Goal: Task Accomplishment & Management: Use online tool/utility

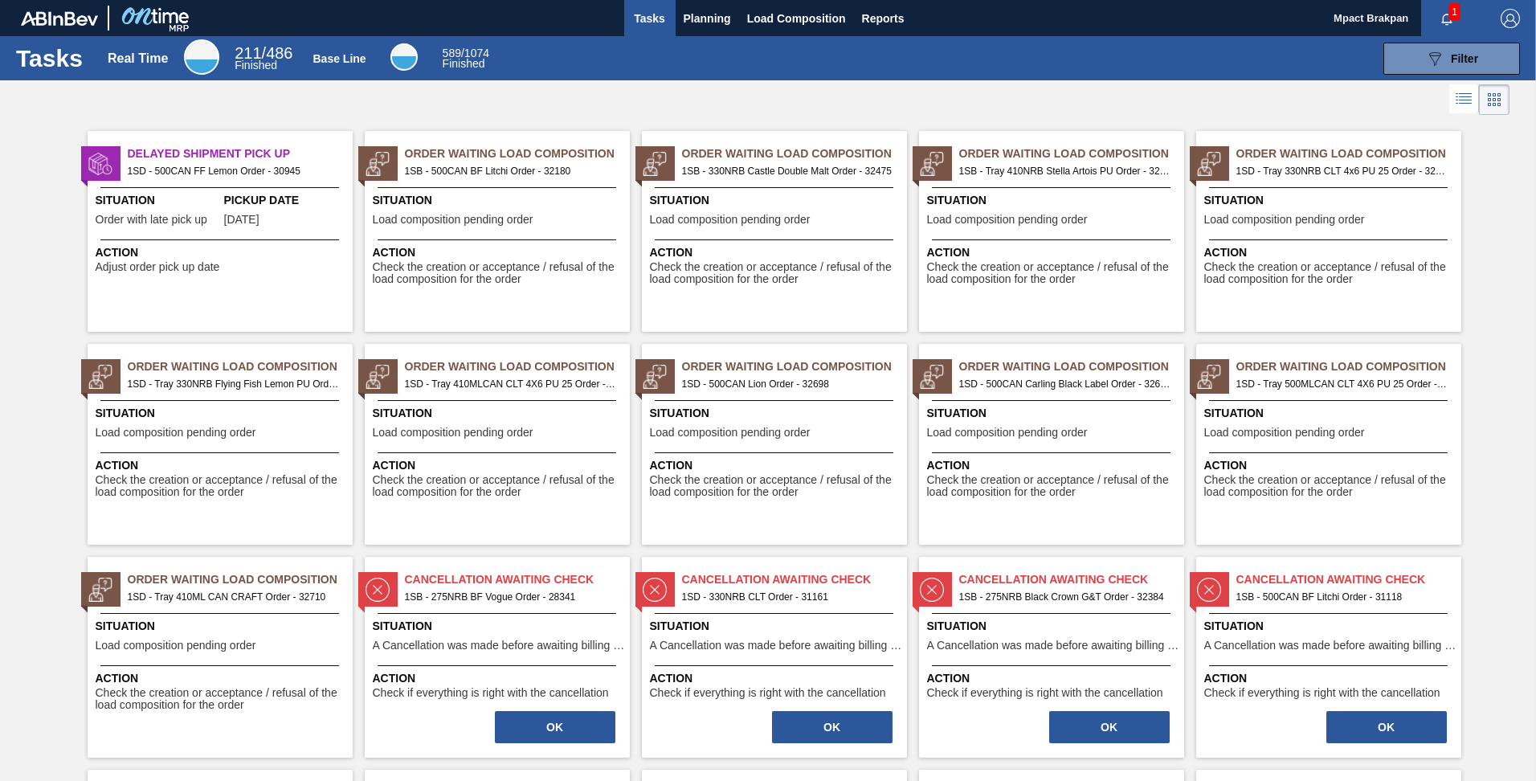
click at [1454, 14] on span "1" at bounding box center [1455, 12] width 12 height 18
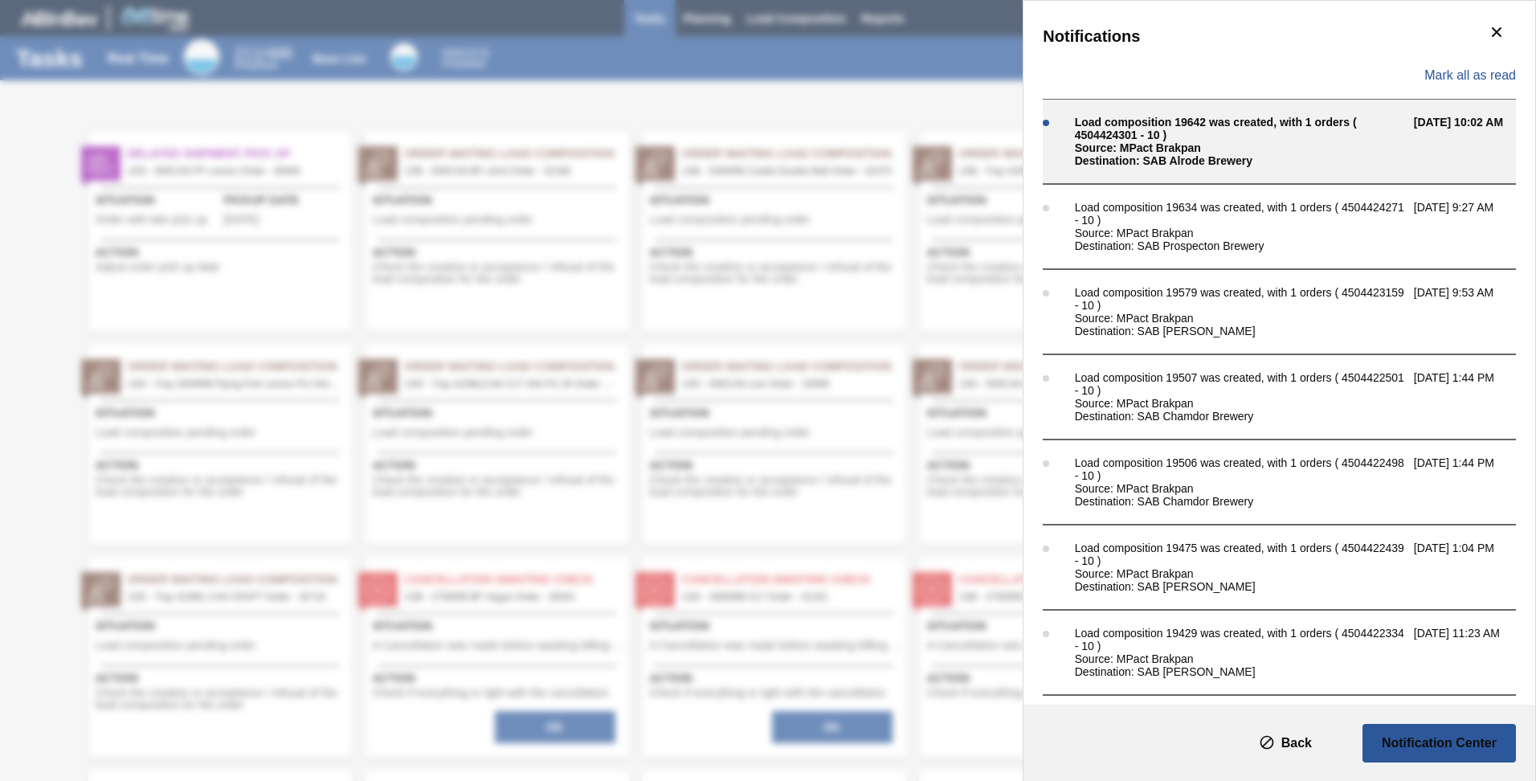
click at [1130, 142] on div "Source: MPact Brakpan" at bounding box center [1240, 147] width 331 height 13
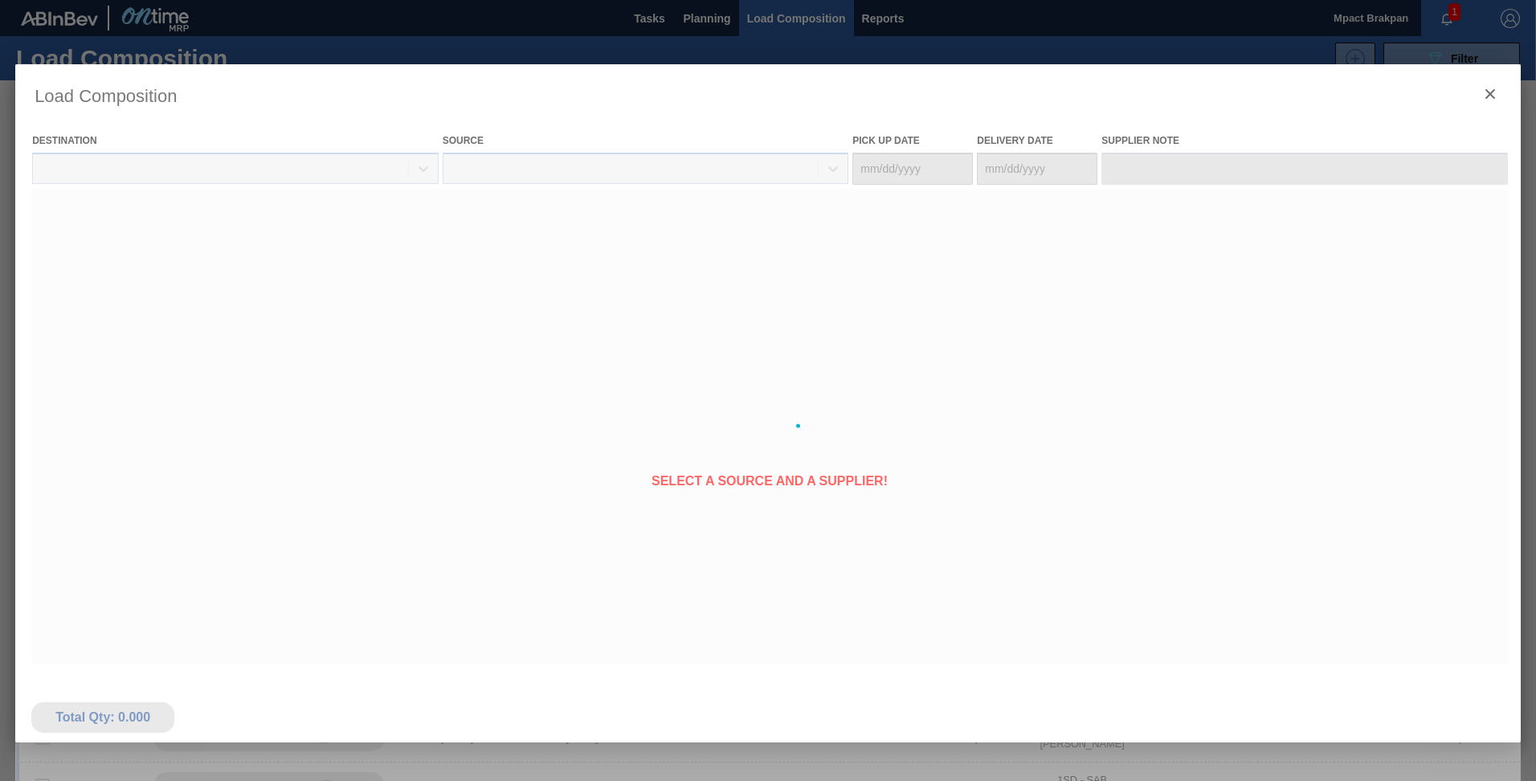
type Date "[DATE]"
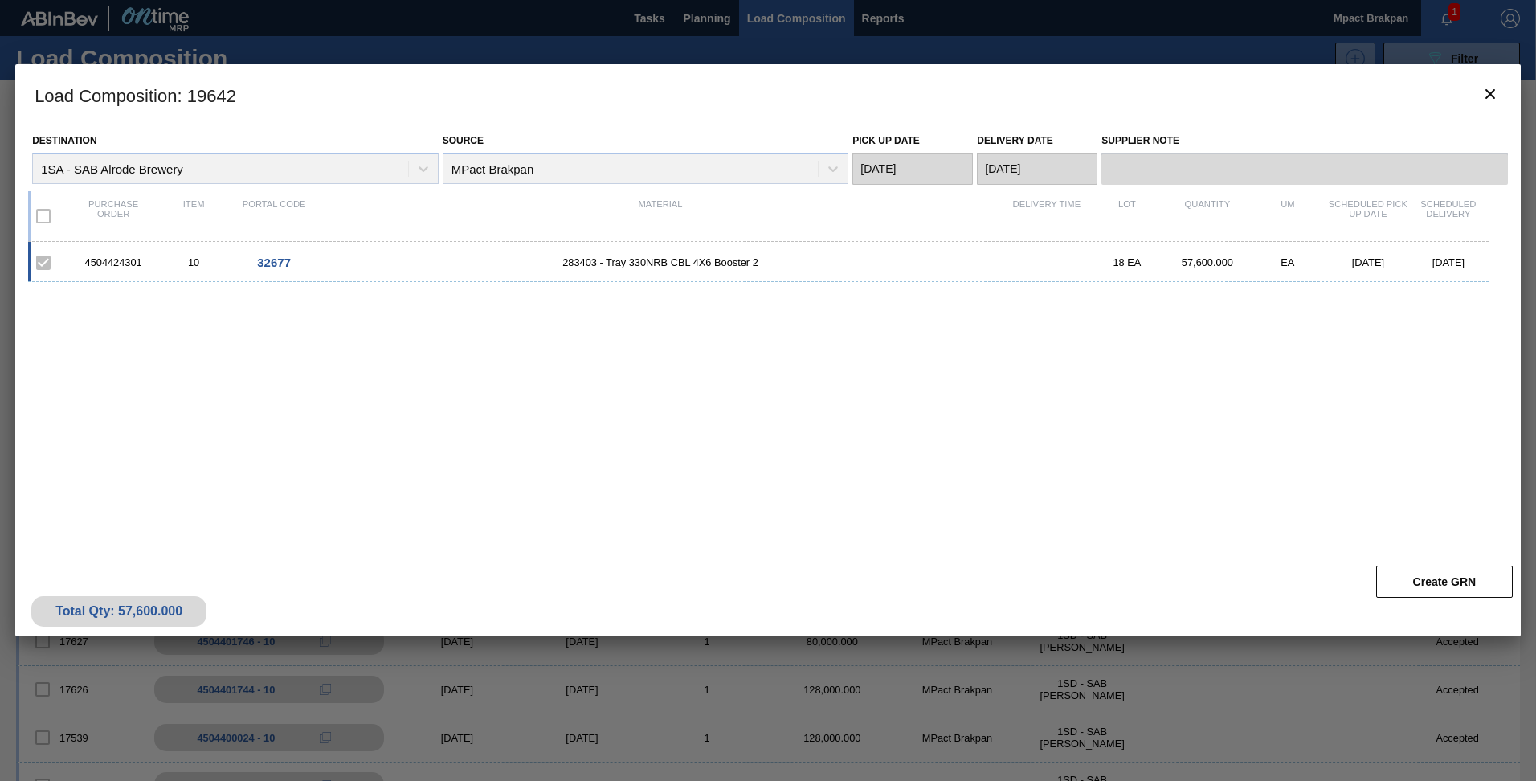
click at [143, 264] on div "4504424301" at bounding box center [113, 262] width 80 height 12
click at [148, 264] on div "4504424301" at bounding box center [113, 262] width 80 height 12
drag, startPoint x: 148, startPoint y: 264, endPoint x: 86, endPoint y: 265, distance: 61.9
click at [86, 265] on div "4504424301" at bounding box center [113, 262] width 80 height 12
drag, startPoint x: 86, startPoint y: 265, endPoint x: 105, endPoint y: 256, distance: 21.6
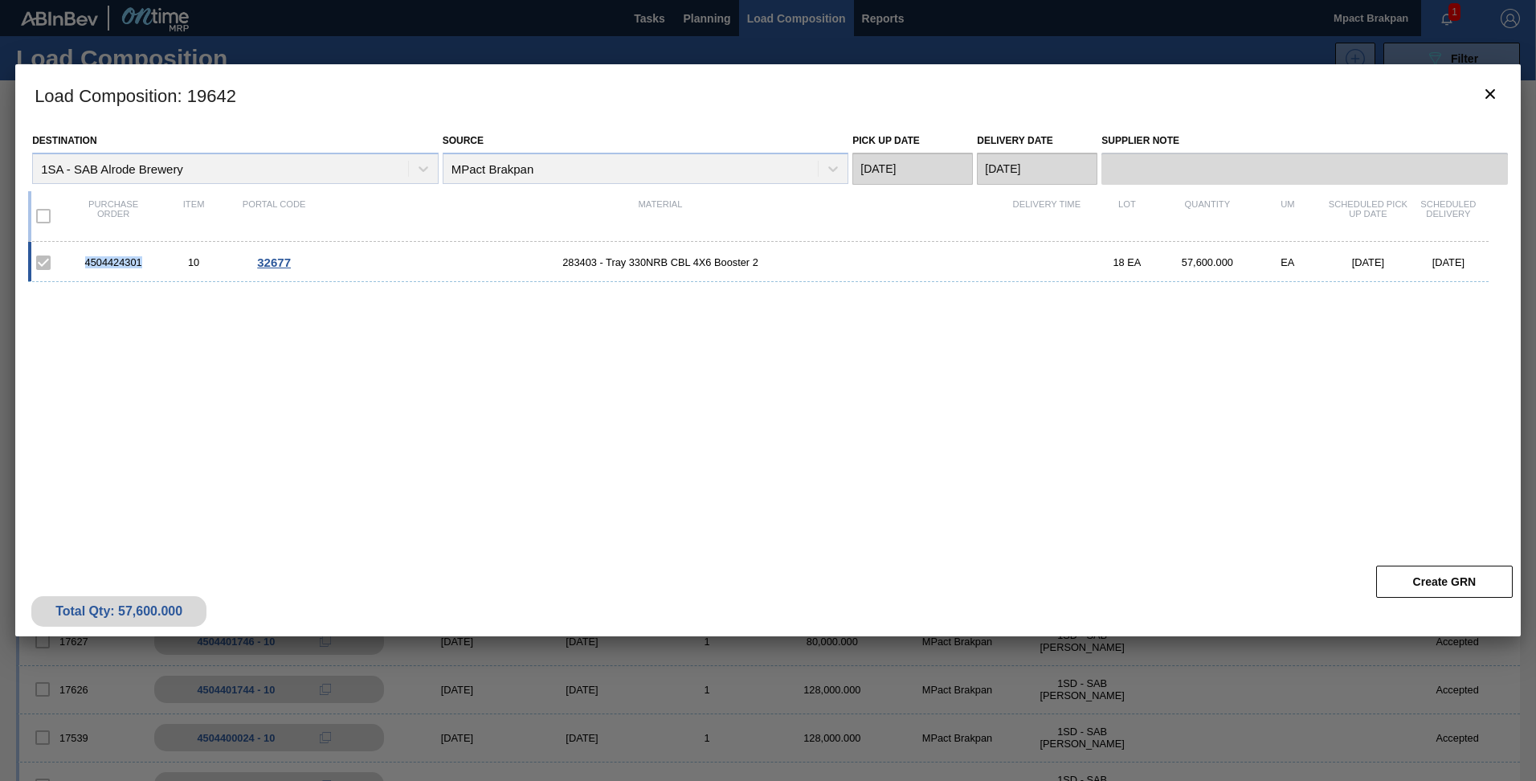
copy div "4504424301"
click at [1492, 100] on icon "botão de ícone" at bounding box center [1490, 93] width 19 height 19
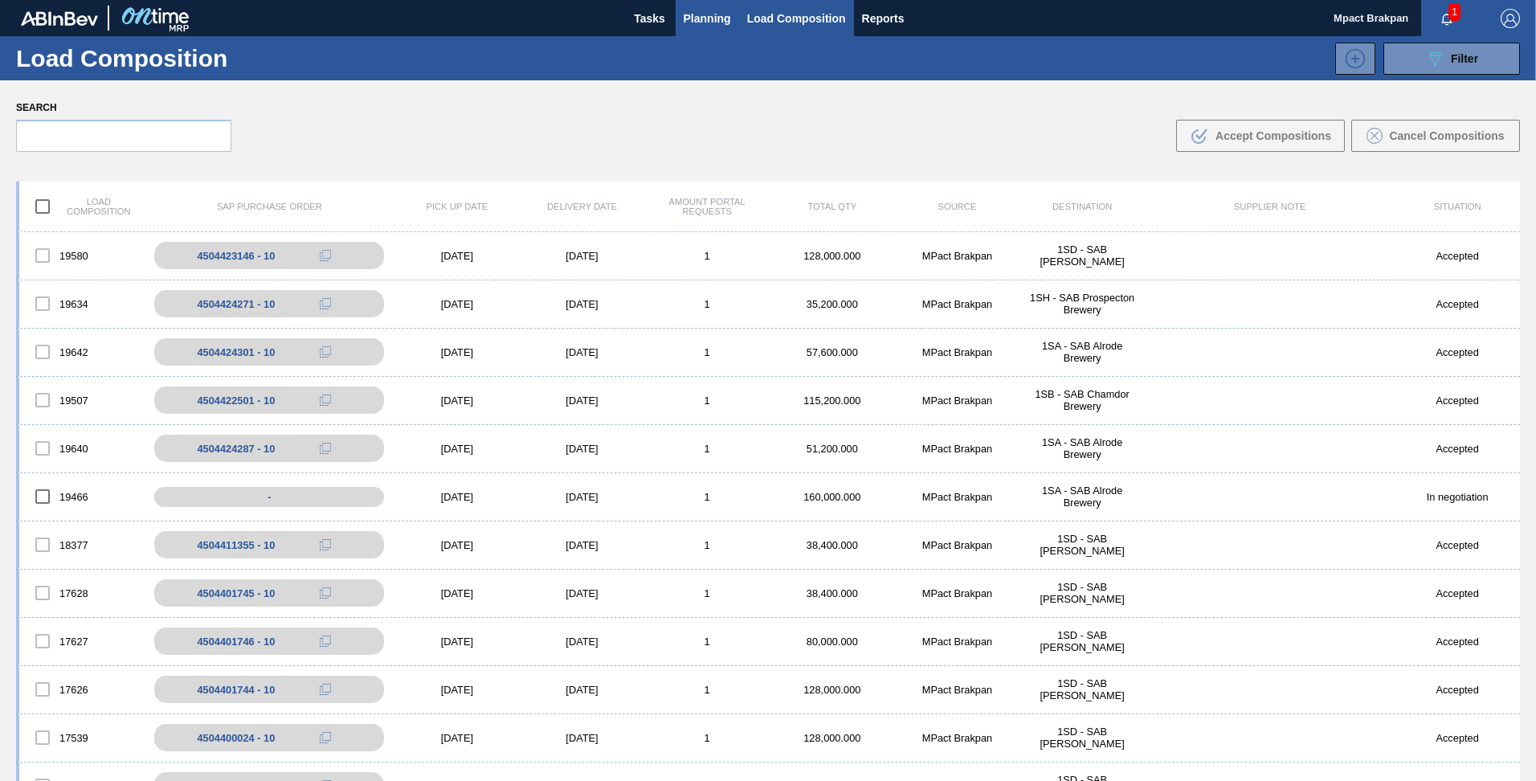
click at [697, 10] on span "Planning" at bounding box center [707, 18] width 47 height 19
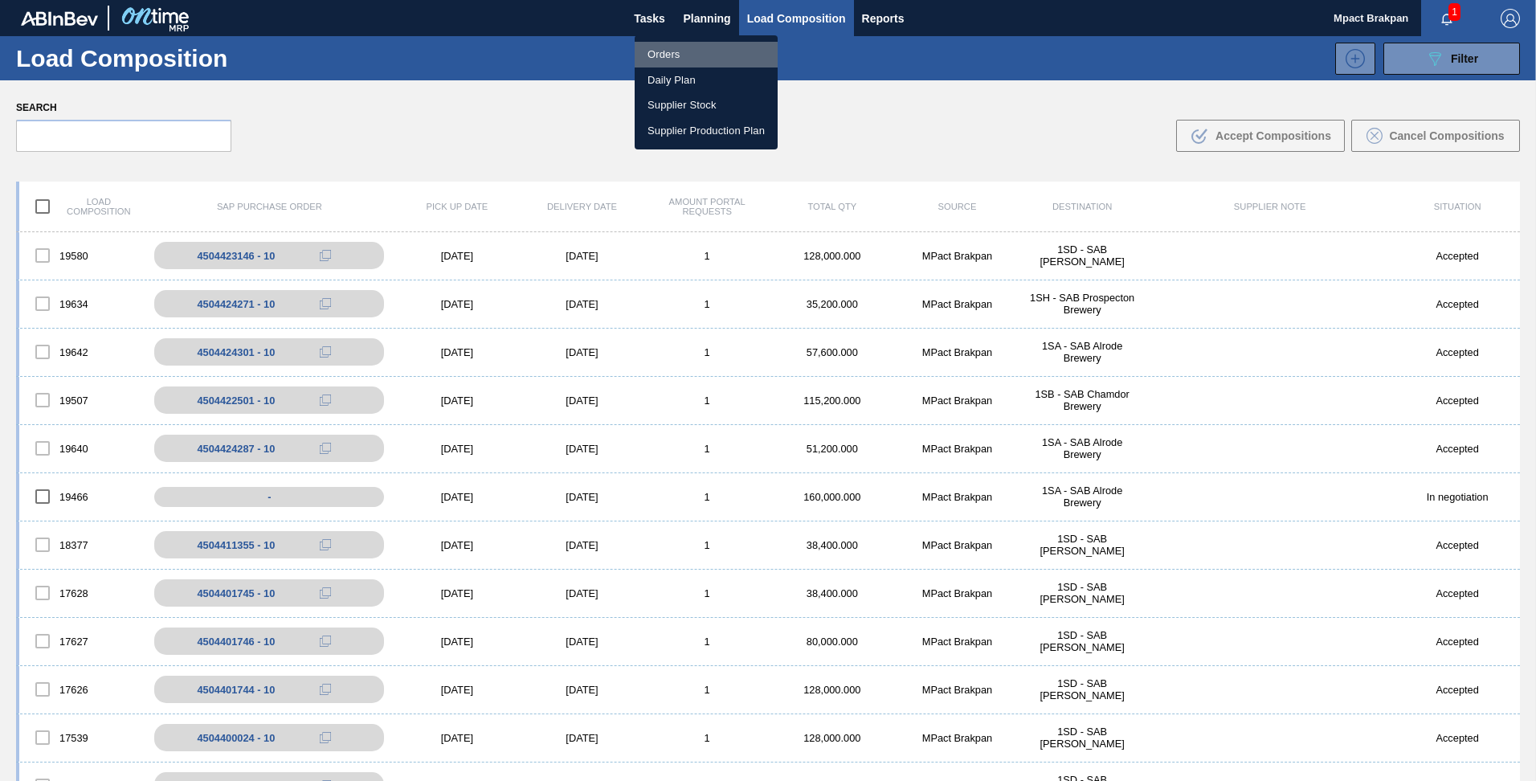
click at [666, 48] on li "Orders" at bounding box center [706, 55] width 143 height 26
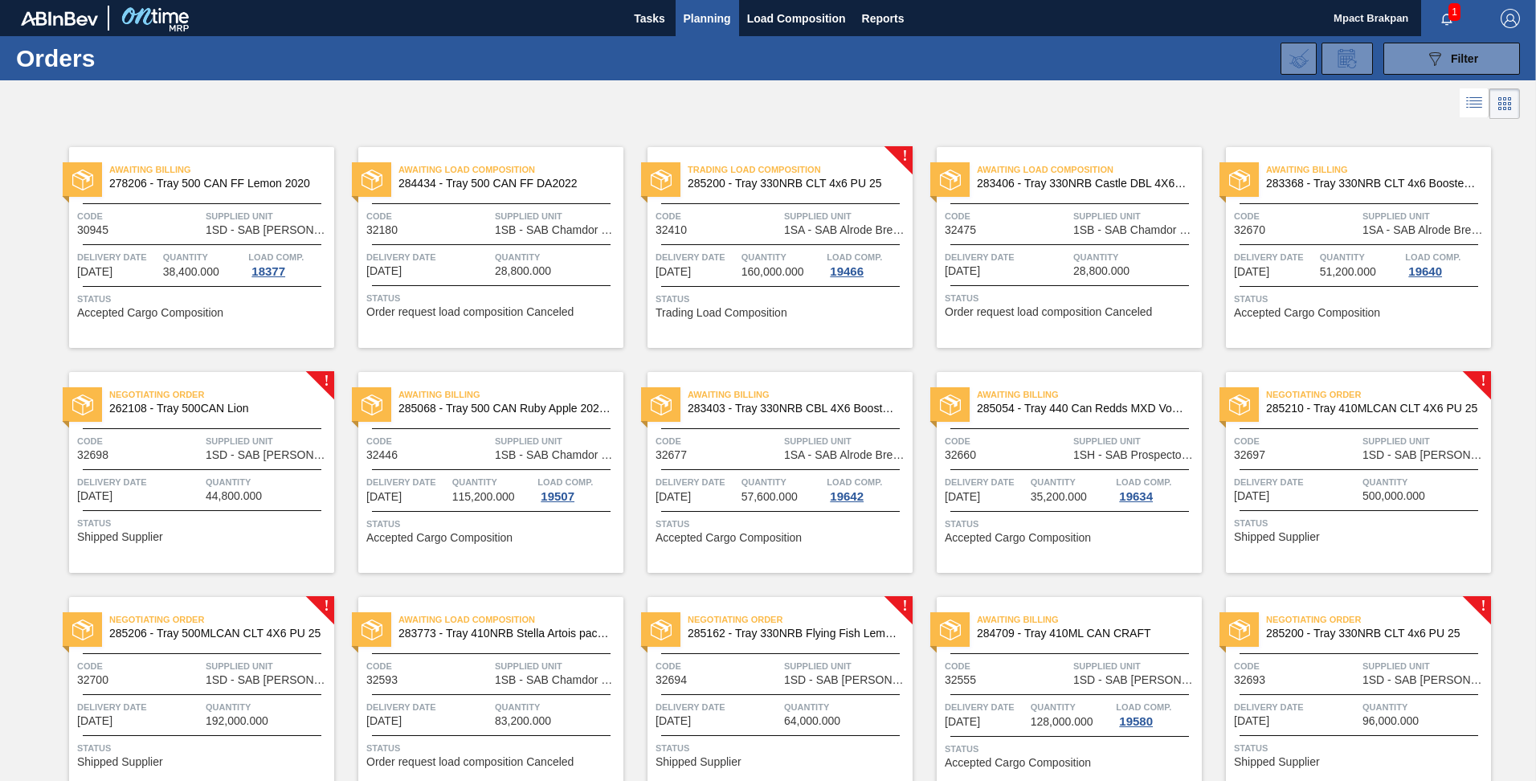
click at [223, 481] on span "Quantity" at bounding box center [268, 482] width 125 height 16
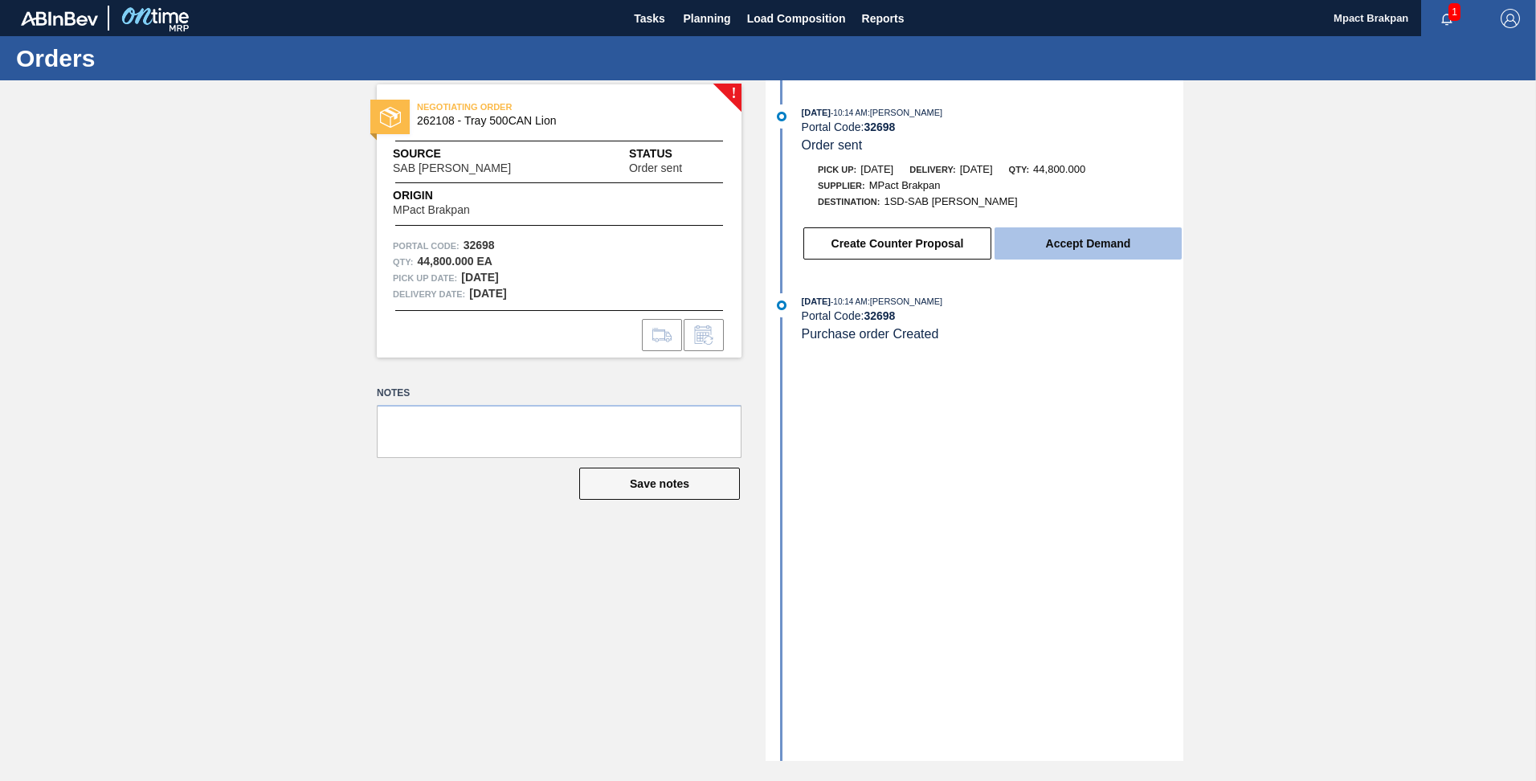
click at [1065, 239] on button "Accept Demand" at bounding box center [1088, 243] width 187 height 32
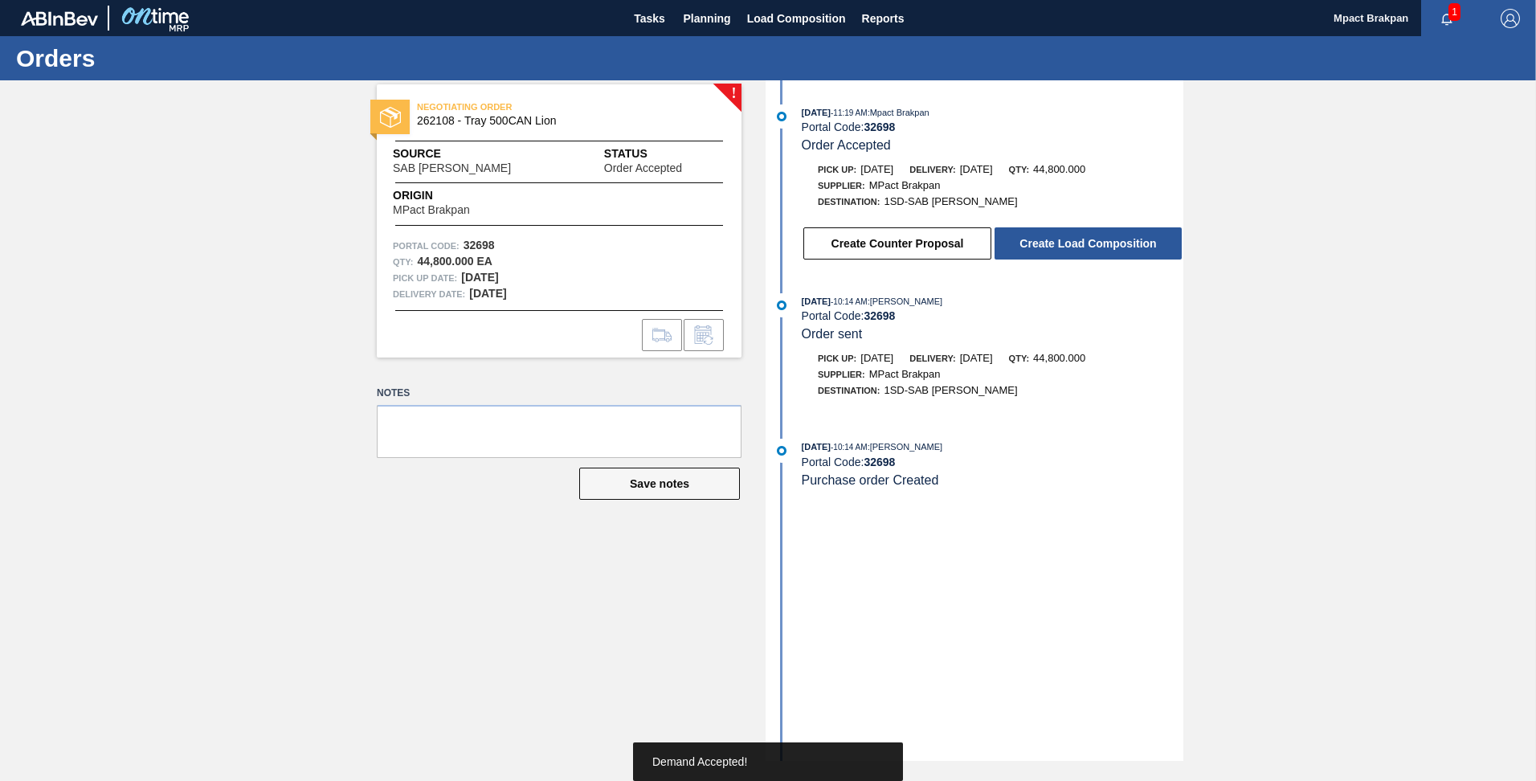
click at [1065, 239] on button "Create Load Composition" at bounding box center [1088, 243] width 187 height 32
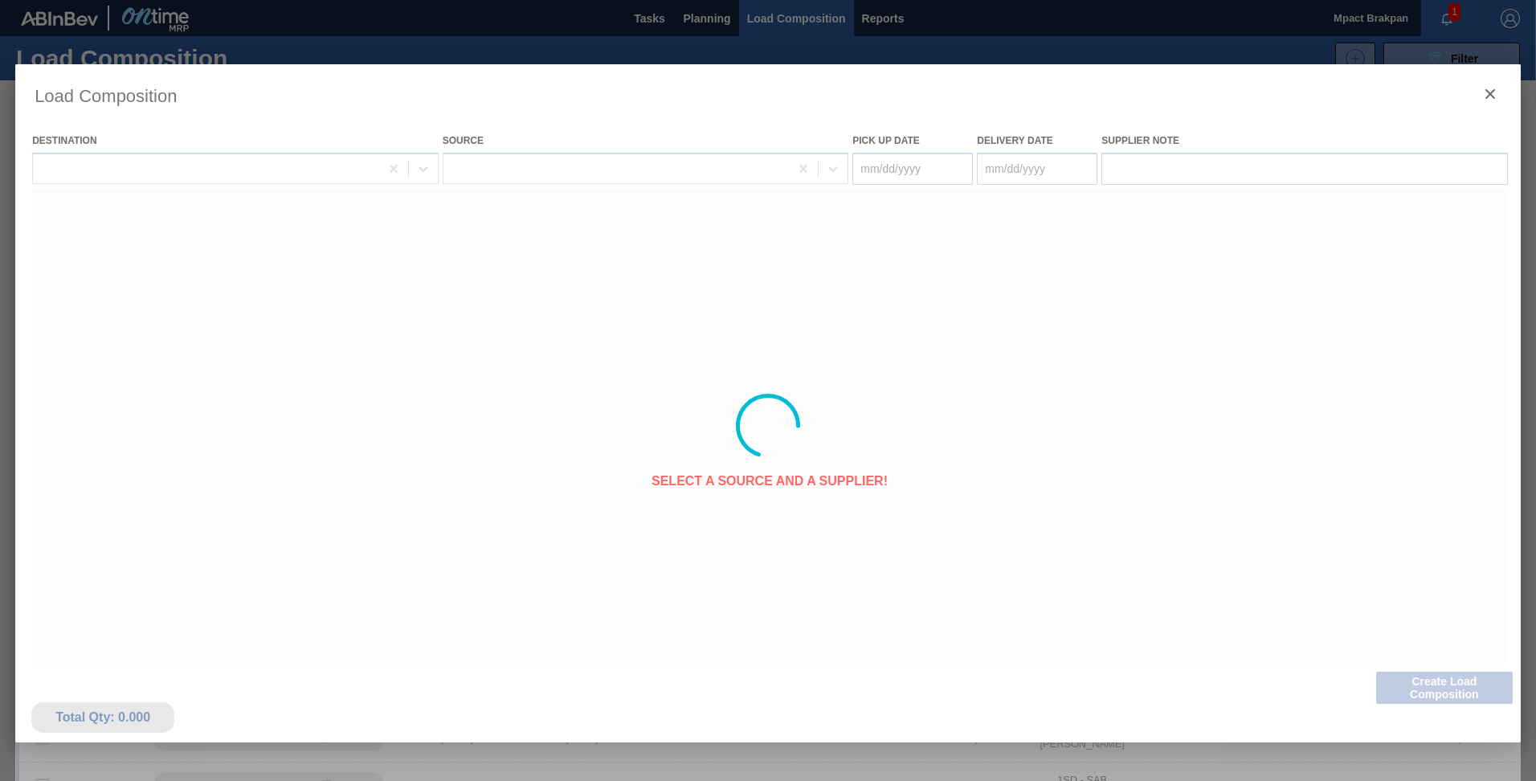
type Date "[DATE]"
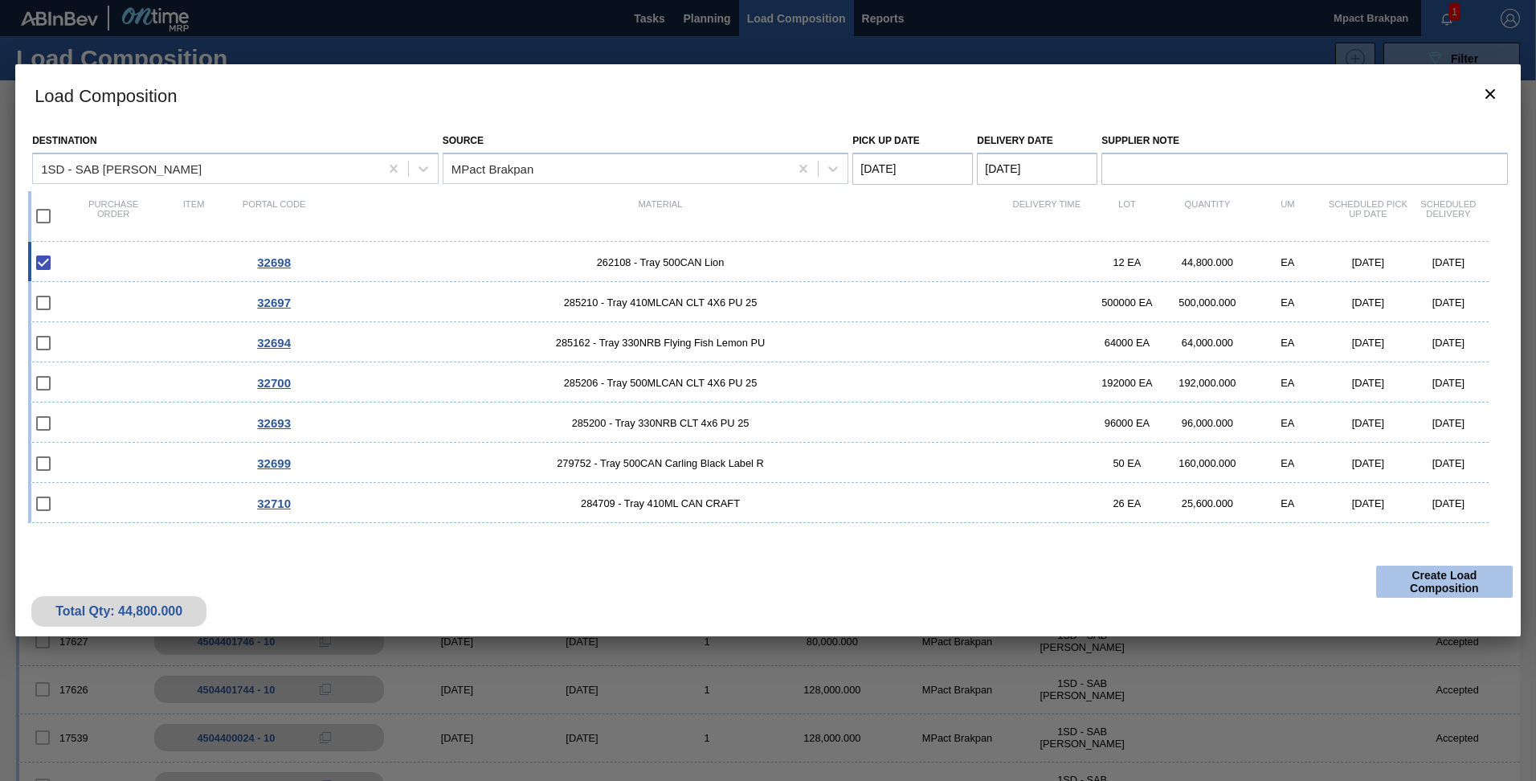
click at [1444, 580] on button "Create Load Composition" at bounding box center [1444, 582] width 137 height 32
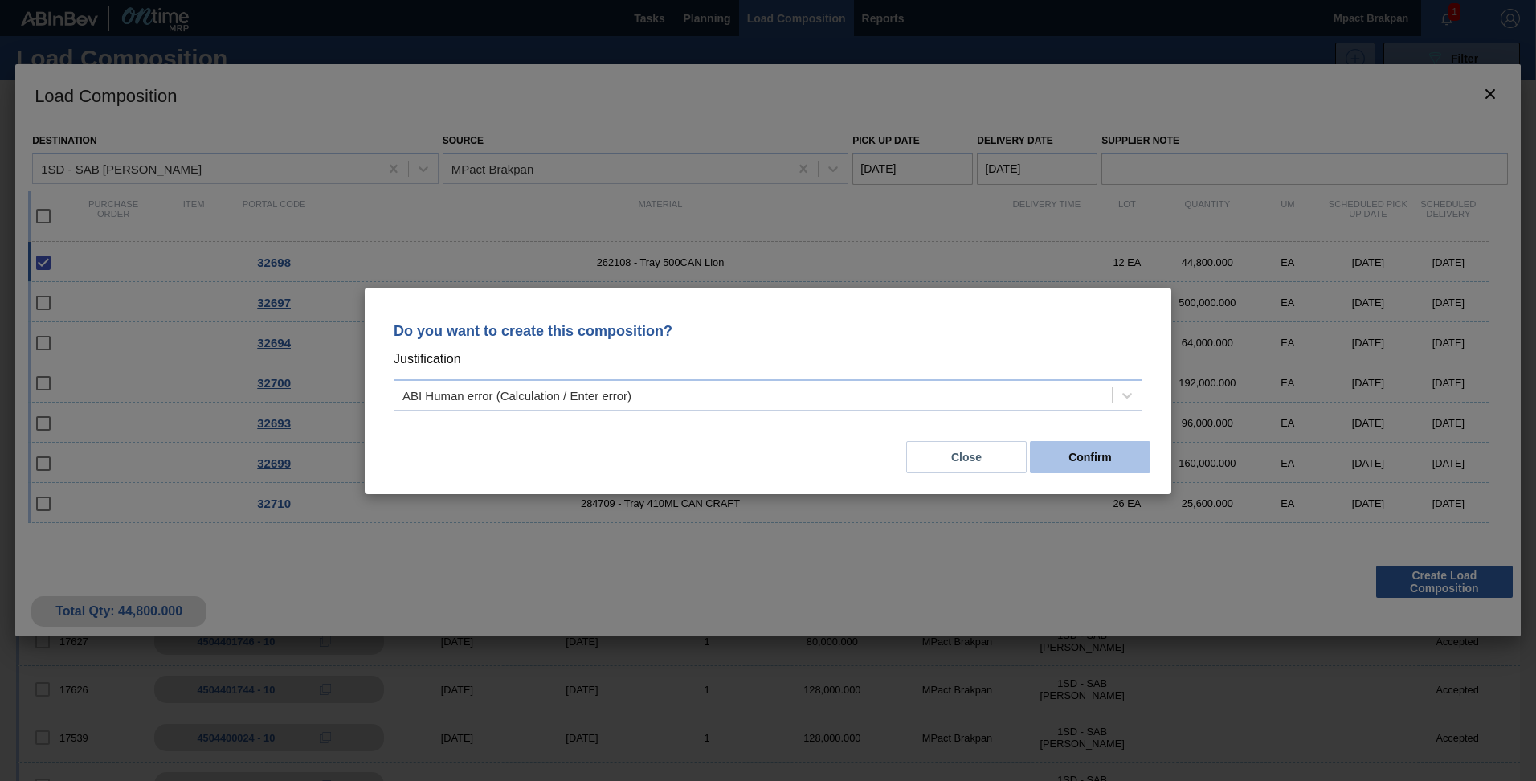
click at [1092, 451] on button "Confirm" at bounding box center [1090, 457] width 121 height 32
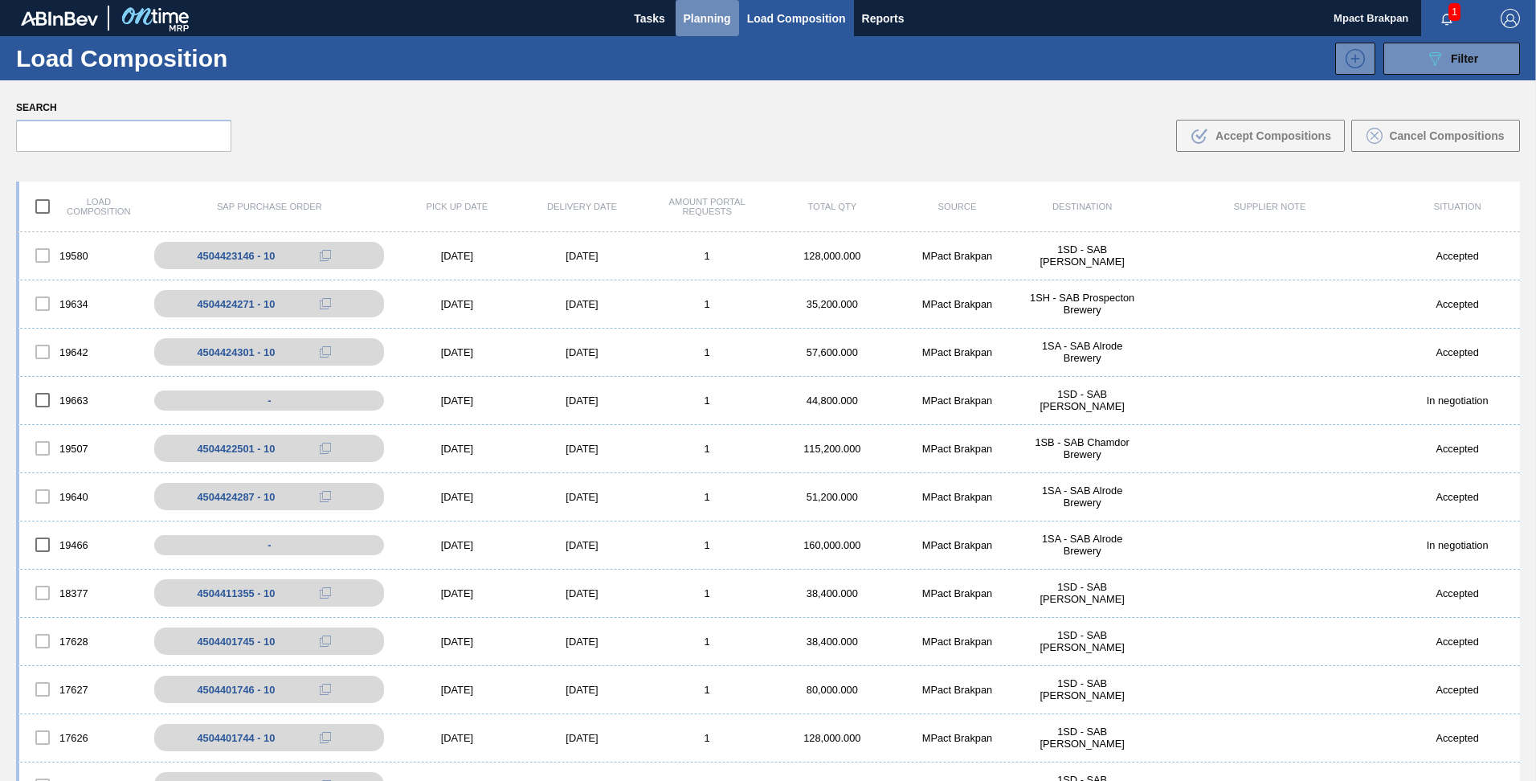
click at [698, 20] on span "Planning" at bounding box center [707, 18] width 47 height 19
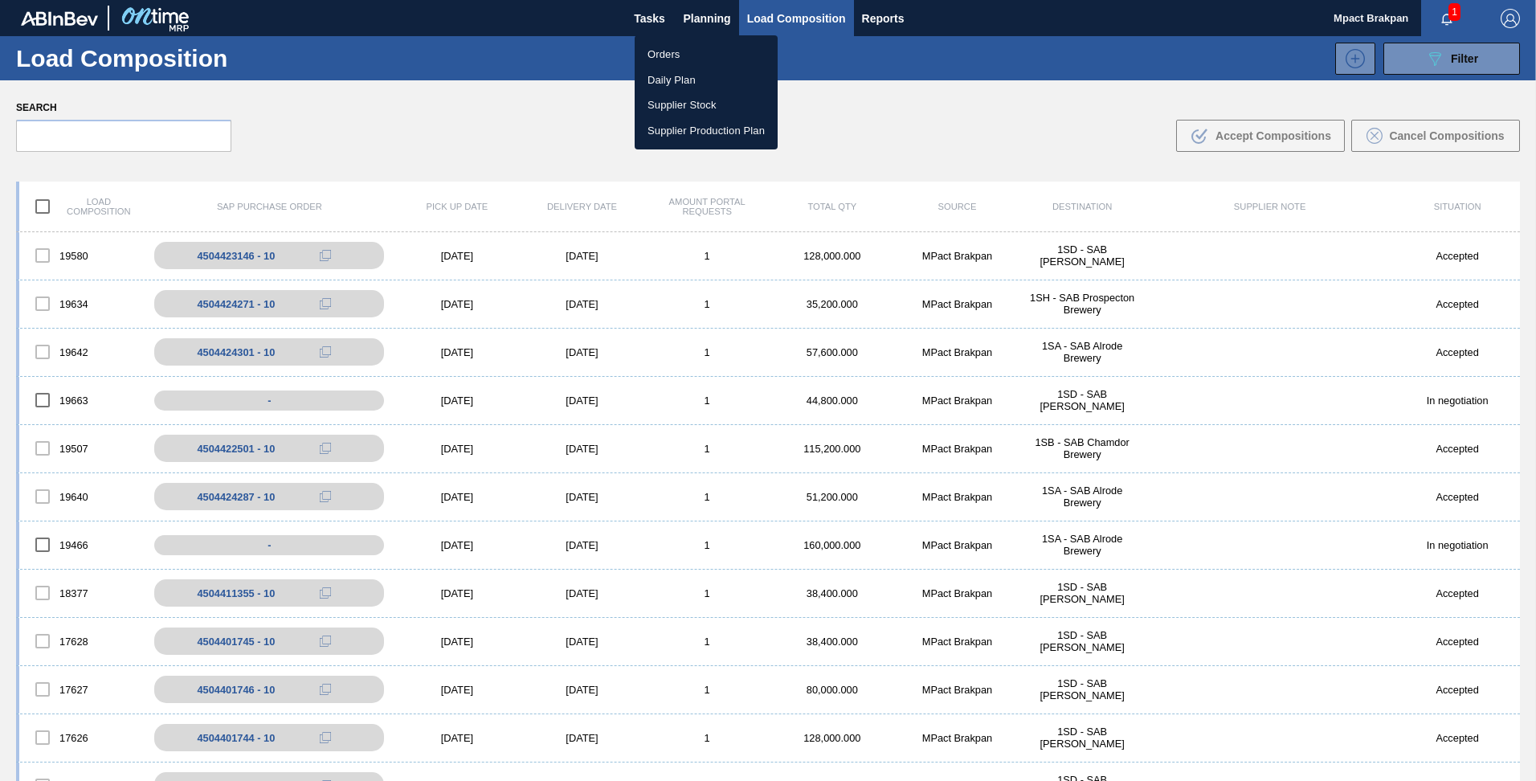
click at [674, 54] on li "Orders" at bounding box center [706, 55] width 143 height 26
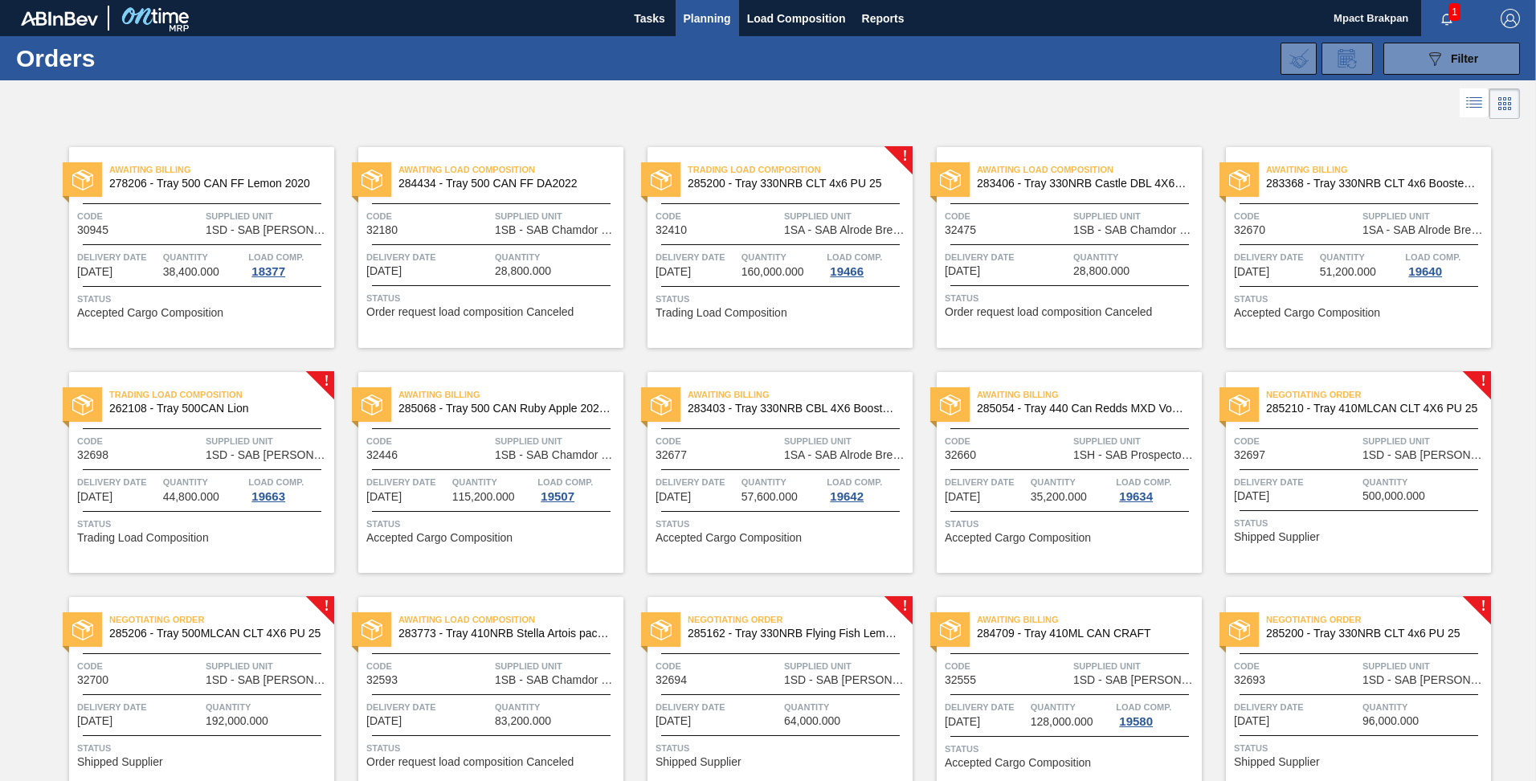
click at [1364, 468] on div "Negotiating Order 285210 - Tray 410MLCAN CLT 4X6 PU 25 Code 32697 Supplied Unit…" at bounding box center [1358, 472] width 265 height 201
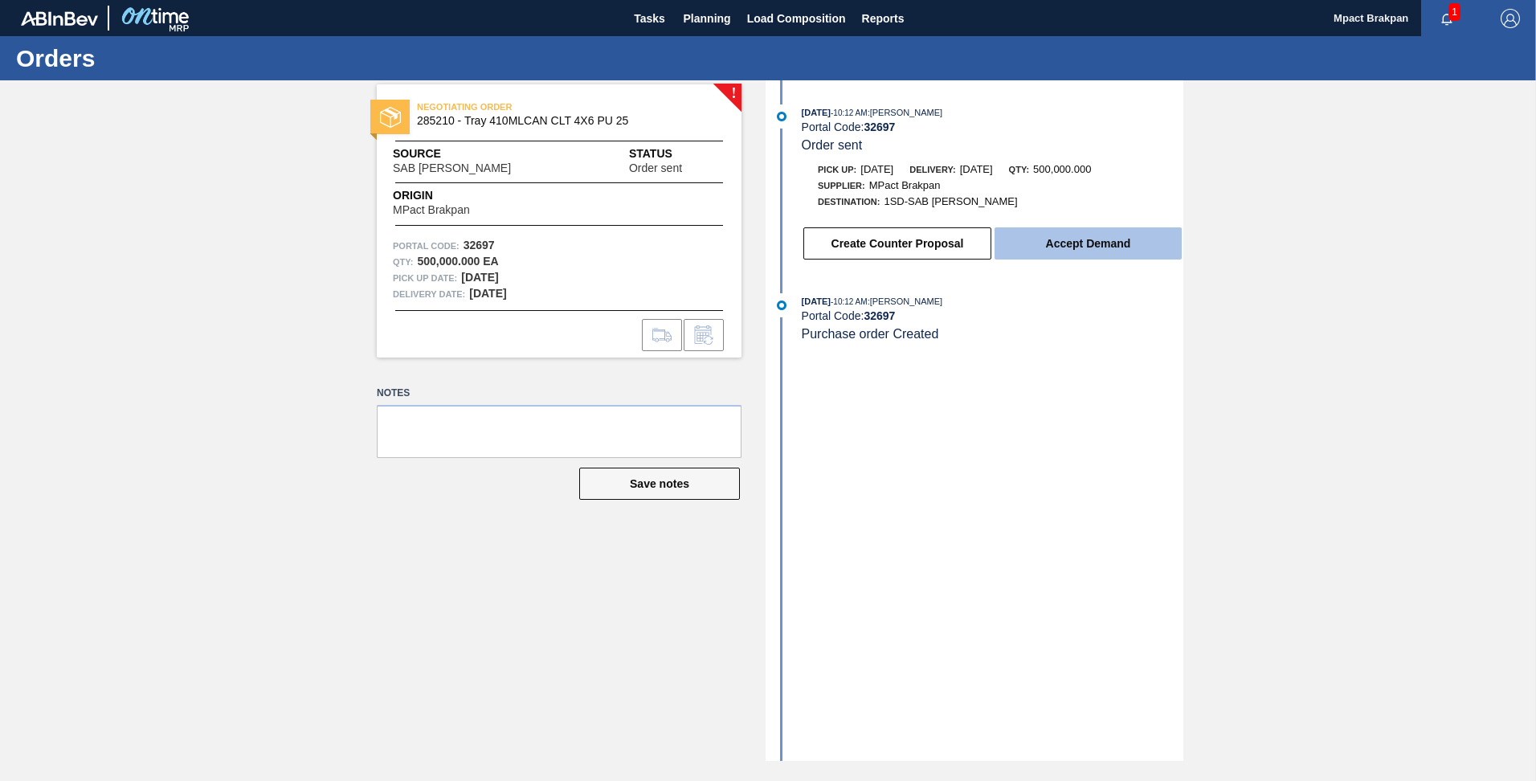
click at [1084, 235] on button "Accept Demand" at bounding box center [1088, 243] width 187 height 32
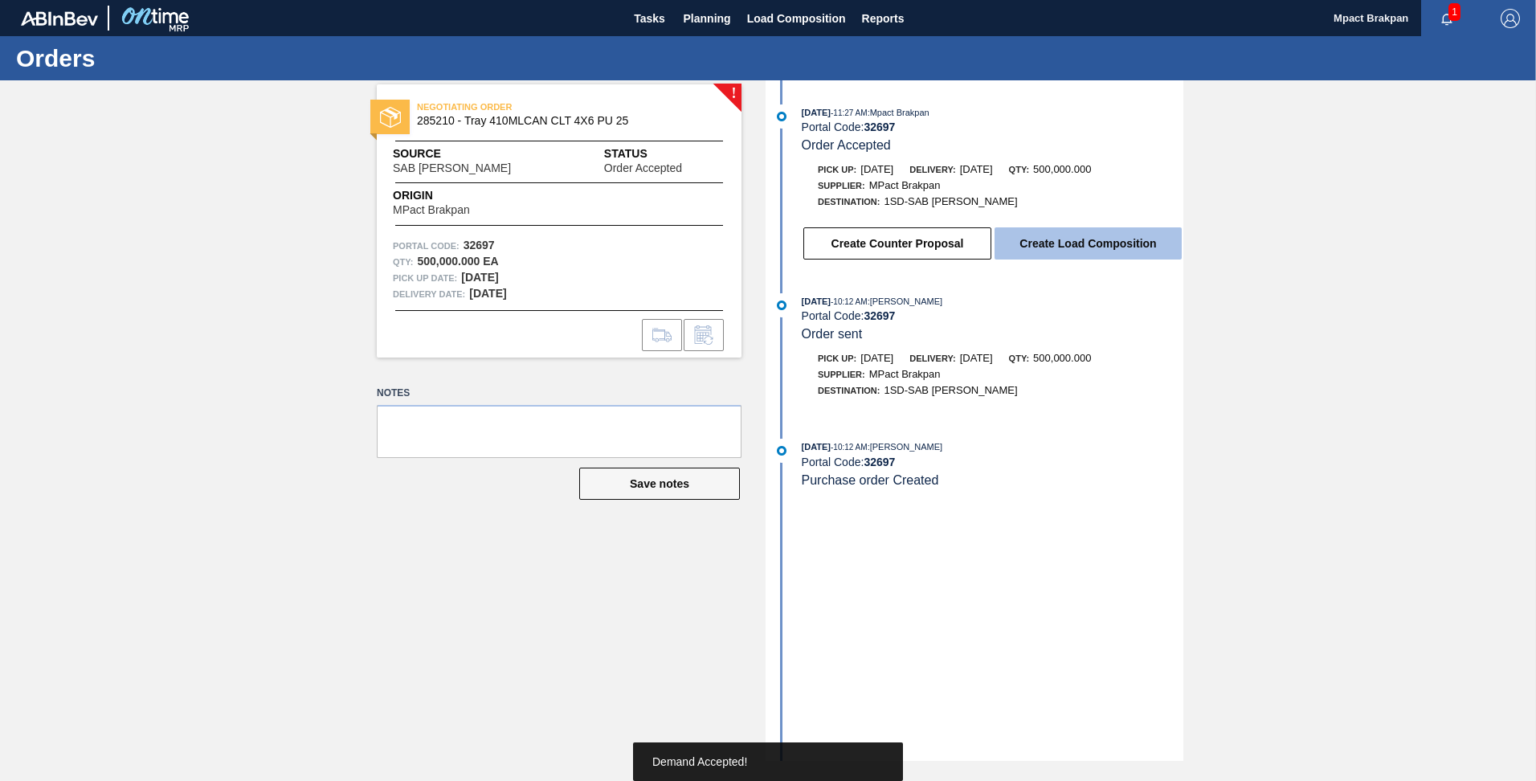
click at [1097, 238] on button "Create Load Composition" at bounding box center [1088, 243] width 187 height 32
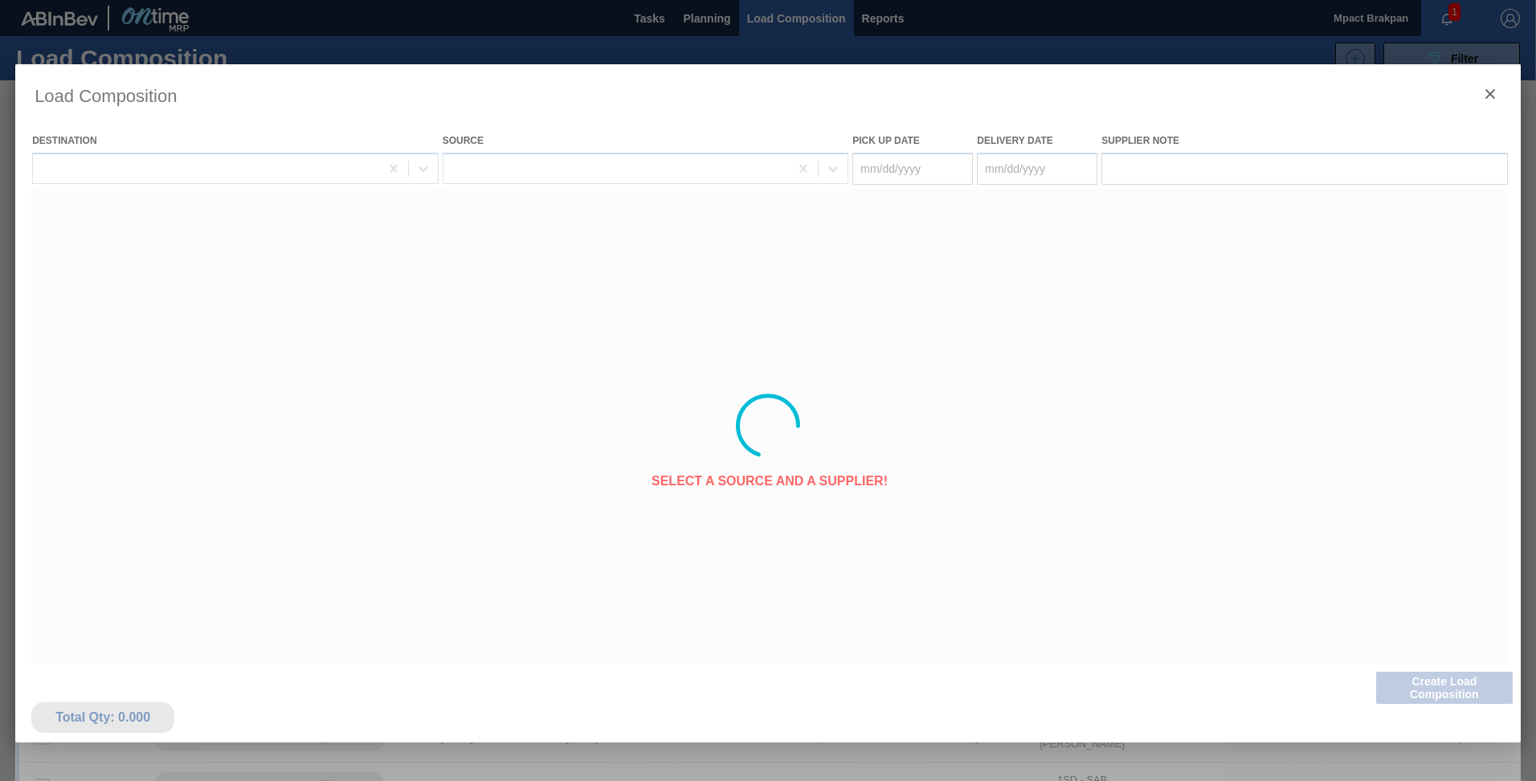
type Date "[DATE]"
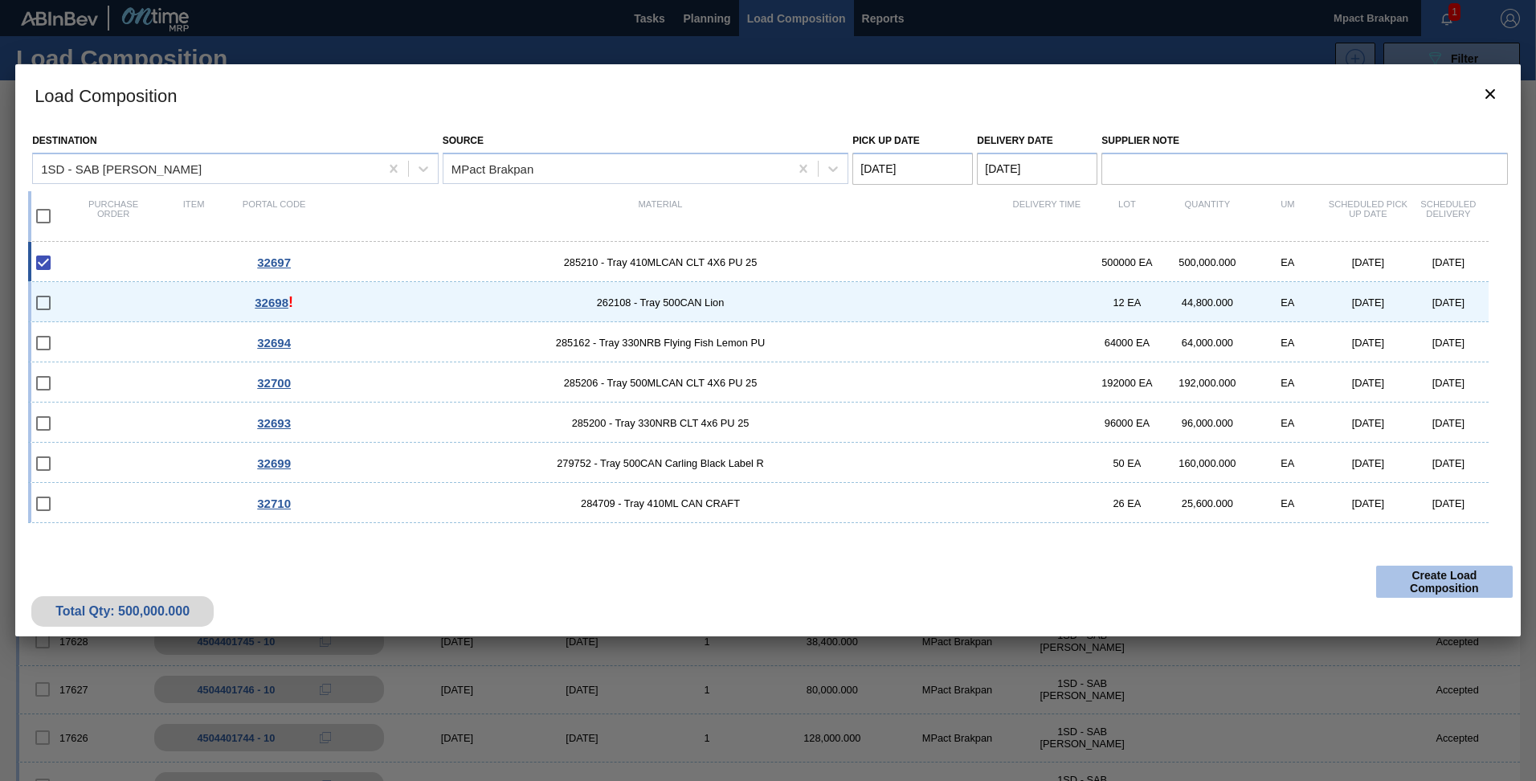
click at [1426, 582] on button "Create Load Composition" at bounding box center [1444, 582] width 137 height 32
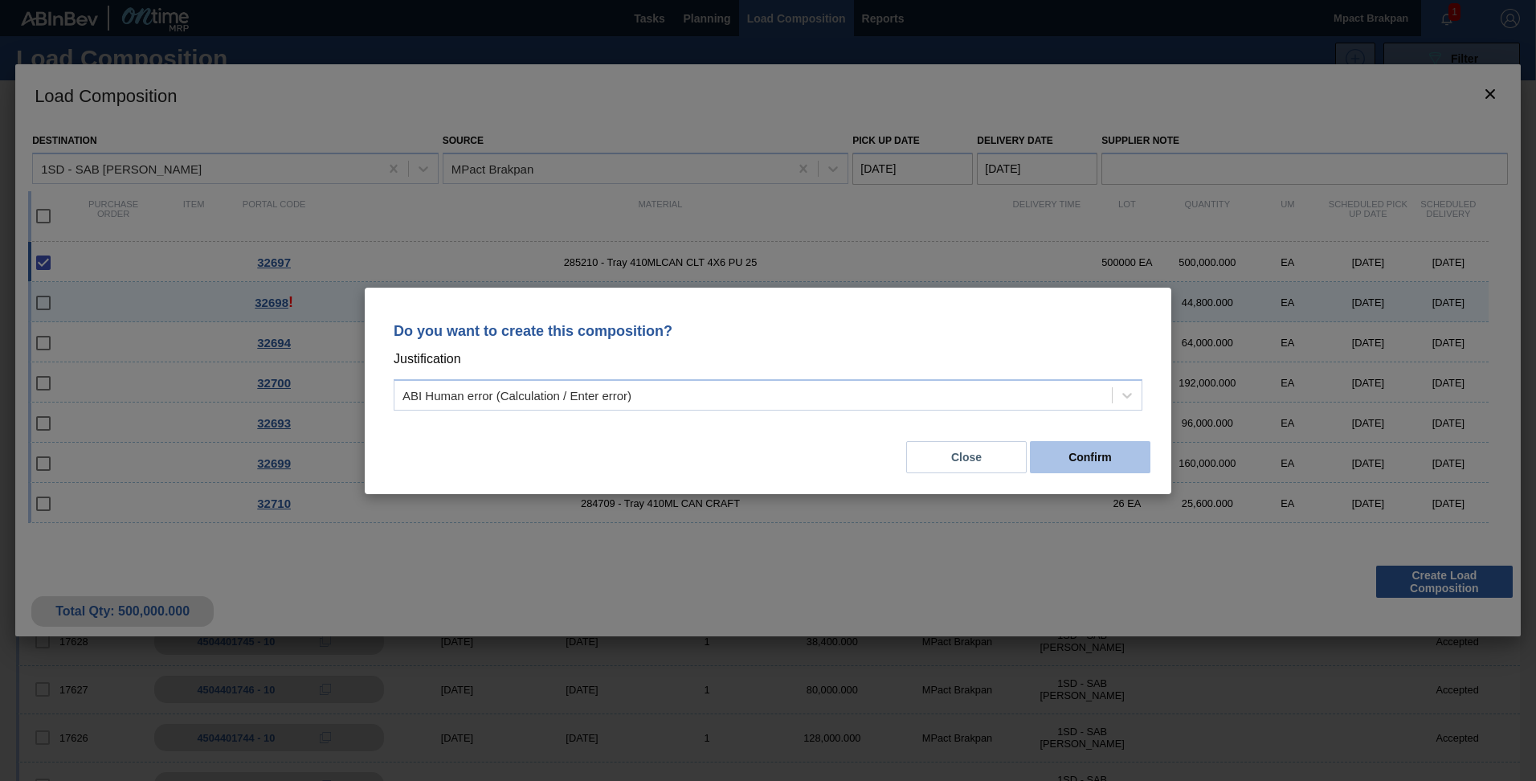
click at [1063, 453] on button "Confirm" at bounding box center [1090, 457] width 121 height 32
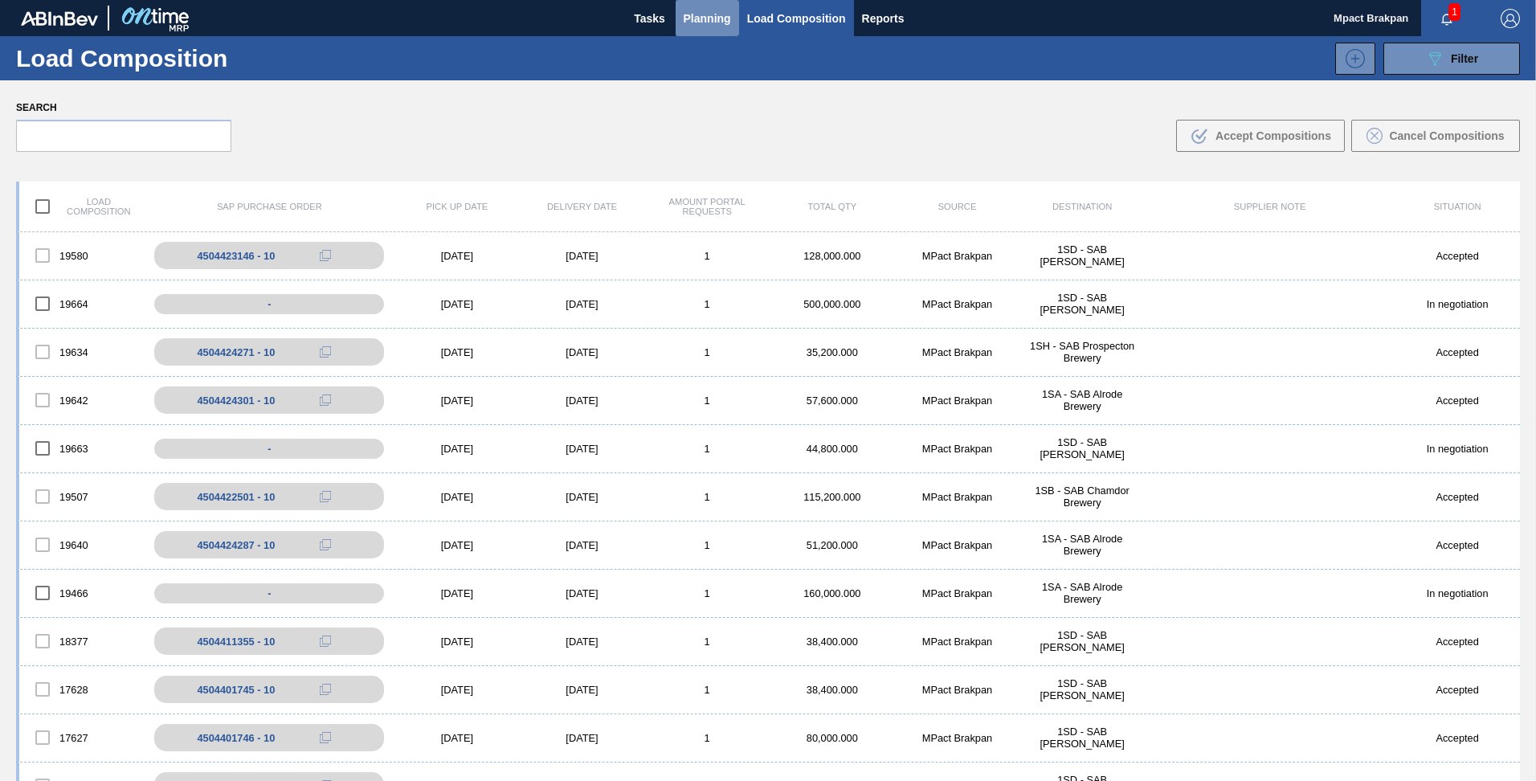
click at [685, 14] on span "Planning" at bounding box center [707, 18] width 47 height 19
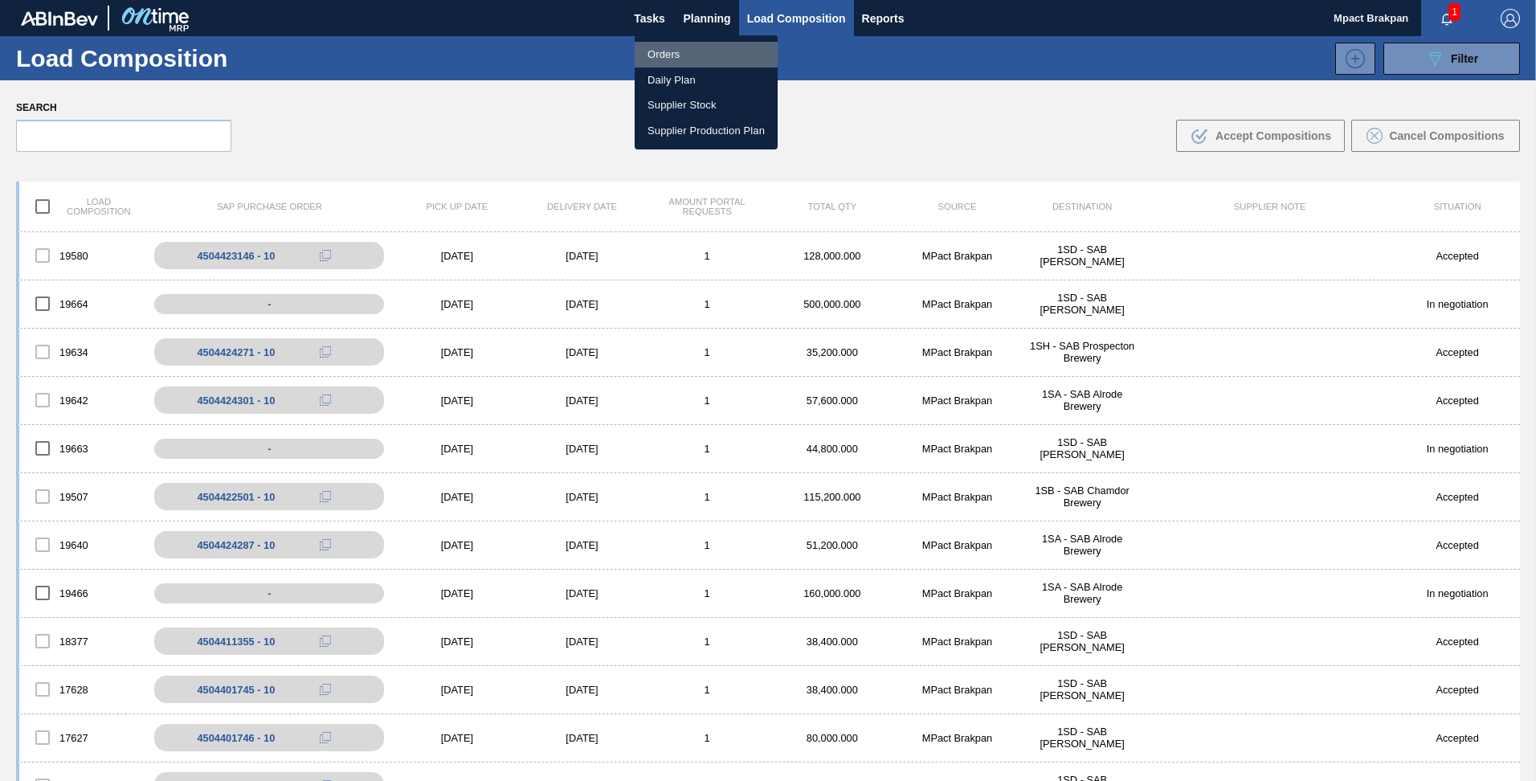
click at [657, 55] on li "Orders" at bounding box center [706, 55] width 143 height 26
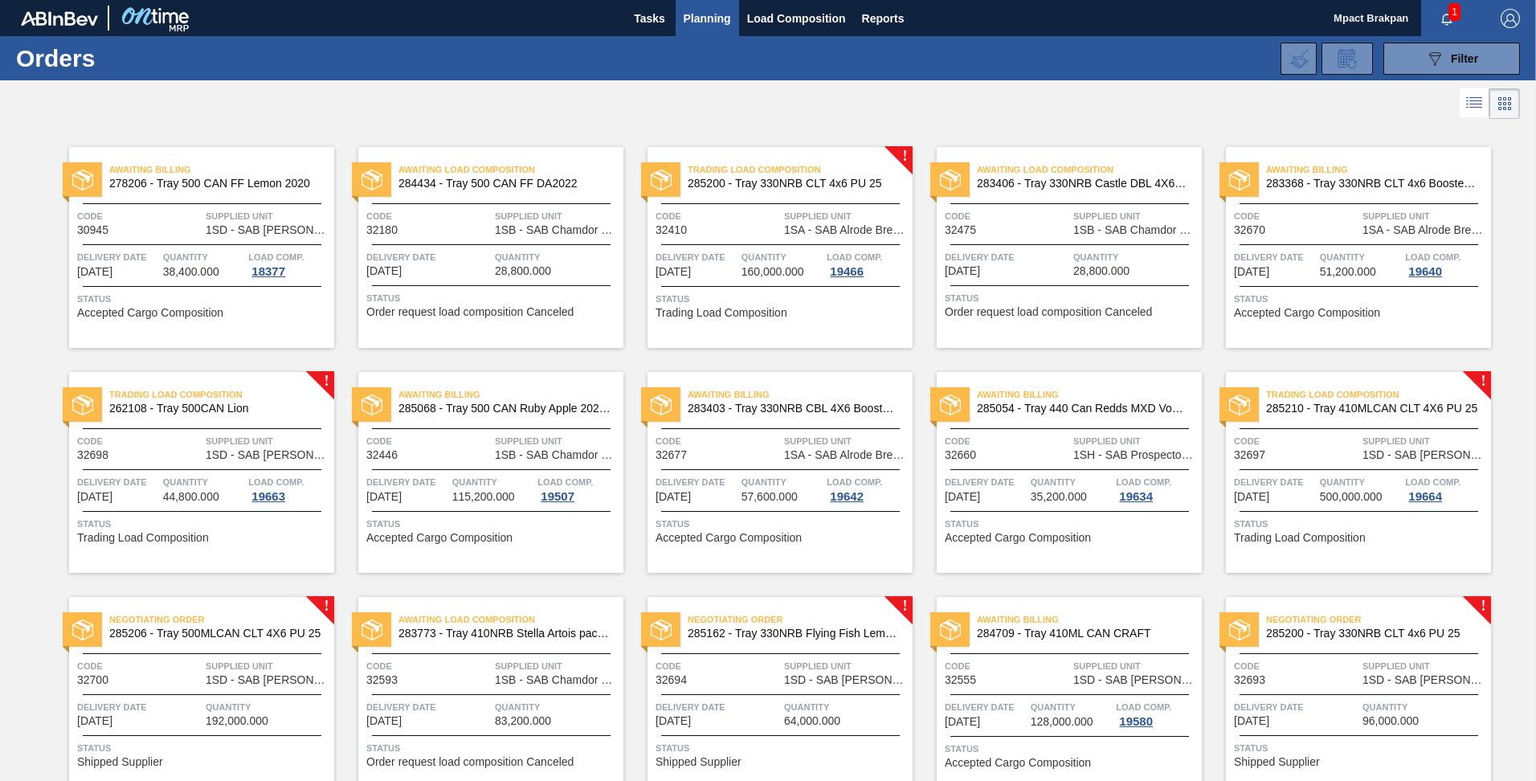
scroll to position [301, 0]
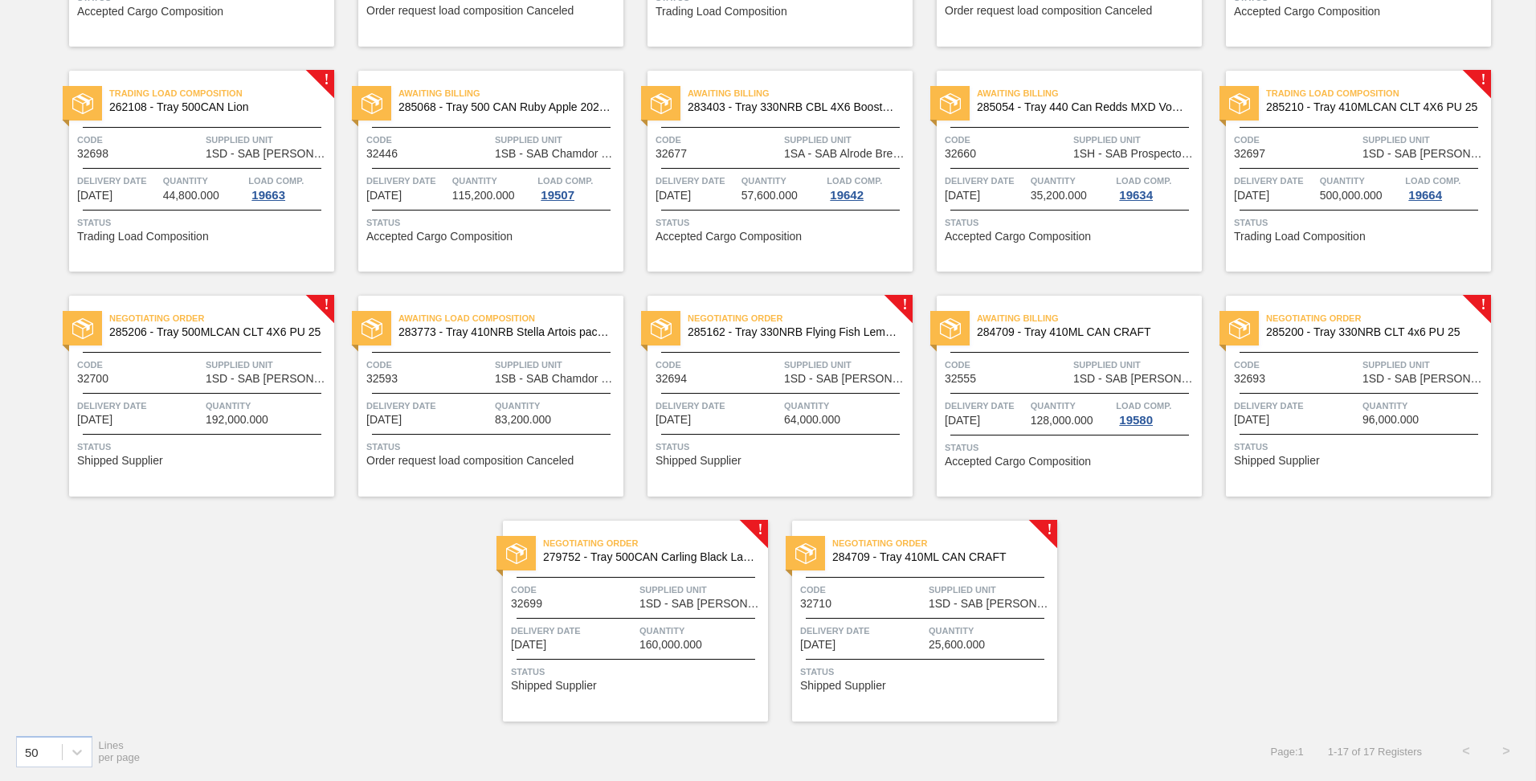
click at [218, 371] on span "Supplied Unit" at bounding box center [268, 365] width 125 height 16
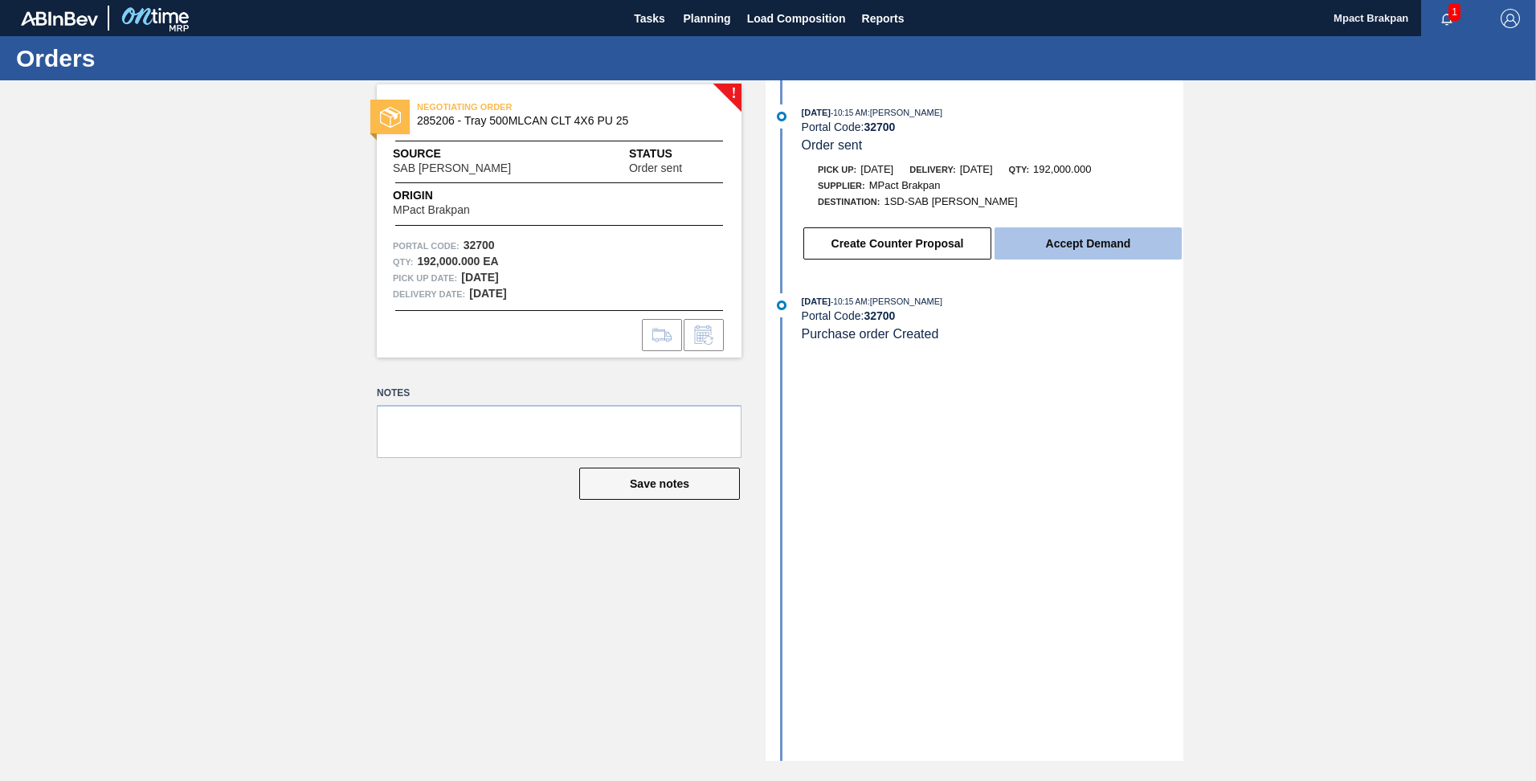
click at [1085, 245] on button "Accept Demand" at bounding box center [1088, 243] width 187 height 32
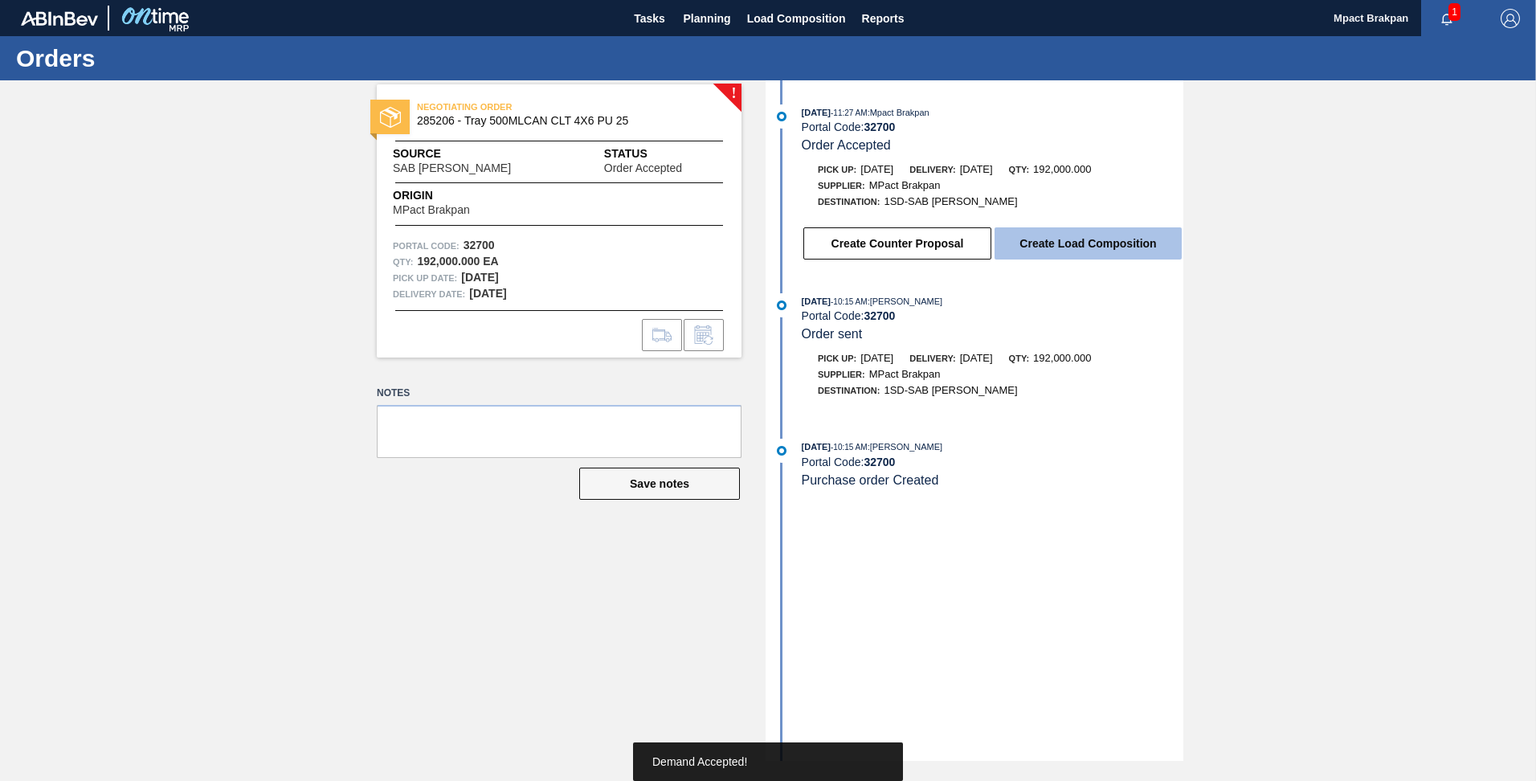
click at [1084, 243] on button "Create Load Composition" at bounding box center [1088, 243] width 187 height 32
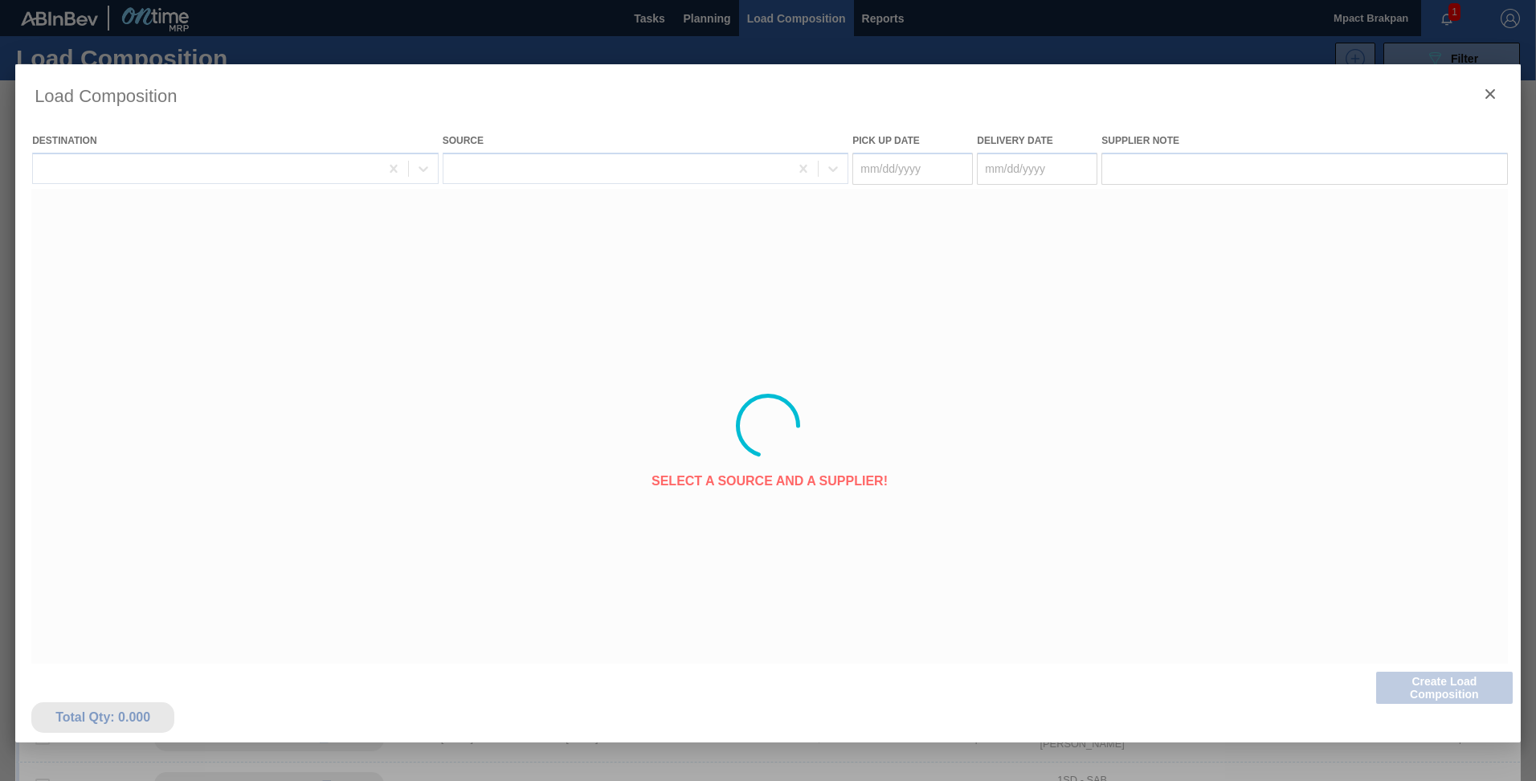
type Date "[DATE]"
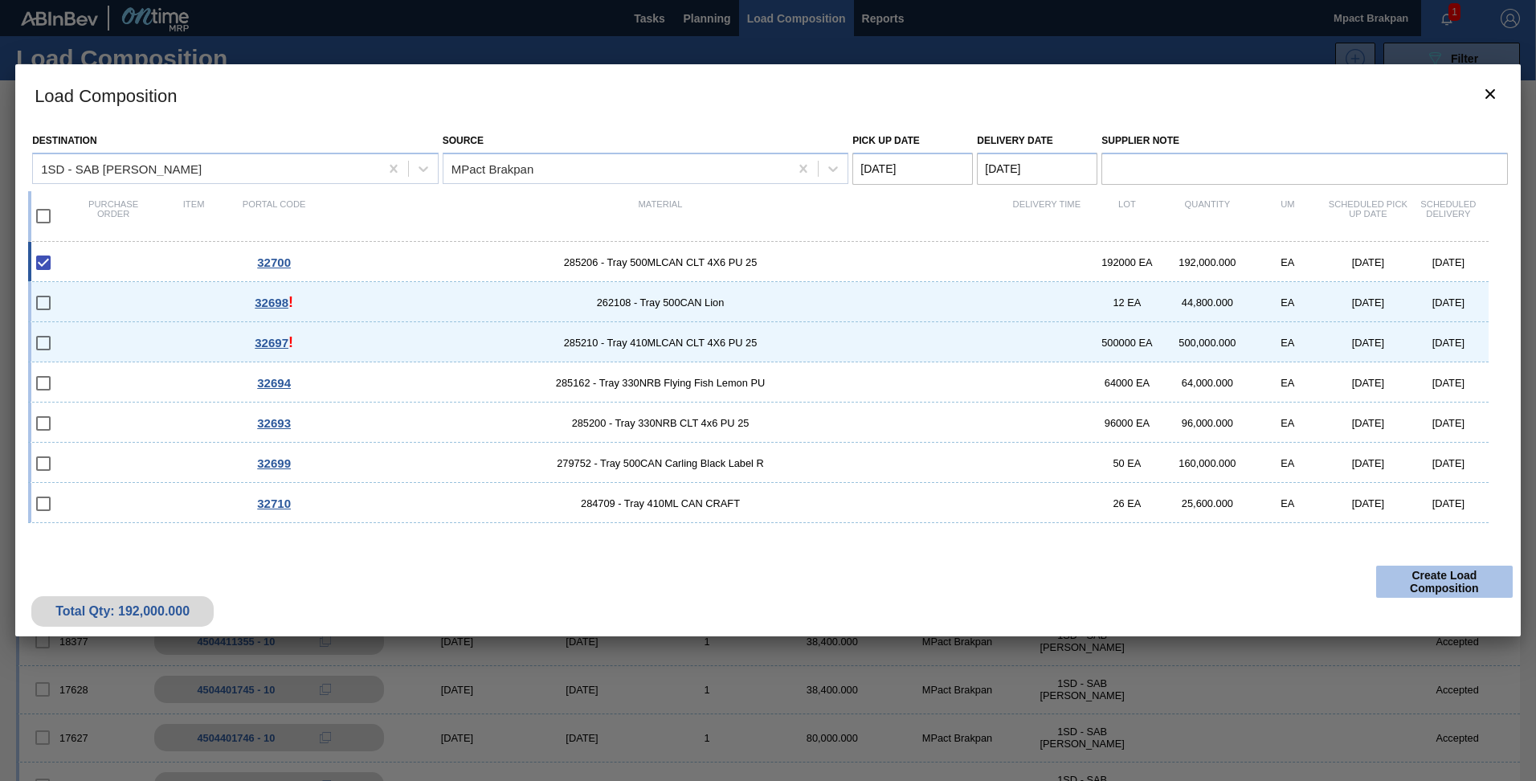
click at [1450, 579] on button "Create Load Composition" at bounding box center [1444, 582] width 137 height 32
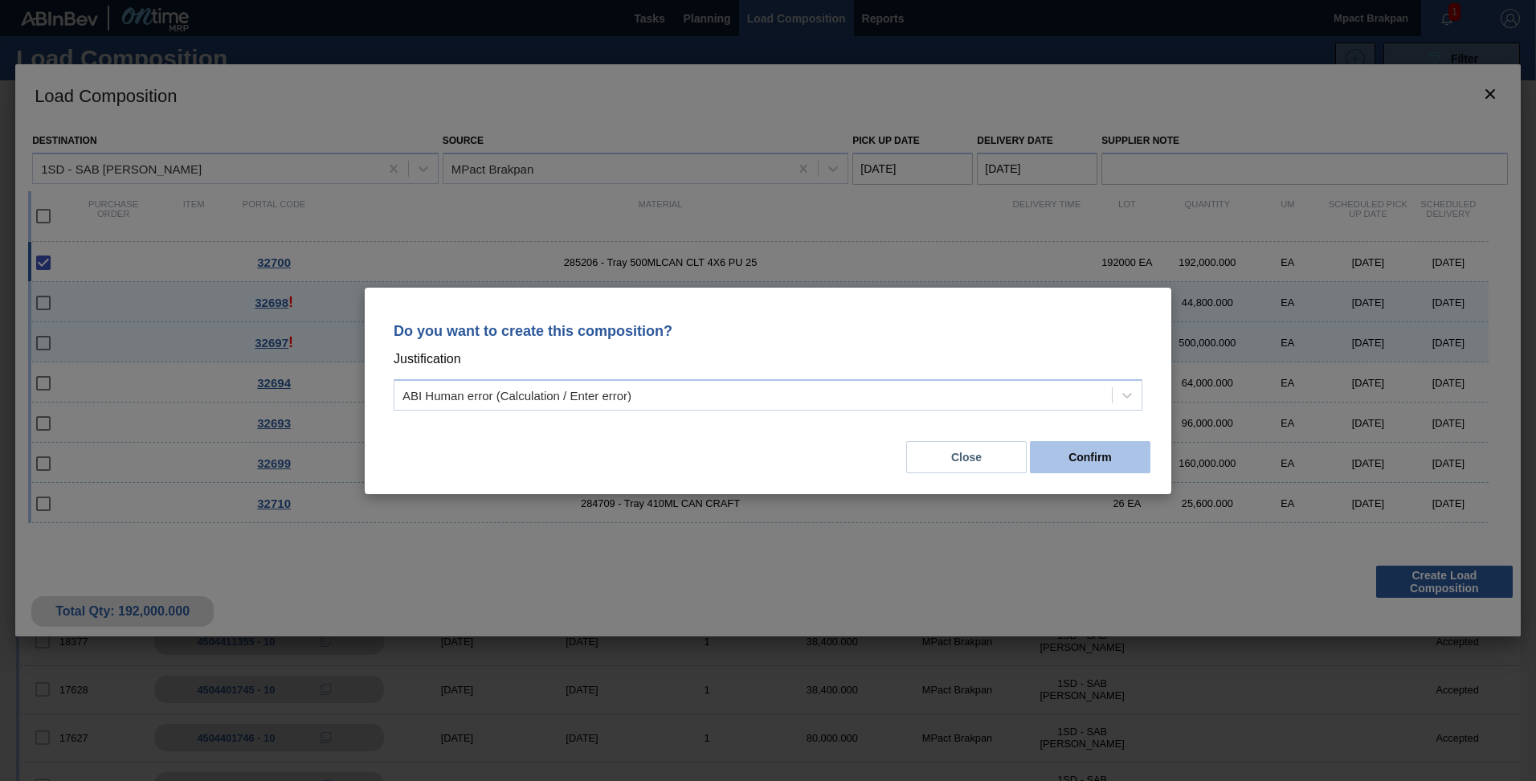
click at [1103, 452] on button "Confirm" at bounding box center [1090, 457] width 121 height 32
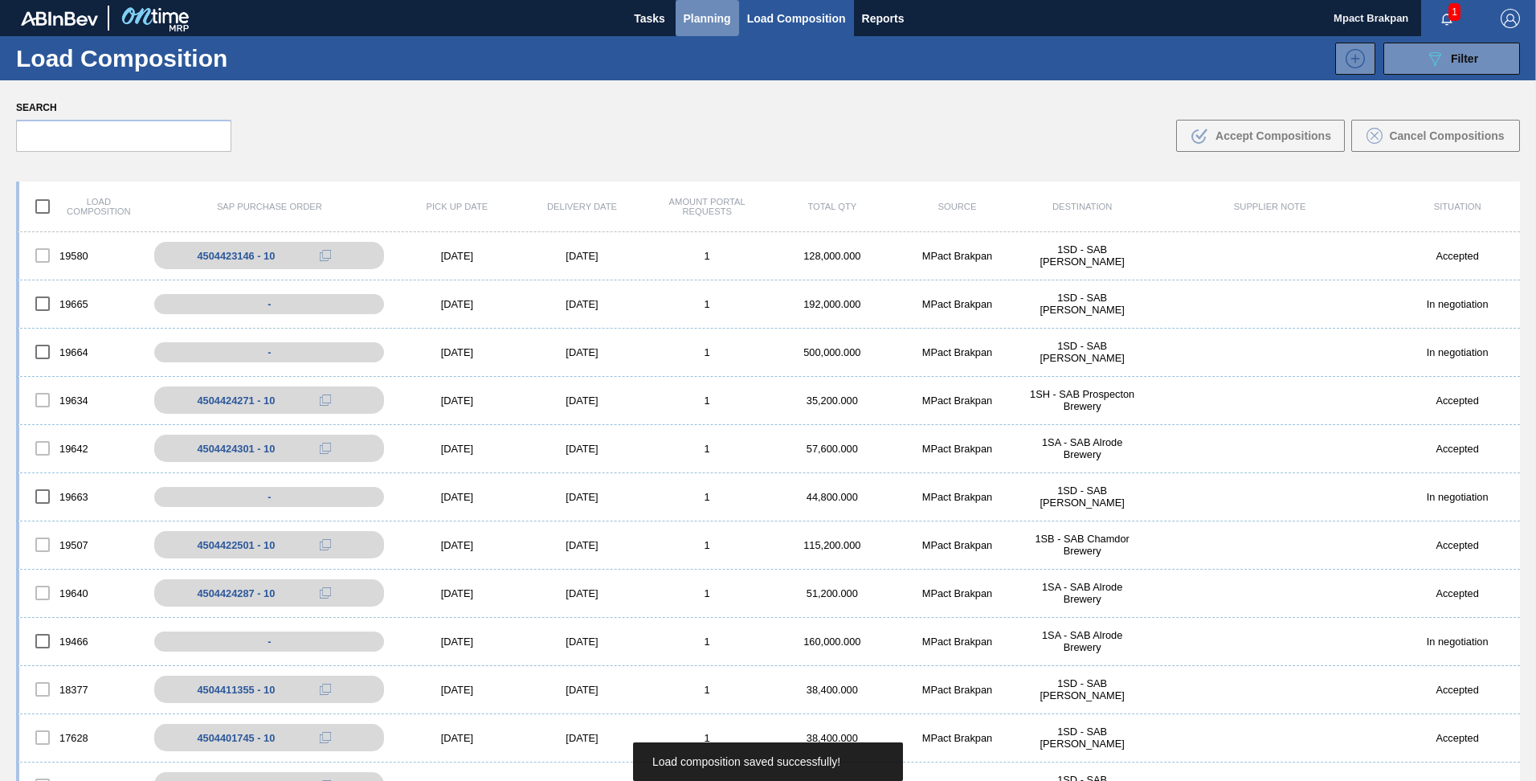
click at [708, 17] on span "Planning" at bounding box center [707, 18] width 47 height 19
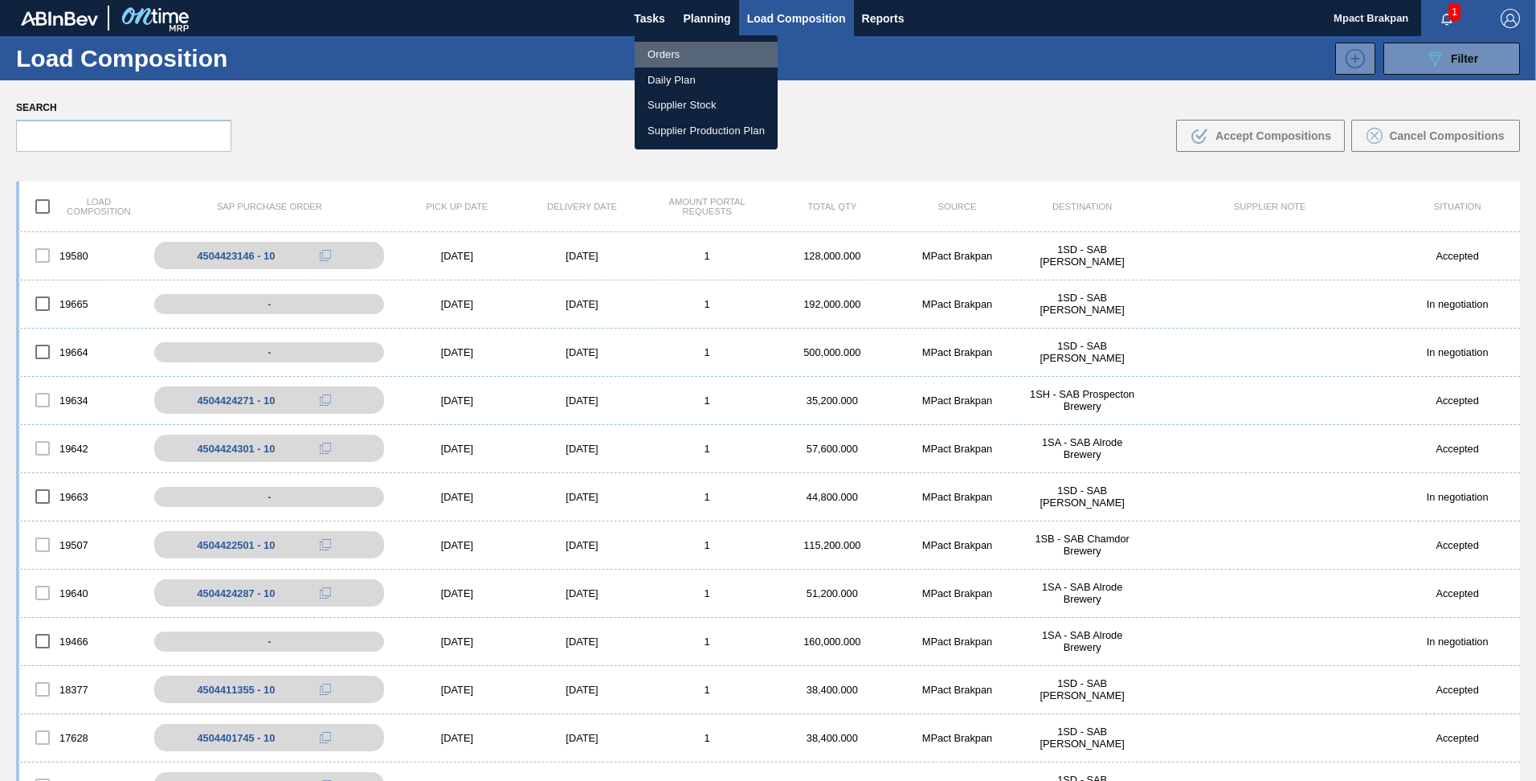
click at [655, 51] on li "Orders" at bounding box center [706, 55] width 143 height 26
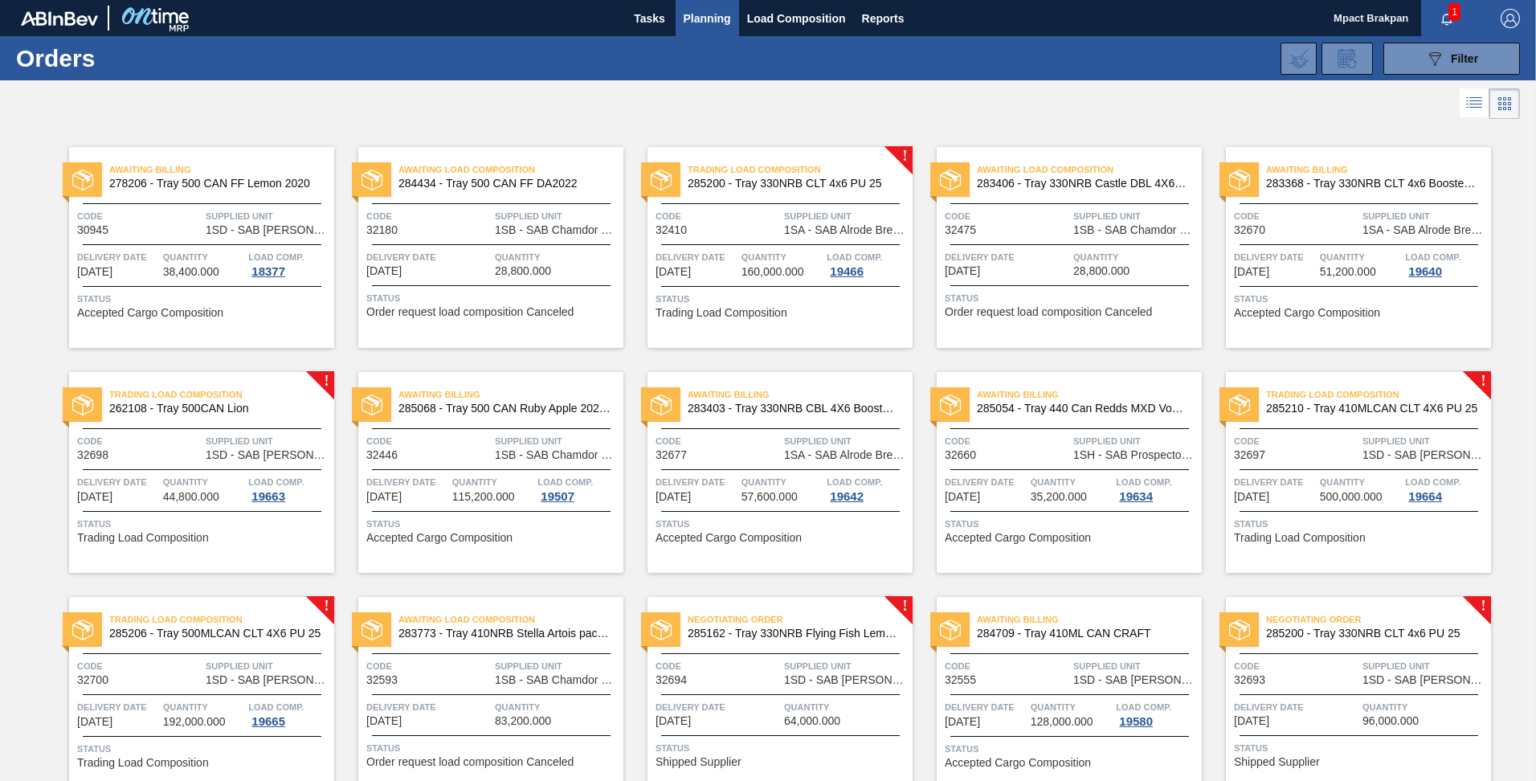
click at [791, 713] on span "Quantity" at bounding box center [846, 707] width 125 height 16
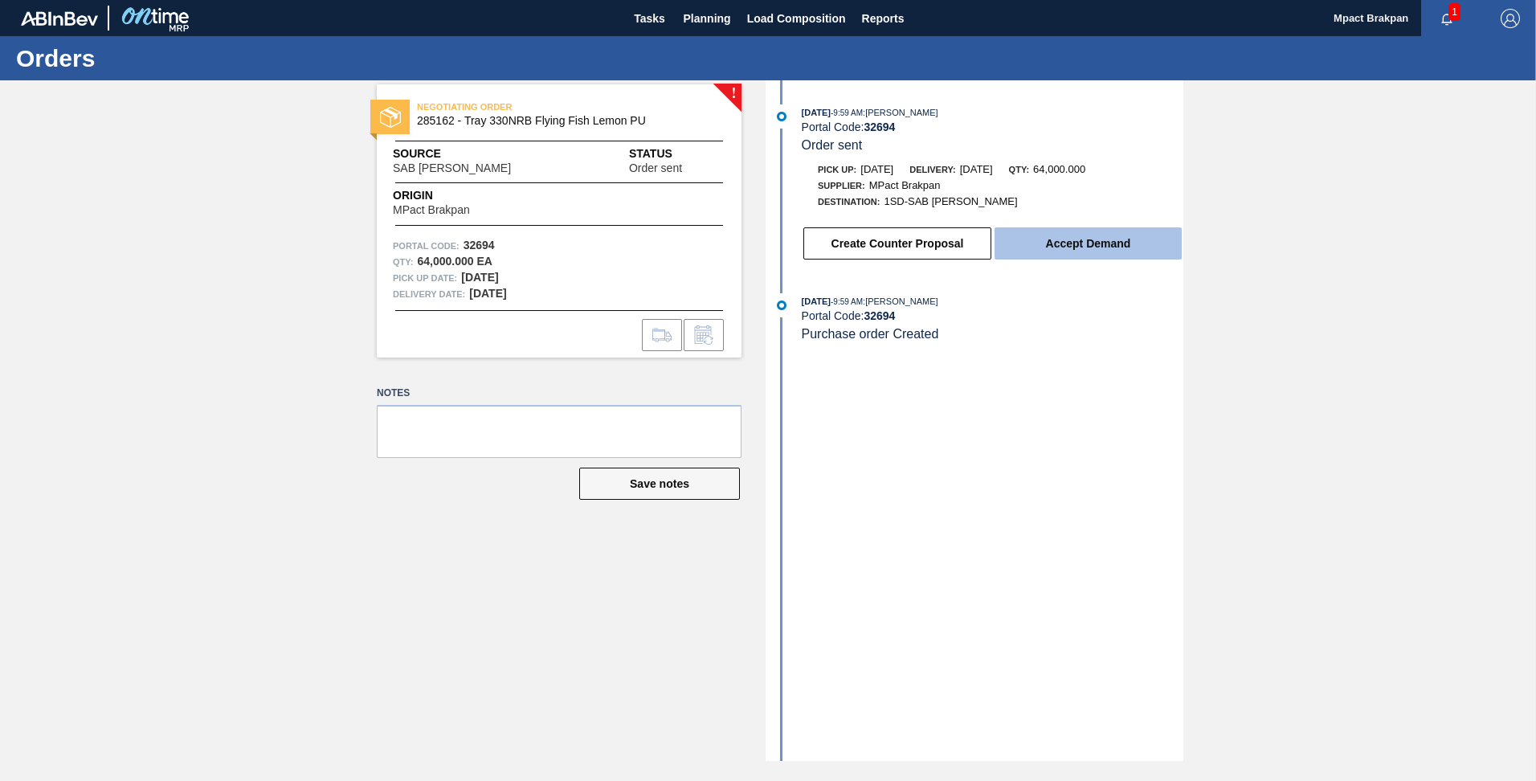
click at [1074, 243] on button "Accept Demand" at bounding box center [1088, 243] width 187 height 32
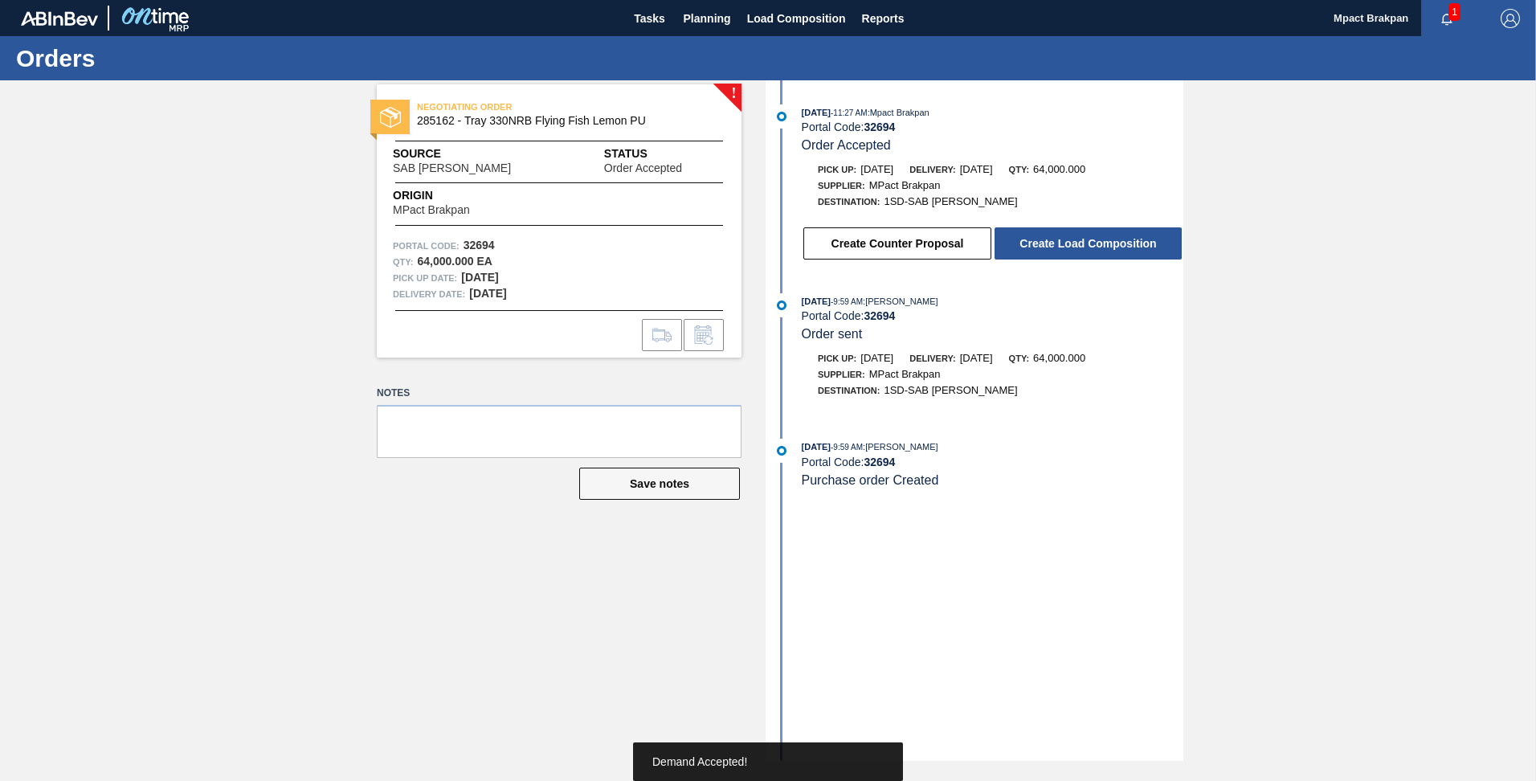
click at [1074, 243] on button "Create Load Composition" at bounding box center [1088, 243] width 187 height 32
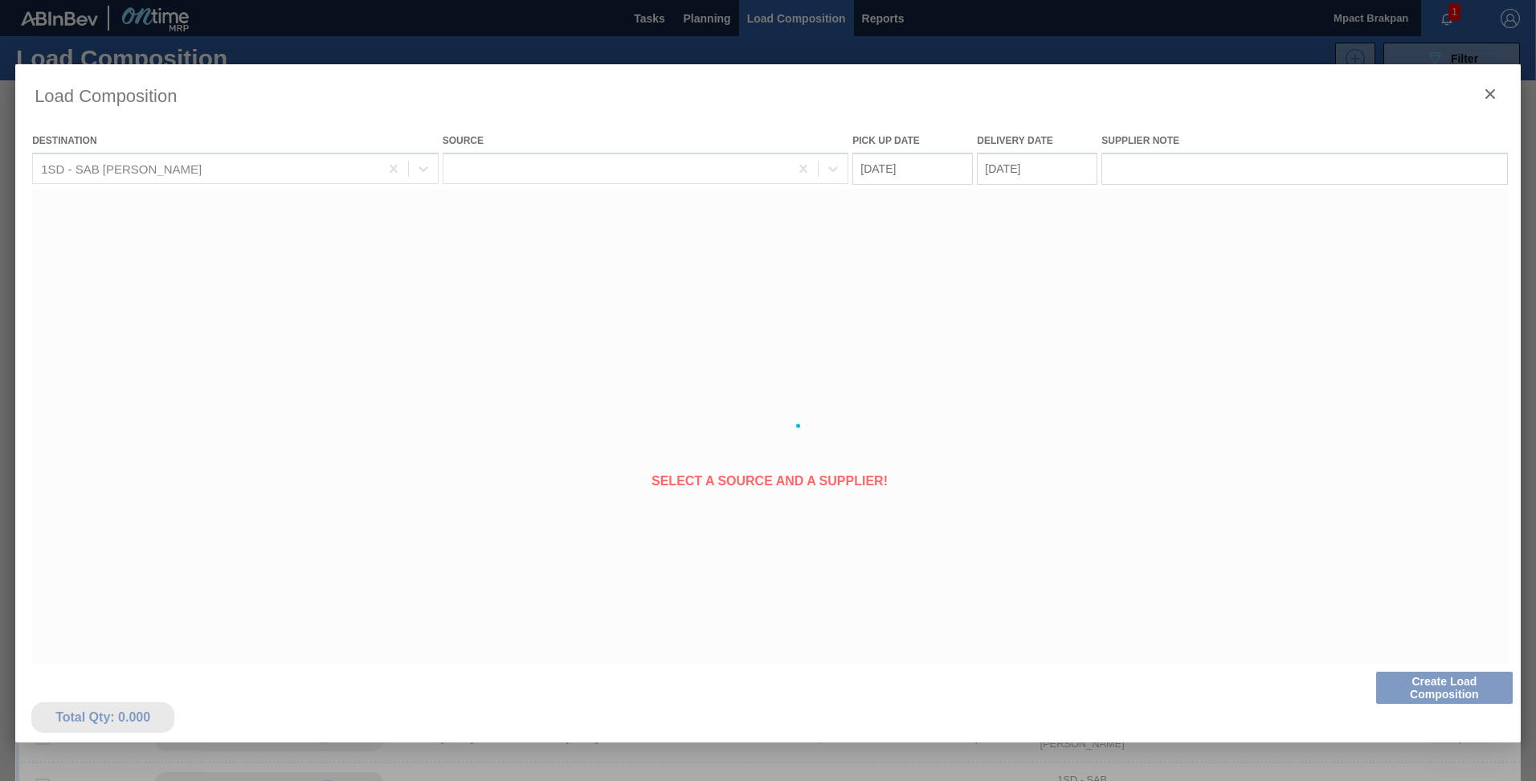
type Date "[DATE]"
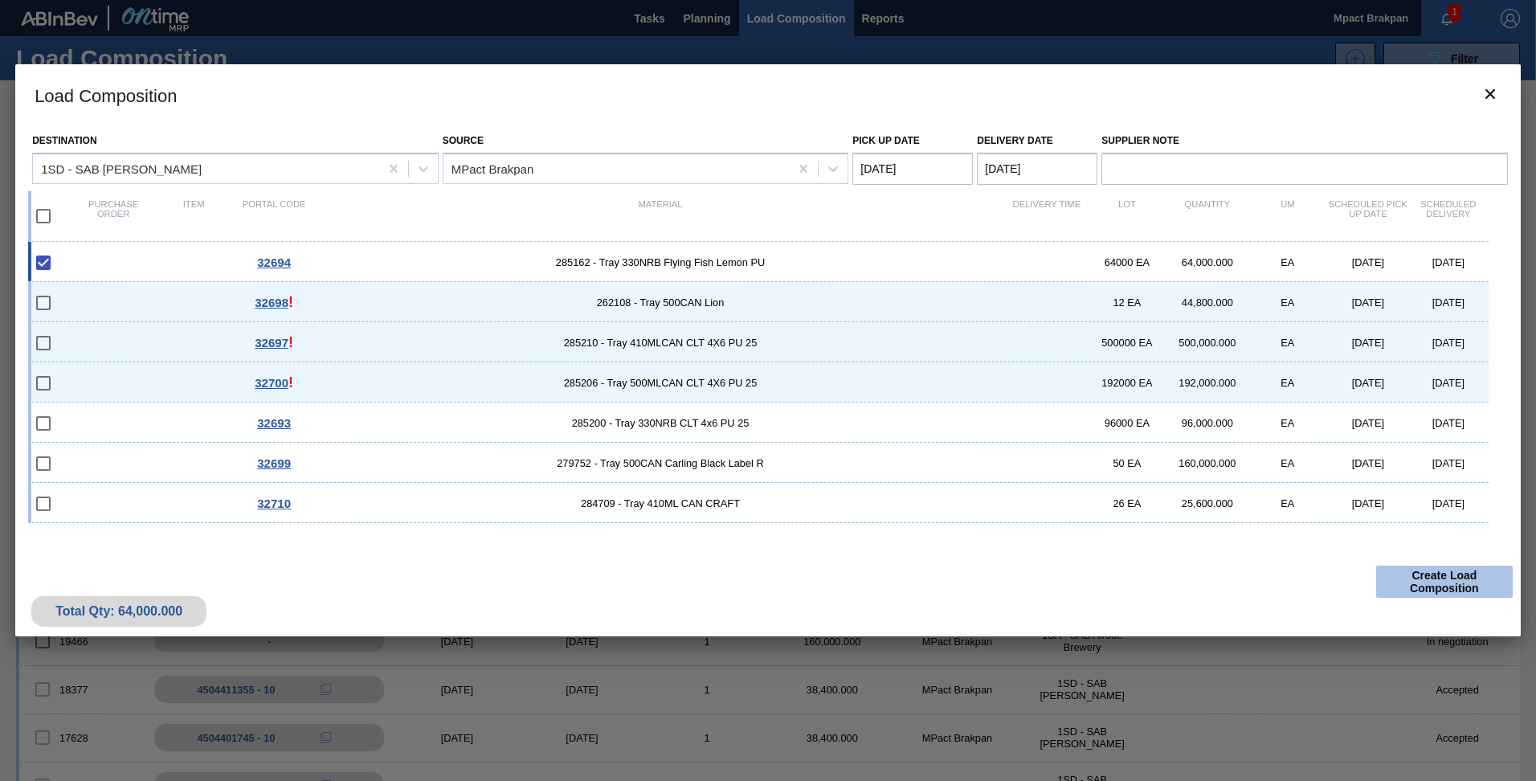
click at [1458, 579] on button "Create Load Composition" at bounding box center [1444, 582] width 137 height 32
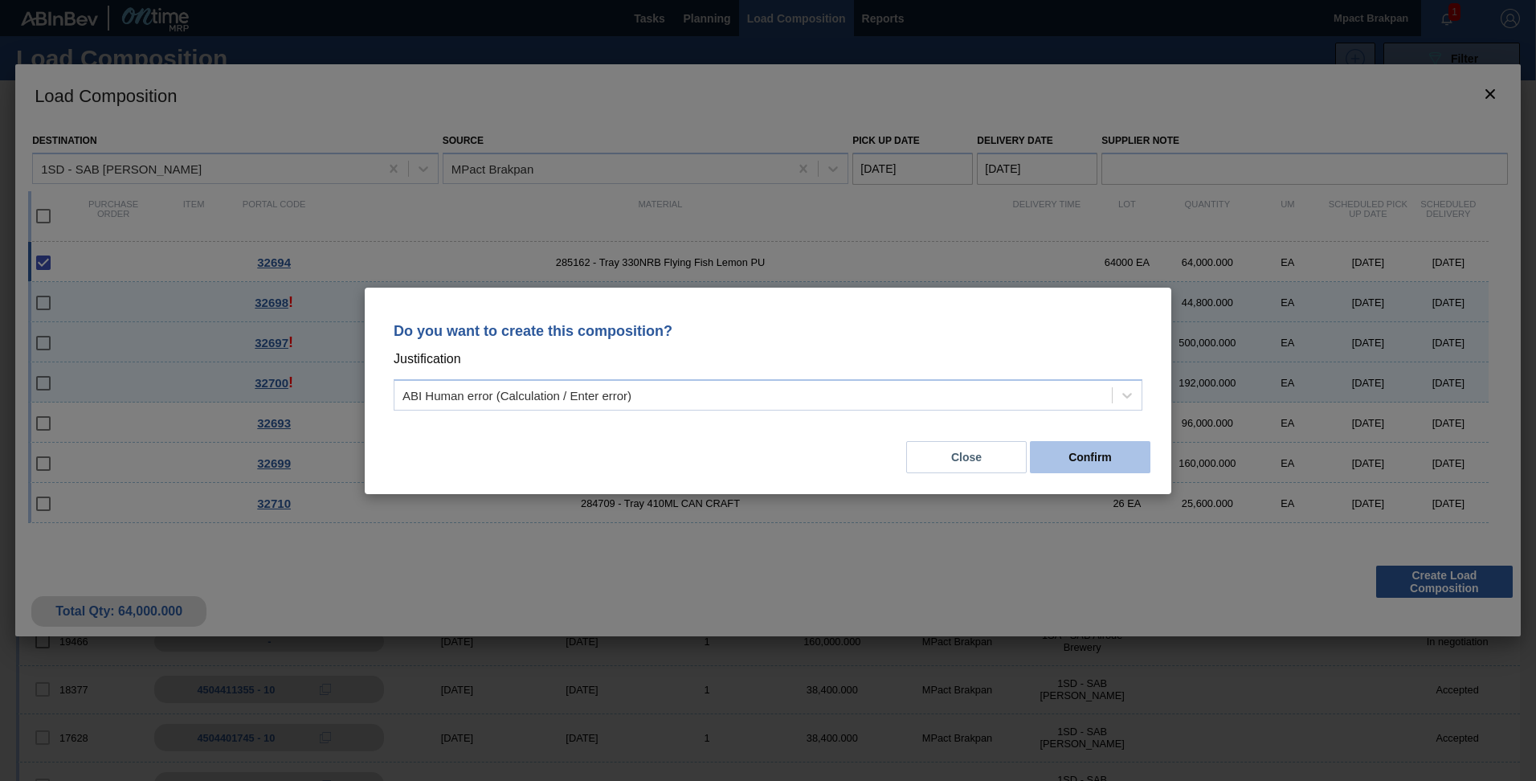
click at [1121, 466] on button "Confirm" at bounding box center [1090, 457] width 121 height 32
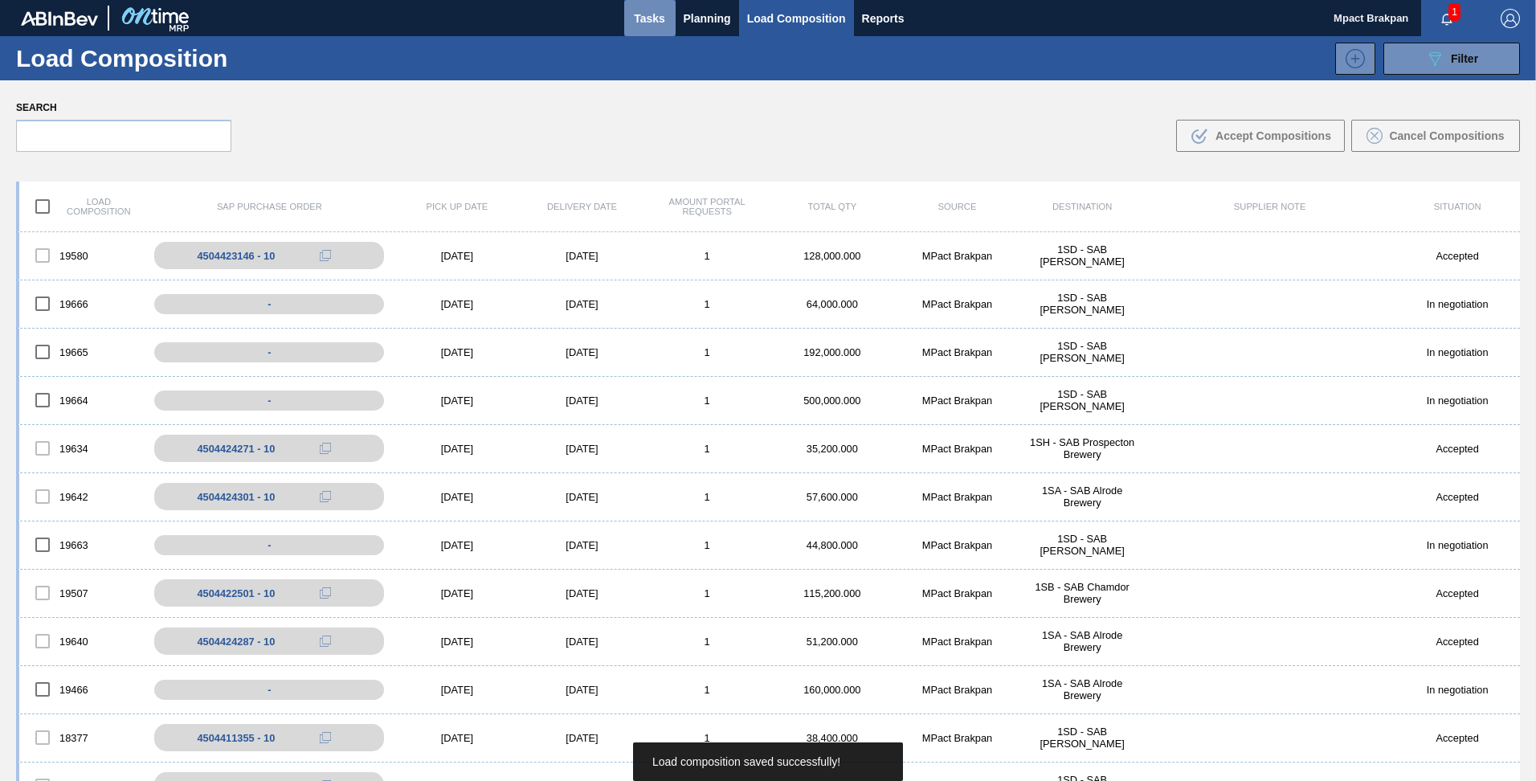
click at [644, 15] on span "Tasks" at bounding box center [649, 18] width 35 height 19
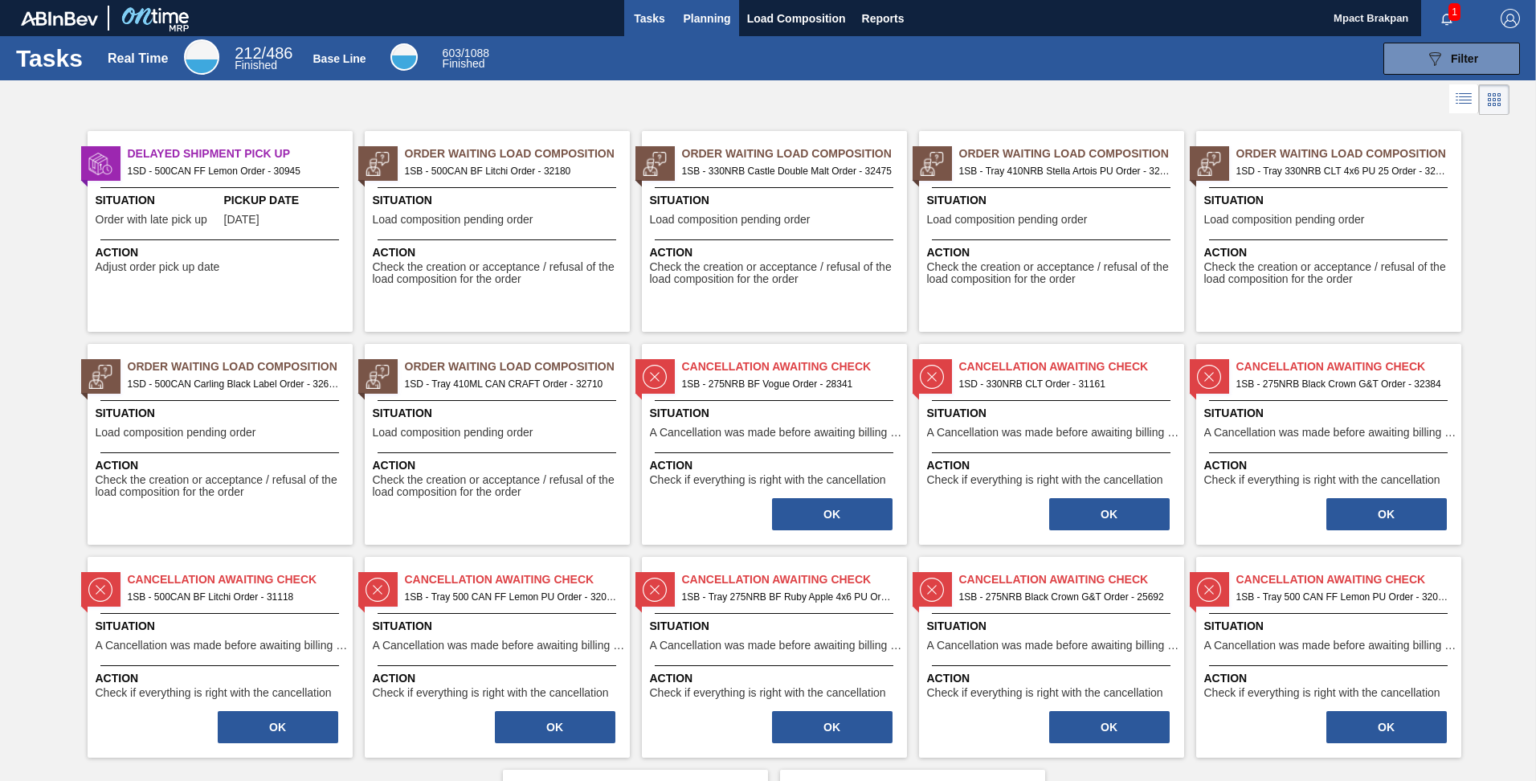
click at [710, 16] on span "Planning" at bounding box center [707, 18] width 47 height 19
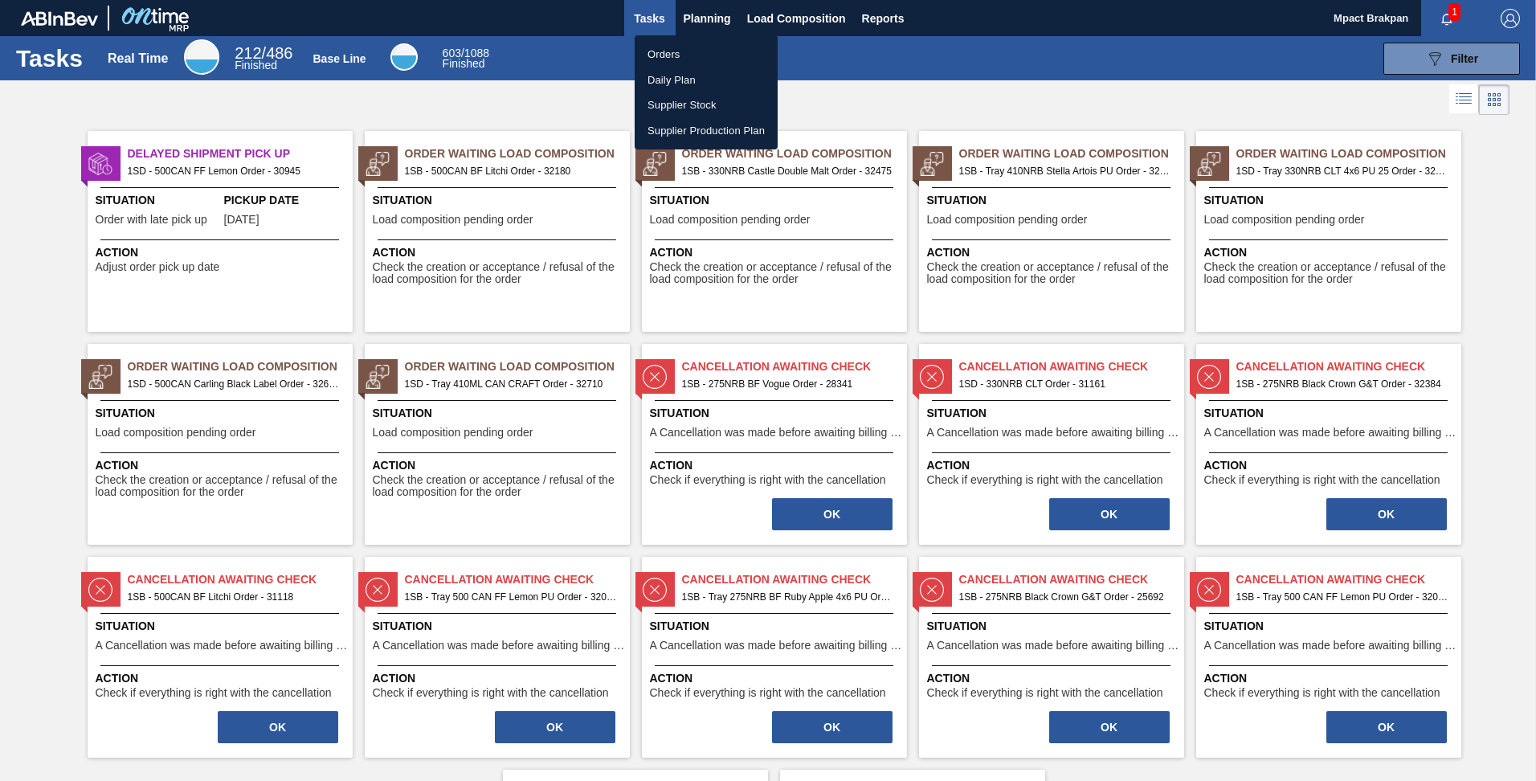
click at [682, 53] on li "Orders" at bounding box center [706, 55] width 143 height 26
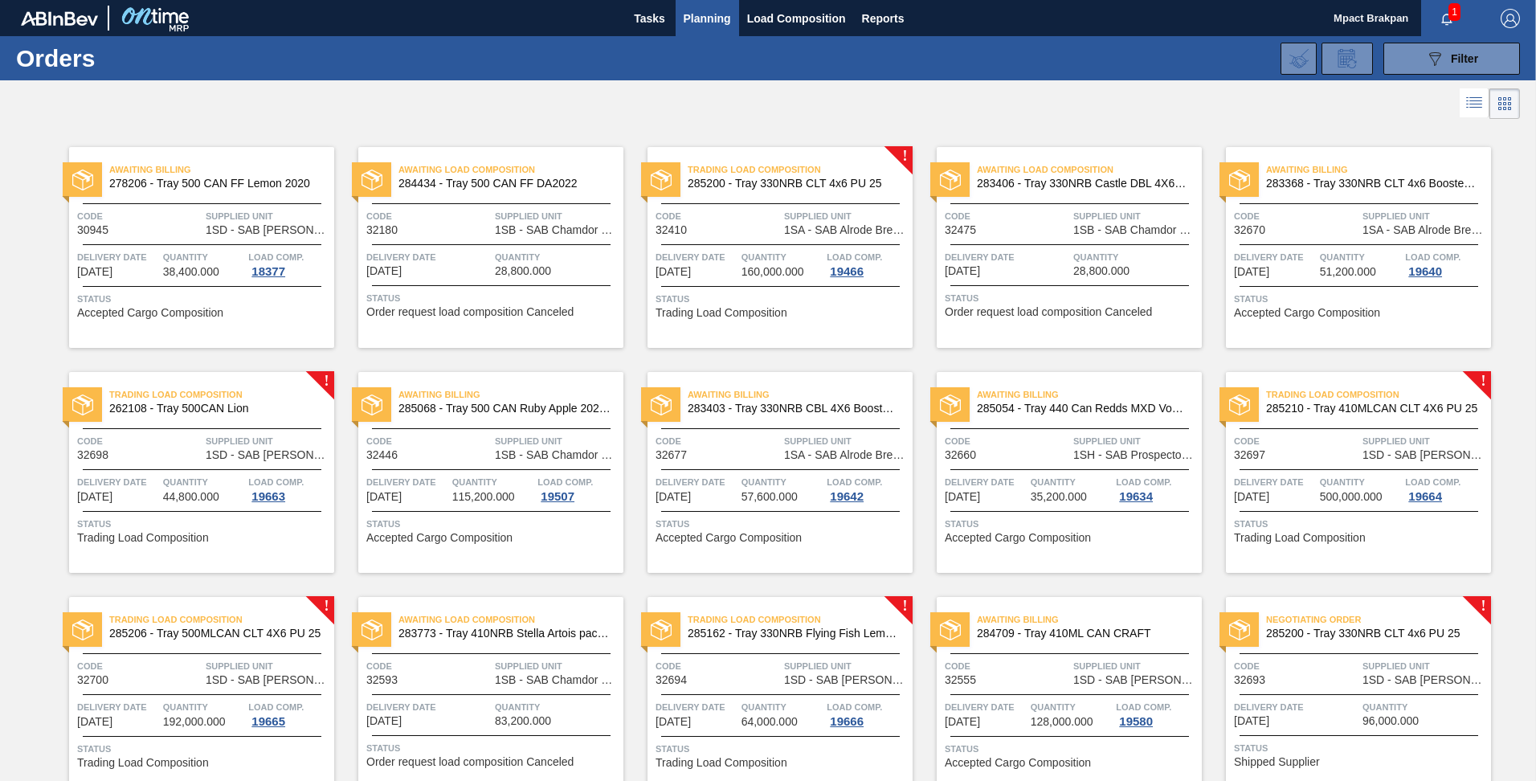
click at [1386, 680] on span "1SD - SAB [PERSON_NAME]" at bounding box center [1425, 680] width 125 height 12
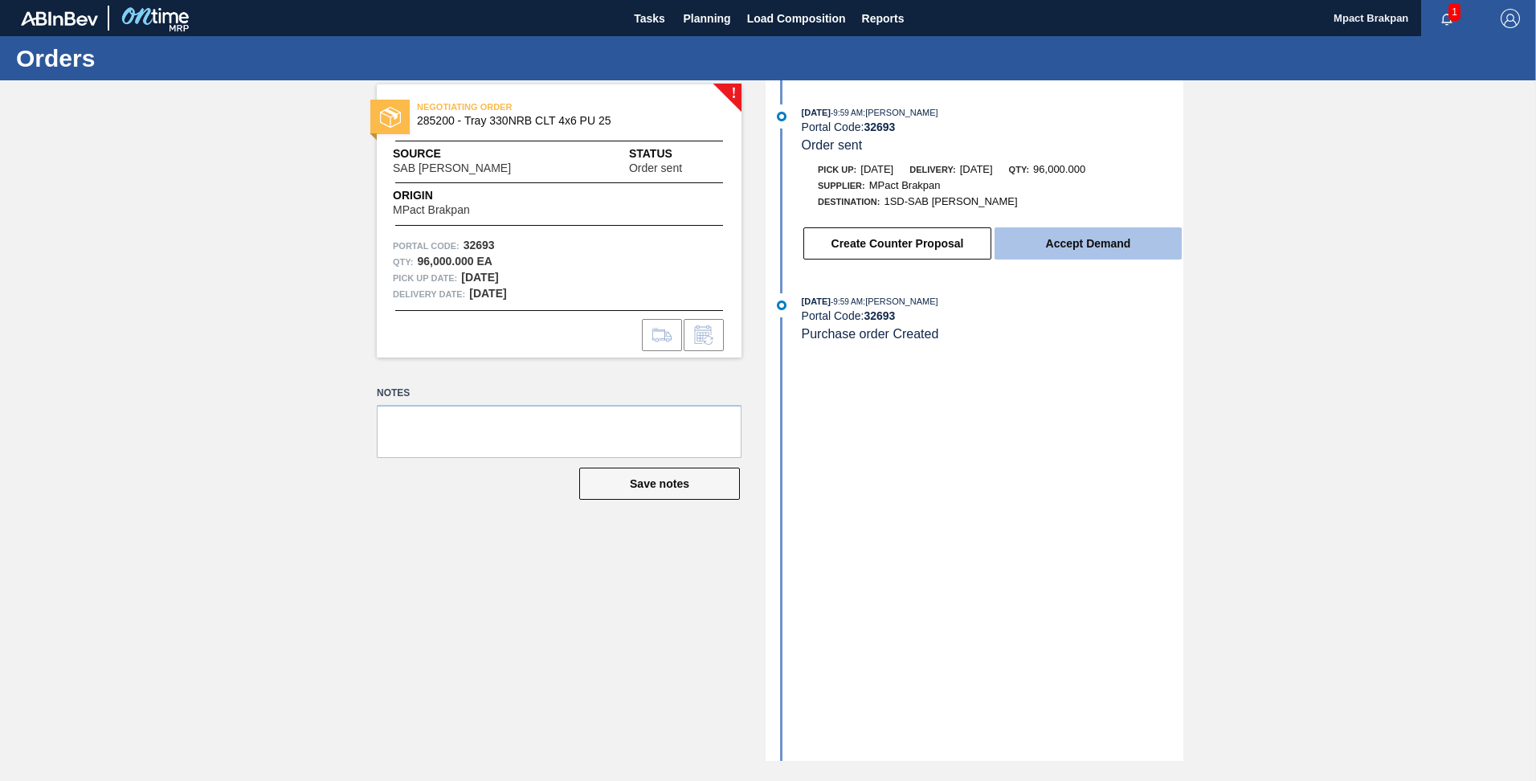
click at [1084, 242] on button "Accept Demand" at bounding box center [1088, 243] width 187 height 32
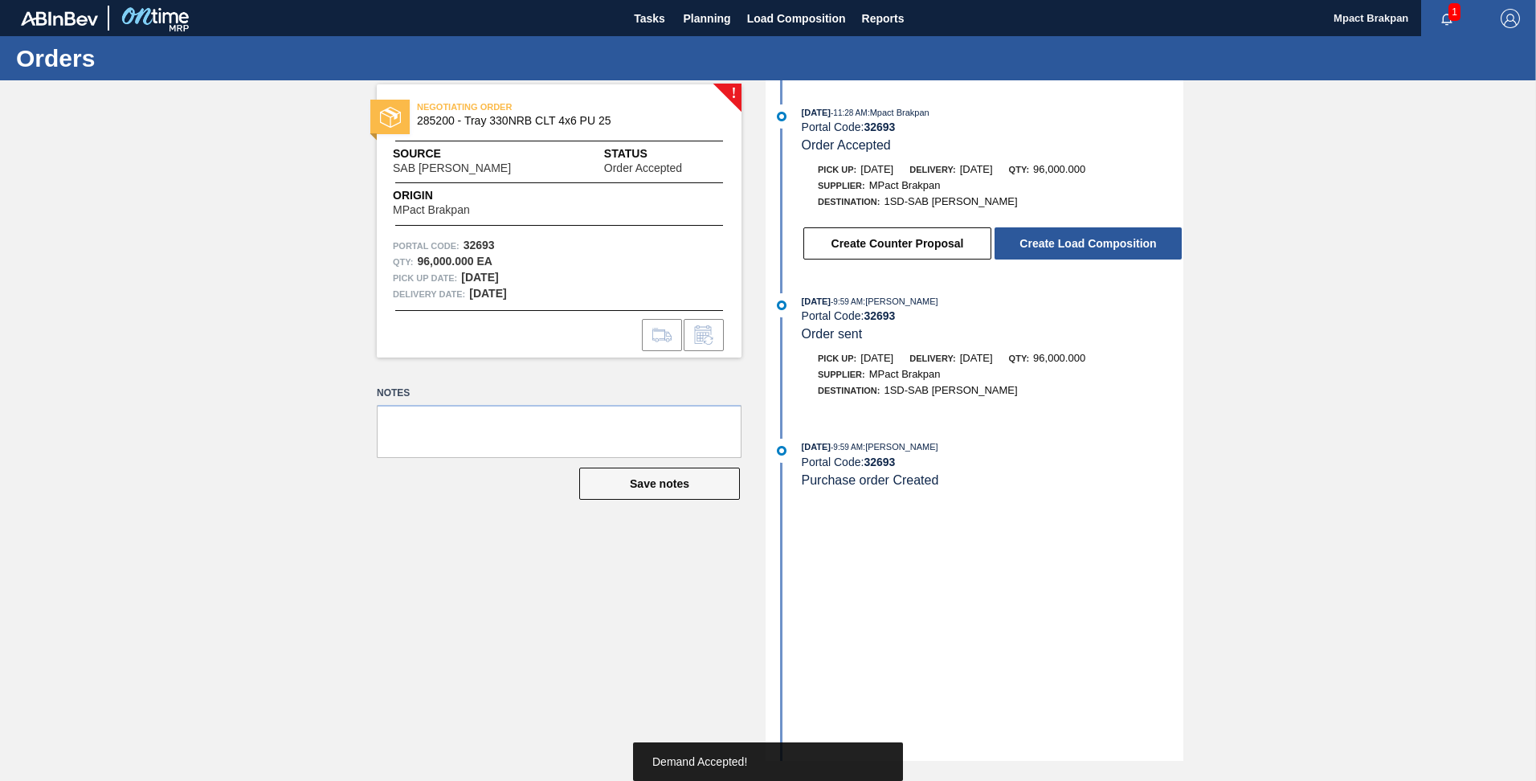
click at [1084, 242] on button "Create Load Composition" at bounding box center [1088, 243] width 187 height 32
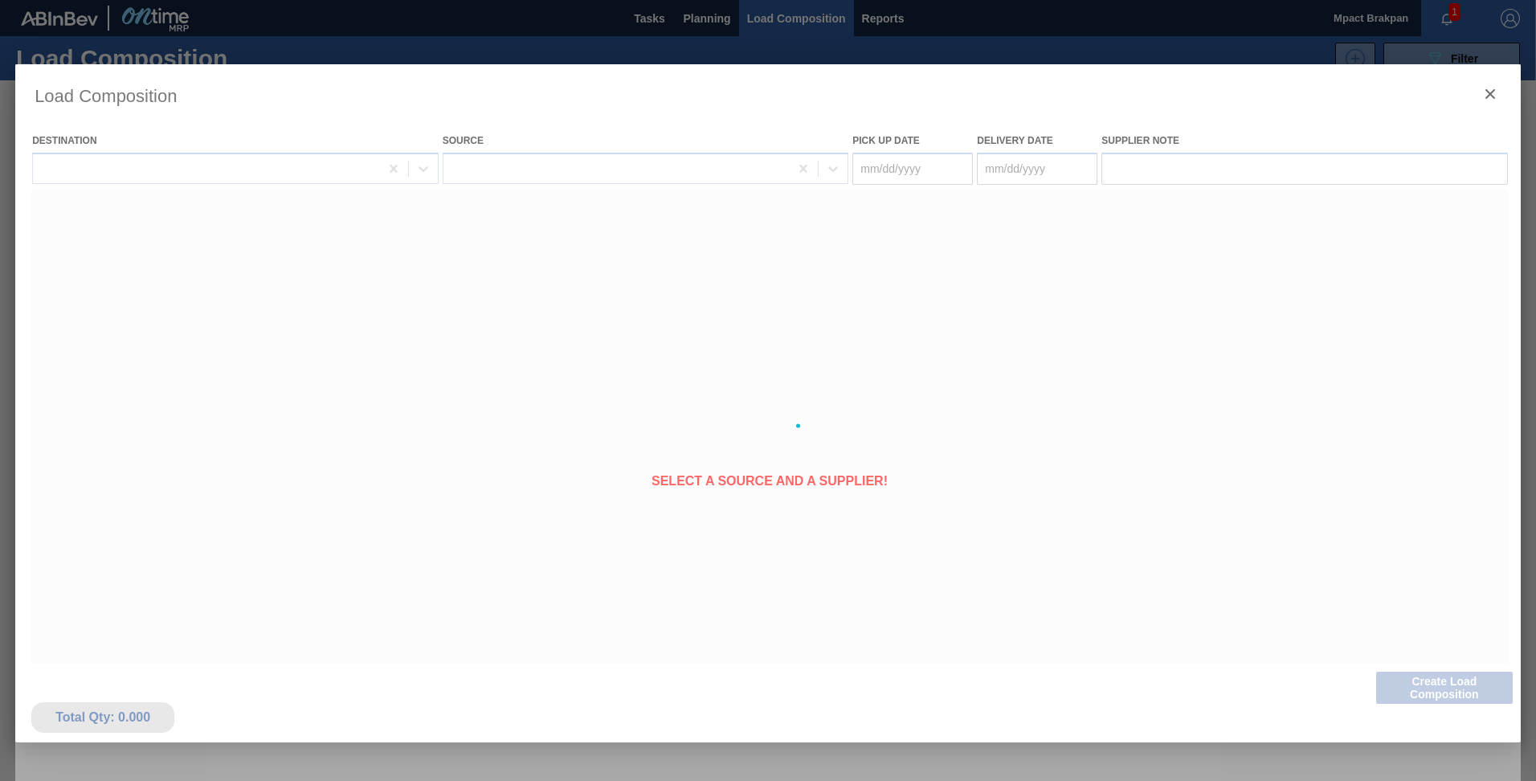
type Date "[DATE]"
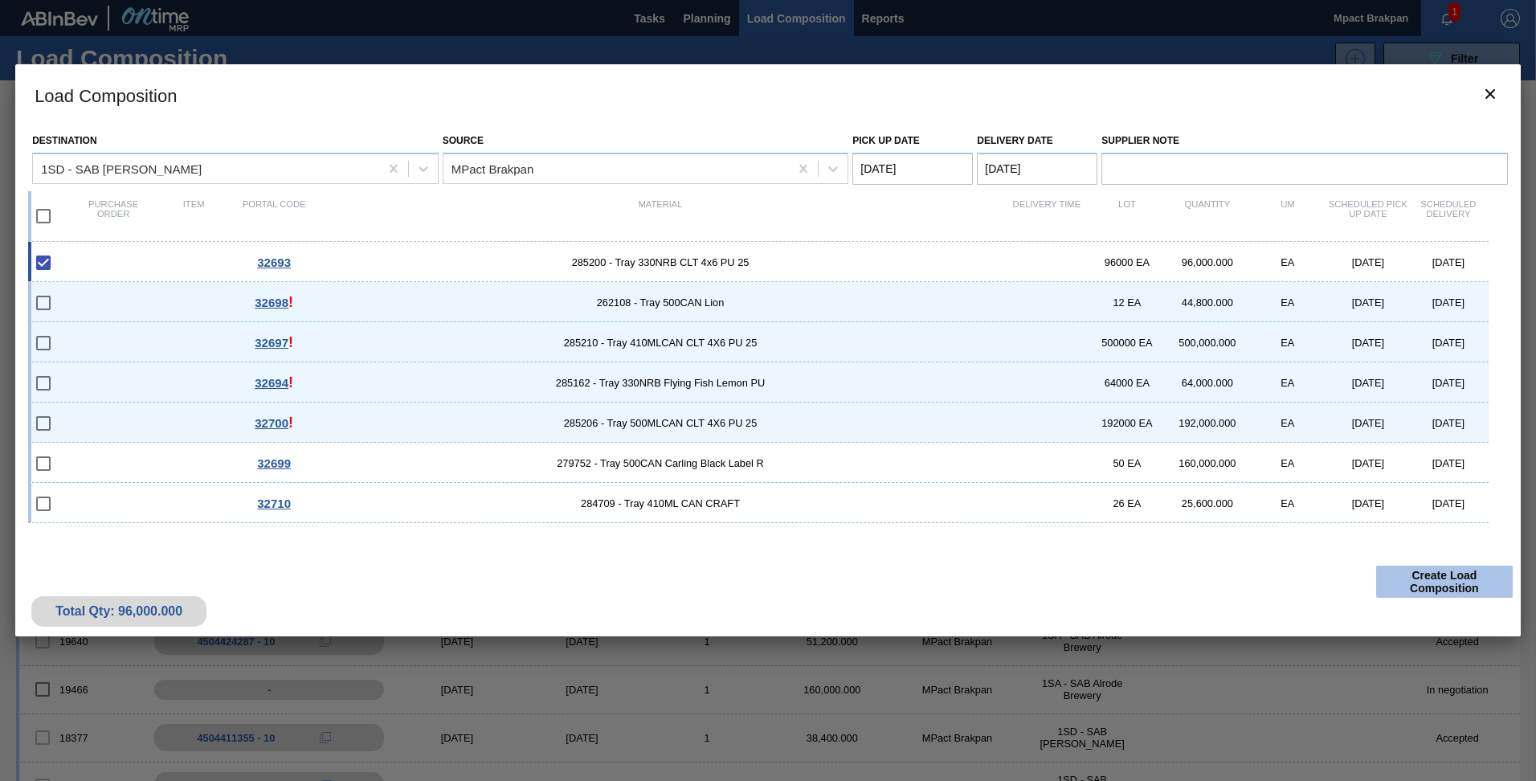
click at [1441, 580] on button "Create Load Composition" at bounding box center [1444, 582] width 137 height 32
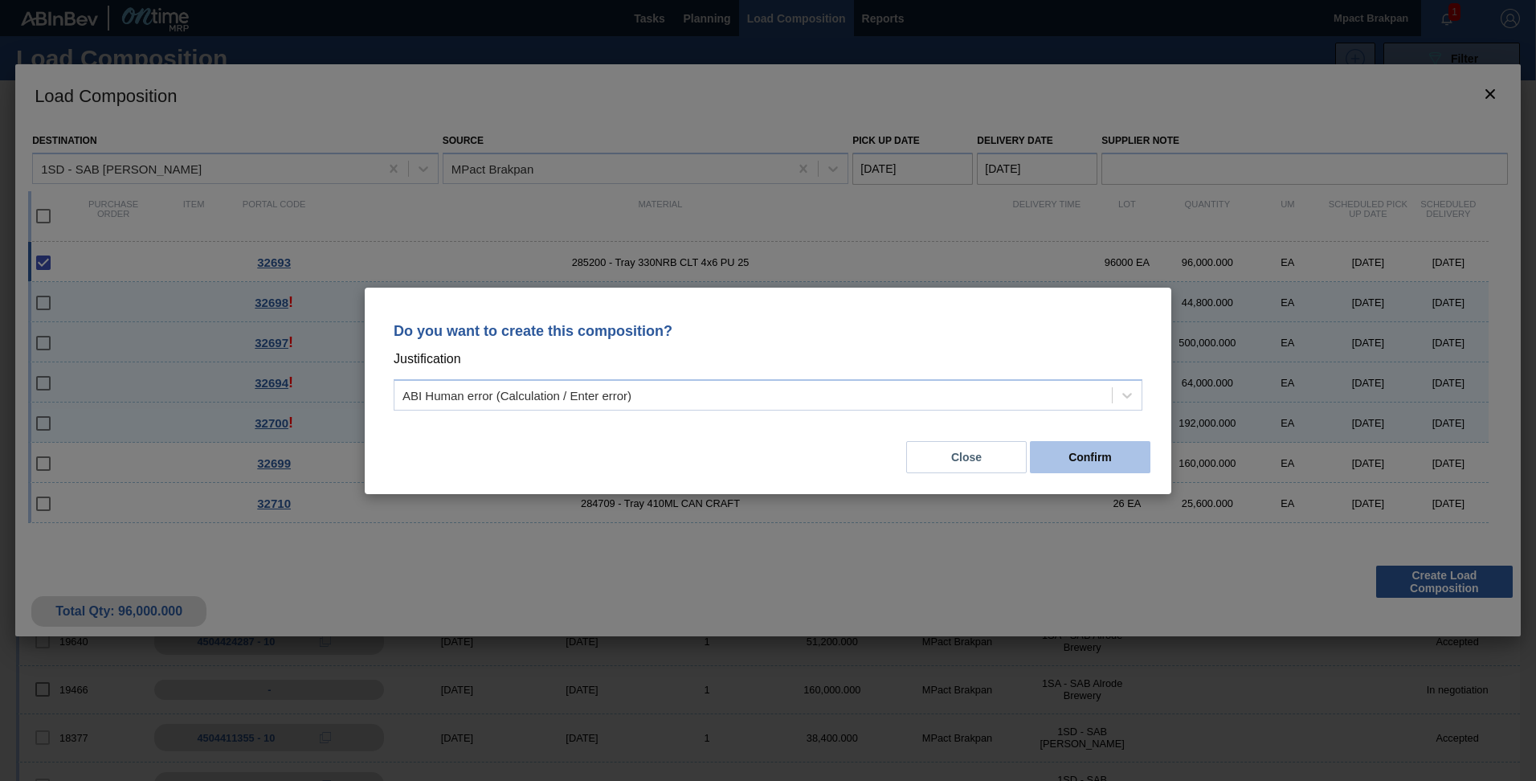
click at [1104, 452] on button "Confirm" at bounding box center [1090, 457] width 121 height 32
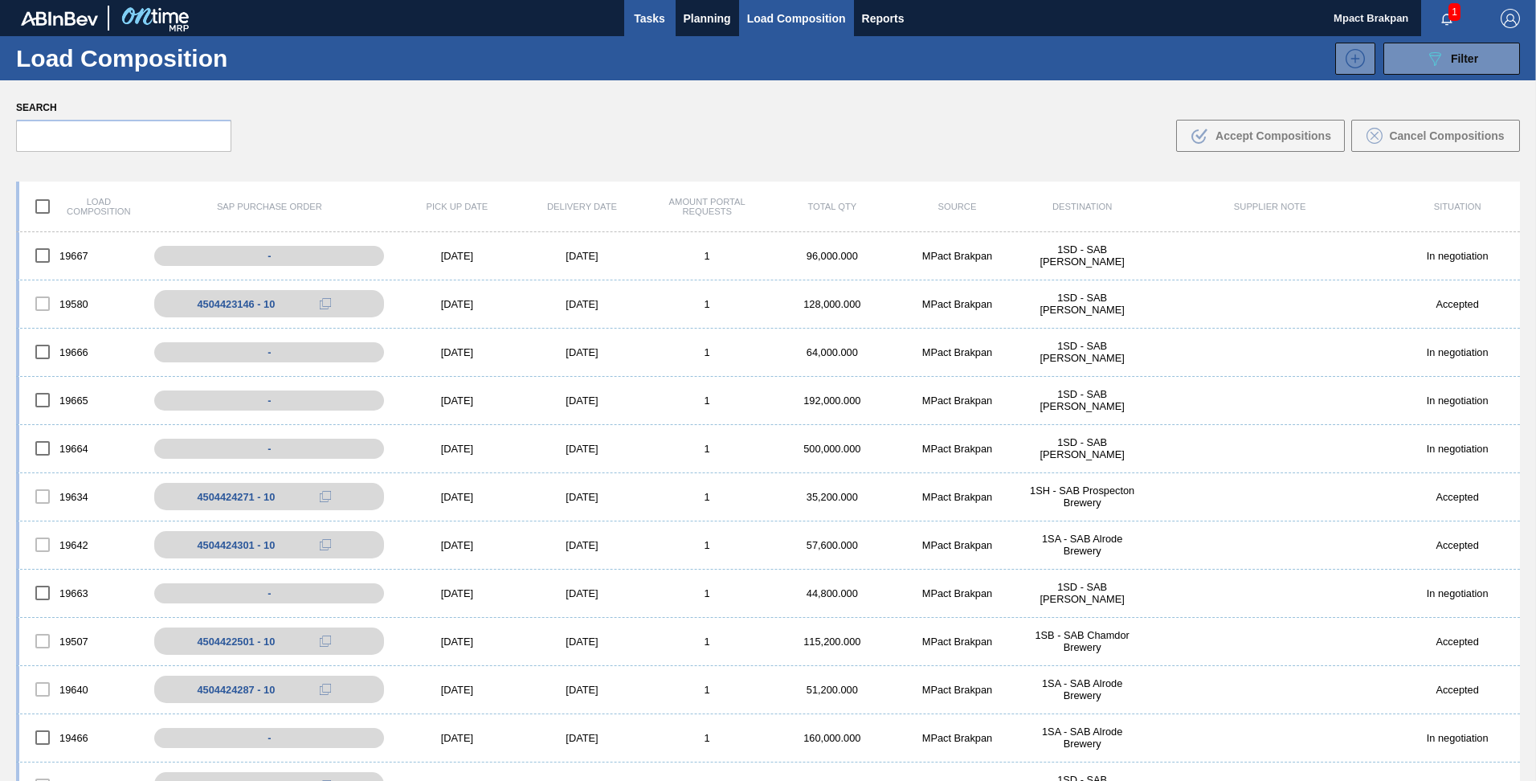
click at [648, 12] on span "Tasks" at bounding box center [649, 18] width 35 height 19
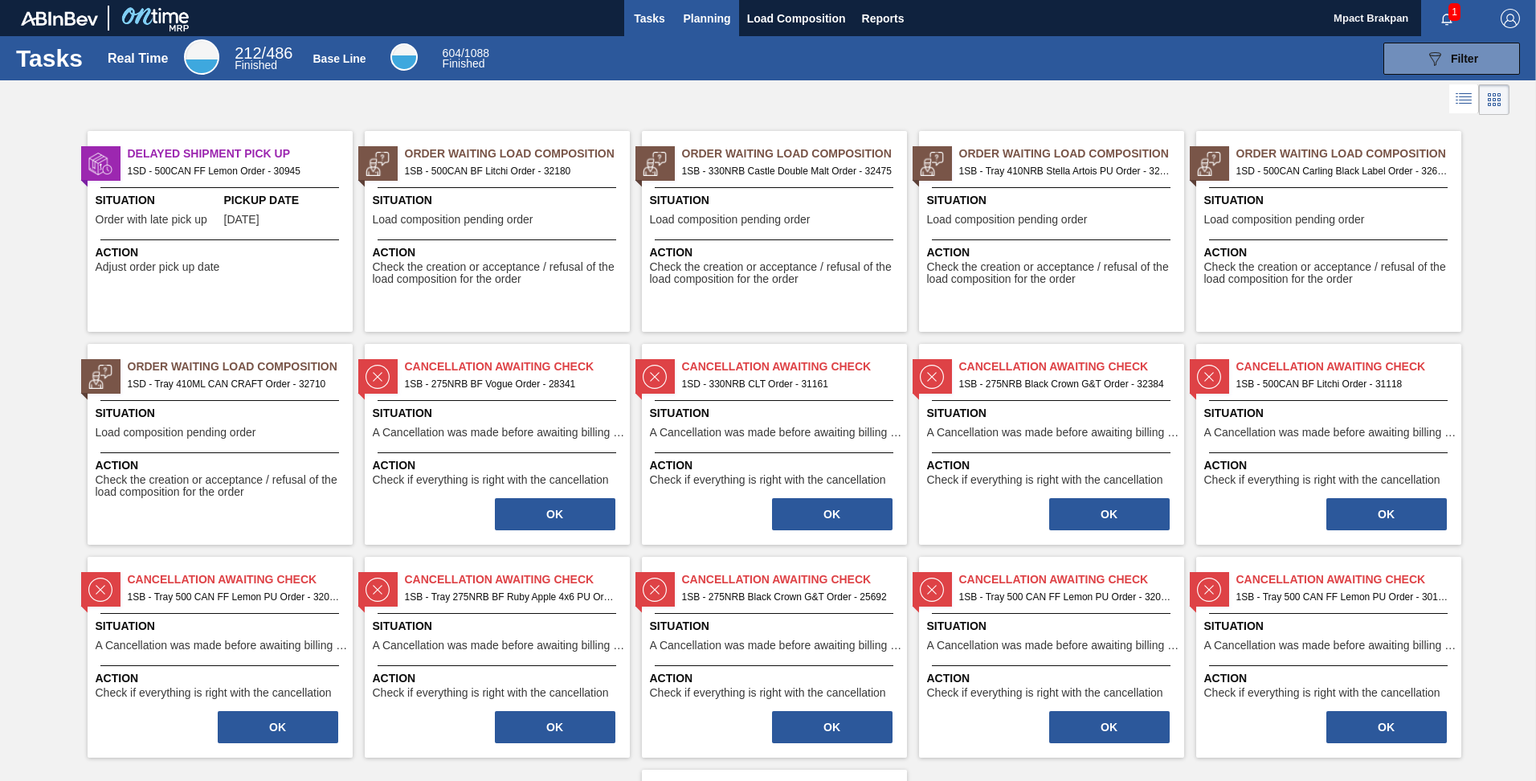
click at [697, 14] on span "Planning" at bounding box center [707, 18] width 47 height 19
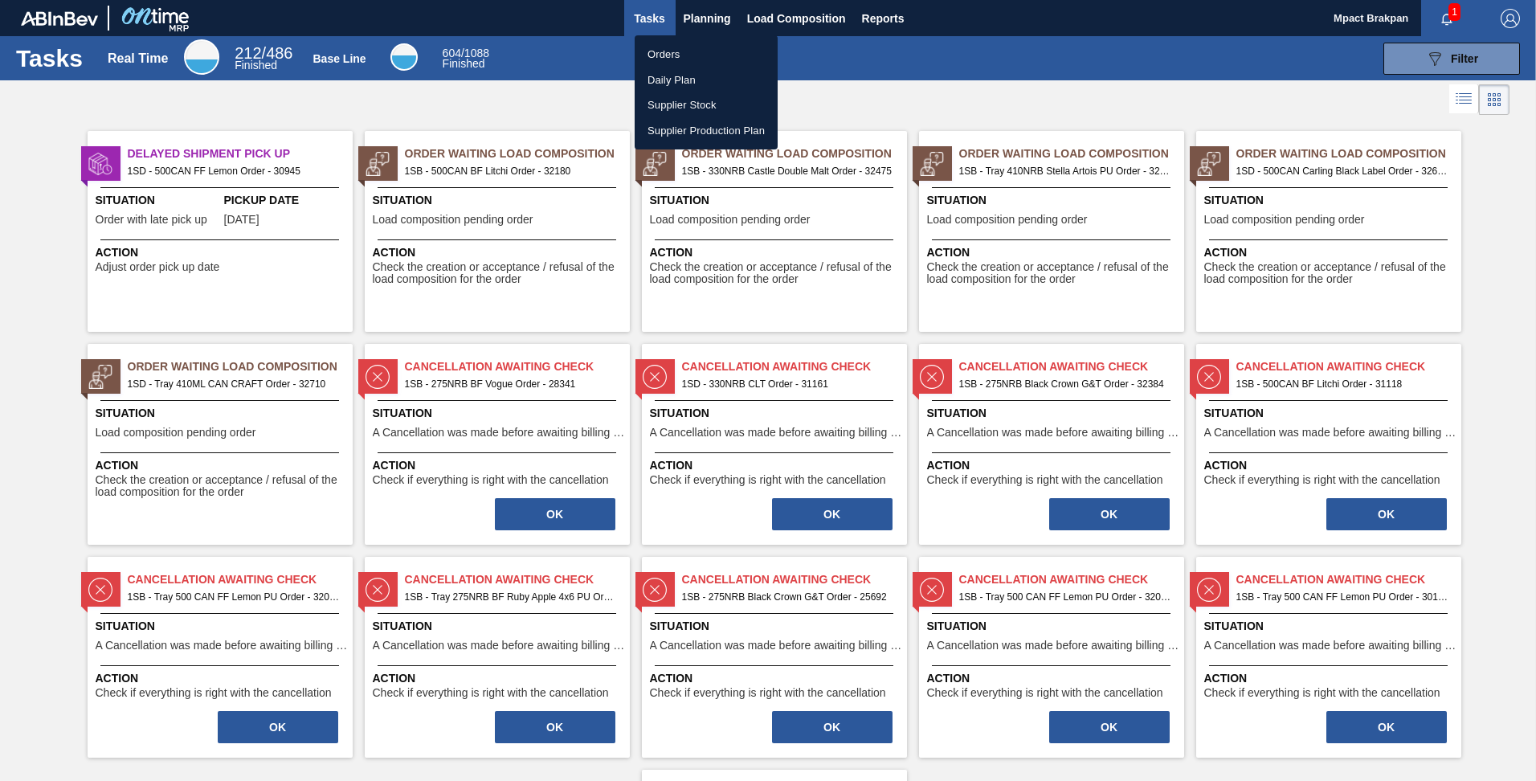
click at [680, 48] on li "Orders" at bounding box center [706, 55] width 143 height 26
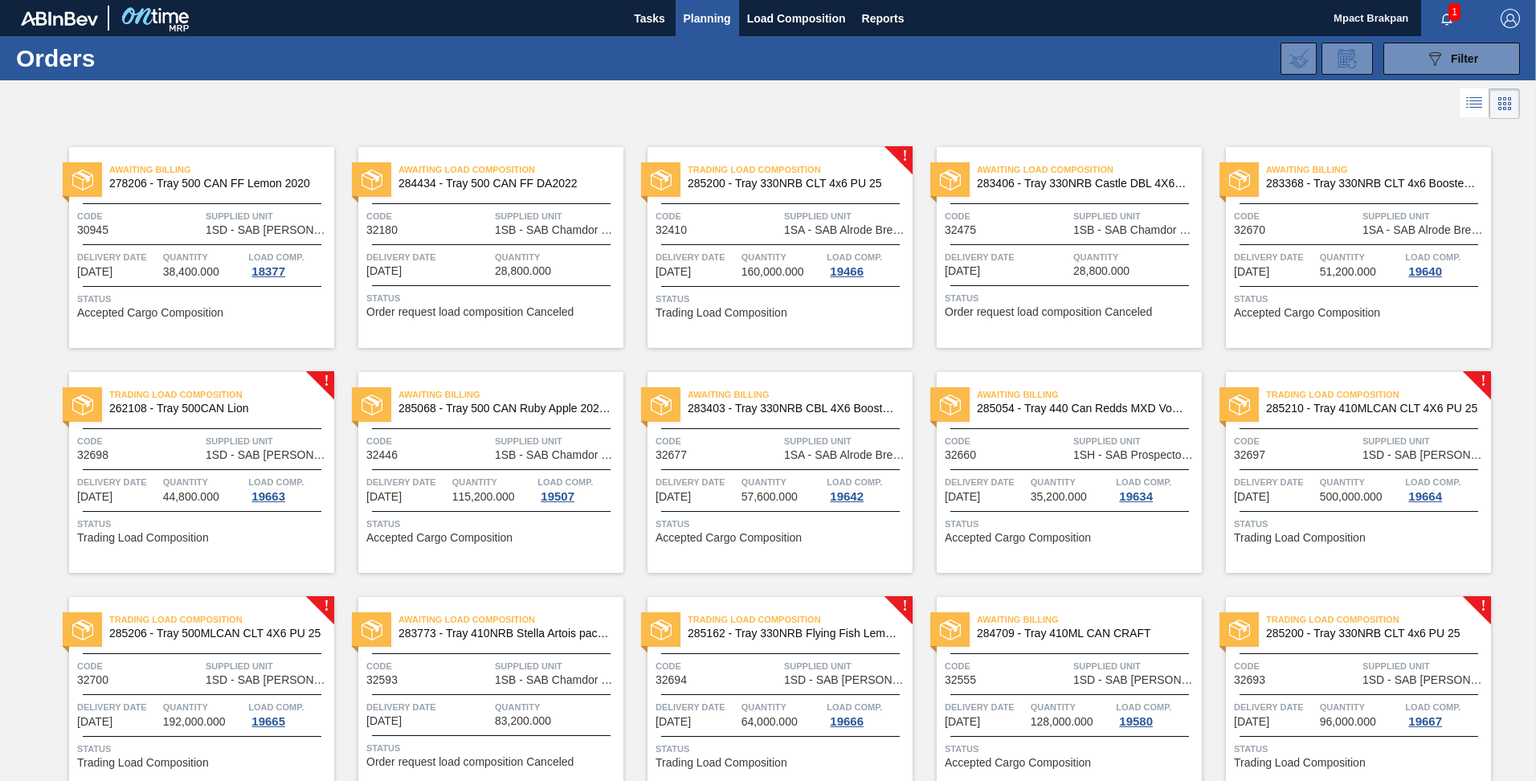
scroll to position [301, 0]
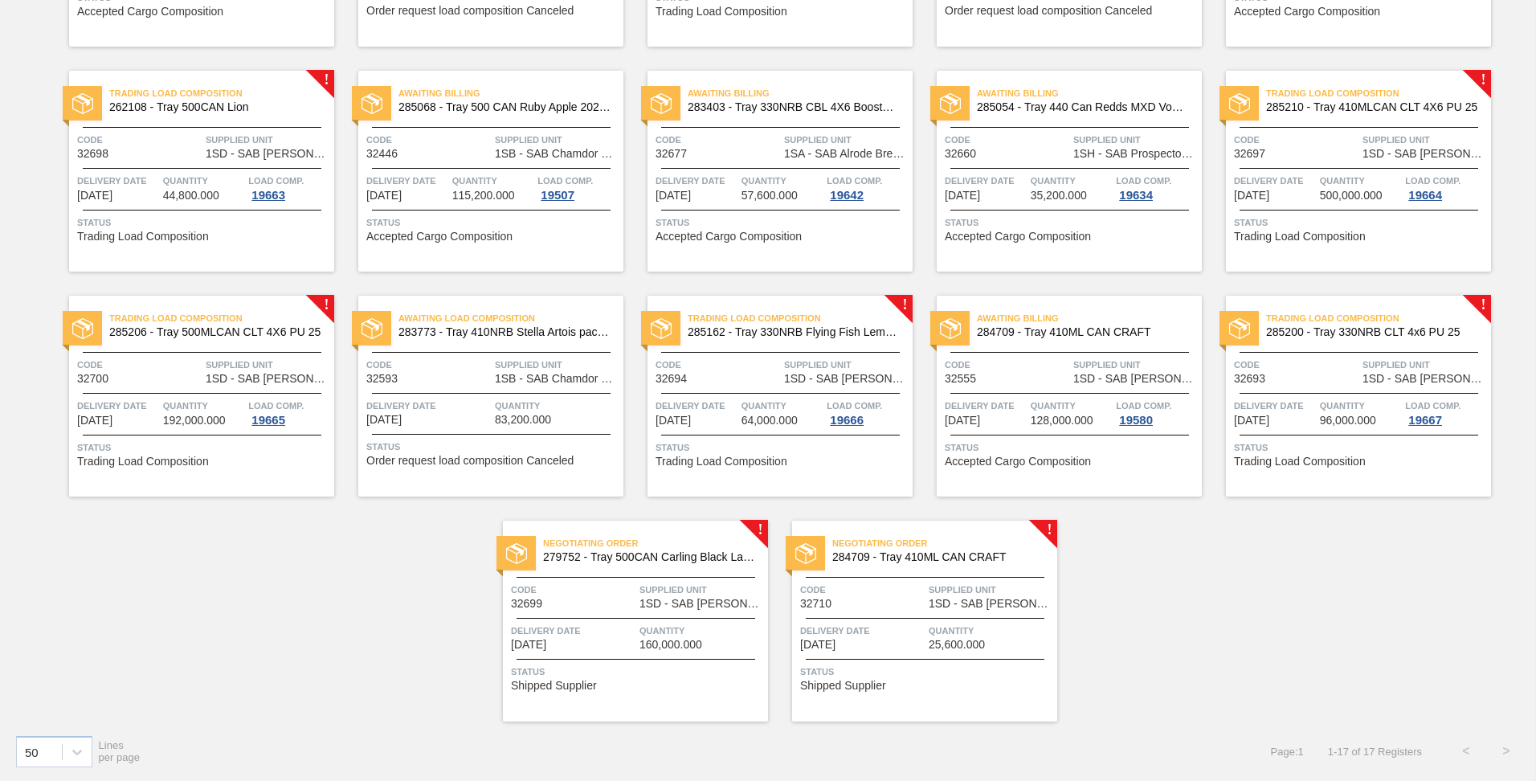
click at [681, 623] on span "Quantity" at bounding box center [702, 631] width 125 height 16
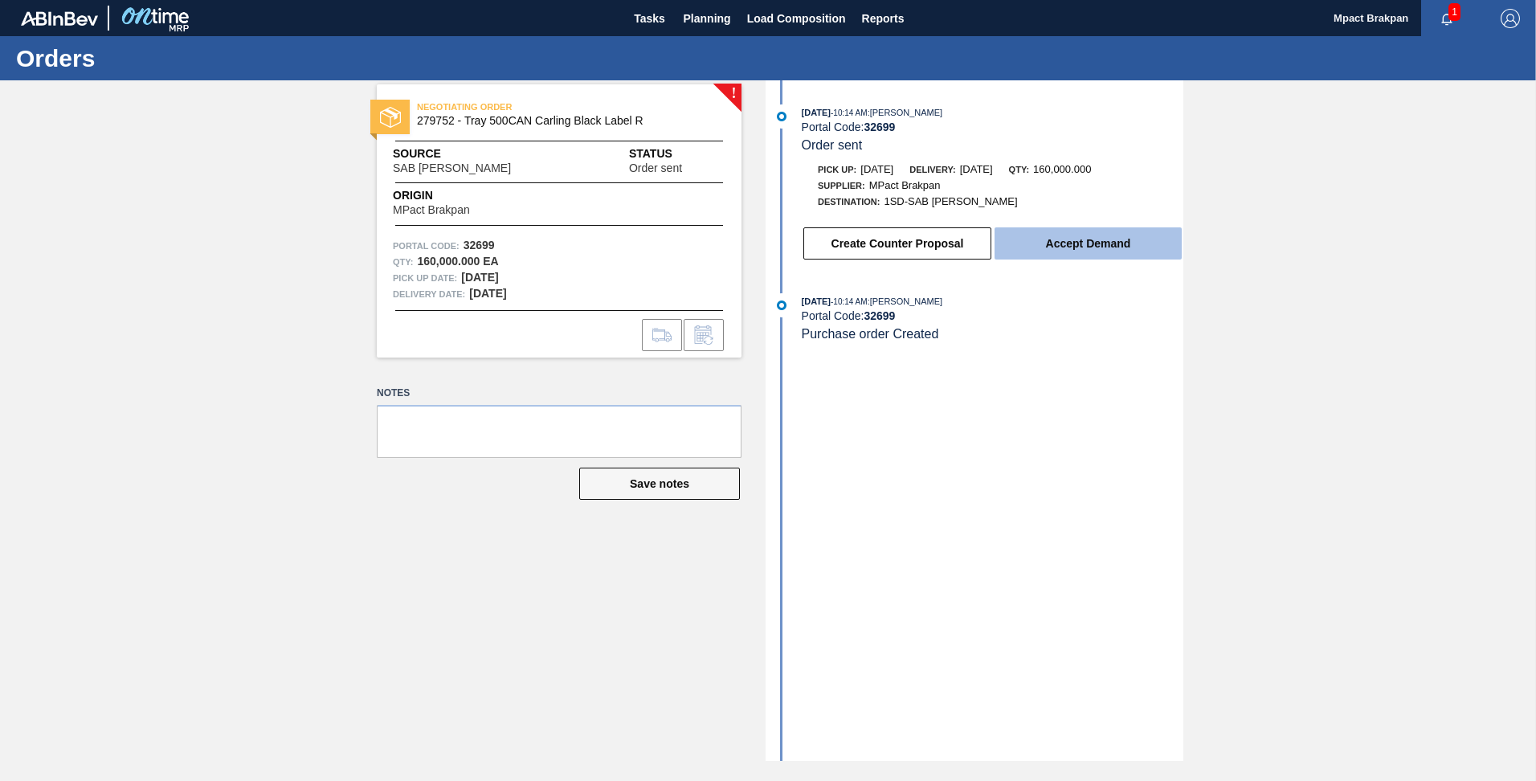
click at [1063, 243] on button "Accept Demand" at bounding box center [1088, 243] width 187 height 32
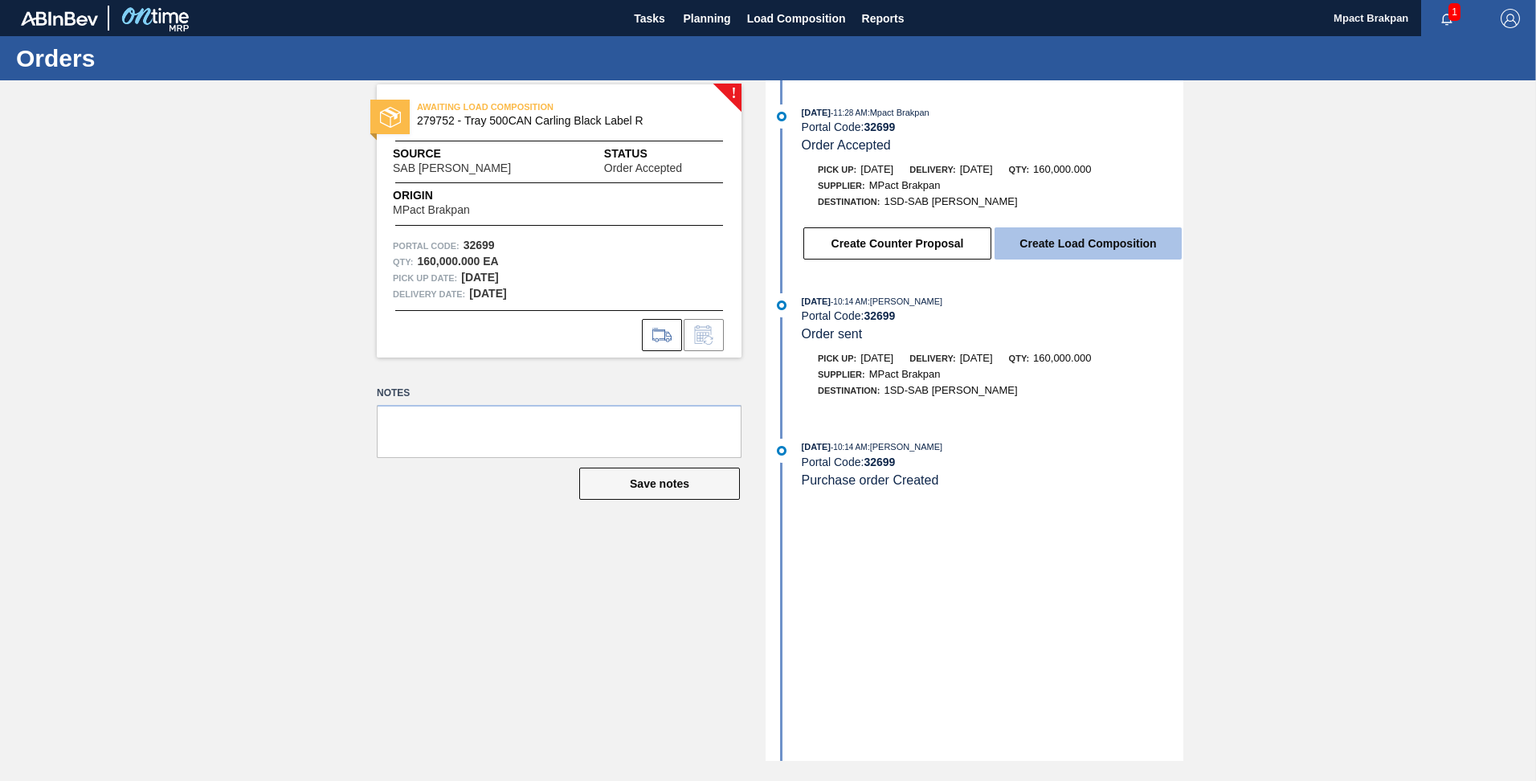
click at [1057, 243] on button "Create Load Composition" at bounding box center [1088, 243] width 187 height 32
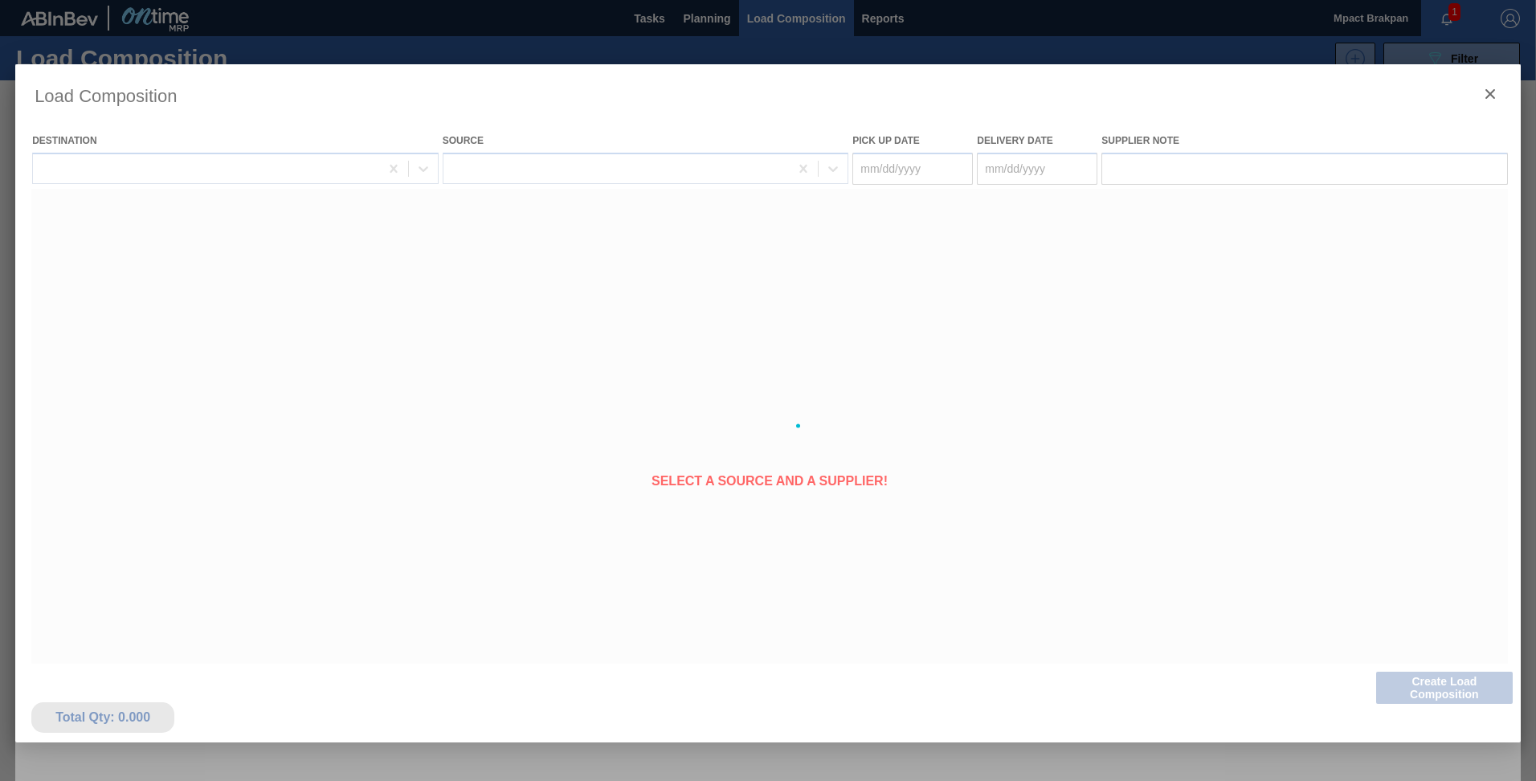
type Date "[DATE]"
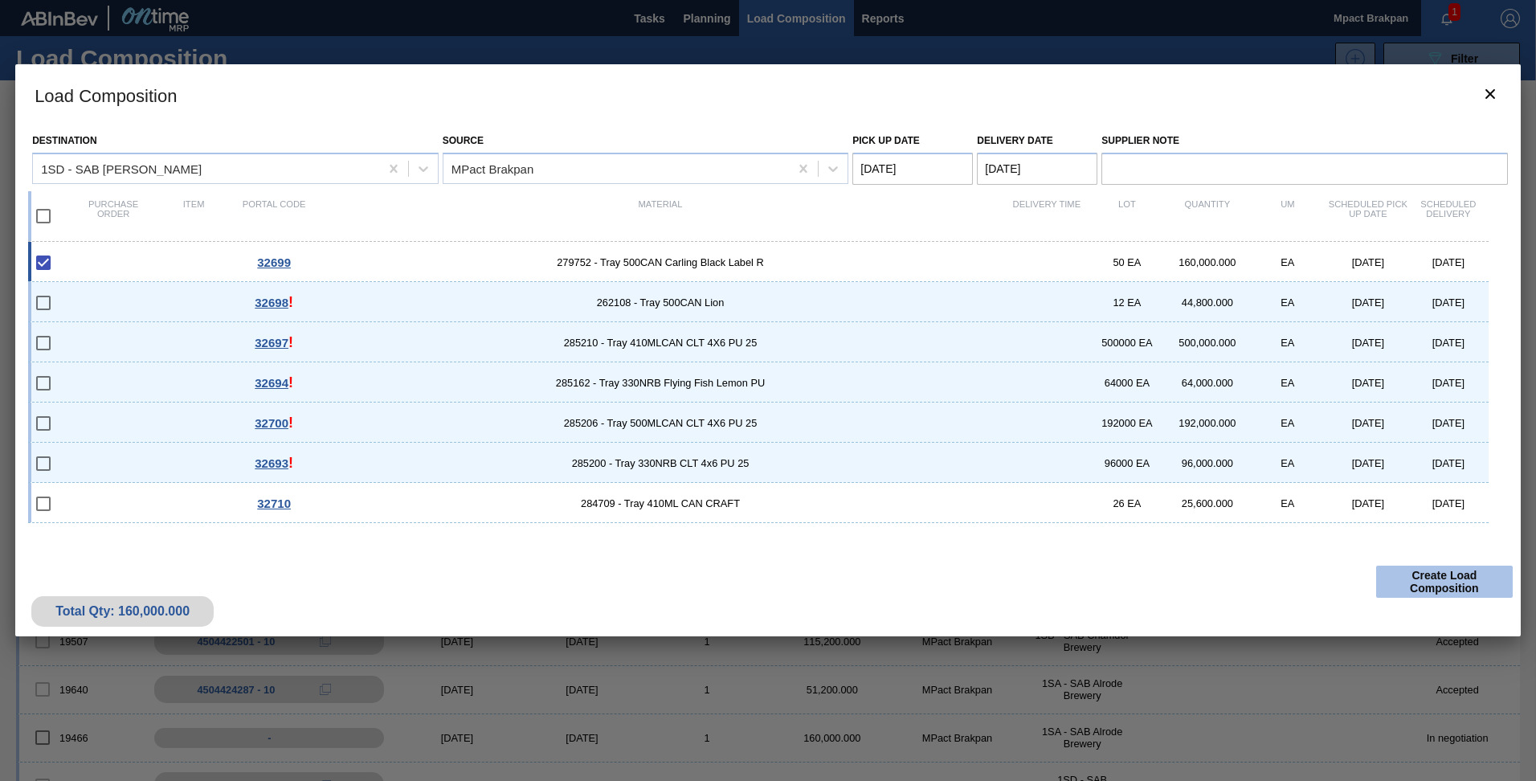
click at [1433, 579] on button "Create Load Composition" at bounding box center [1444, 582] width 137 height 32
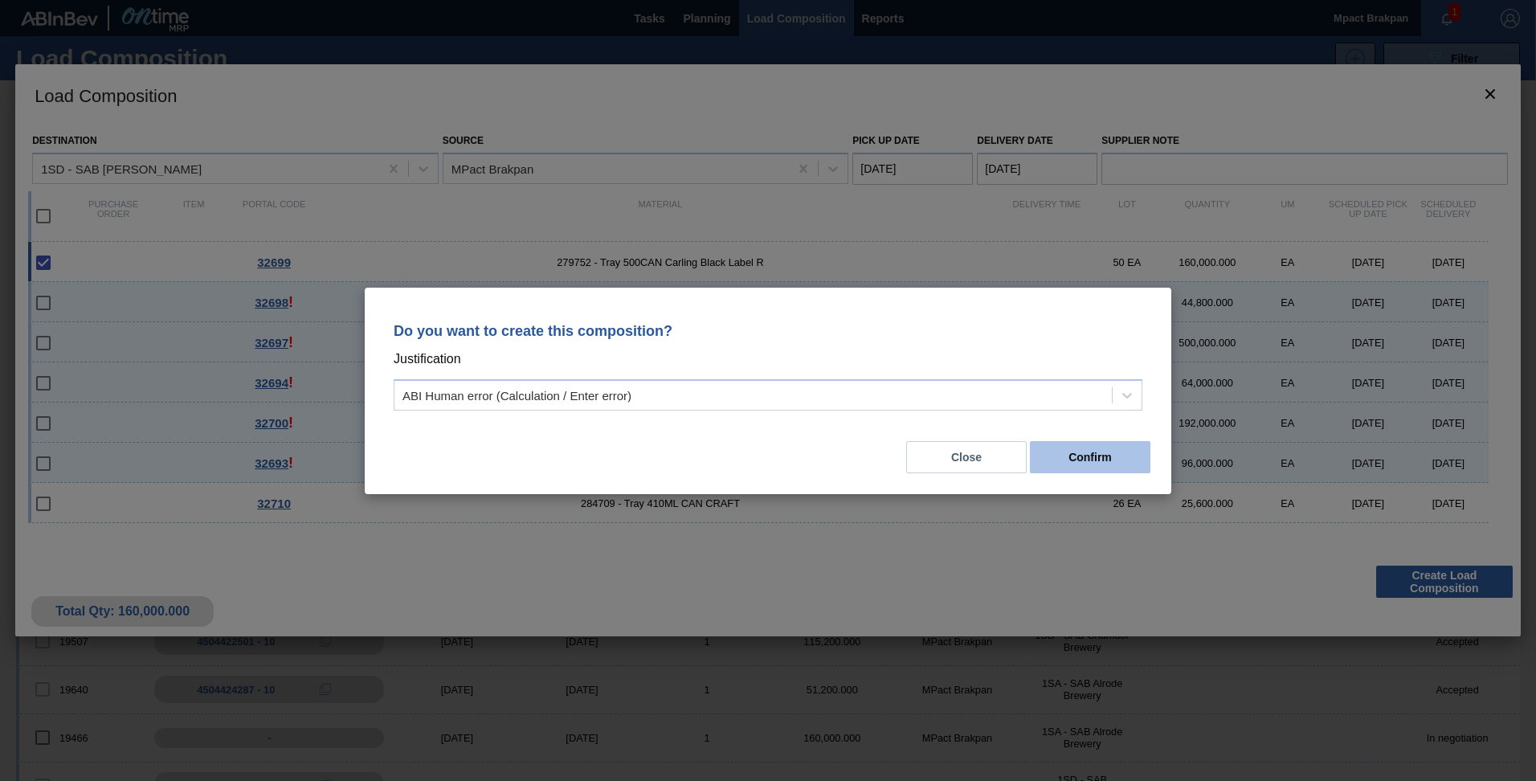
click at [1069, 450] on button "Confirm" at bounding box center [1090, 457] width 121 height 32
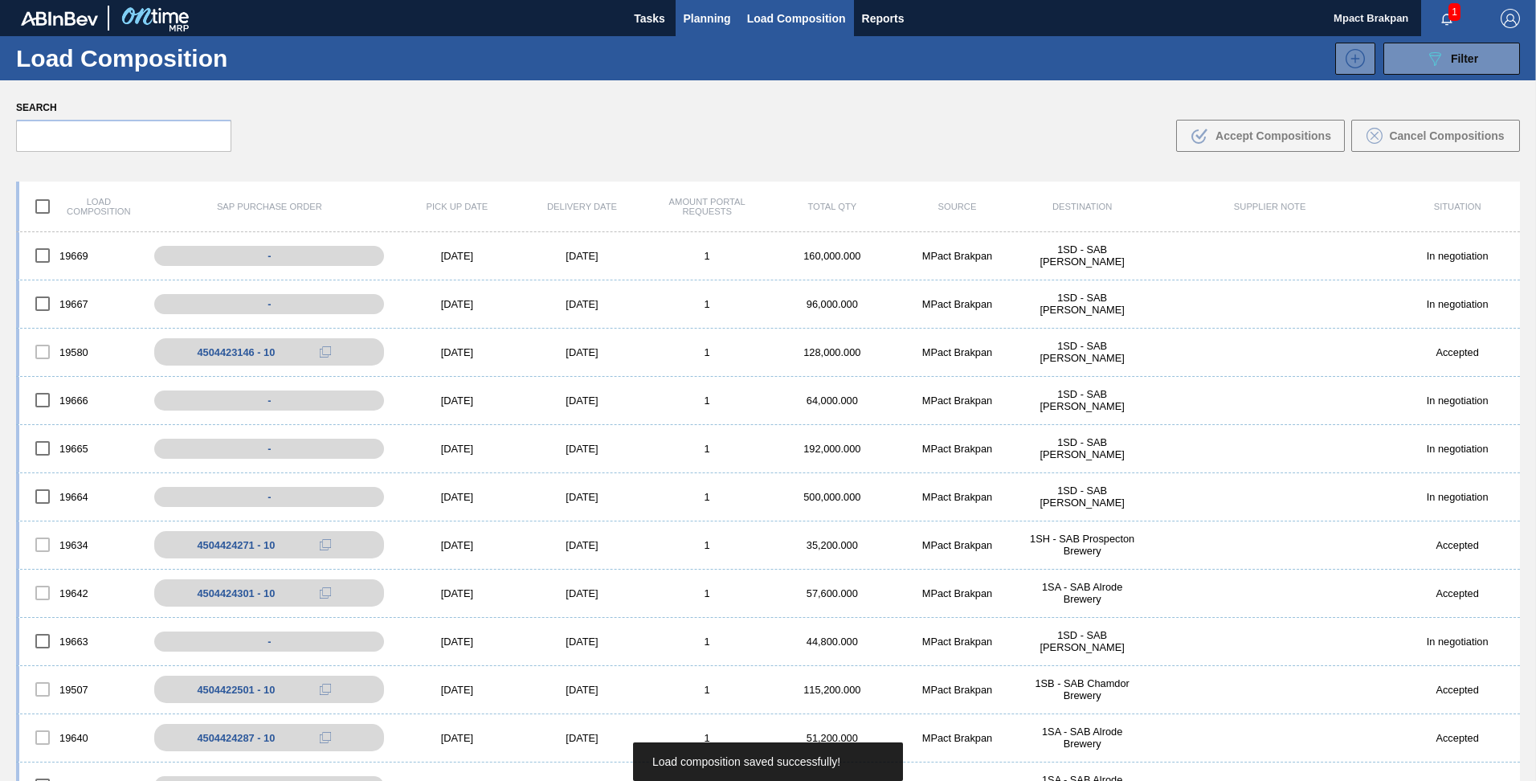
click at [717, 11] on span "Planning" at bounding box center [707, 18] width 47 height 19
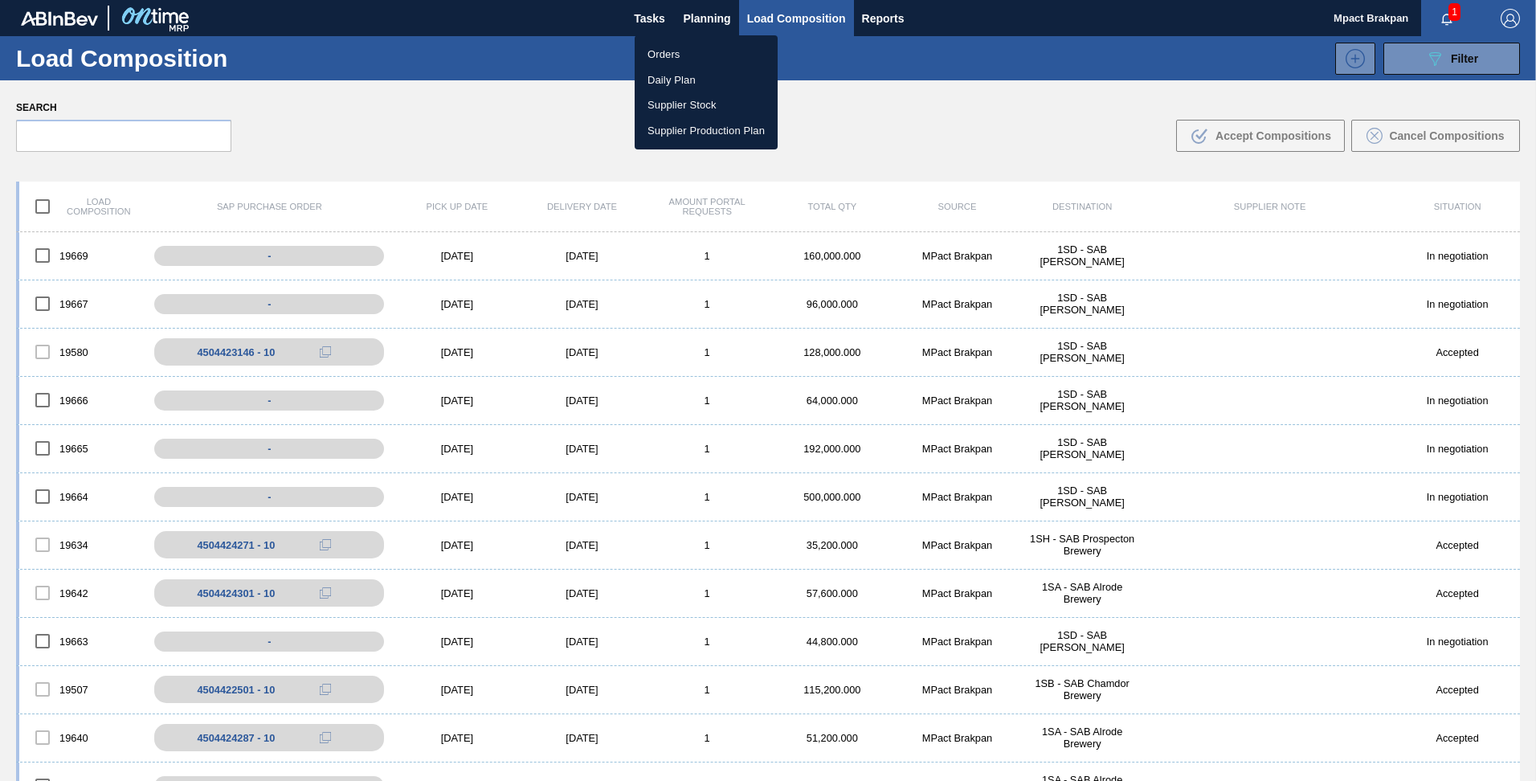
click at [670, 53] on li "Orders" at bounding box center [706, 55] width 143 height 26
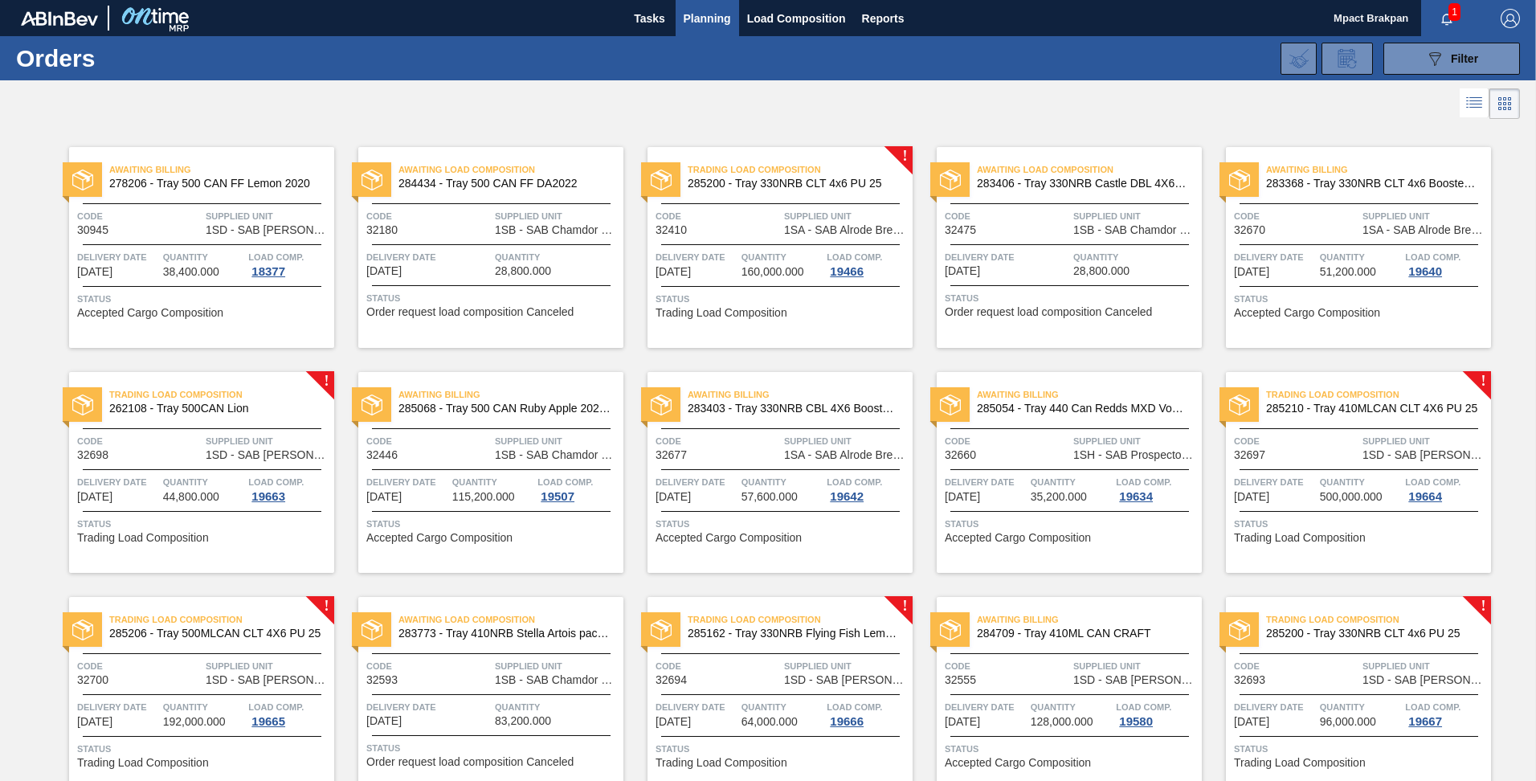
scroll to position [301, 0]
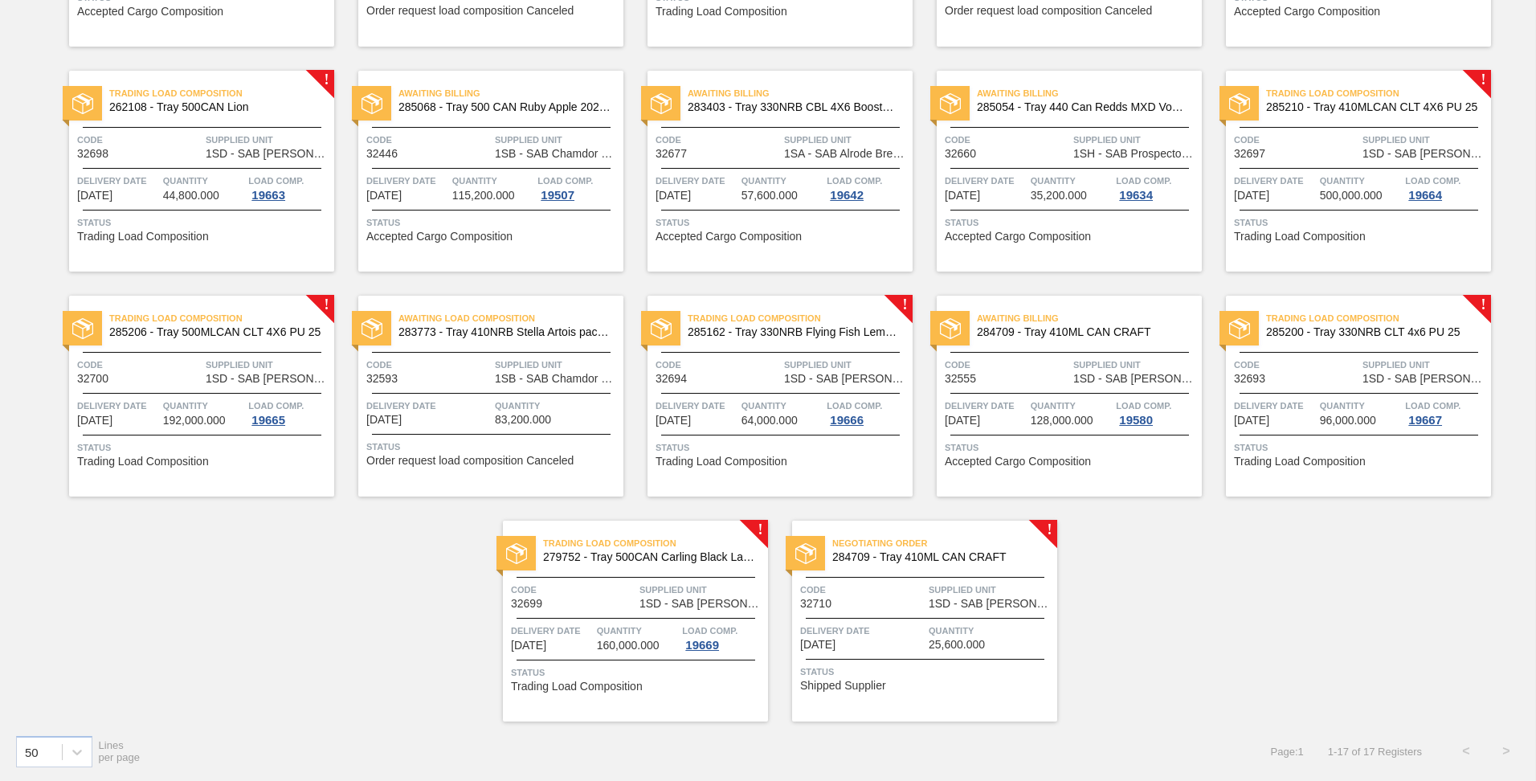
click at [901, 624] on span "Delivery Date" at bounding box center [862, 631] width 125 height 16
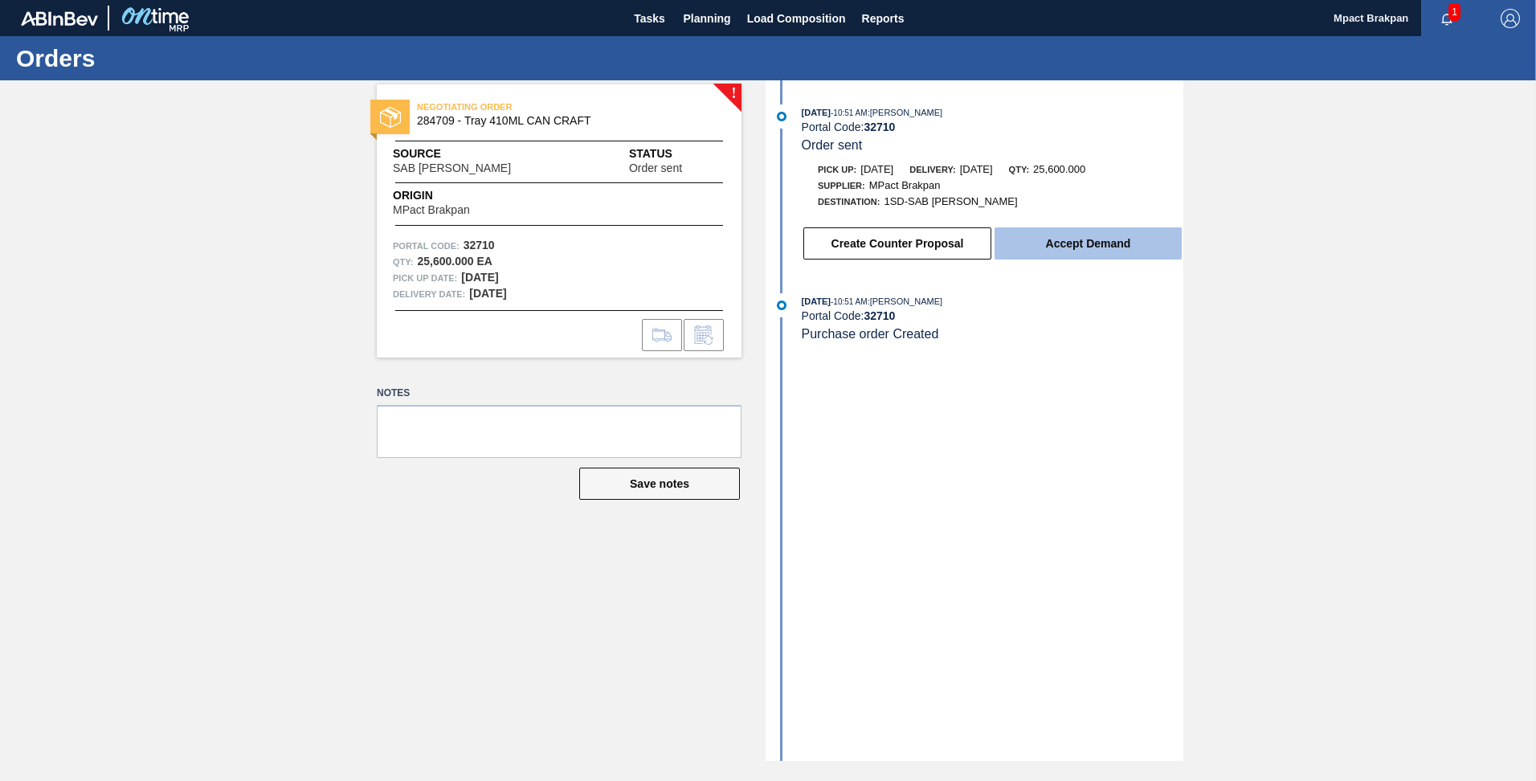
click at [1083, 240] on button "Accept Demand" at bounding box center [1088, 243] width 187 height 32
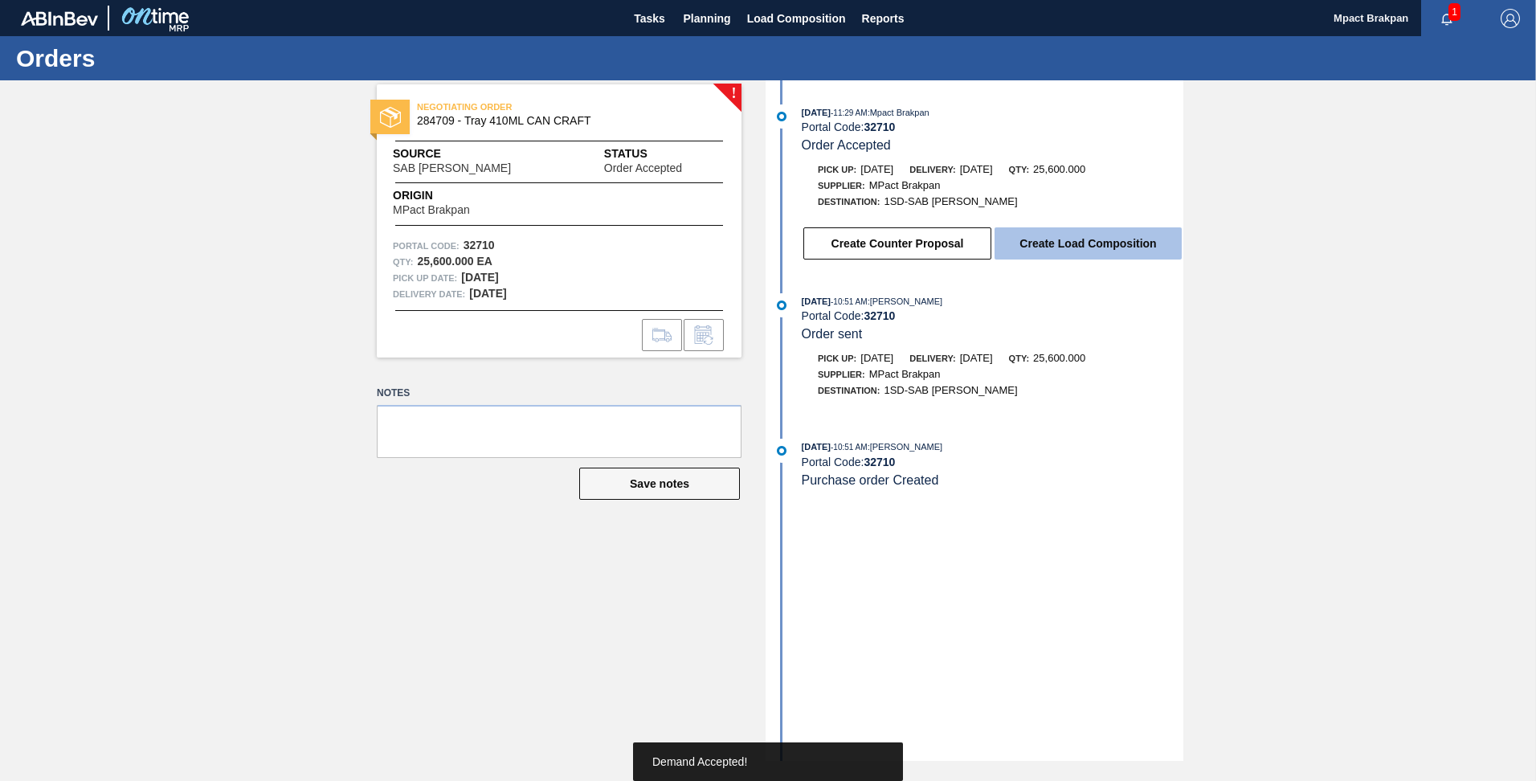
click at [1099, 235] on button "Create Load Composition" at bounding box center [1088, 243] width 187 height 32
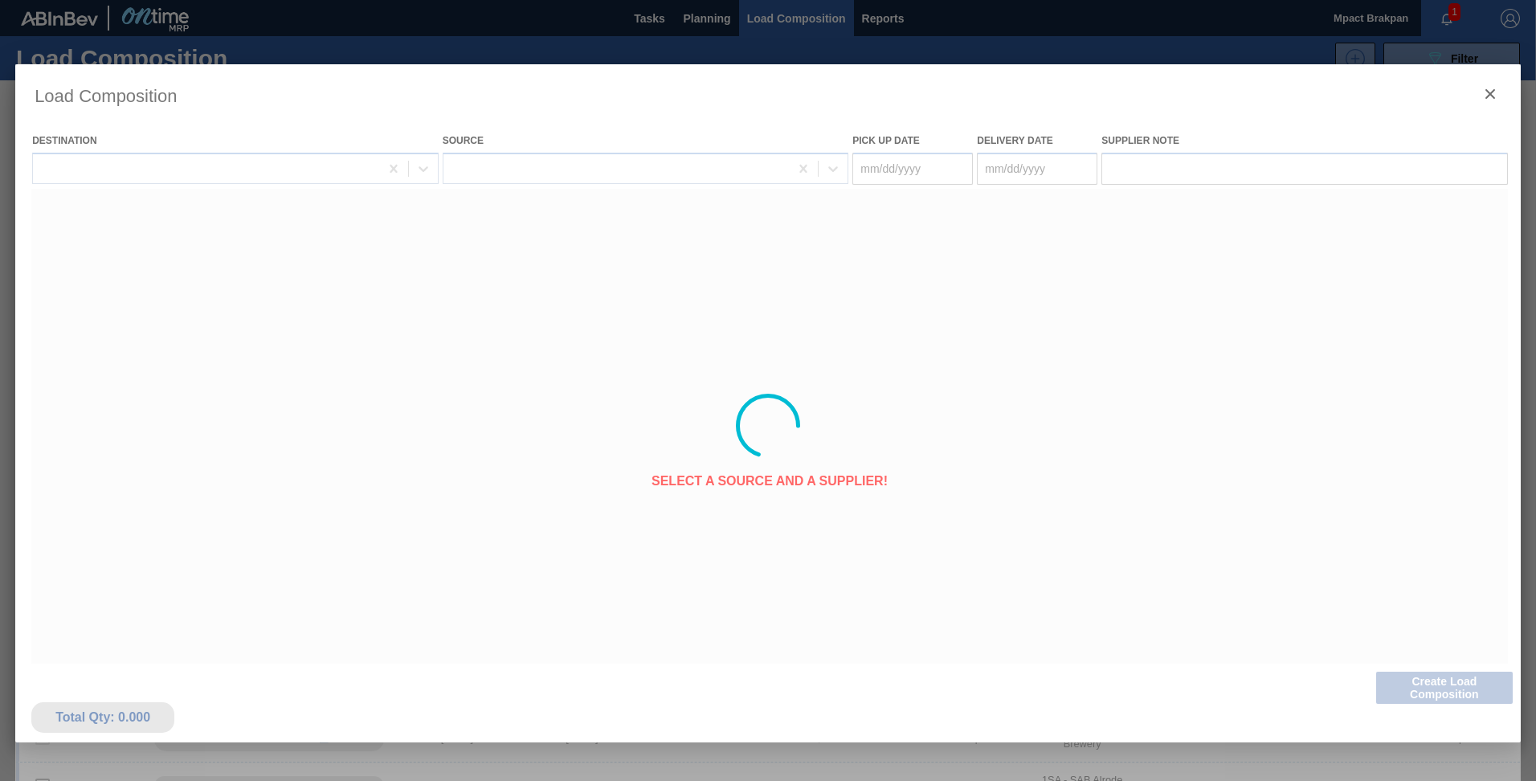
type Date "[DATE]"
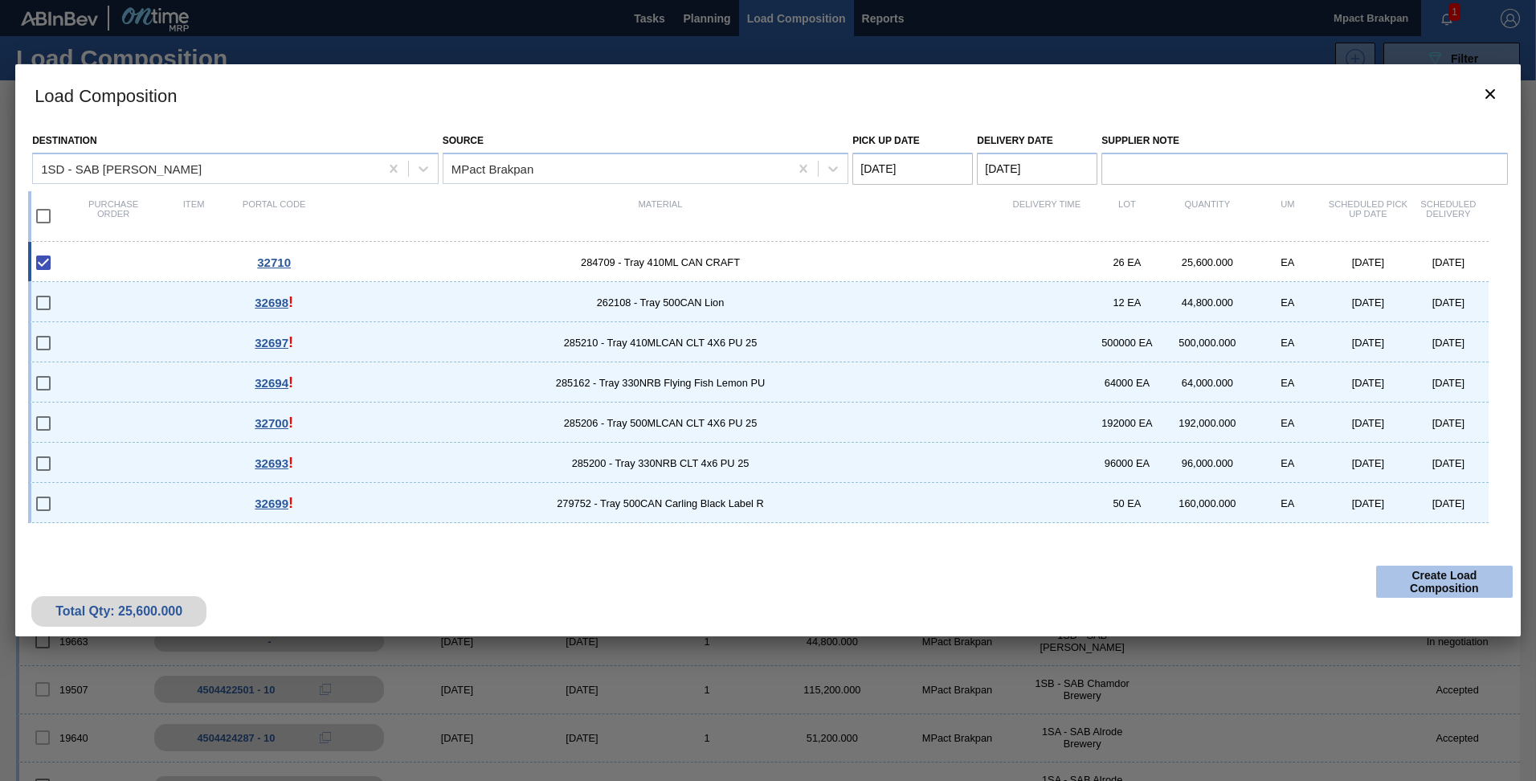
click at [1442, 576] on button "Create Load Composition" at bounding box center [1444, 582] width 137 height 32
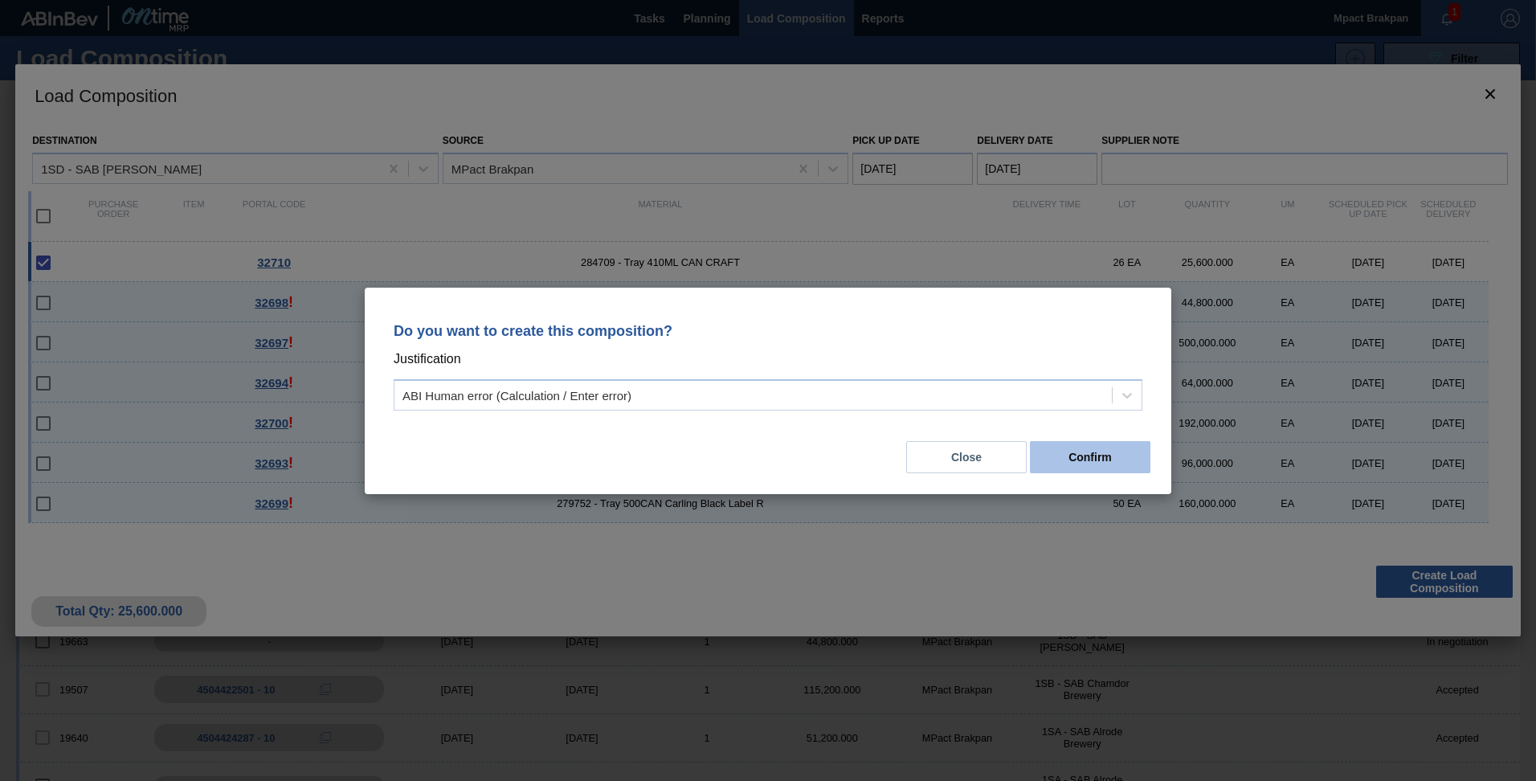
click at [1083, 456] on button "Confirm" at bounding box center [1090, 457] width 121 height 32
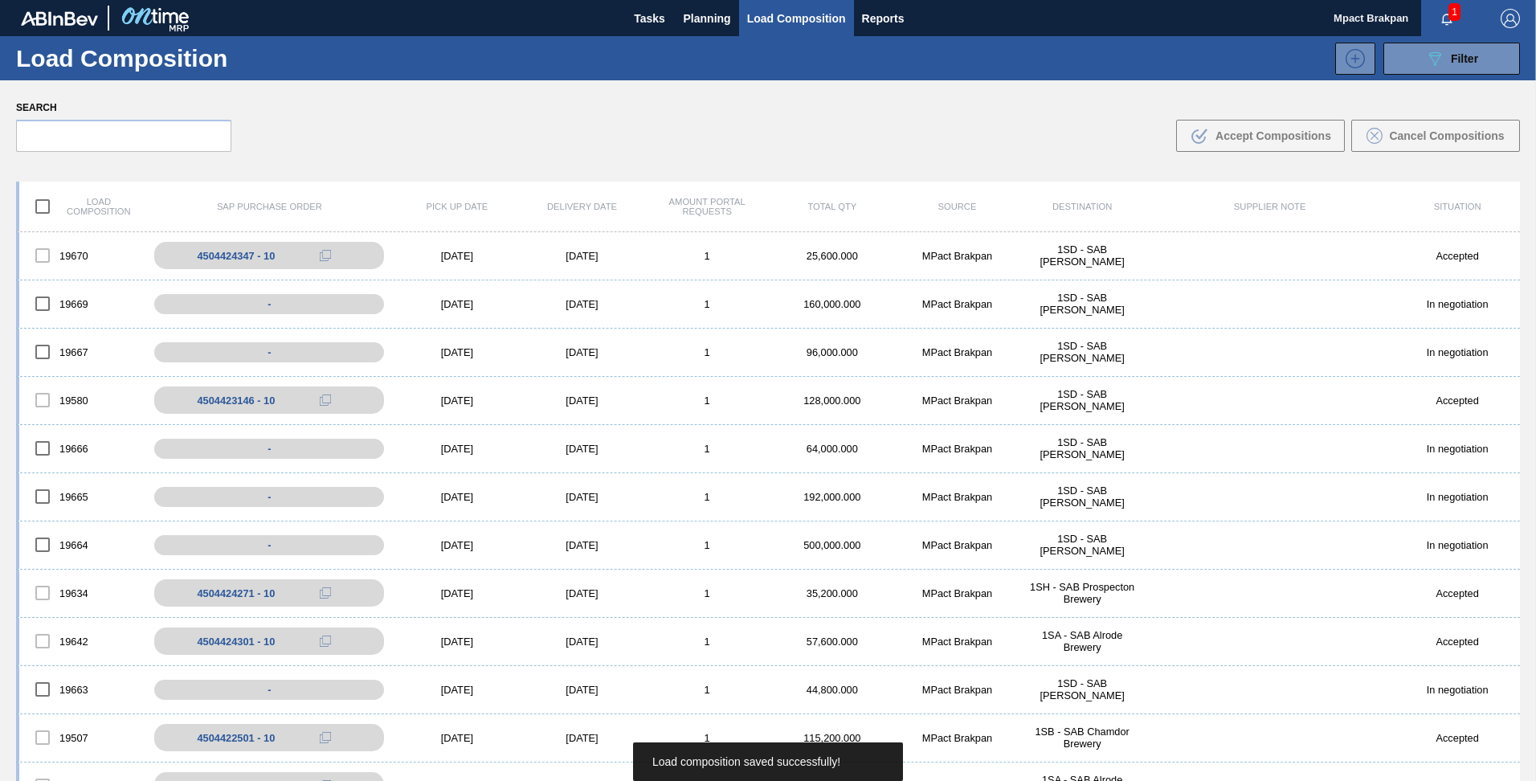
click at [1449, 15] on span "1" at bounding box center [1455, 12] width 12 height 18
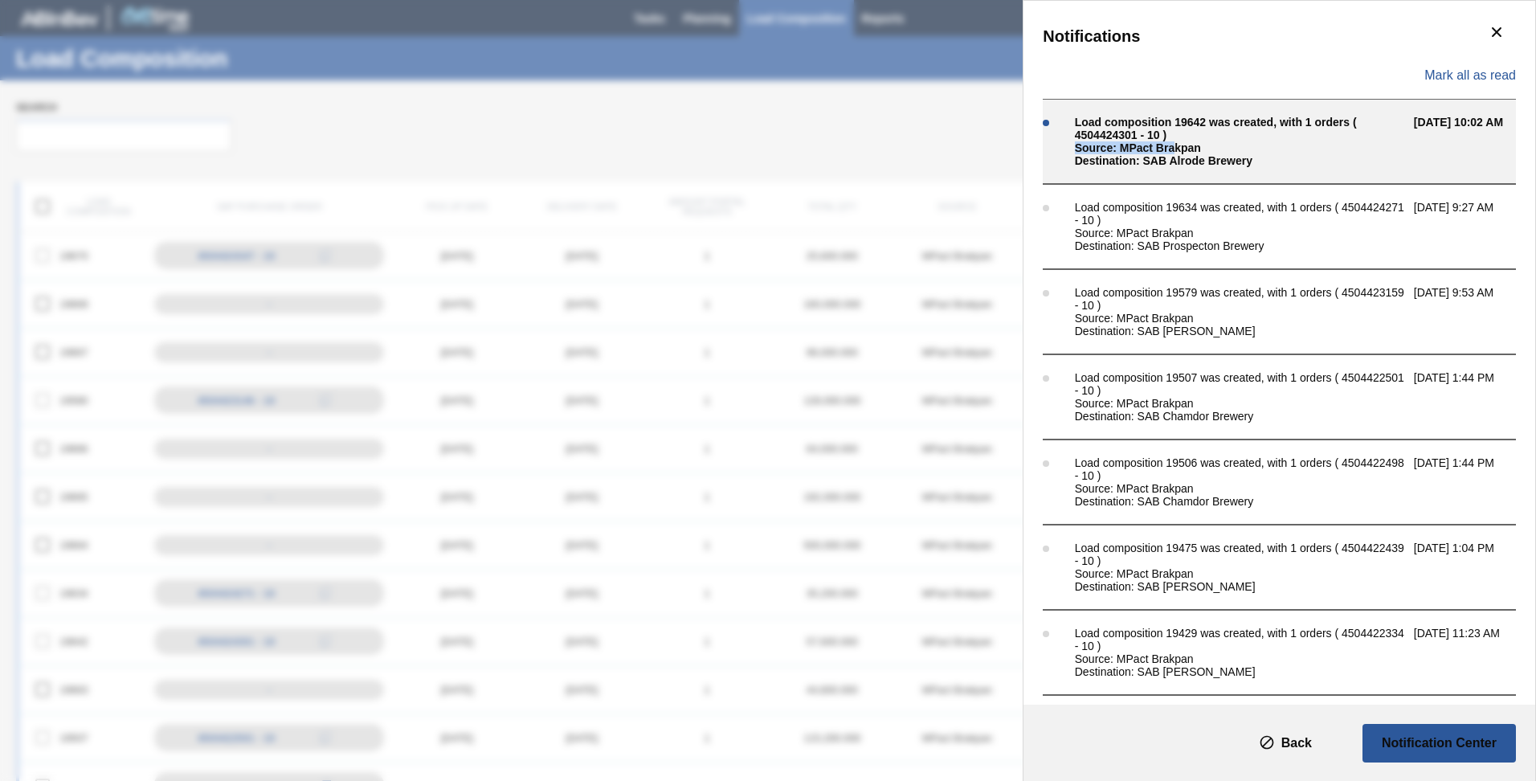
click at [1167, 141] on span "Load composition 19642 was created, with 1 orders ( 4504424301 - 10 ) Source: M…" at bounding box center [1240, 141] width 331 height 51
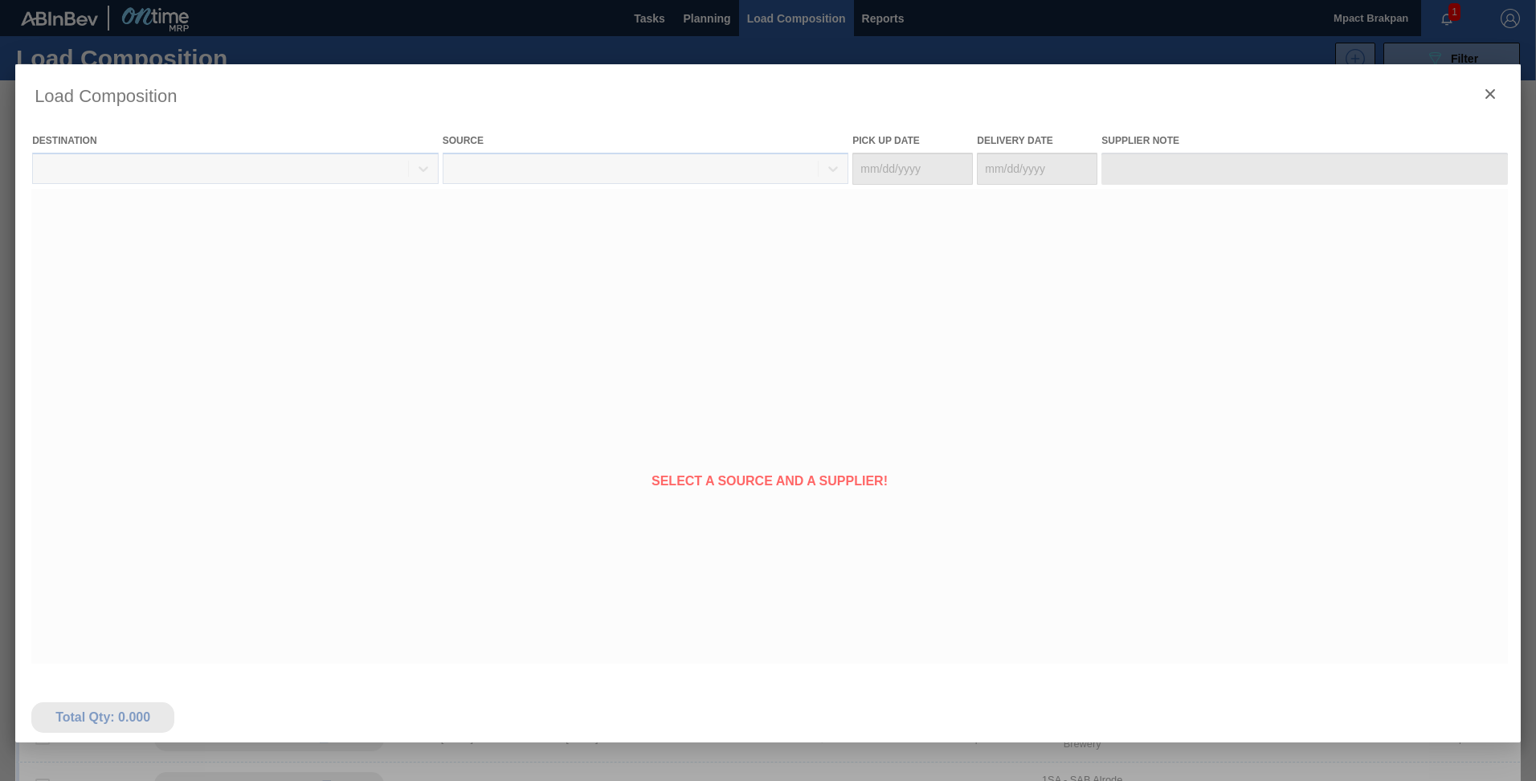
type Date "10/10/2025"
type Date "[DATE]"
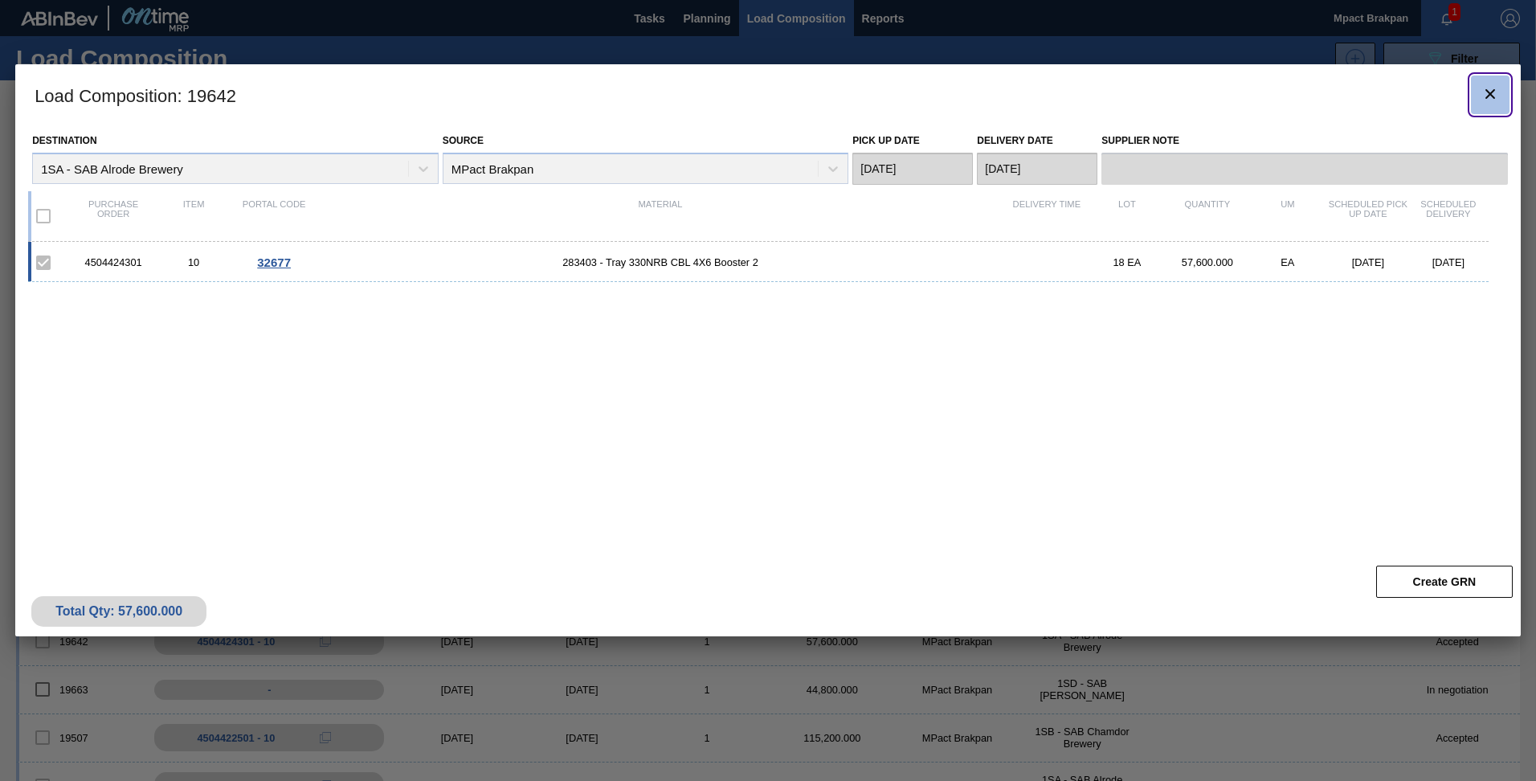
click at [1489, 96] on icon "botão de ícone" at bounding box center [1490, 93] width 19 height 19
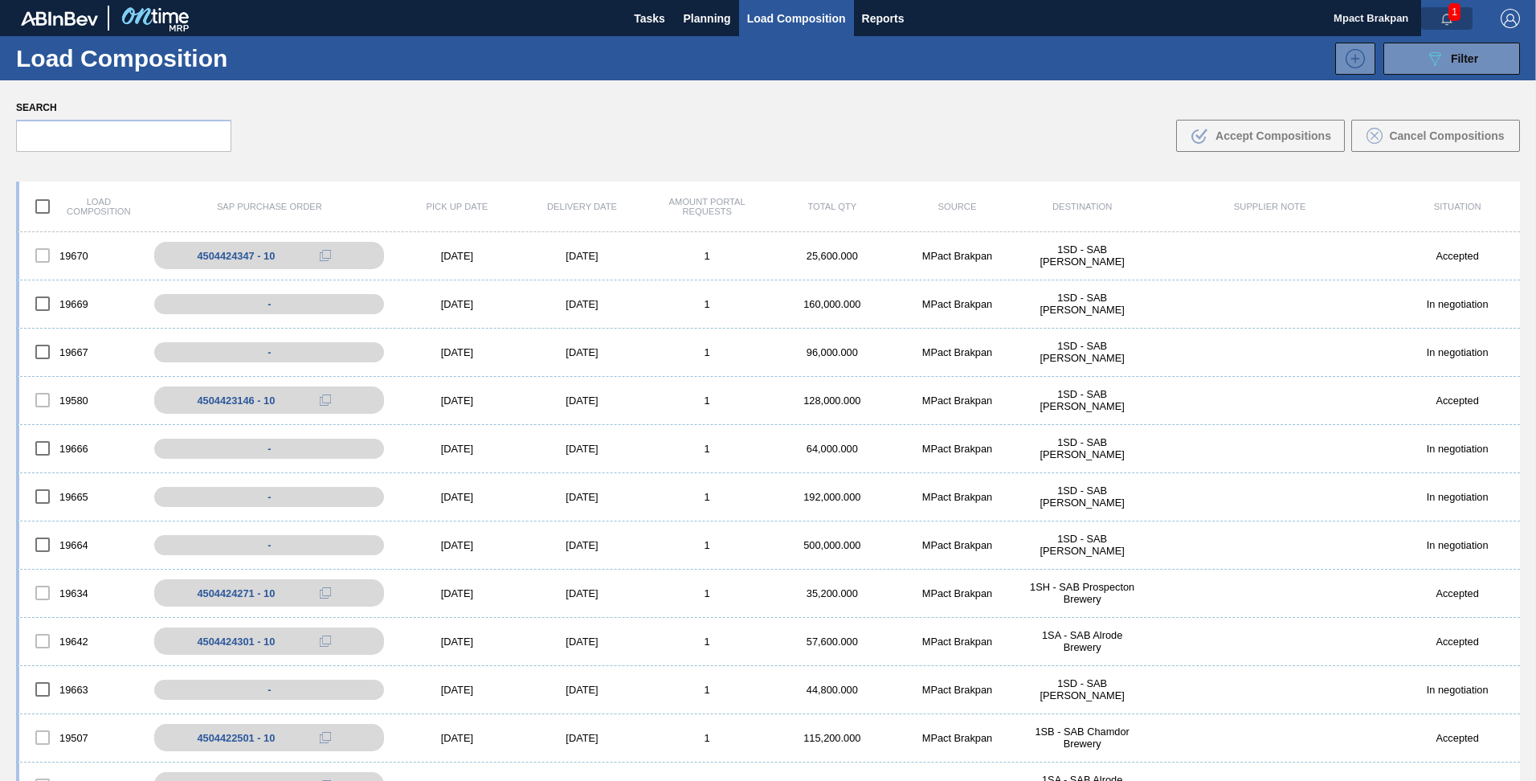
click at [1444, 14] on icon "button" at bounding box center [1447, 19] width 10 height 11
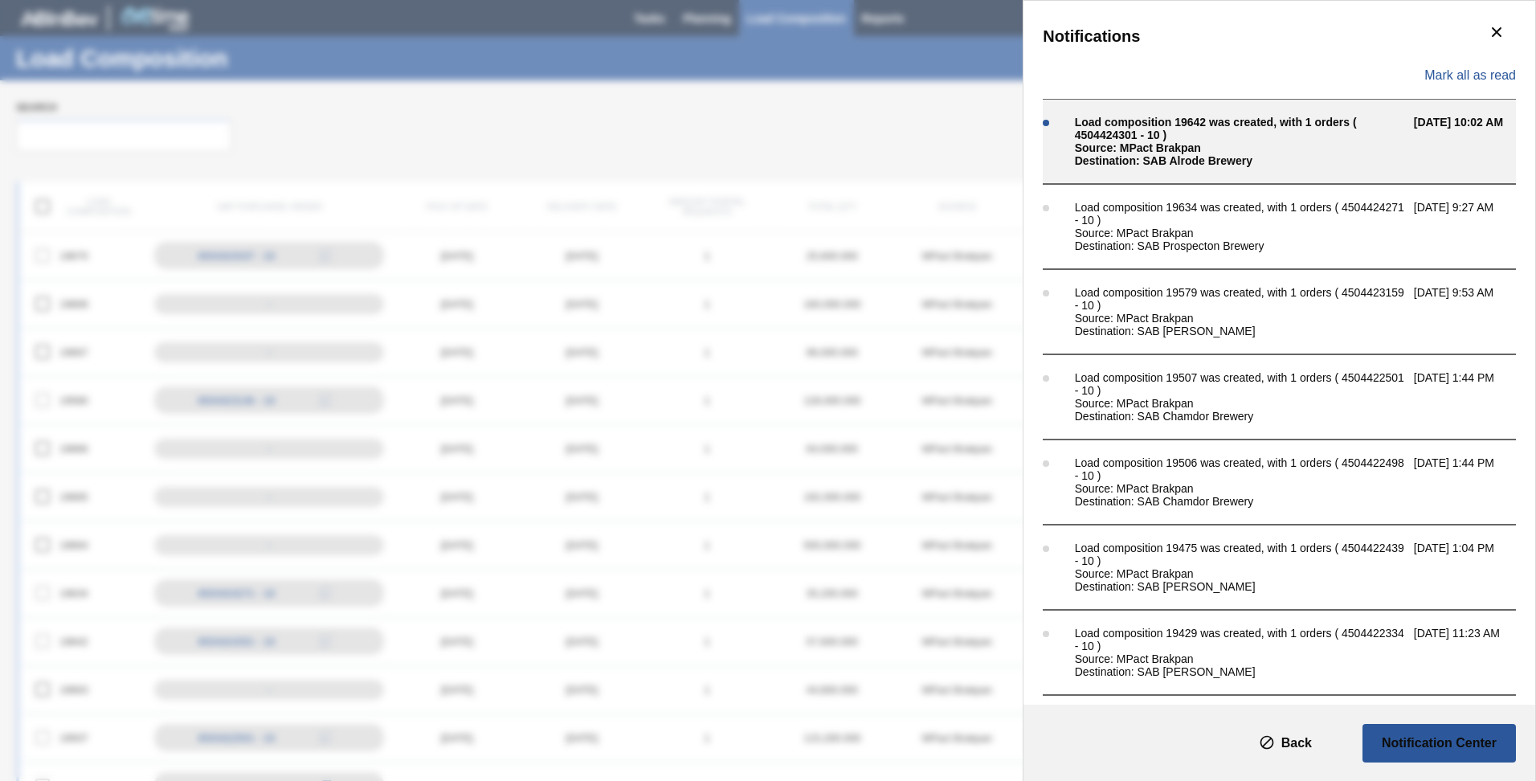
click at [1155, 121] on div "Load composition 19642 was created, with 1 orders ( 4504424301 - 10 )" at bounding box center [1240, 129] width 331 height 26
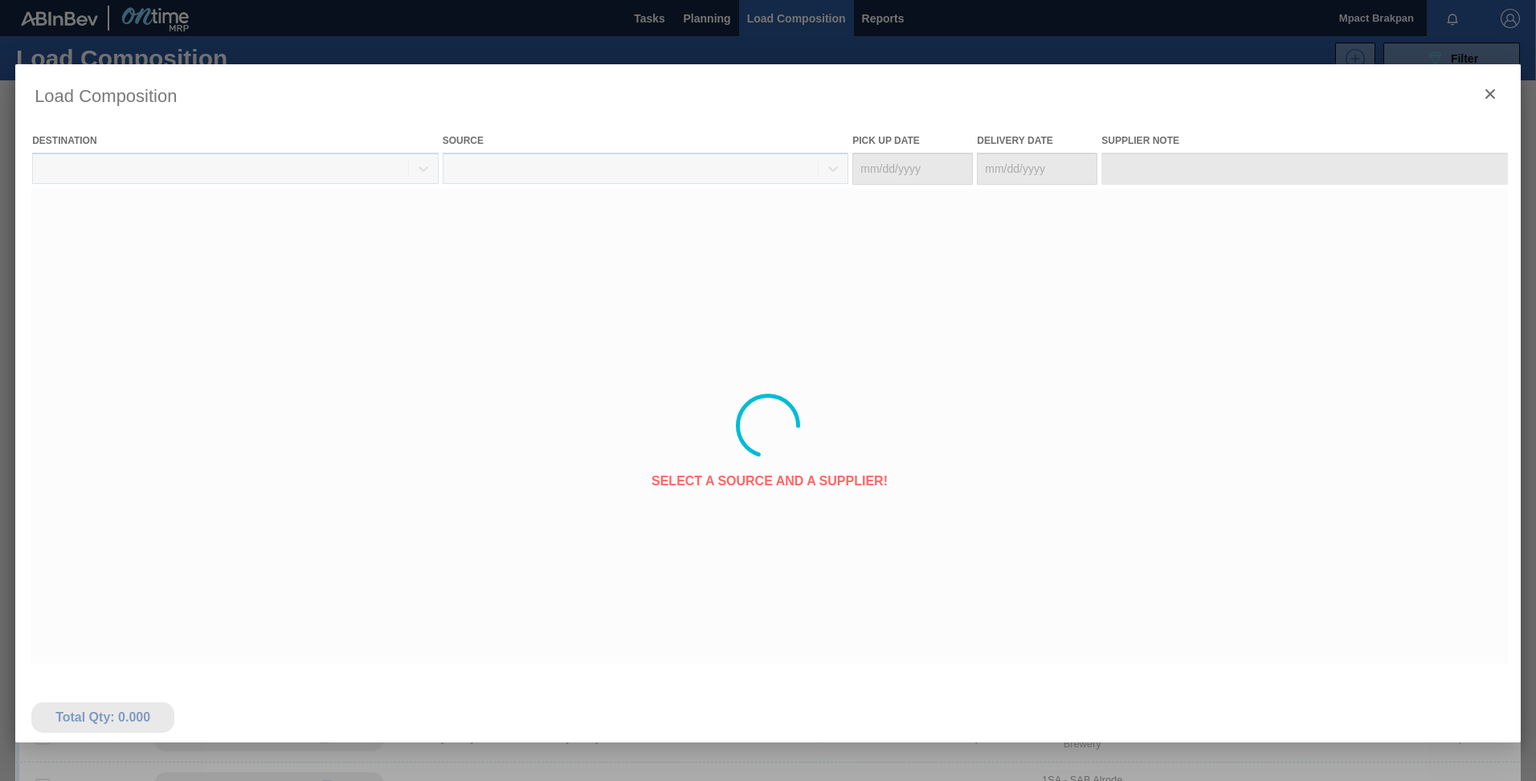
type Date "[DATE]"
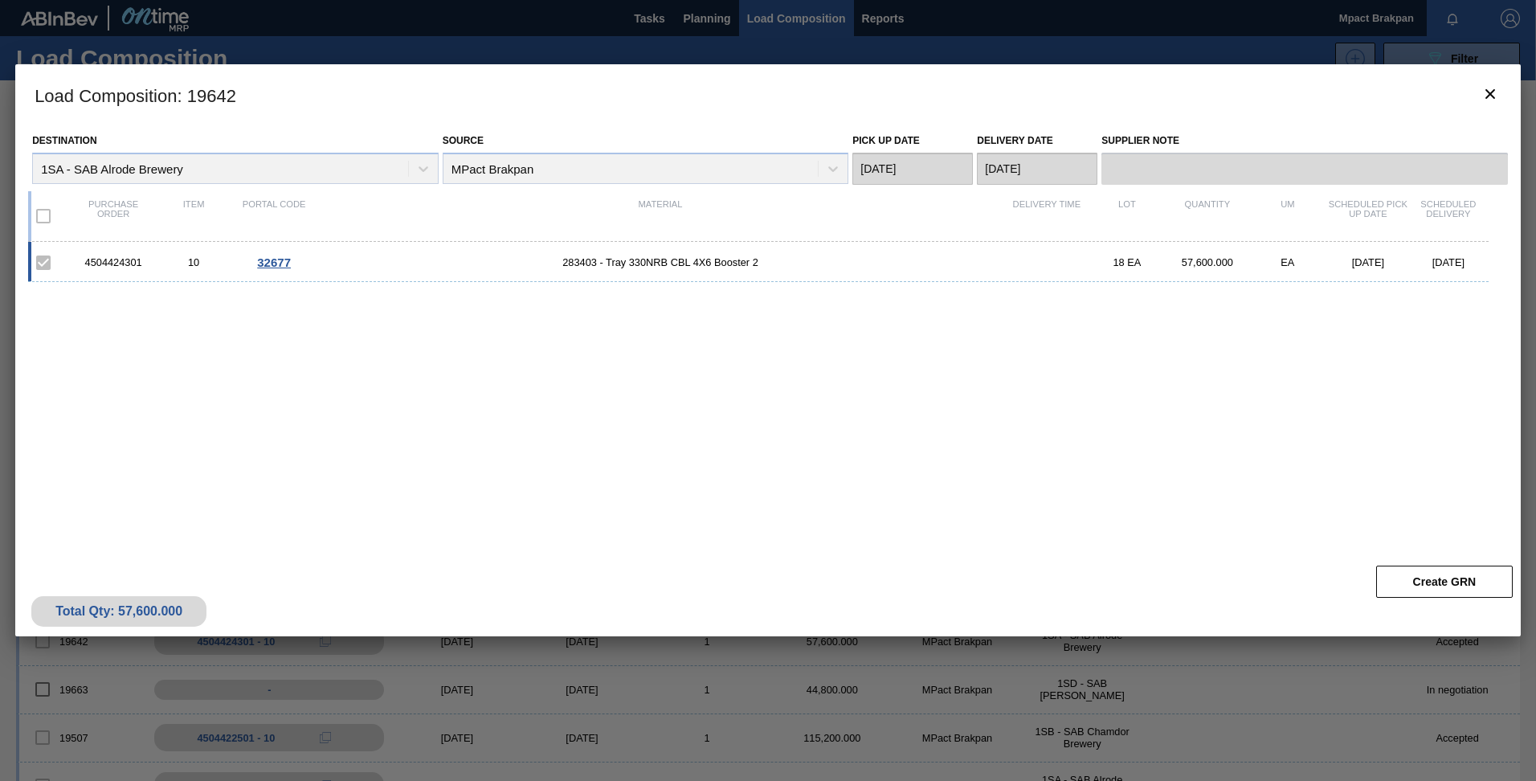
click at [794, 311] on div "4504424301 10 32677 283403 - Tray 330NRB CBL 4X6 Booster 2 18 EA 57,600.000 EA …" at bounding box center [765, 390] width 1474 height 296
click at [274, 264] on span "32677" at bounding box center [274, 263] width 34 height 14
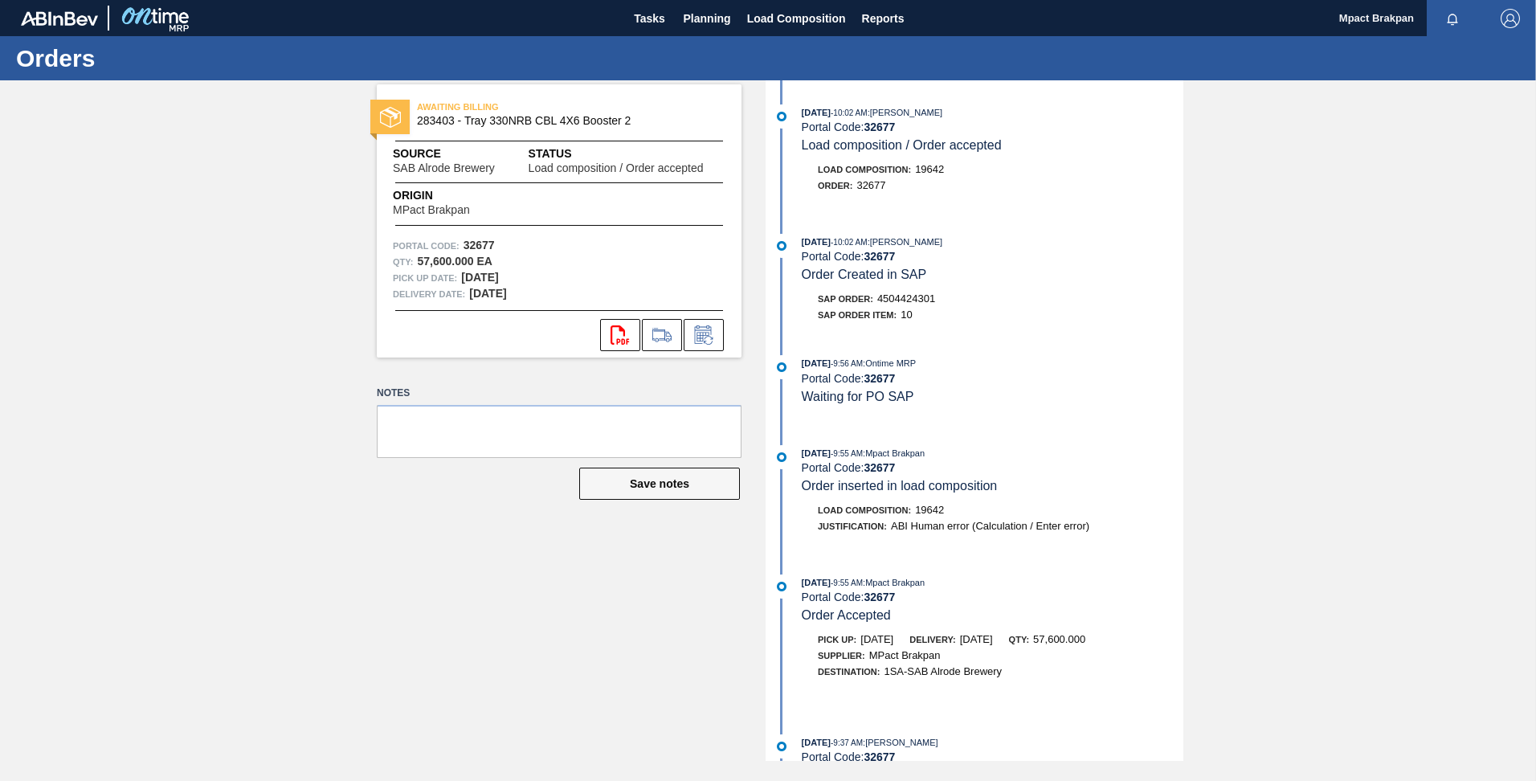
click at [325, 187] on div "AWAITING BILLING 283403 - Tray 330NRB CBL 4X6 Booster 2 Source SAB Alrode Brewe…" at bounding box center [768, 420] width 1536 height 681
click at [656, 22] on span "Tasks" at bounding box center [649, 18] width 35 height 19
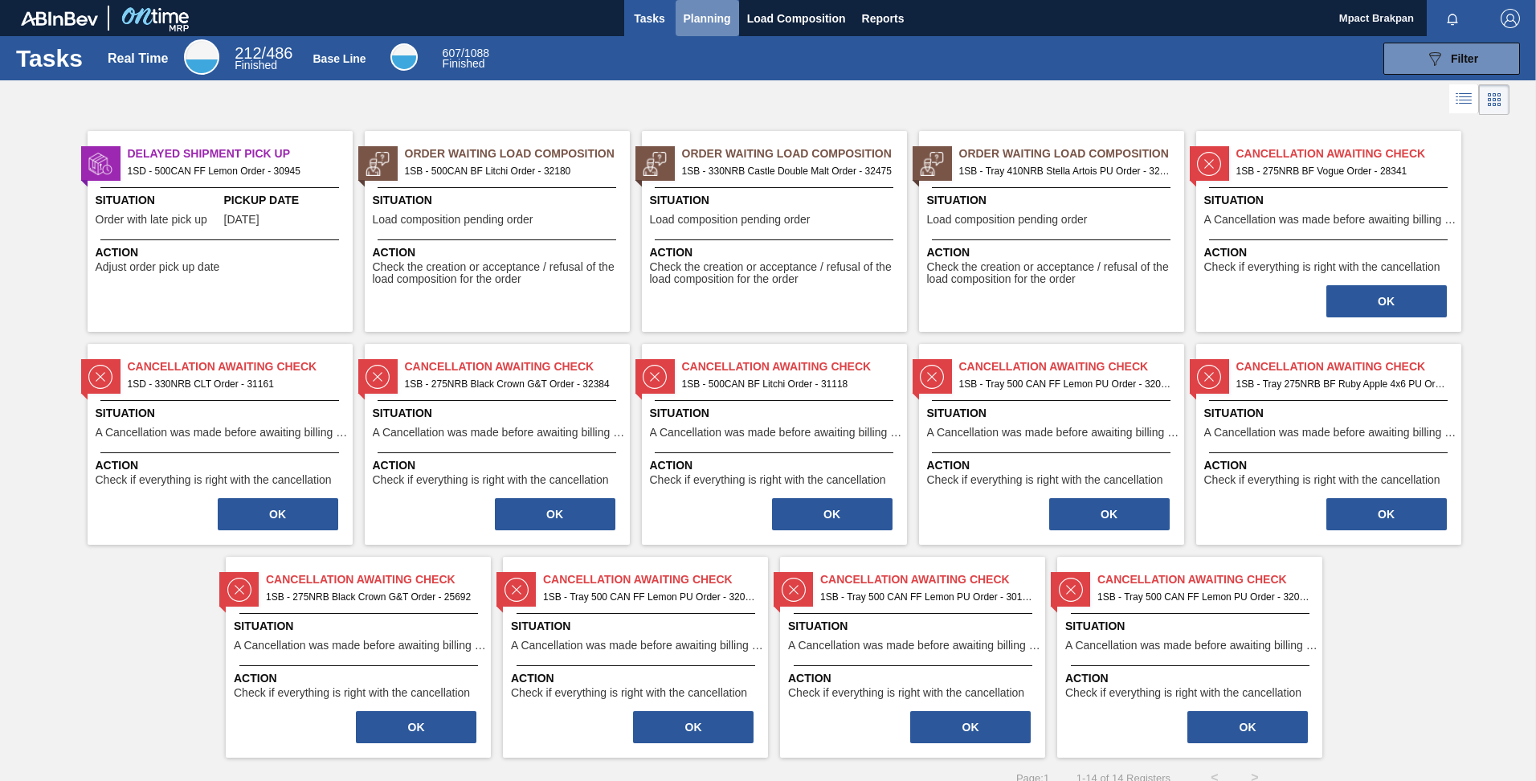
click at [717, 19] on span "Planning" at bounding box center [707, 18] width 47 height 19
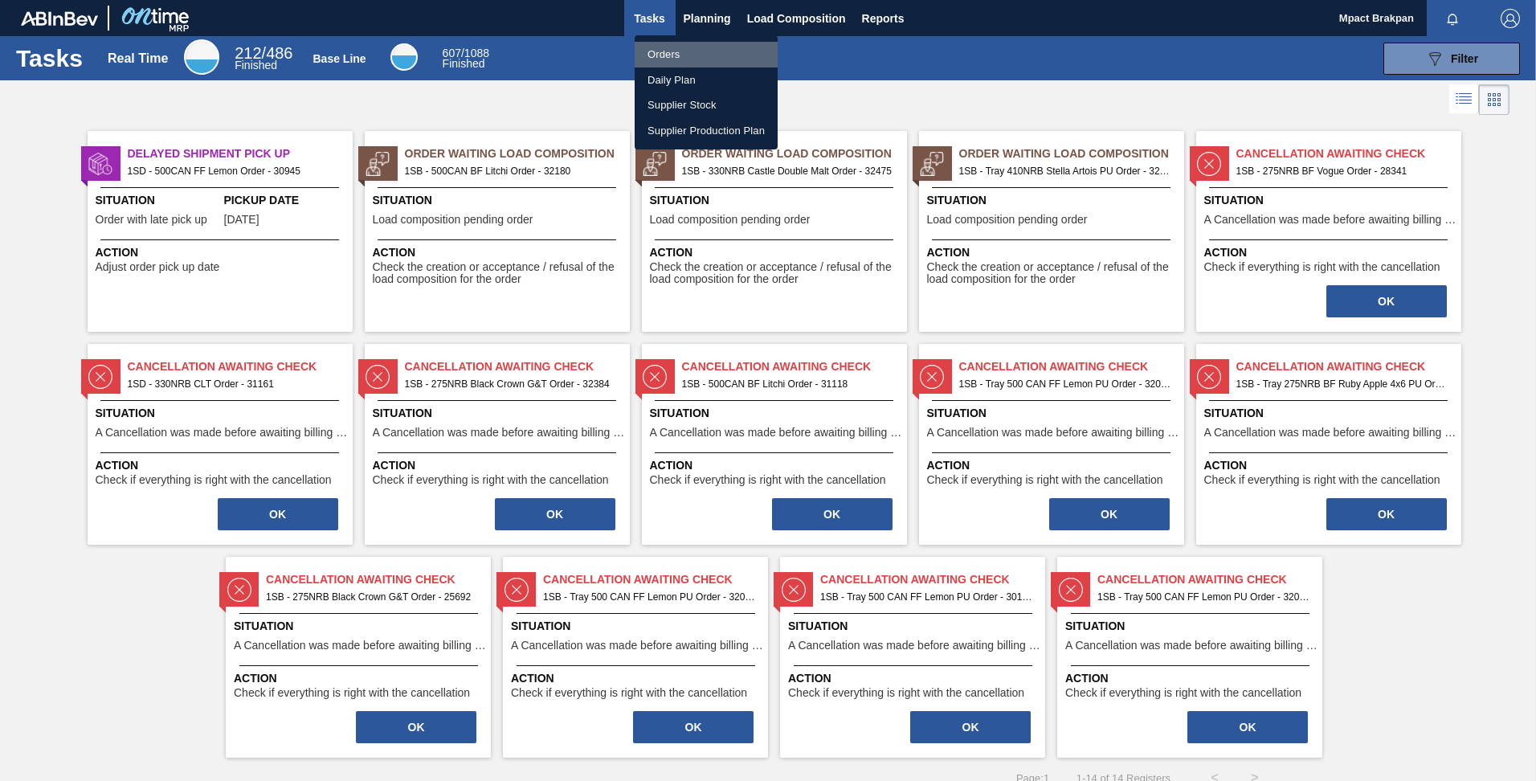
click at [674, 47] on li "Orders" at bounding box center [706, 55] width 143 height 26
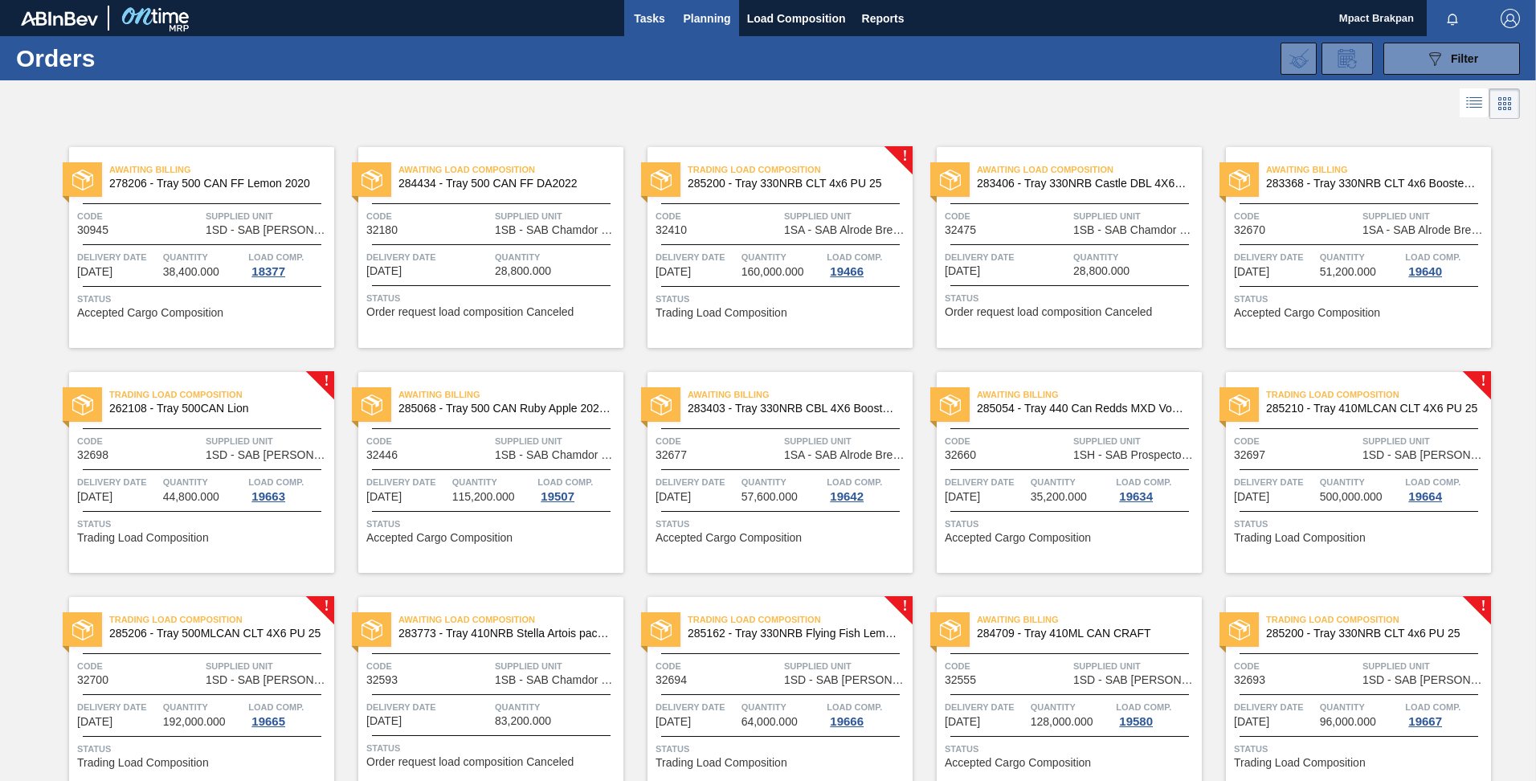
click at [649, 11] on span "Tasks" at bounding box center [649, 18] width 35 height 19
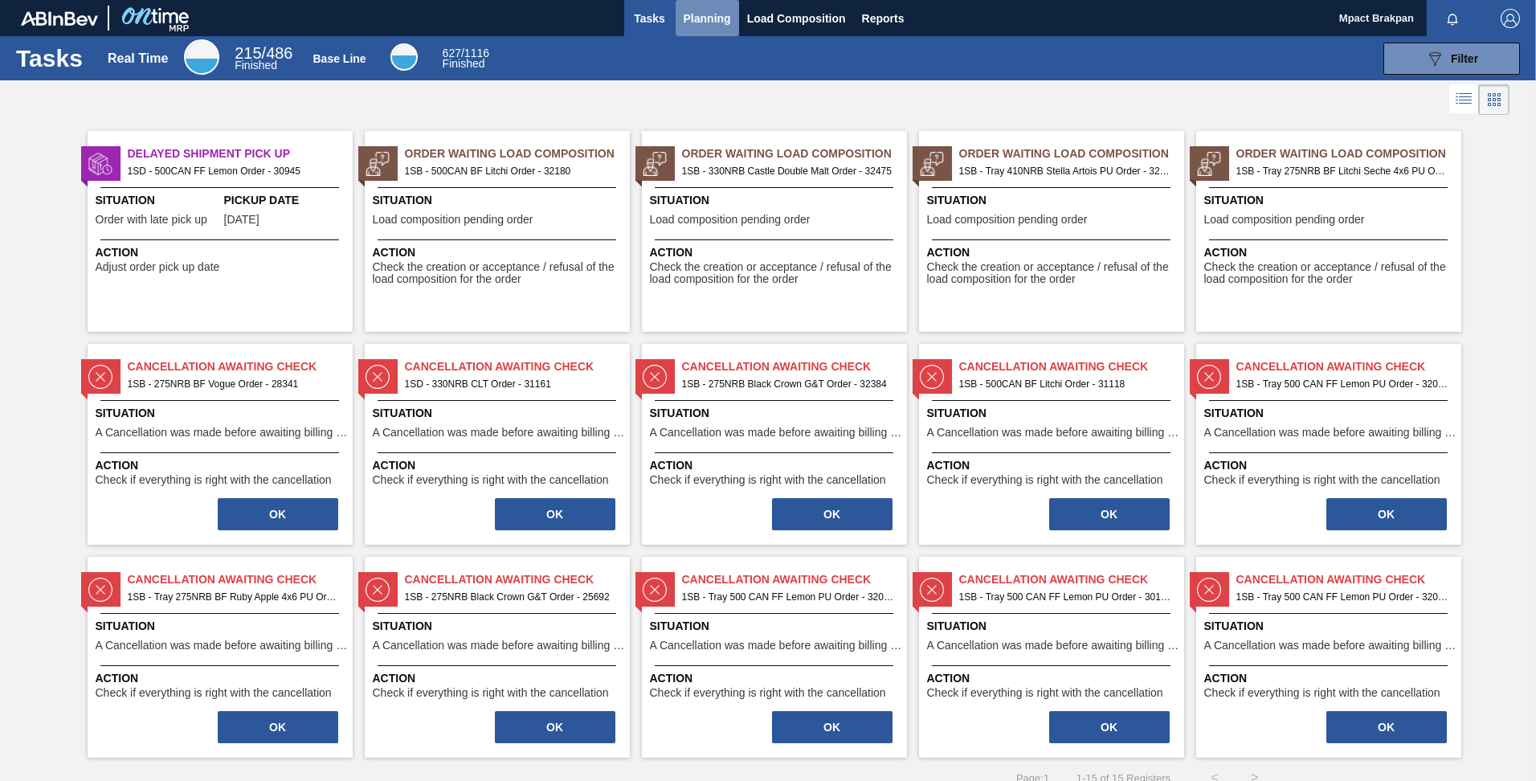
click at [696, 13] on span "Planning" at bounding box center [707, 18] width 47 height 19
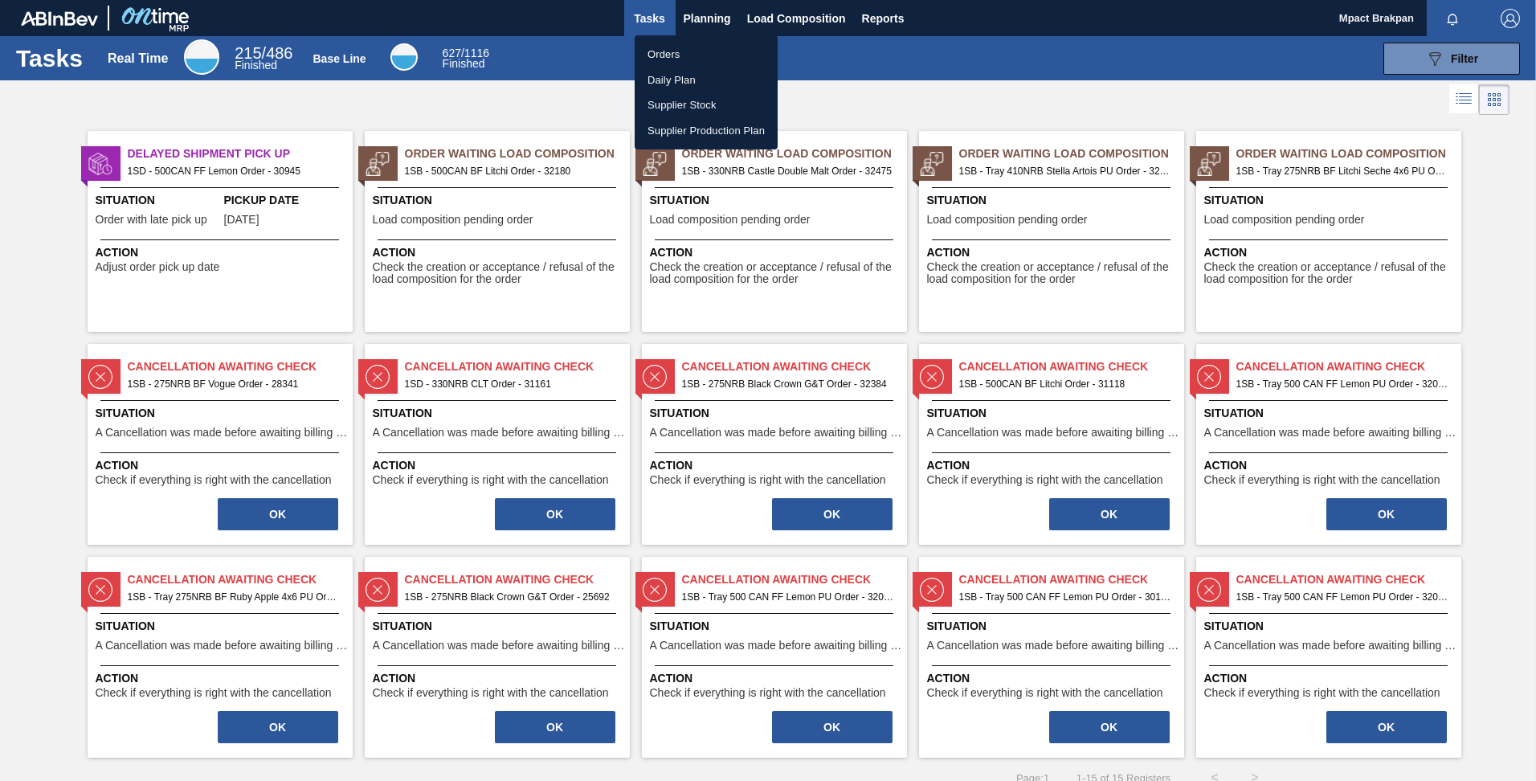
click at [677, 55] on li "Orders" at bounding box center [706, 55] width 143 height 26
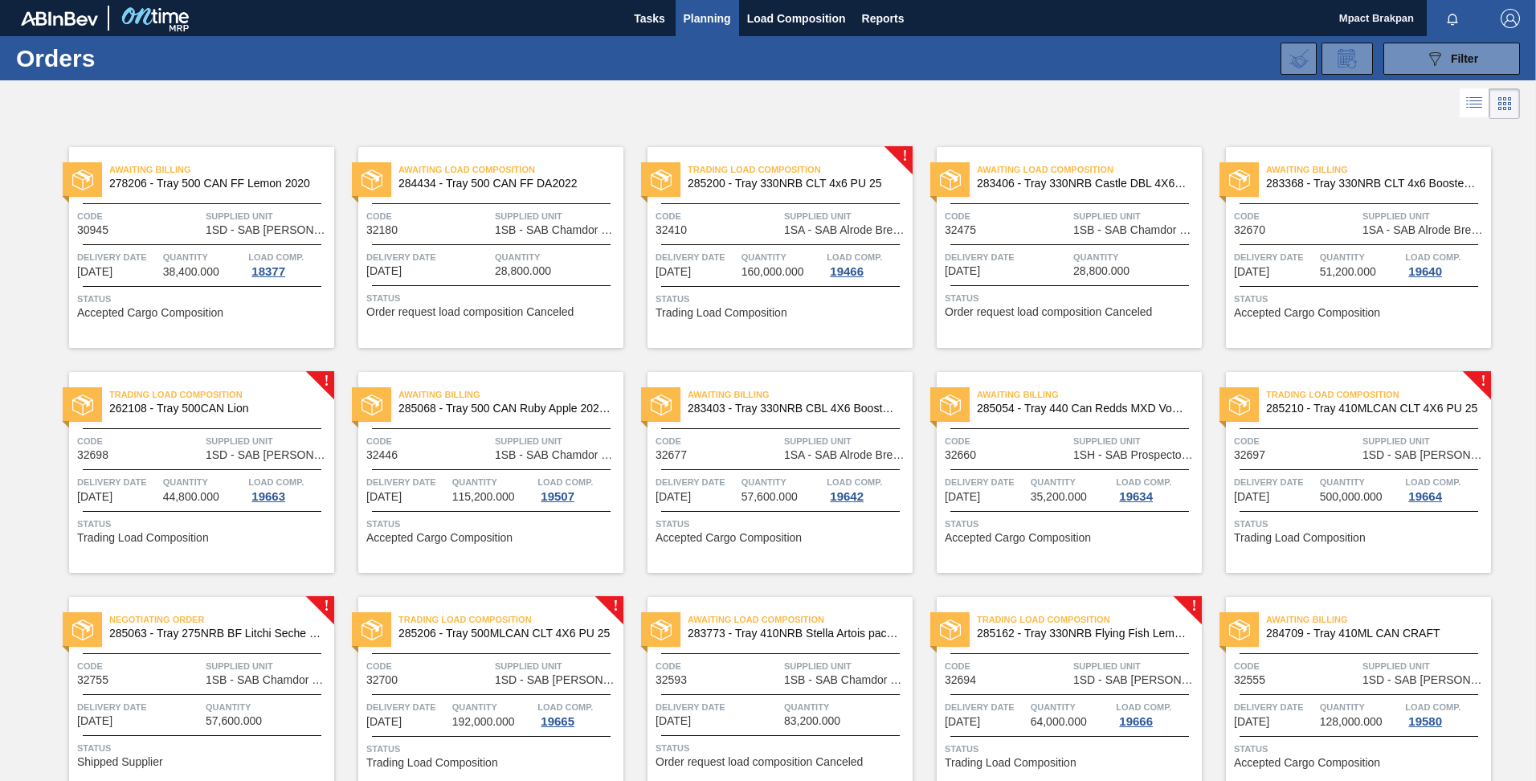
click at [157, 693] on div "Negotiating Order 285063 - Tray 275NRB BF Litchi Seche 4x6 PU Code 32755 Suppli…" at bounding box center [201, 697] width 265 height 201
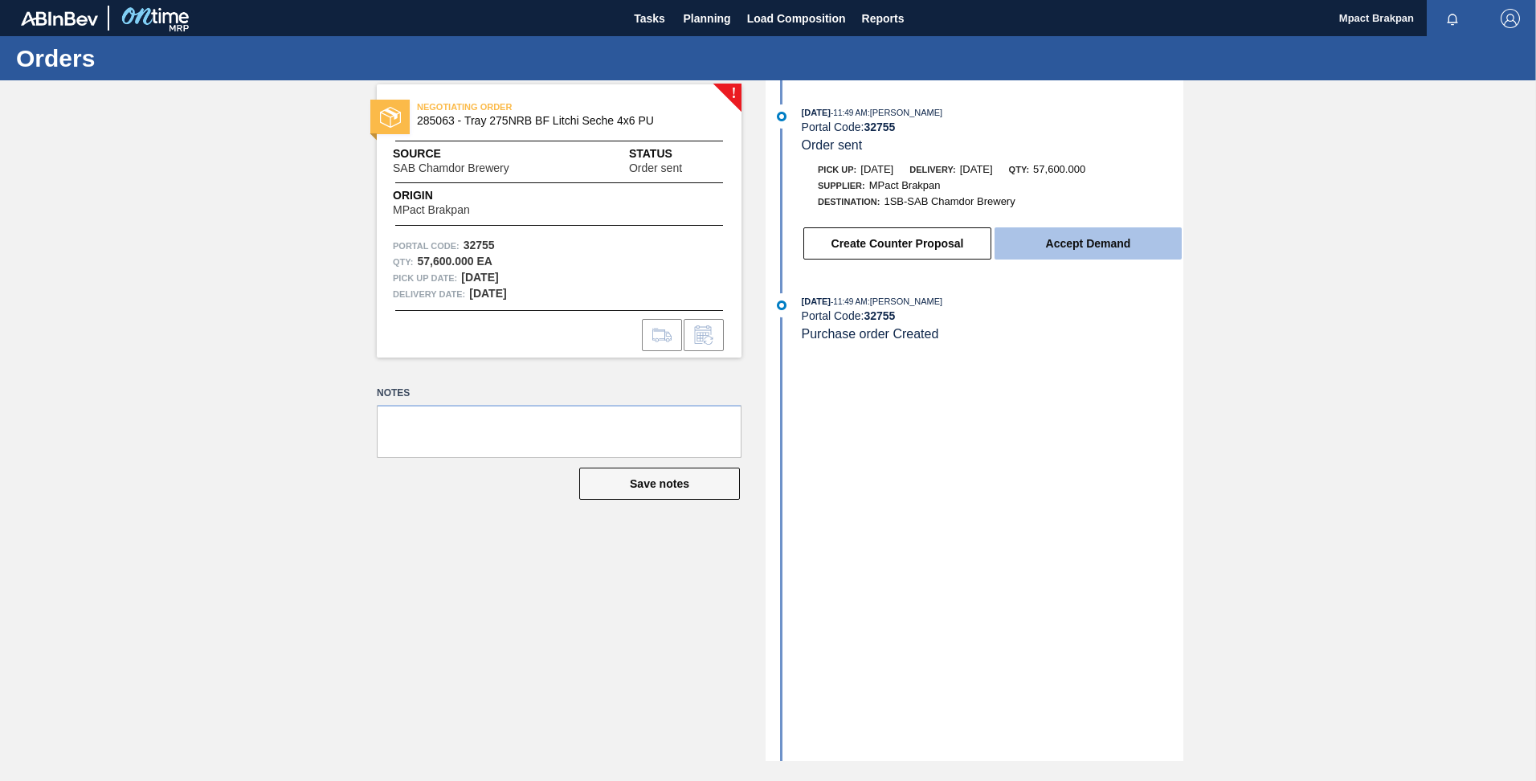
click at [1106, 238] on button "Accept Demand" at bounding box center [1088, 243] width 187 height 32
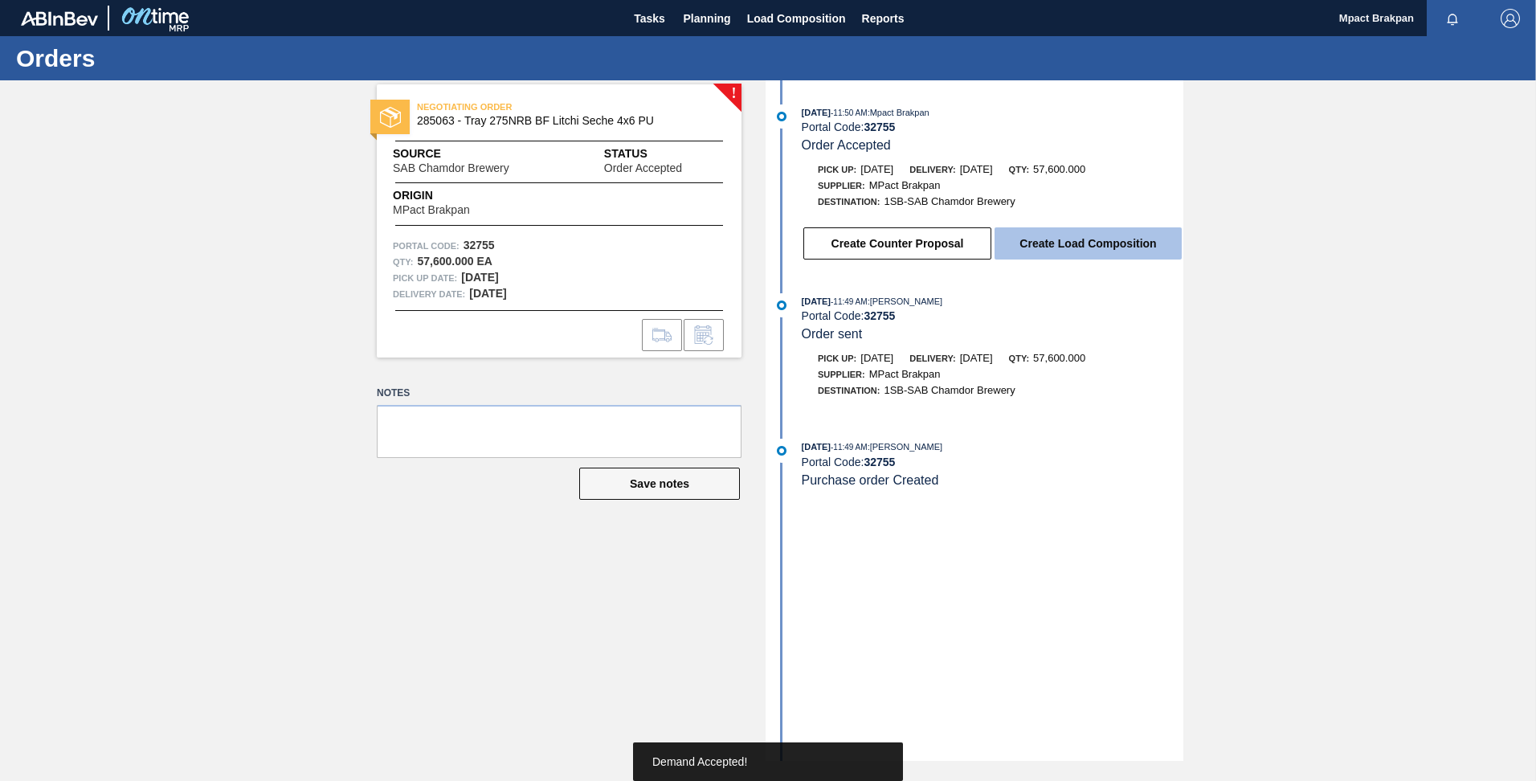
click at [1083, 237] on button "Create Load Composition" at bounding box center [1088, 243] width 187 height 32
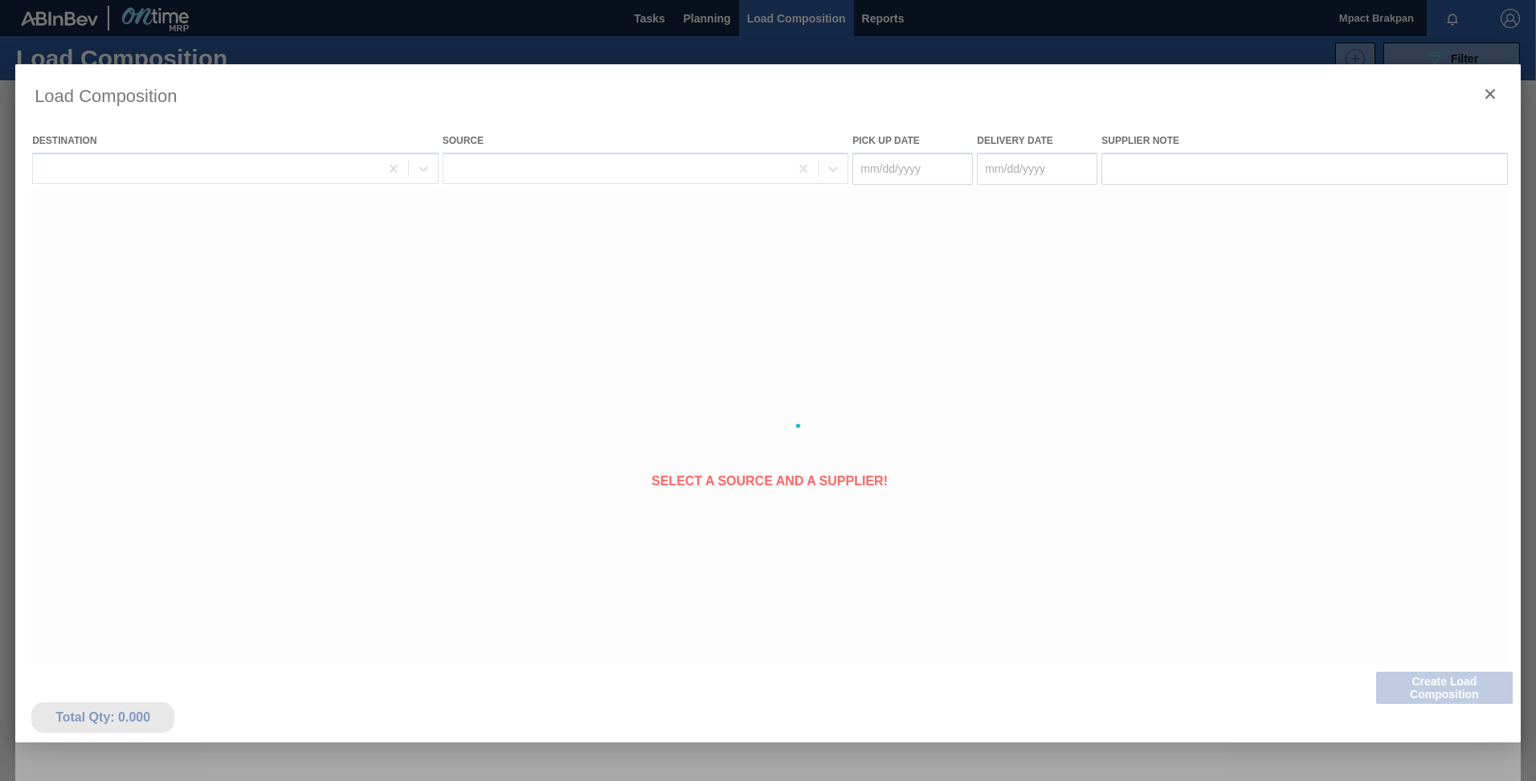
type Date "[DATE]"
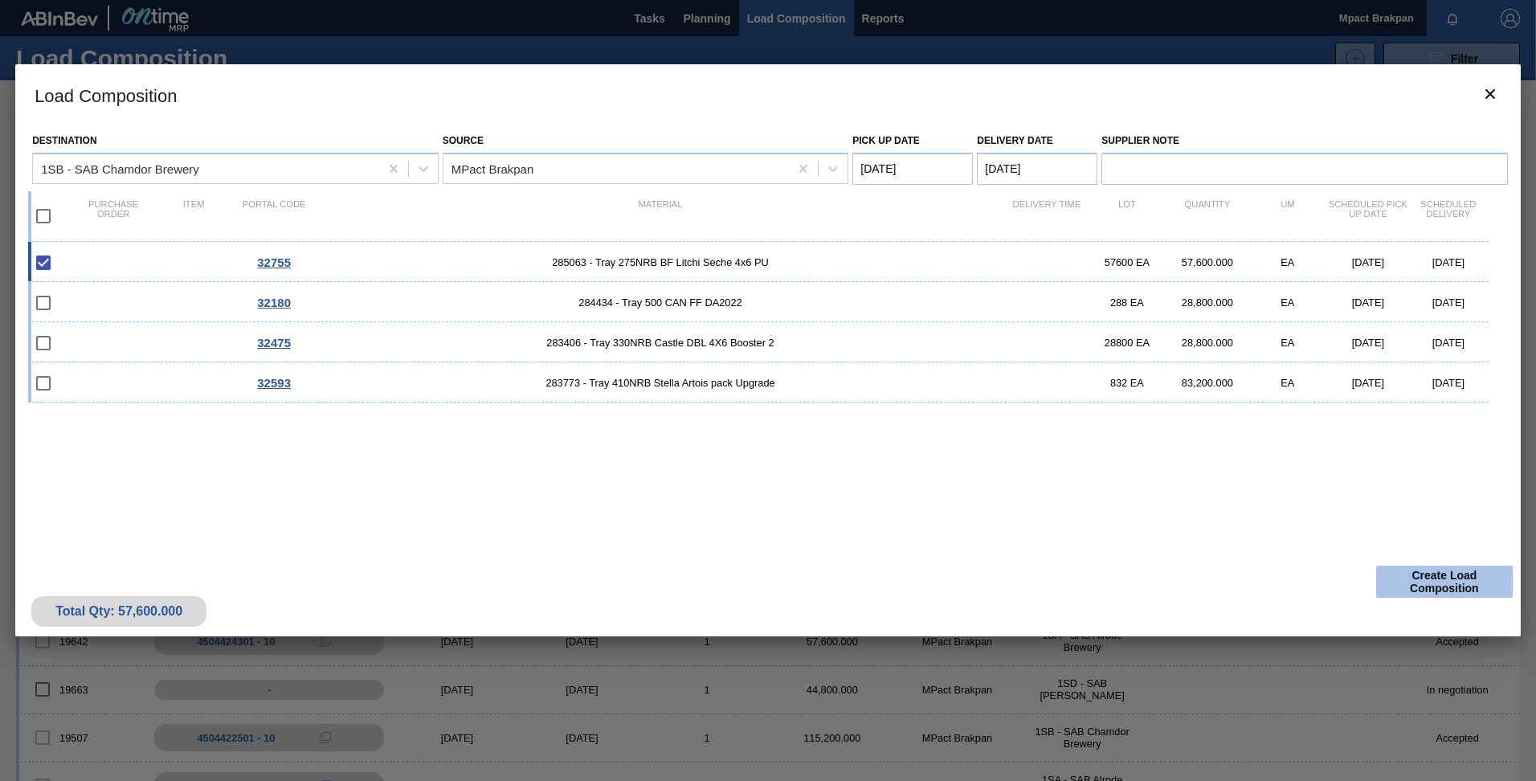
click at [1441, 583] on button "Create Load Composition" at bounding box center [1444, 582] width 137 height 32
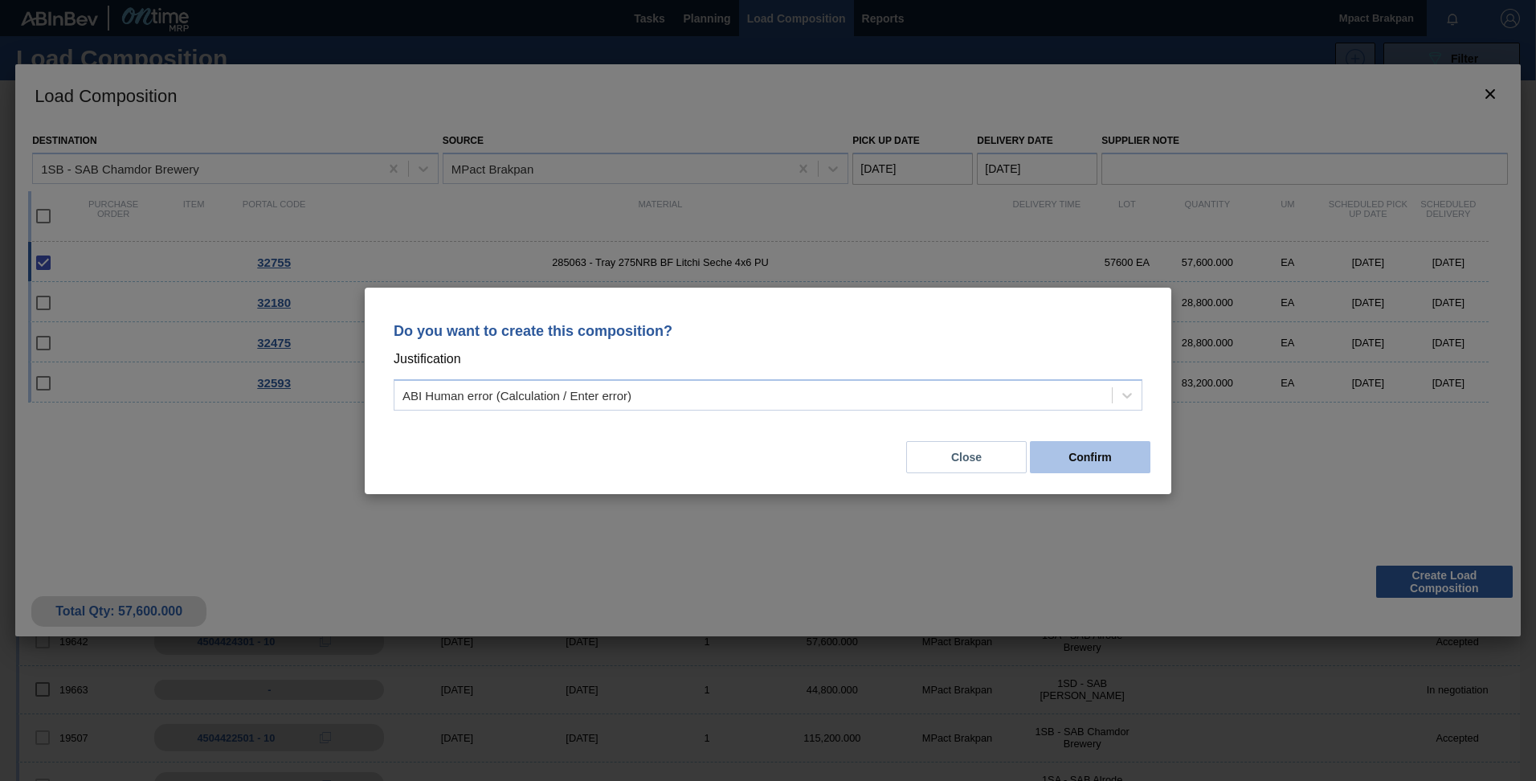
click at [1115, 458] on button "Confirm" at bounding box center [1090, 457] width 121 height 32
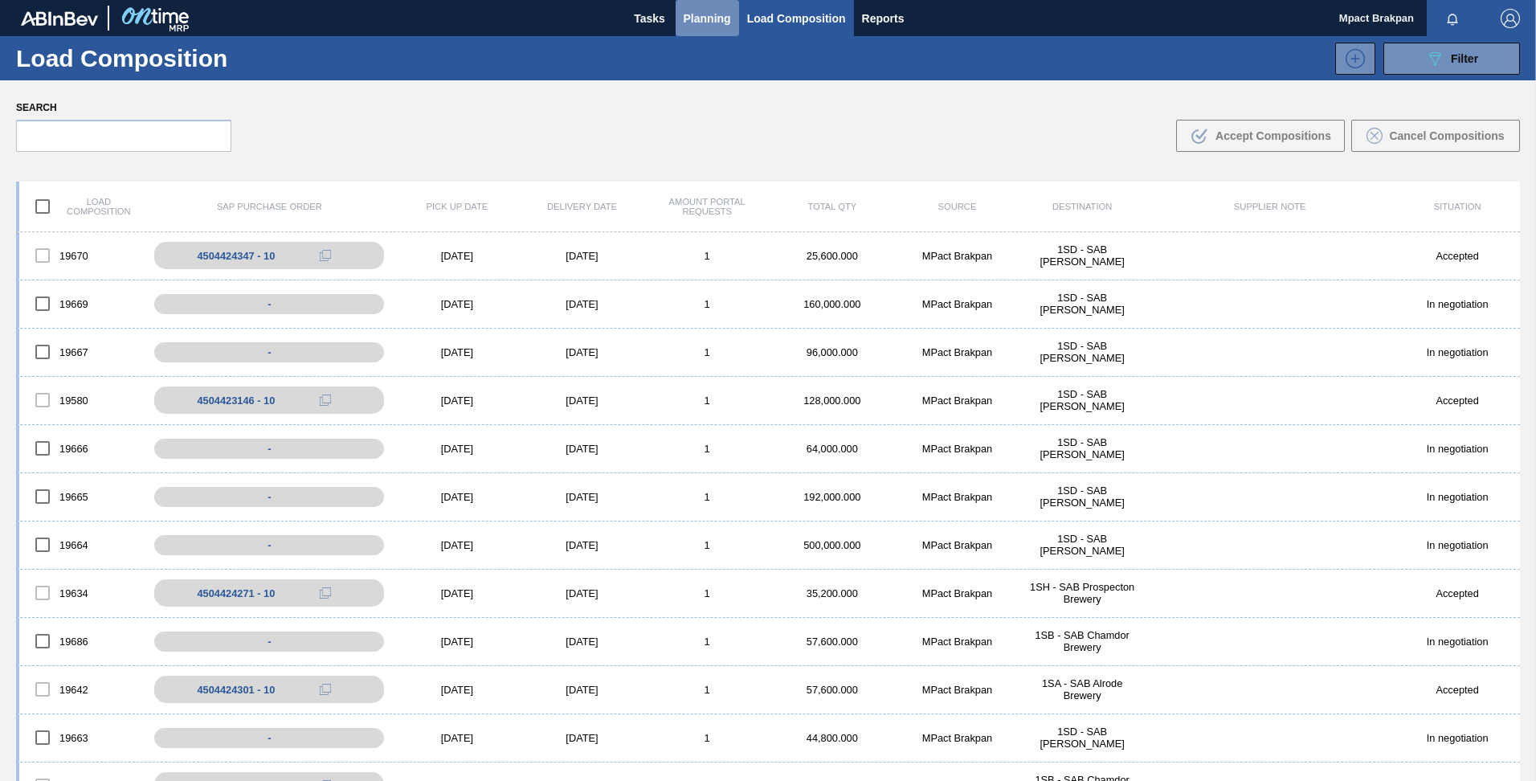
click at [700, 15] on span "Planning" at bounding box center [707, 18] width 47 height 19
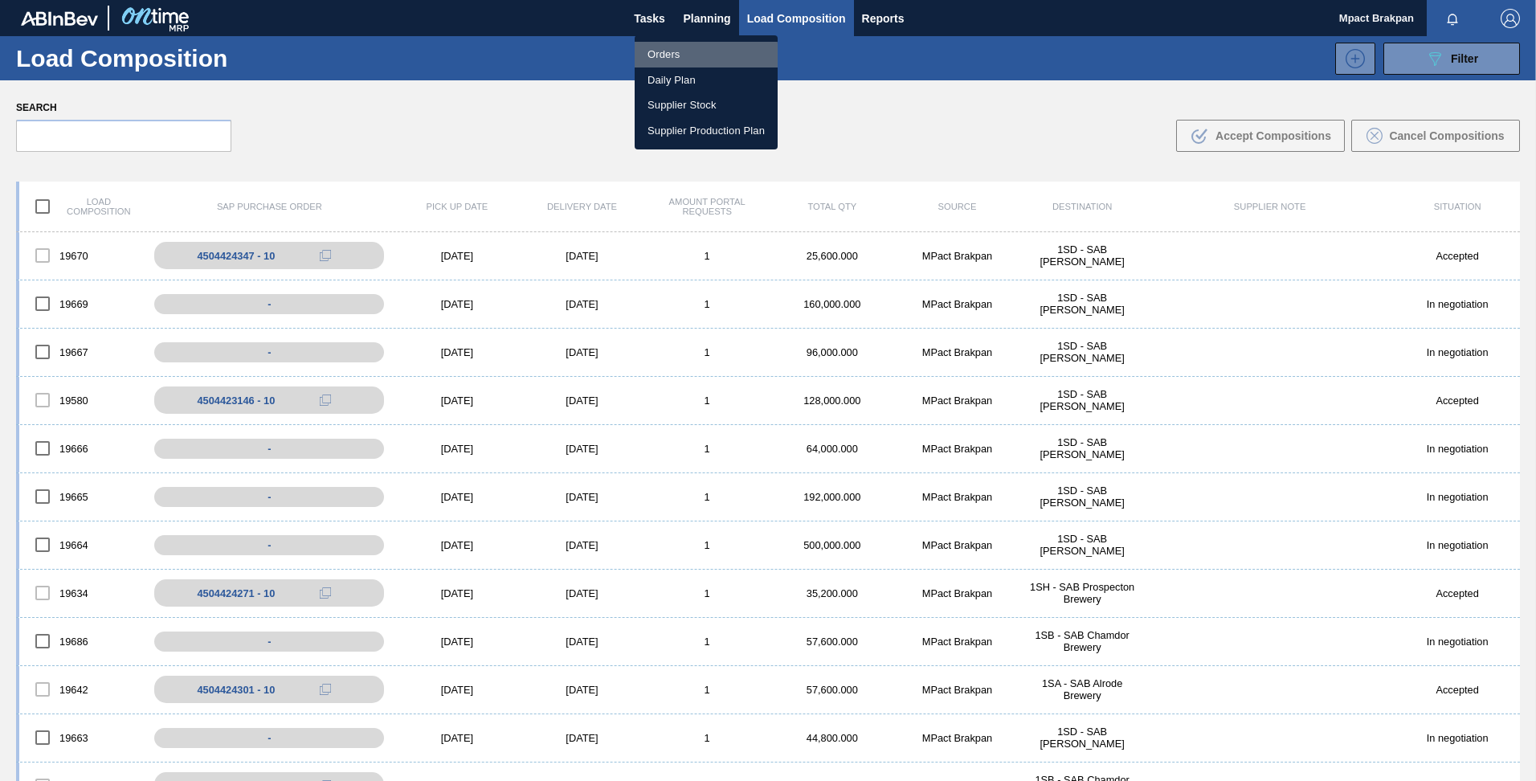
click at [659, 57] on li "Orders" at bounding box center [706, 55] width 143 height 26
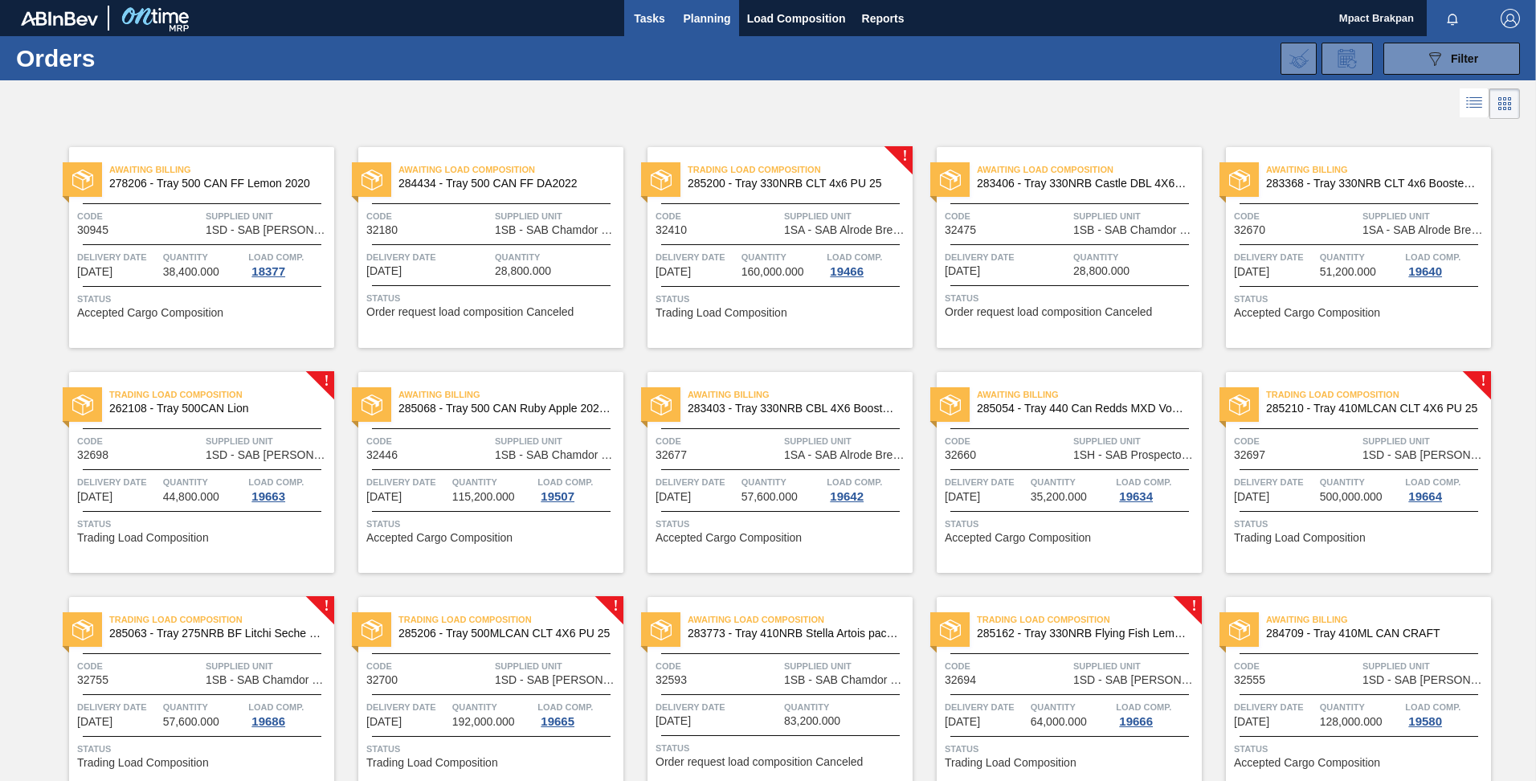
click at [649, 13] on span "Tasks" at bounding box center [649, 18] width 35 height 19
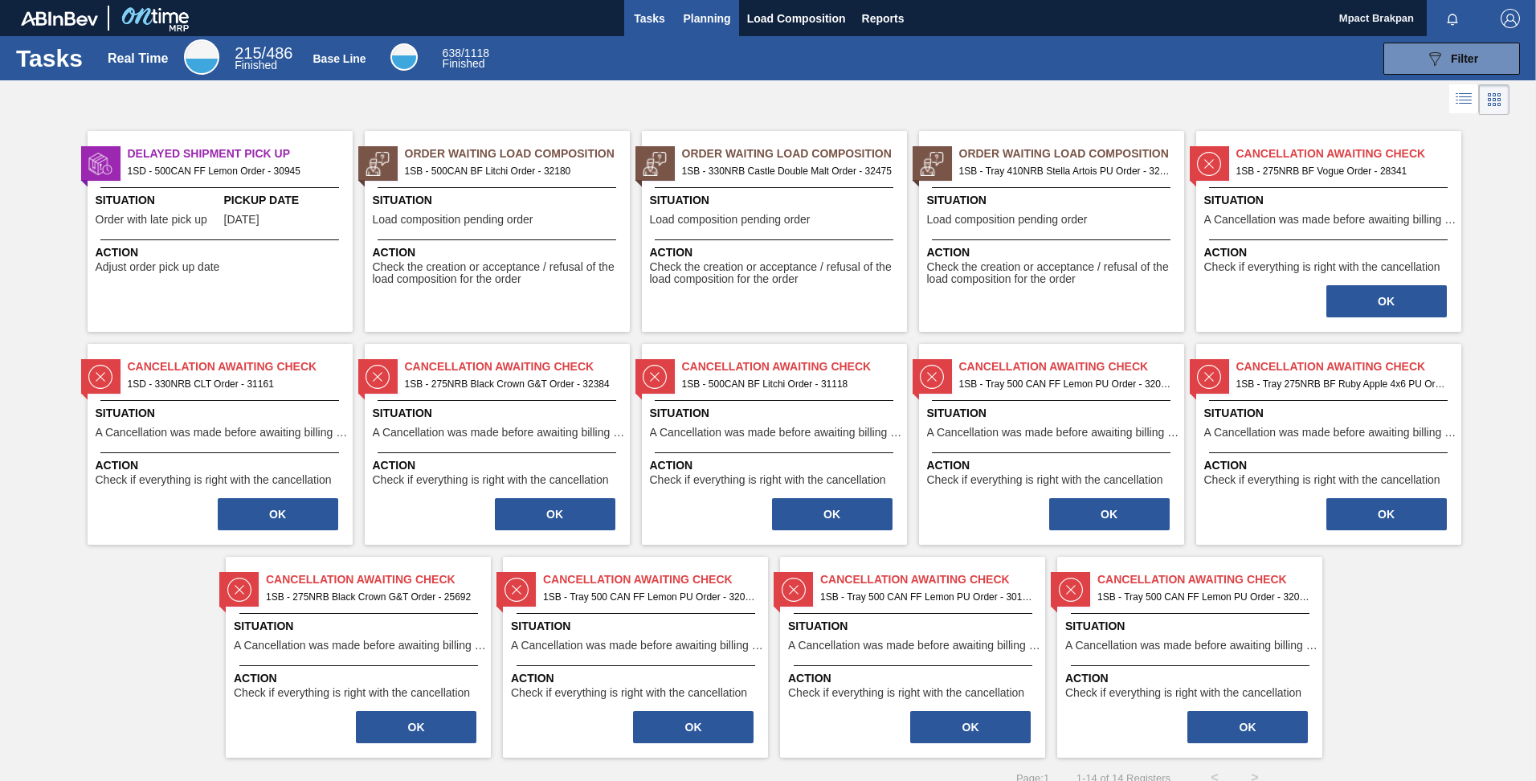
click at [701, 15] on span "Planning" at bounding box center [707, 18] width 47 height 19
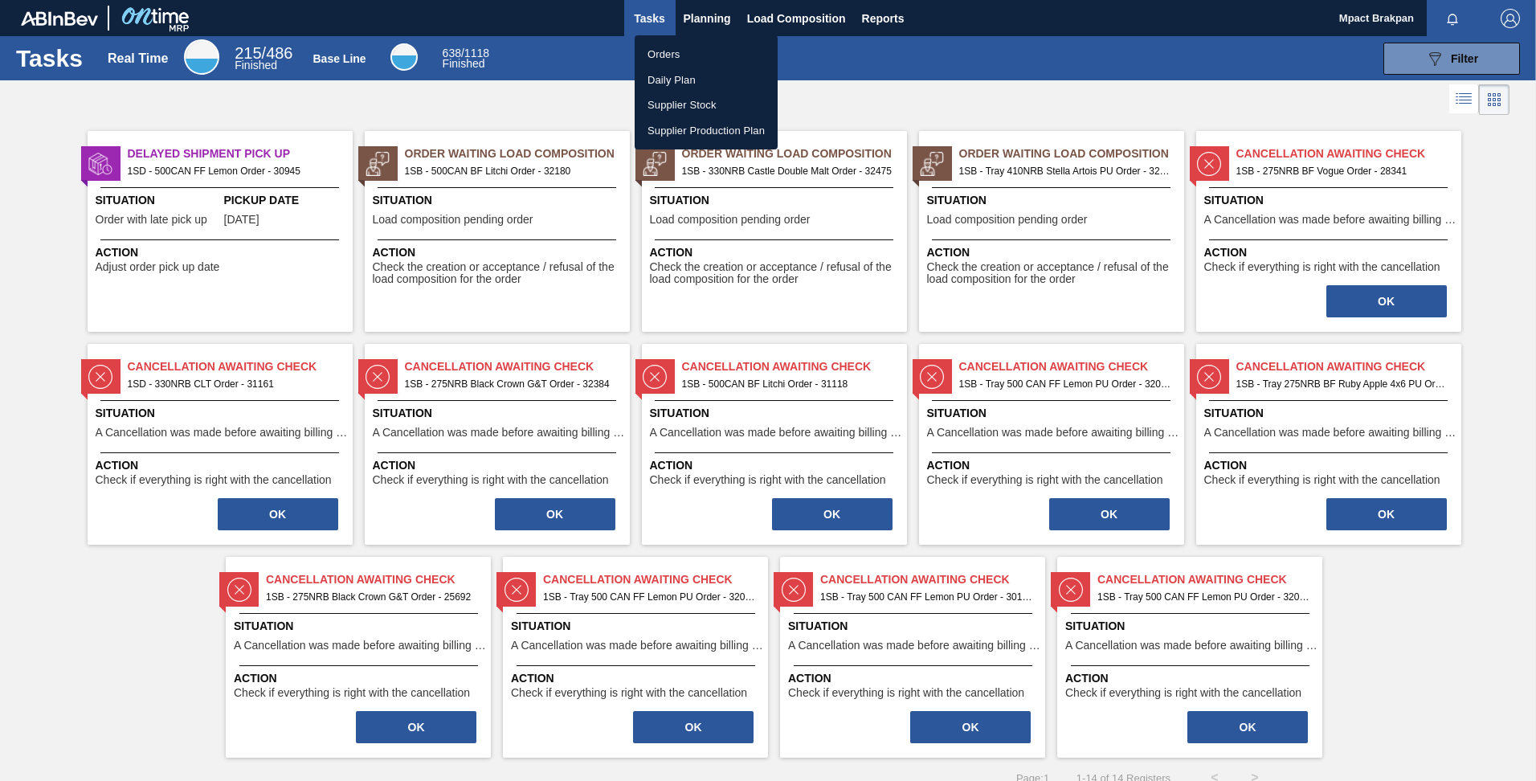
click at [665, 52] on li "Orders" at bounding box center [706, 55] width 143 height 26
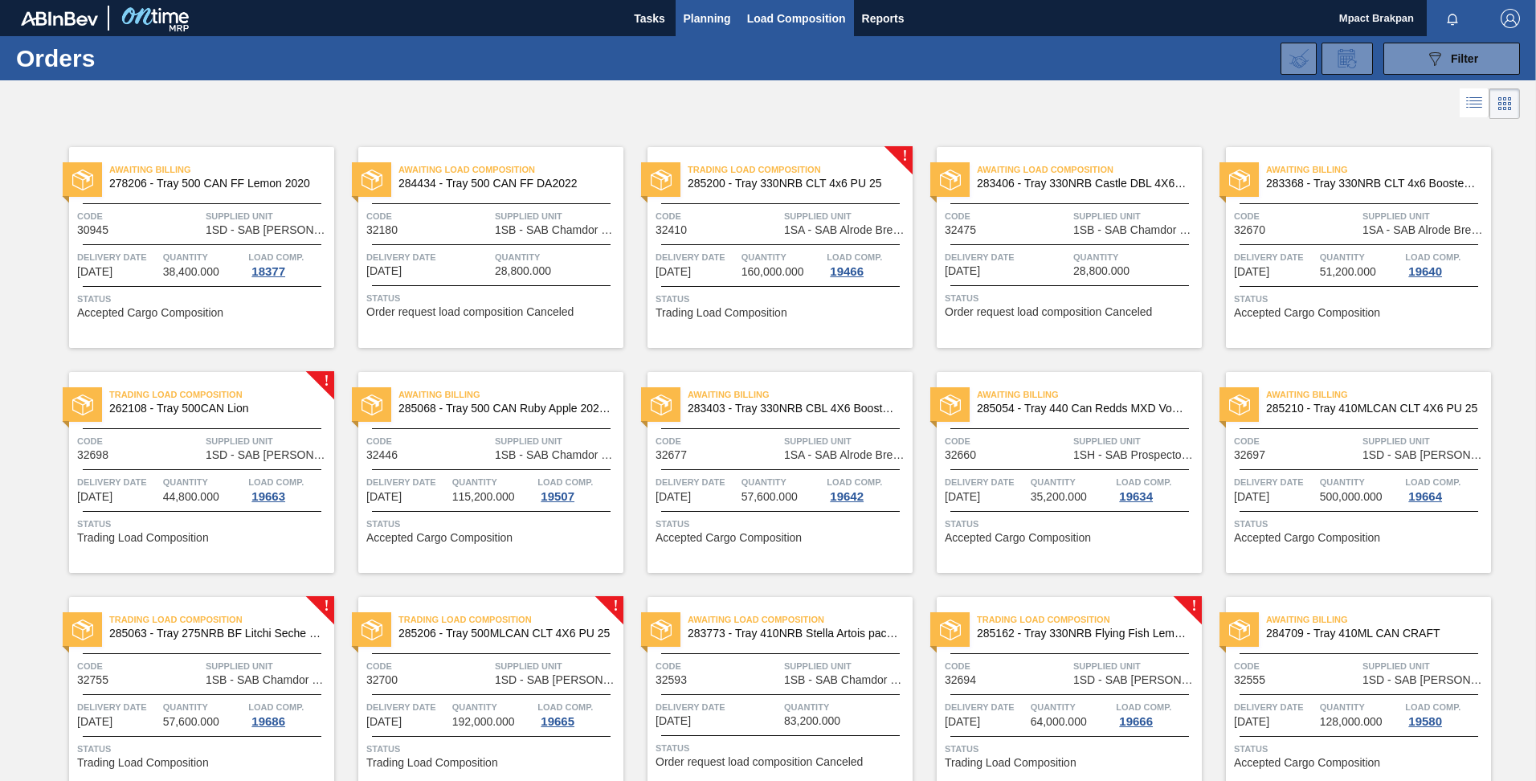
click at [775, 18] on span "Load Composition" at bounding box center [796, 18] width 99 height 19
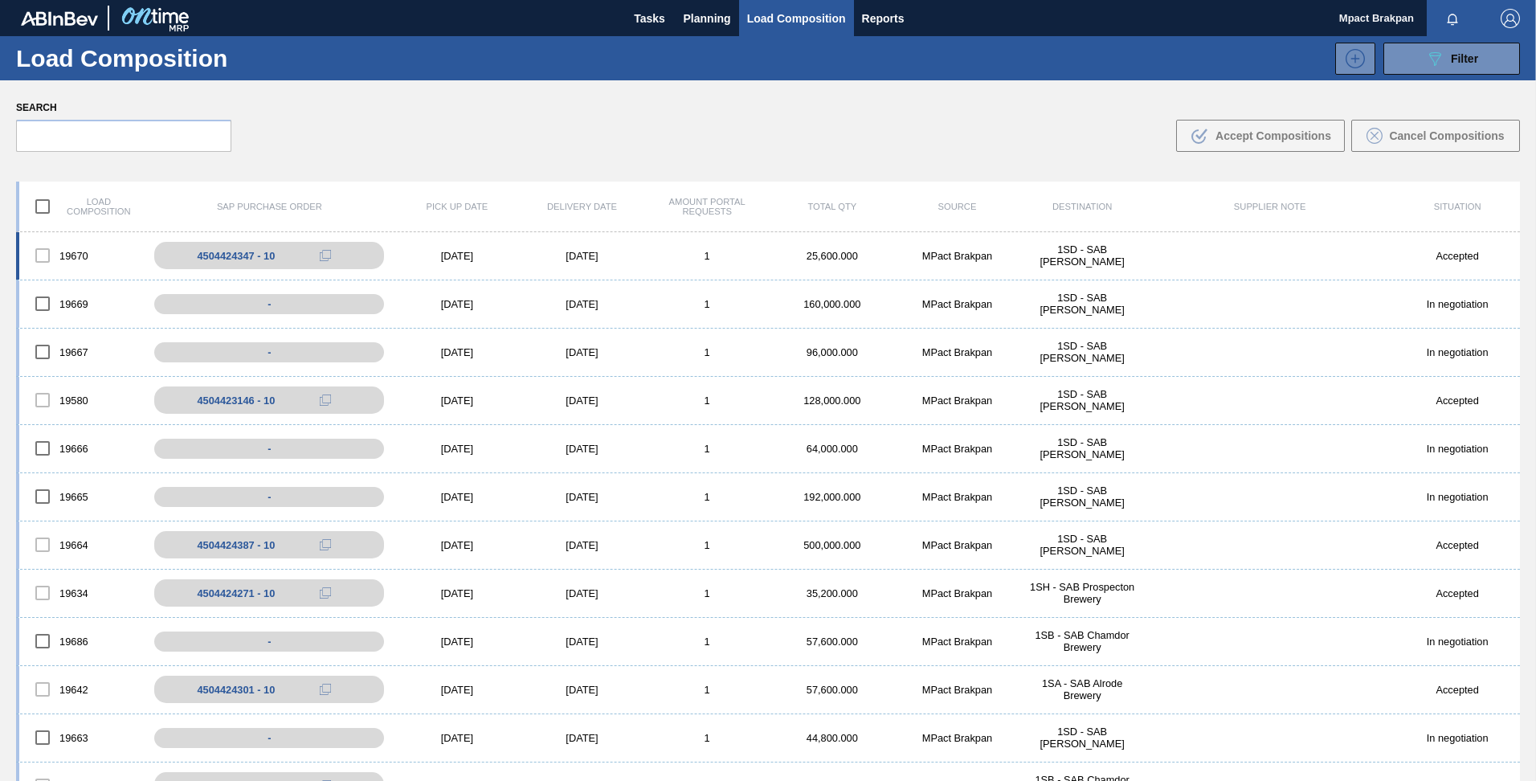
click at [443, 251] on div "[DATE]" at bounding box center [457, 256] width 125 height 12
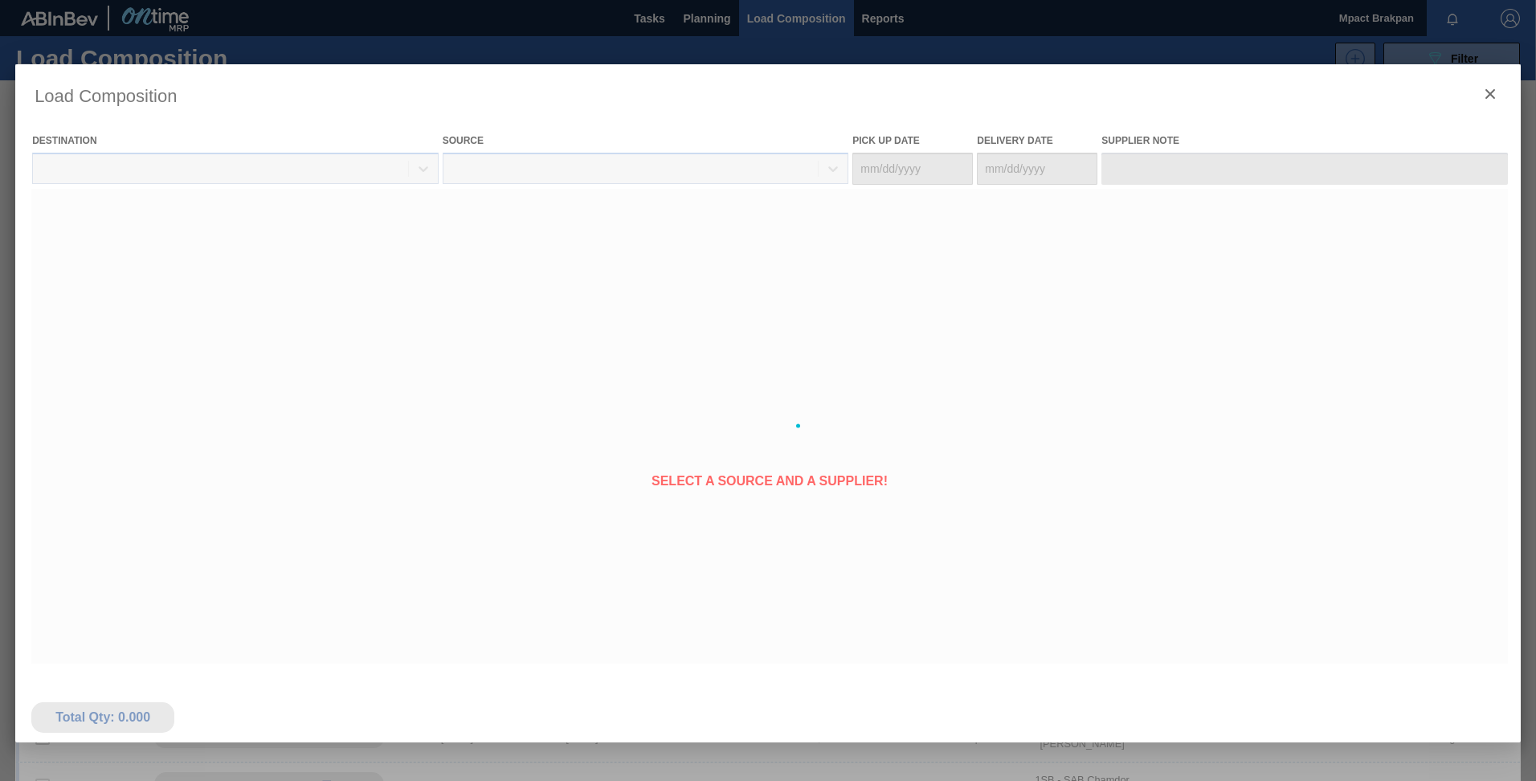
type Date "[DATE]"
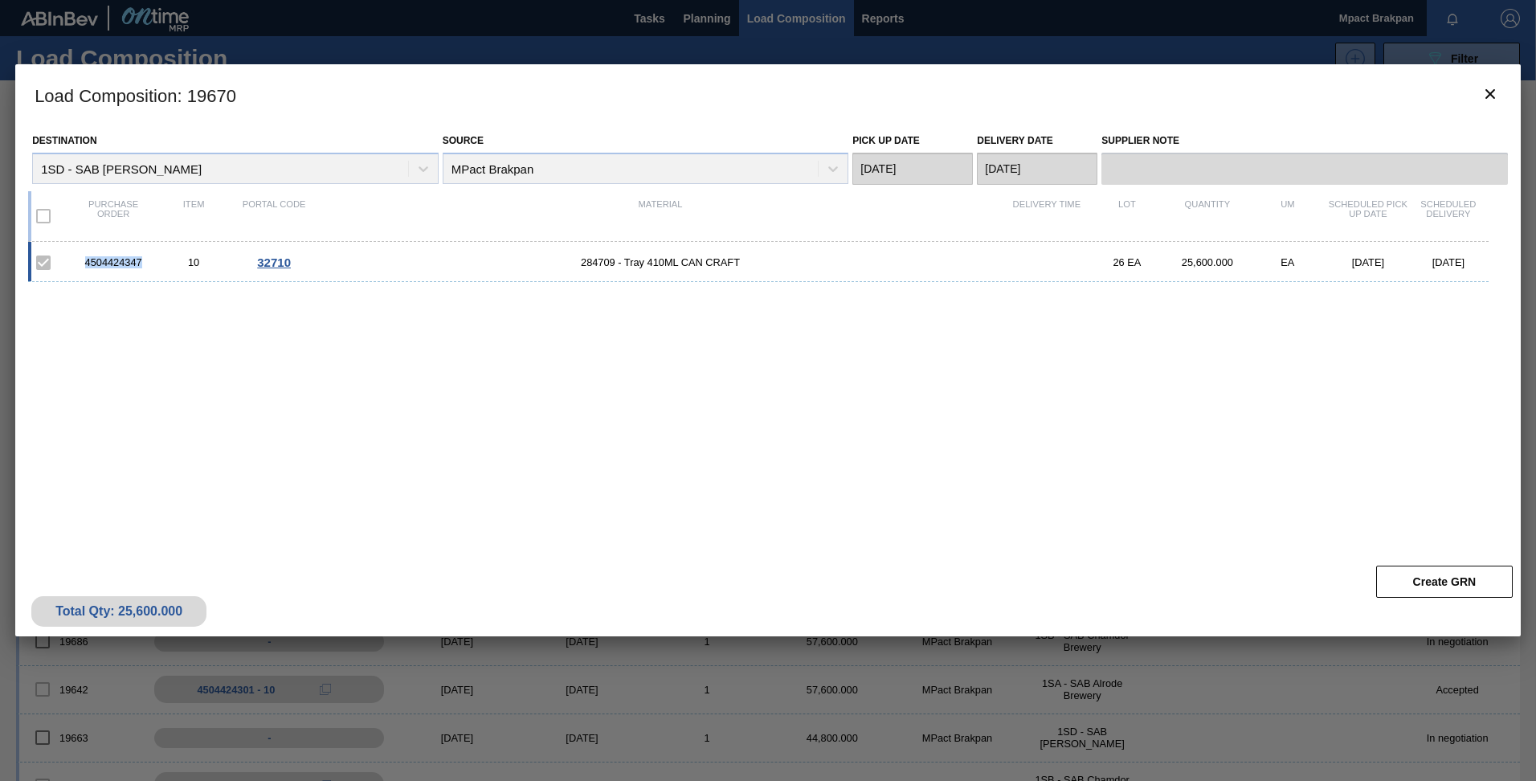
drag, startPoint x: 145, startPoint y: 262, endPoint x: 85, endPoint y: 261, distance: 60.3
click at [85, 261] on div "4504424347" at bounding box center [113, 262] width 80 height 12
drag, startPoint x: 85, startPoint y: 261, endPoint x: 104, endPoint y: 258, distance: 19.6
copy div "4504424347"
click at [1494, 92] on icon "botão de ícone" at bounding box center [1490, 93] width 19 height 19
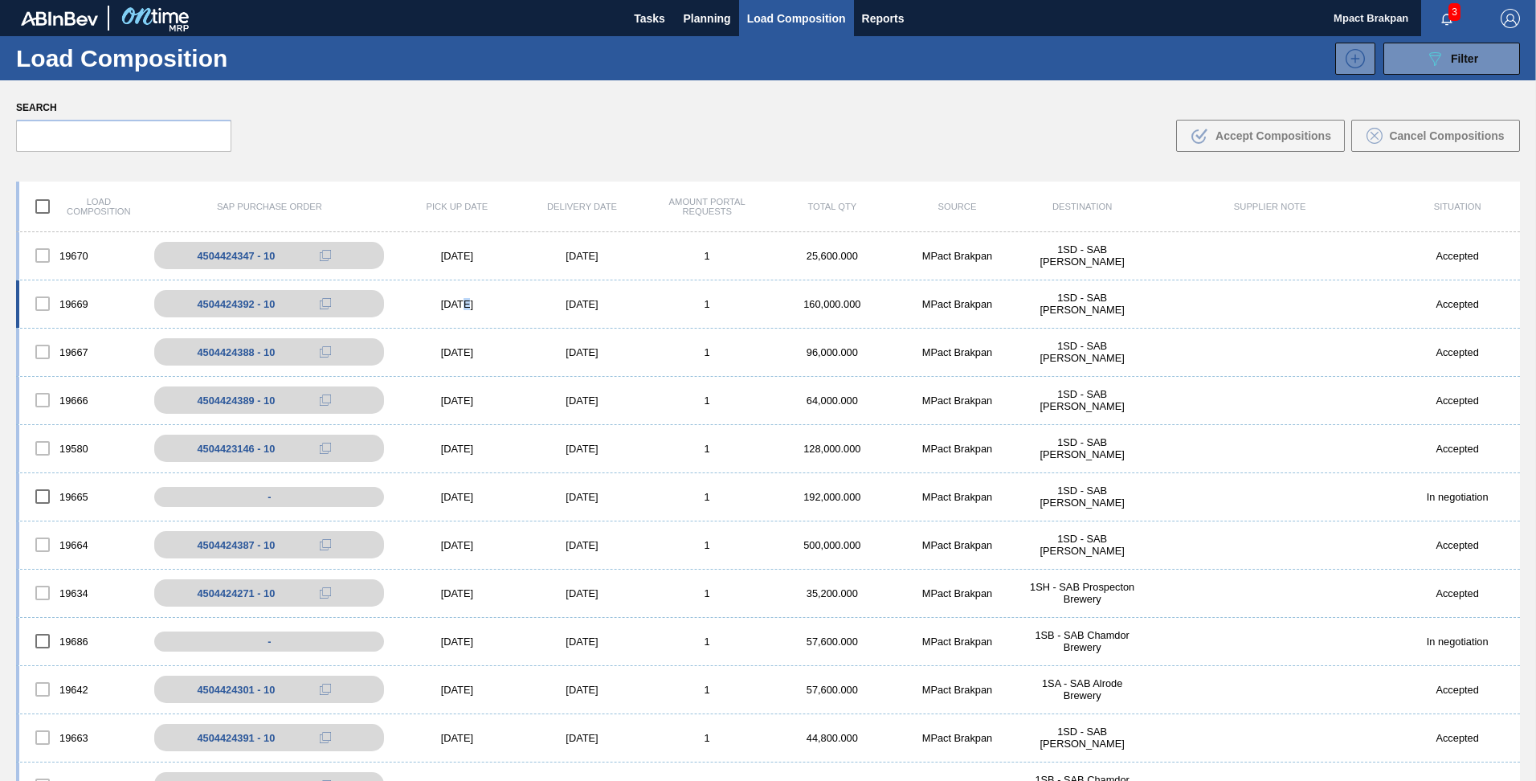
click at [453, 301] on div "[DATE]" at bounding box center [457, 304] width 125 height 12
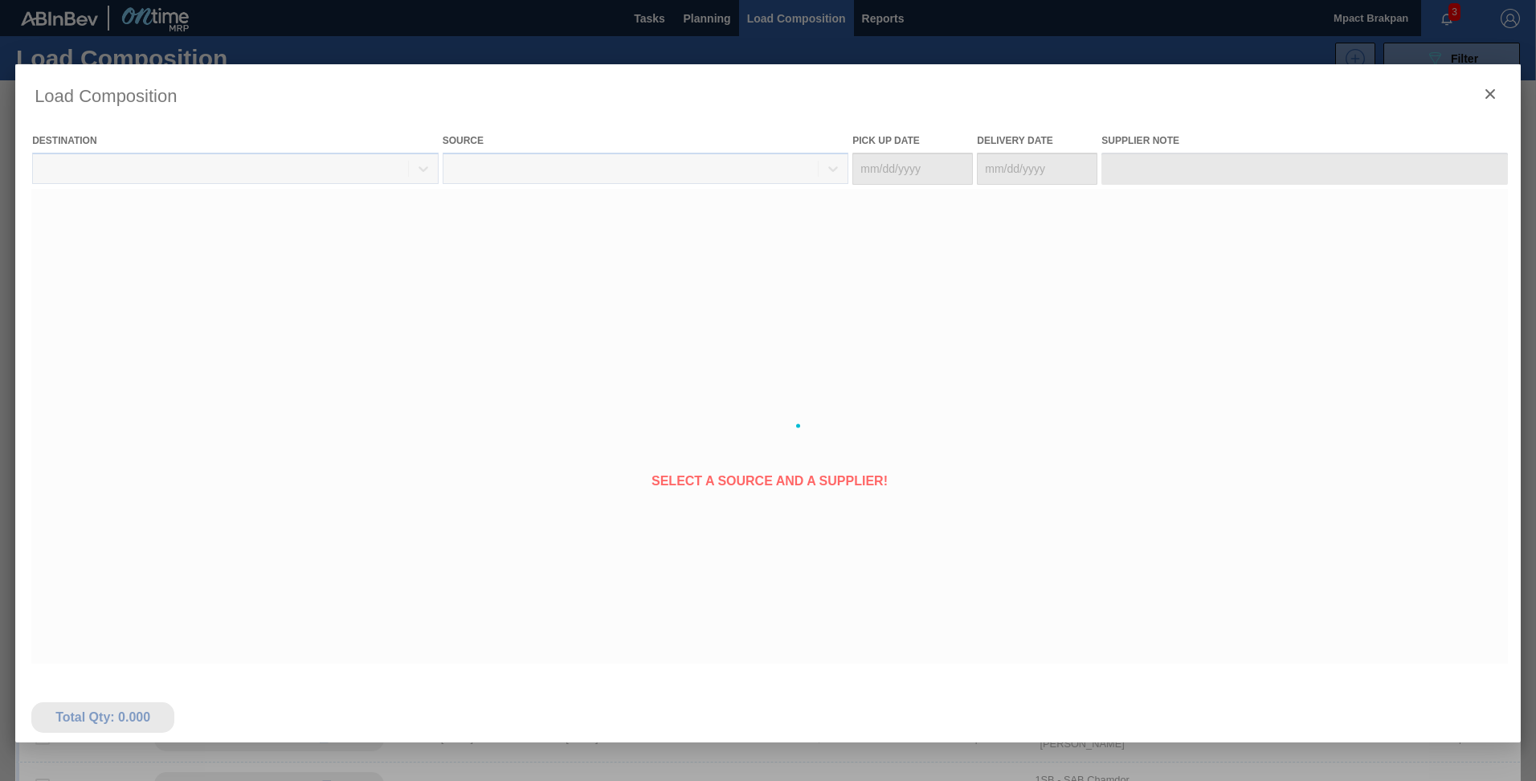
type Date "[DATE]"
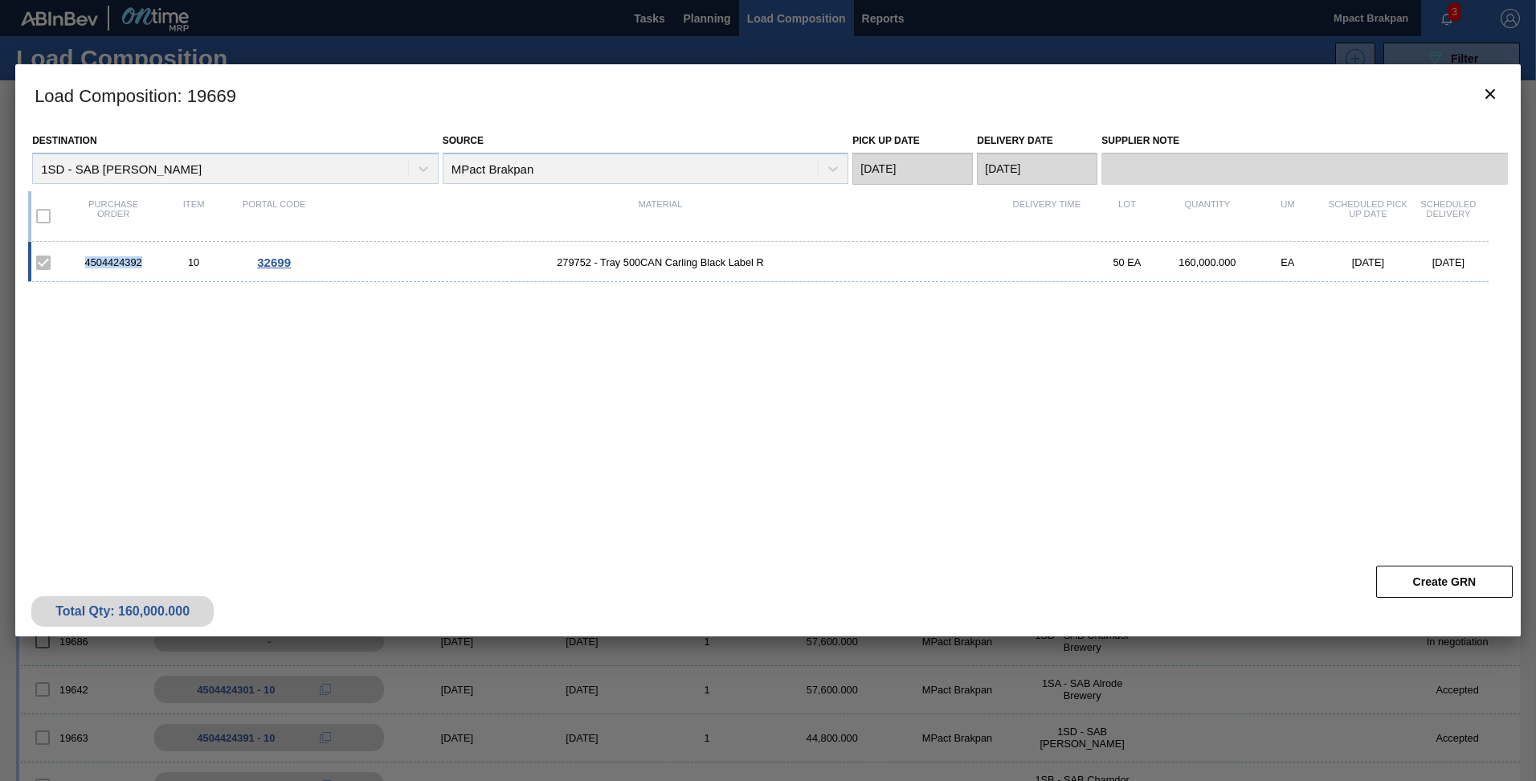
drag, startPoint x: 144, startPoint y: 264, endPoint x: 84, endPoint y: 261, distance: 60.3
click at [84, 261] on div "4504424392" at bounding box center [113, 262] width 80 height 12
drag, startPoint x: 84, startPoint y: 261, endPoint x: 95, endPoint y: 261, distance: 11.2
copy div "4504424392"
click at [1334, 489] on div "4504424392 10 32699 279752 - Tray 500CAN Carling Black Label R 50 EA 160,000.00…" at bounding box center [765, 390] width 1474 height 296
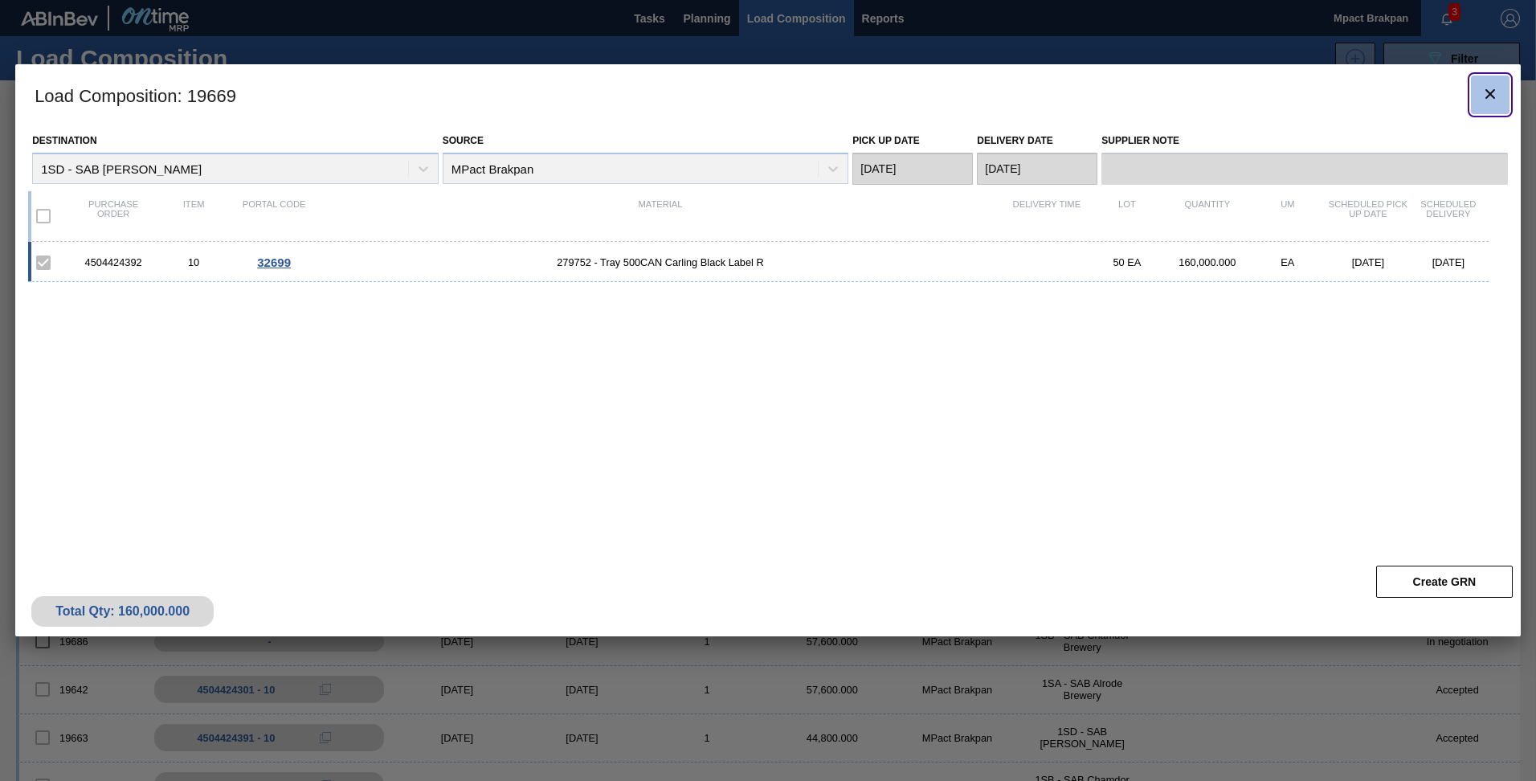
click at [1490, 88] on icon "botão de ícone" at bounding box center [1490, 93] width 19 height 19
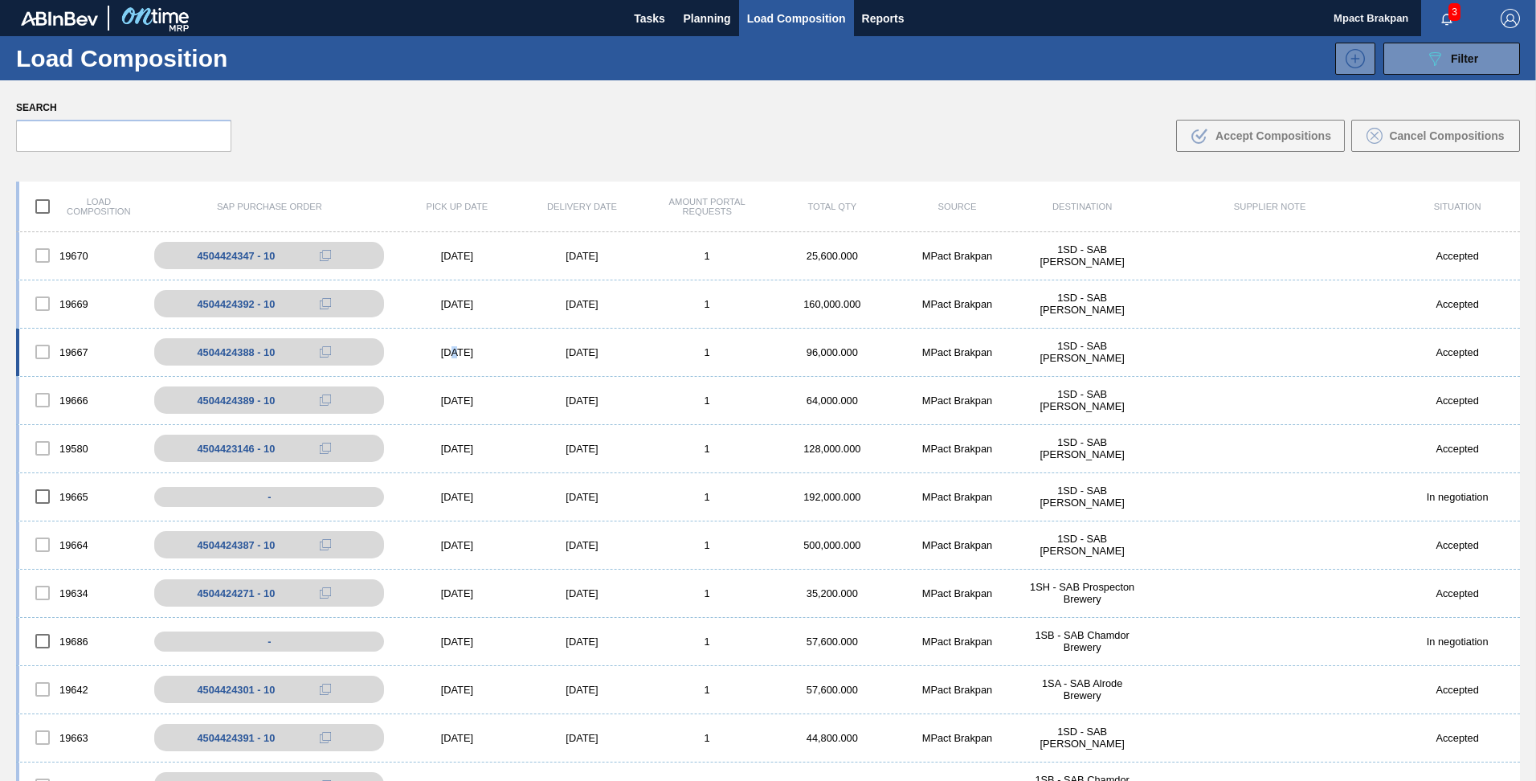
click at [444, 353] on div "[DATE]" at bounding box center [457, 352] width 125 height 12
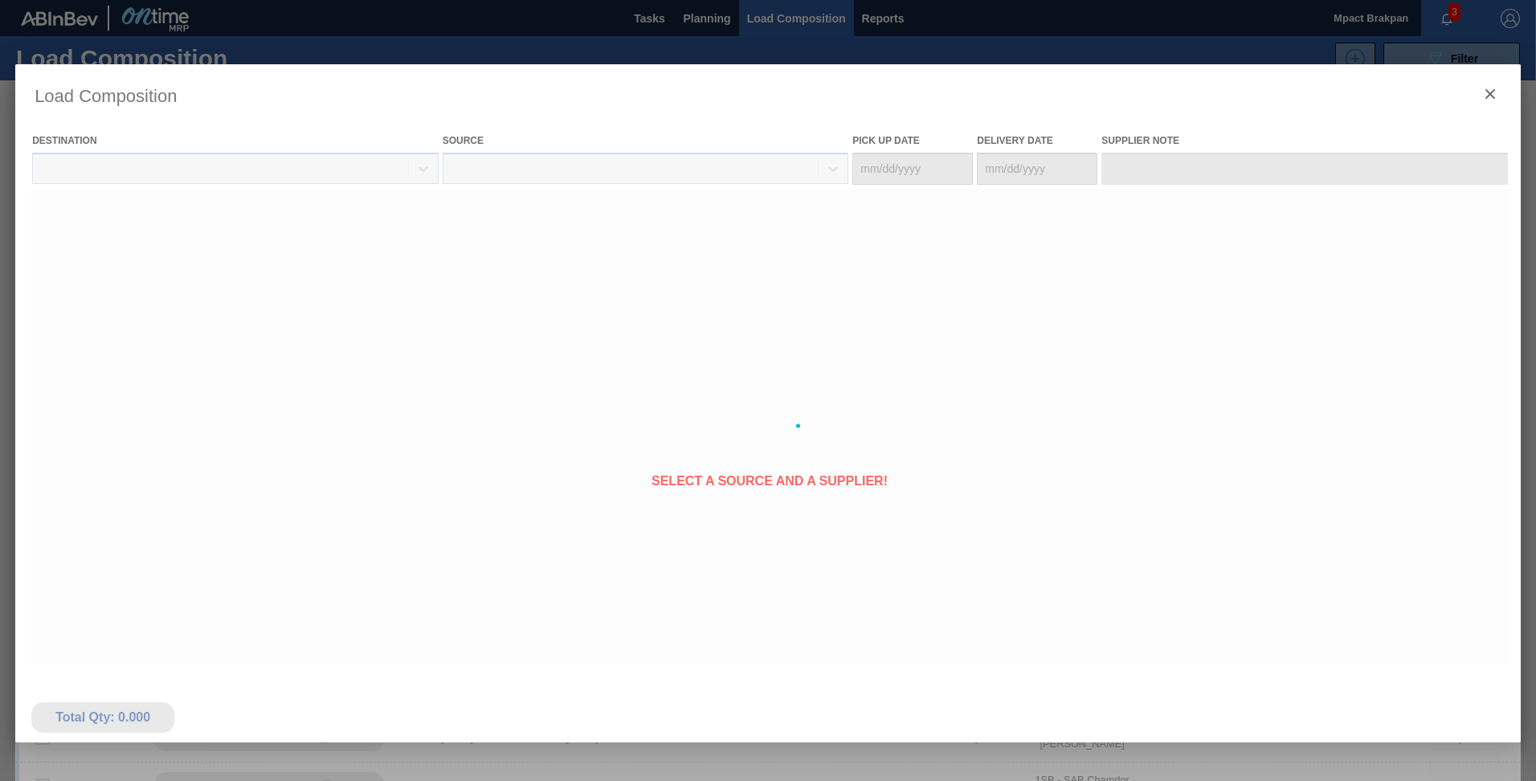
type Date "[DATE]"
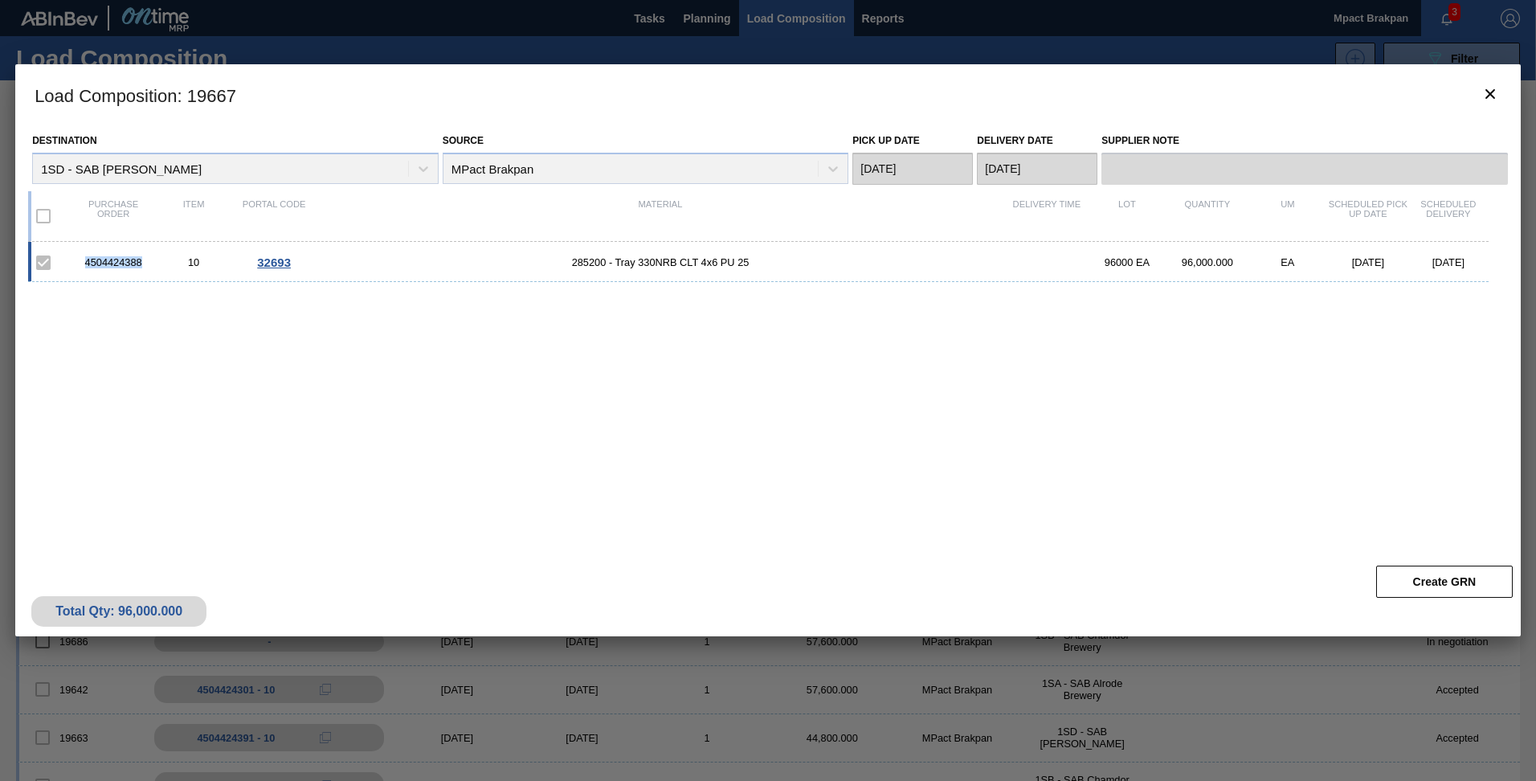
drag, startPoint x: 142, startPoint y: 263, endPoint x: 84, endPoint y: 267, distance: 58.8
click at [84, 267] on div "4504424388" at bounding box center [113, 262] width 80 height 12
drag, startPoint x: 84, startPoint y: 267, endPoint x: 96, endPoint y: 262, distance: 13.0
copy div "4504424388"
click at [1492, 96] on icon "botão de ícone" at bounding box center [1490, 93] width 19 height 19
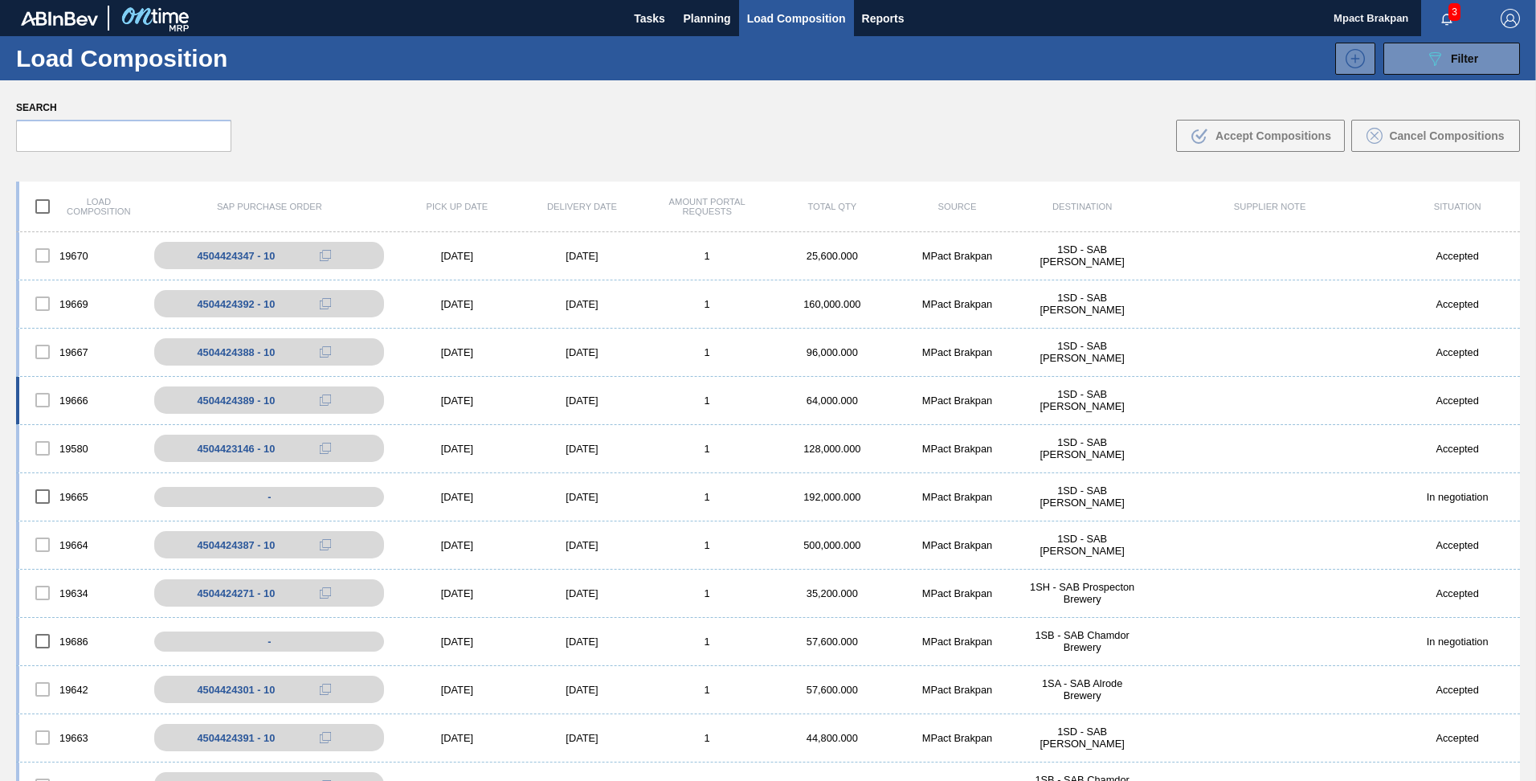
click at [449, 407] on div "19666 4504424389 - 10 10/11/2025 10/12/2025 1 64,000.000 MPact Brakpan 1SD - SA…" at bounding box center [768, 401] width 1504 height 48
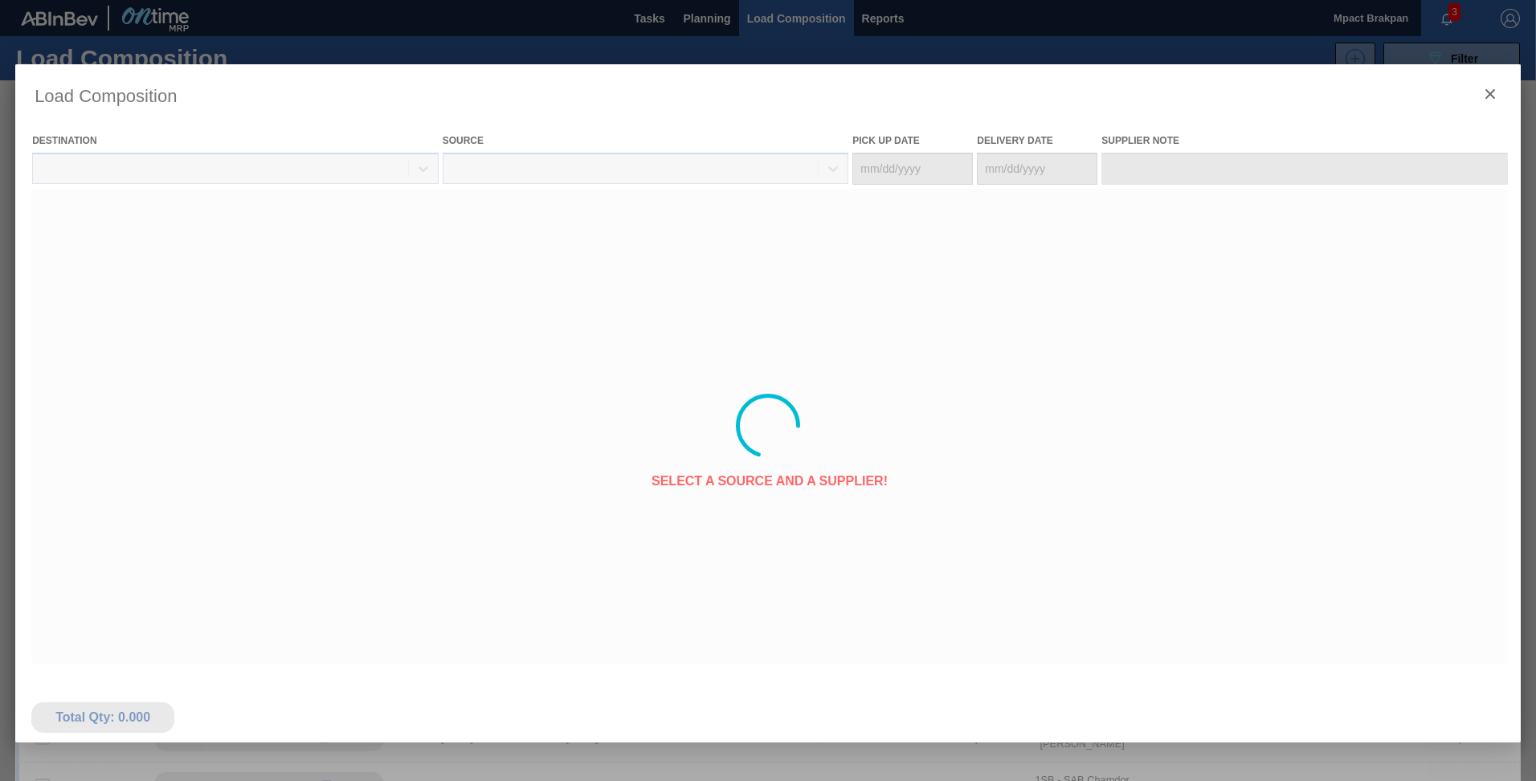
type Date "[DATE]"
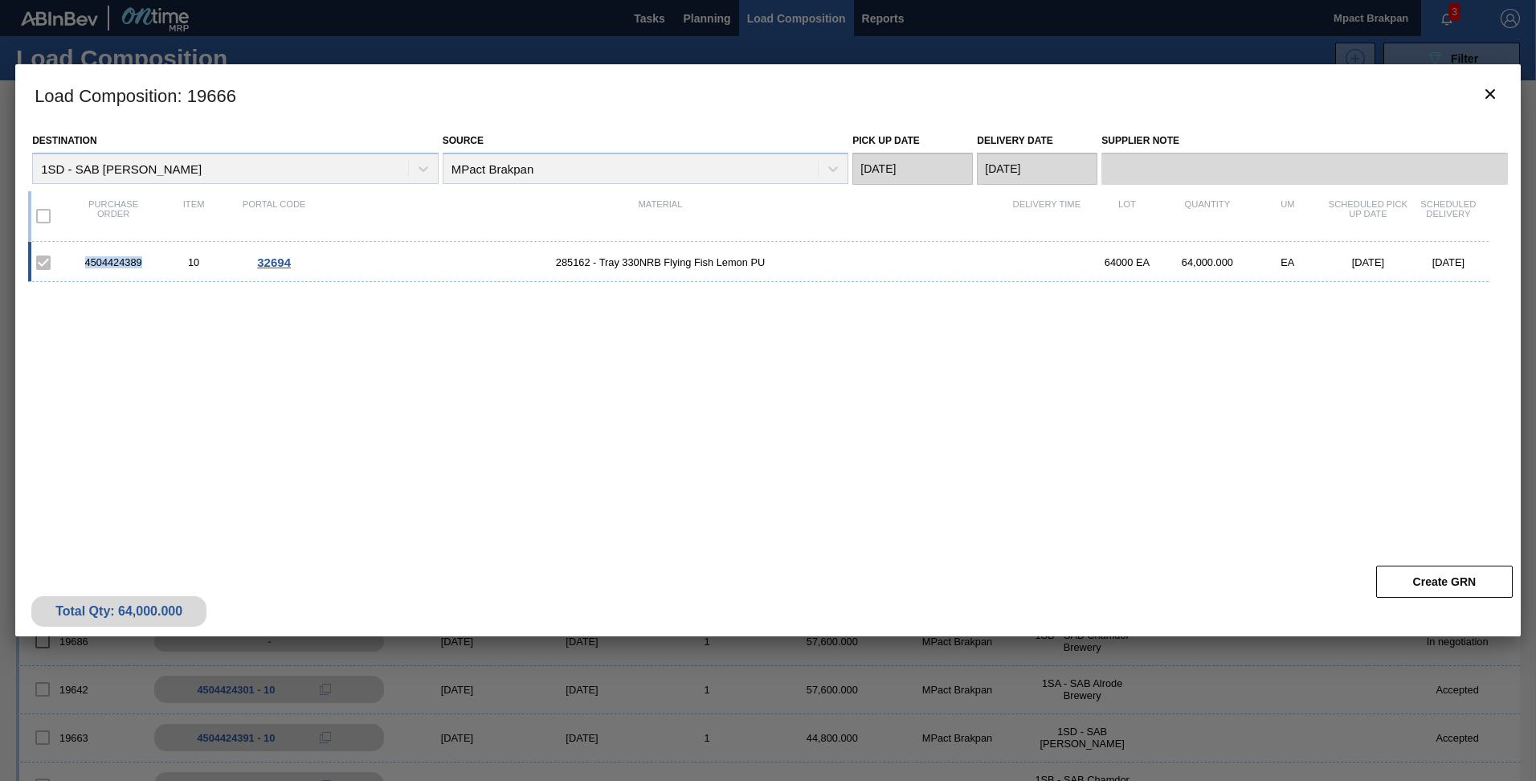
drag, startPoint x: 142, startPoint y: 264, endPoint x: 85, endPoint y: 263, distance: 57.1
click at [85, 263] on div "4504424389" at bounding box center [113, 262] width 80 height 12
drag, startPoint x: 85, startPoint y: 263, endPoint x: 125, endPoint y: 264, distance: 40.2
copy div "4504424389"
click at [1495, 91] on icon "botão de ícone" at bounding box center [1490, 93] width 19 height 19
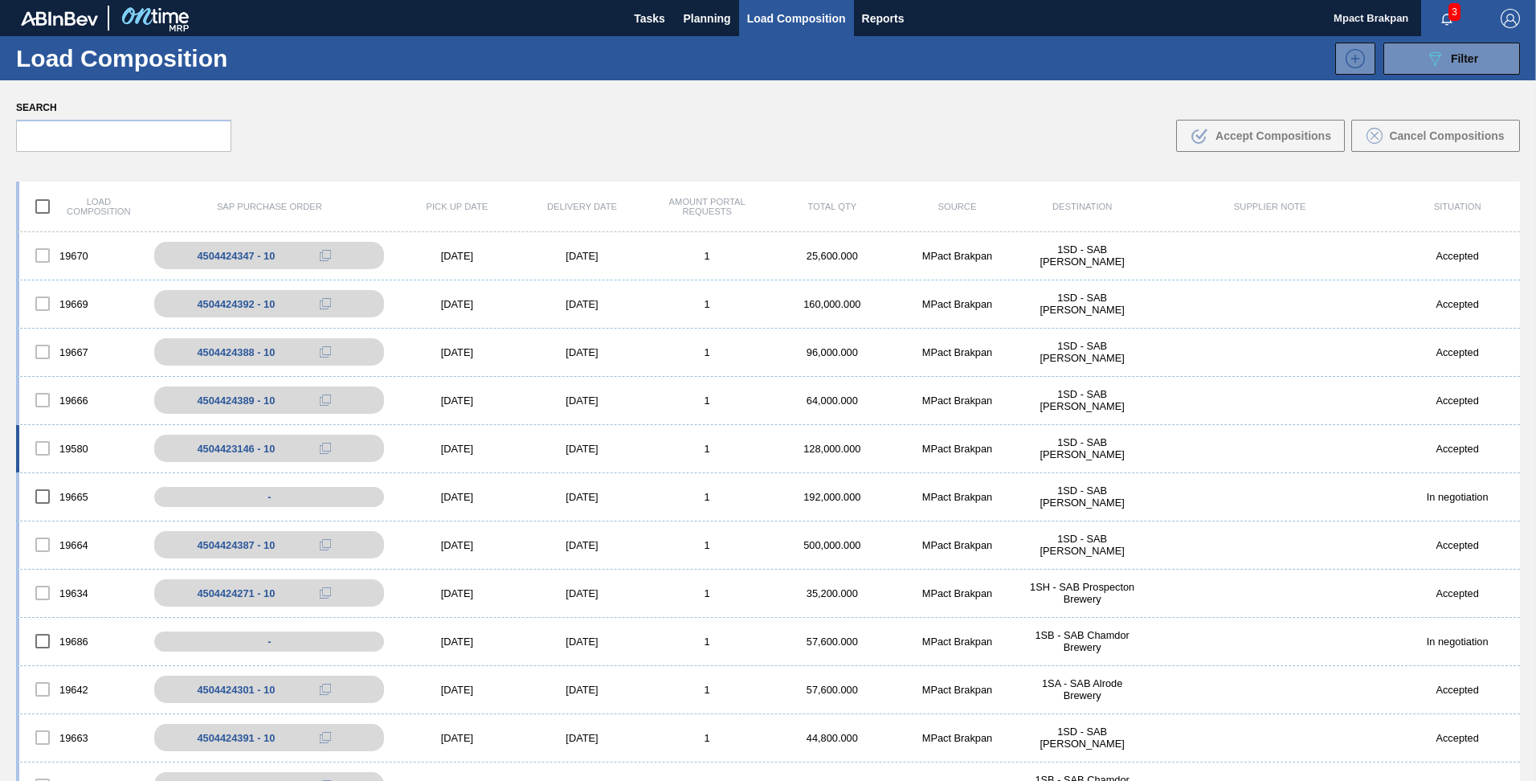
click at [456, 443] on div "[DATE]" at bounding box center [457, 449] width 125 height 12
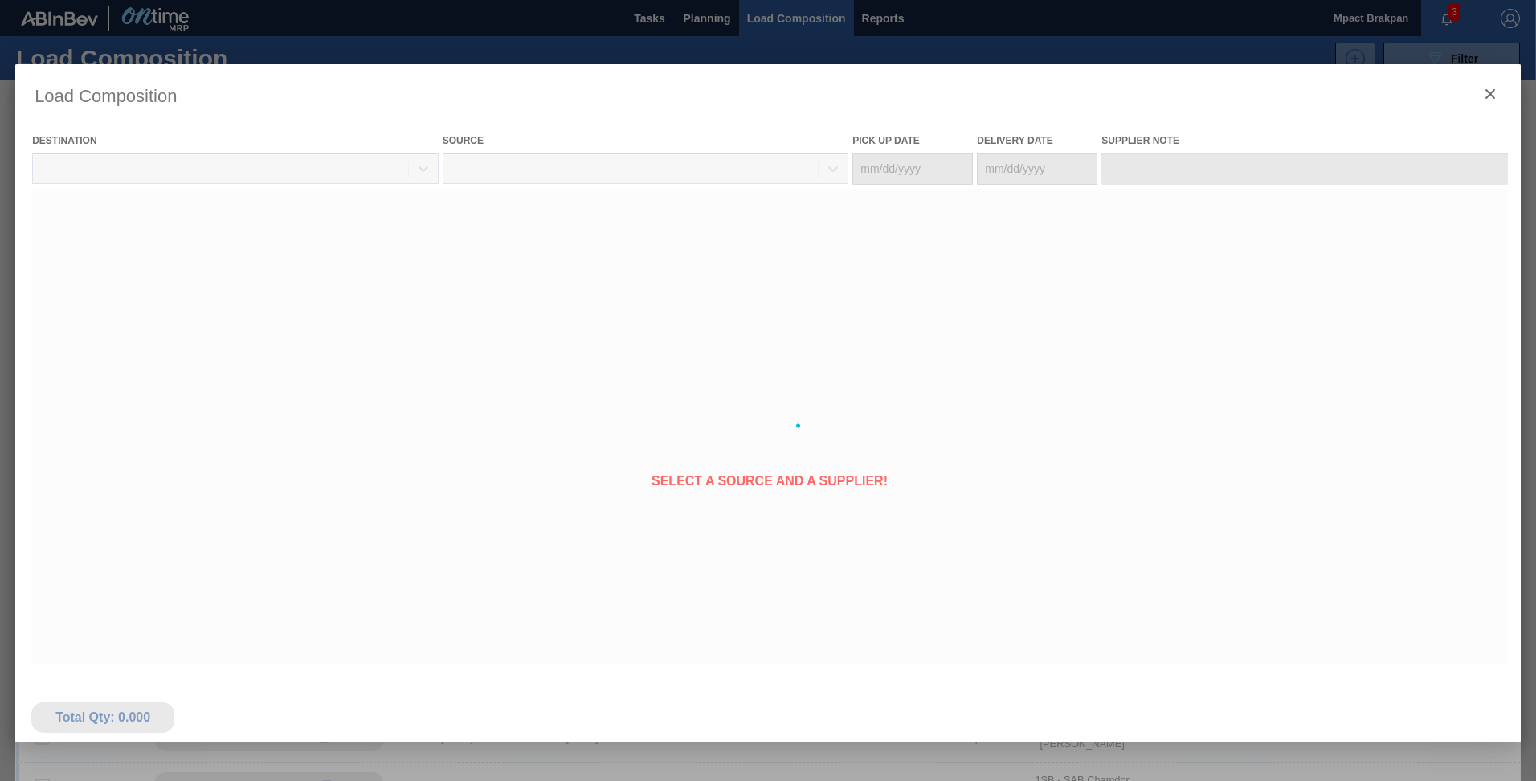
type Date "[DATE]"
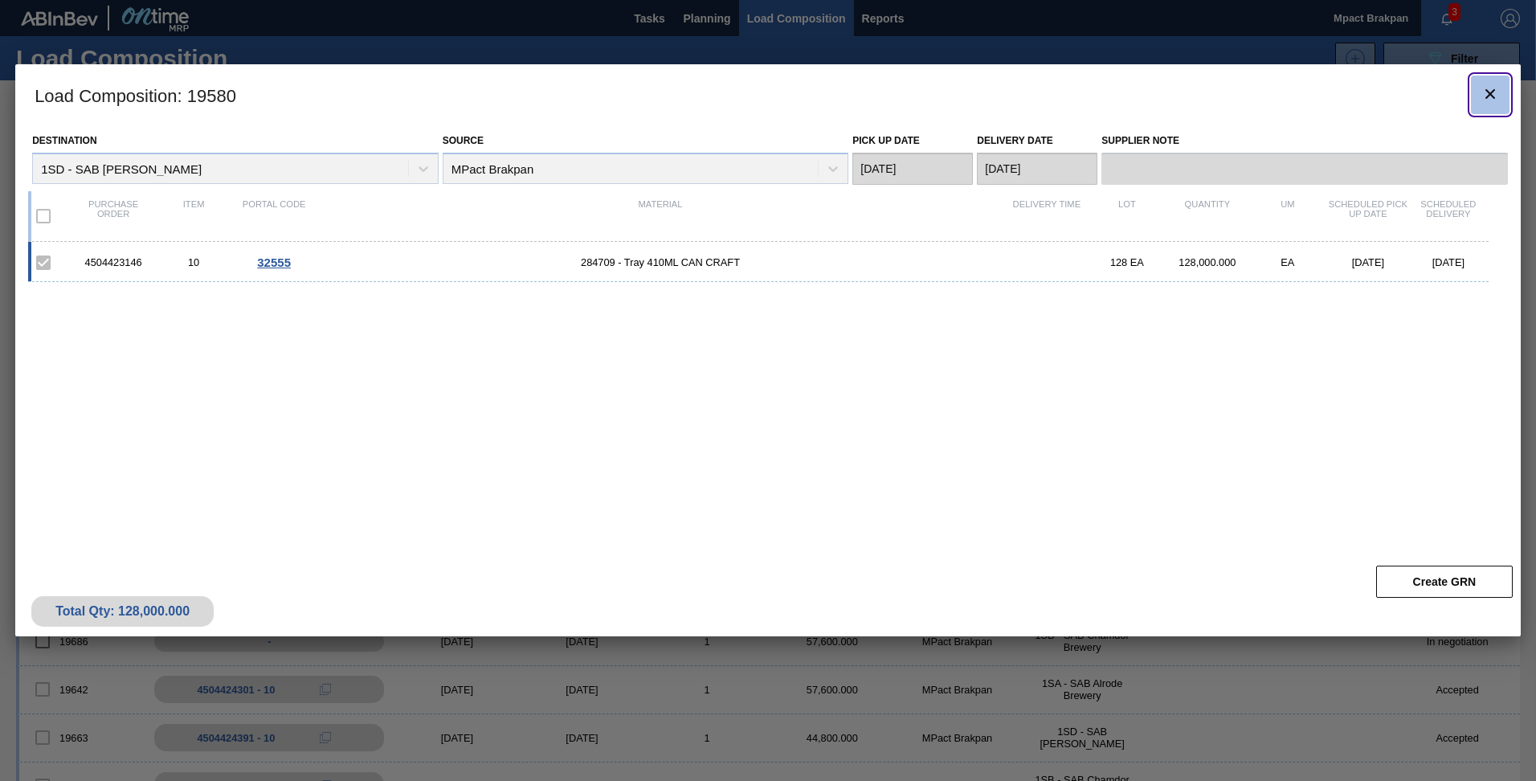
click at [1497, 92] on icon "botão de ícone" at bounding box center [1490, 93] width 19 height 19
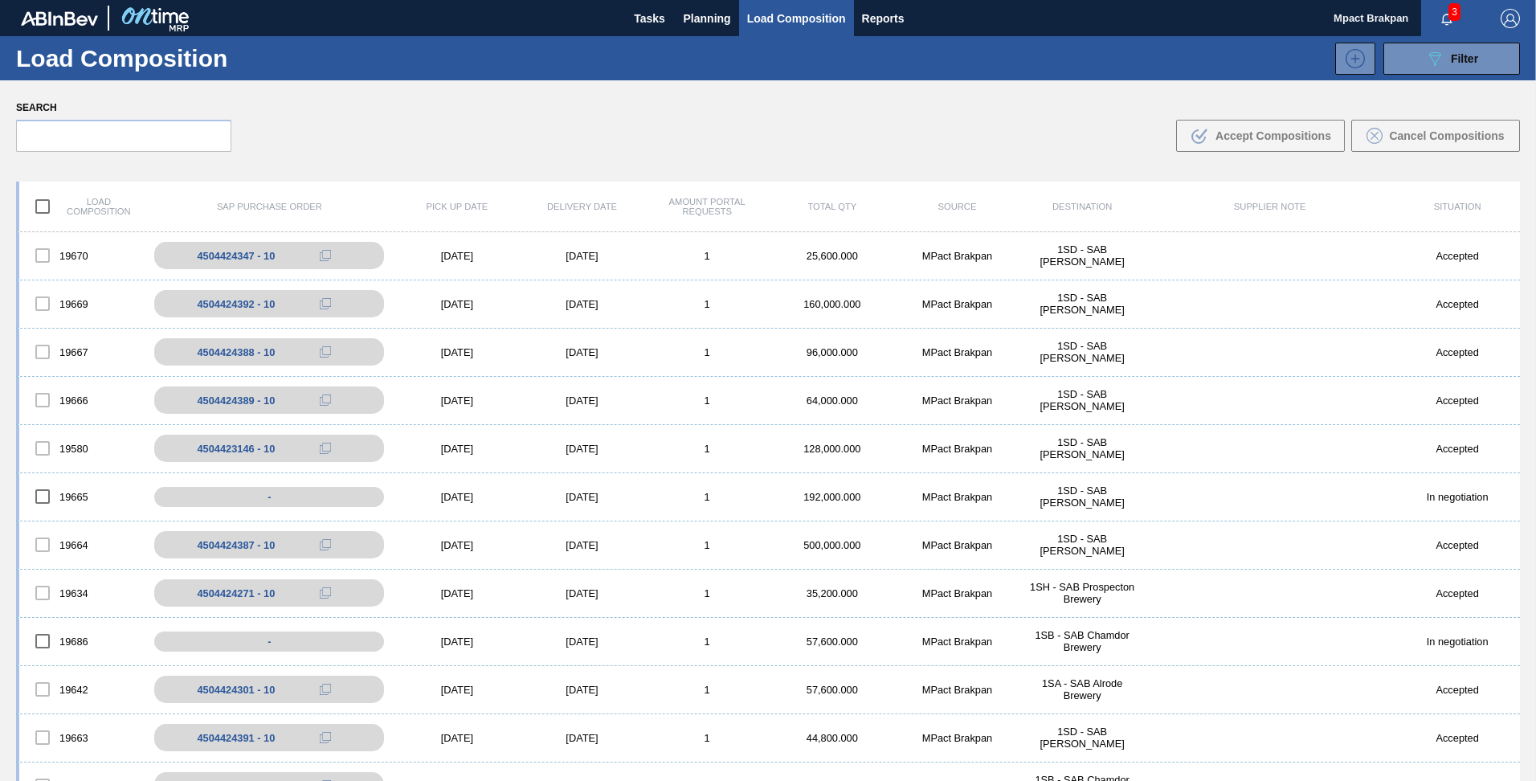
click at [1449, 14] on span "3" at bounding box center [1455, 12] width 12 height 18
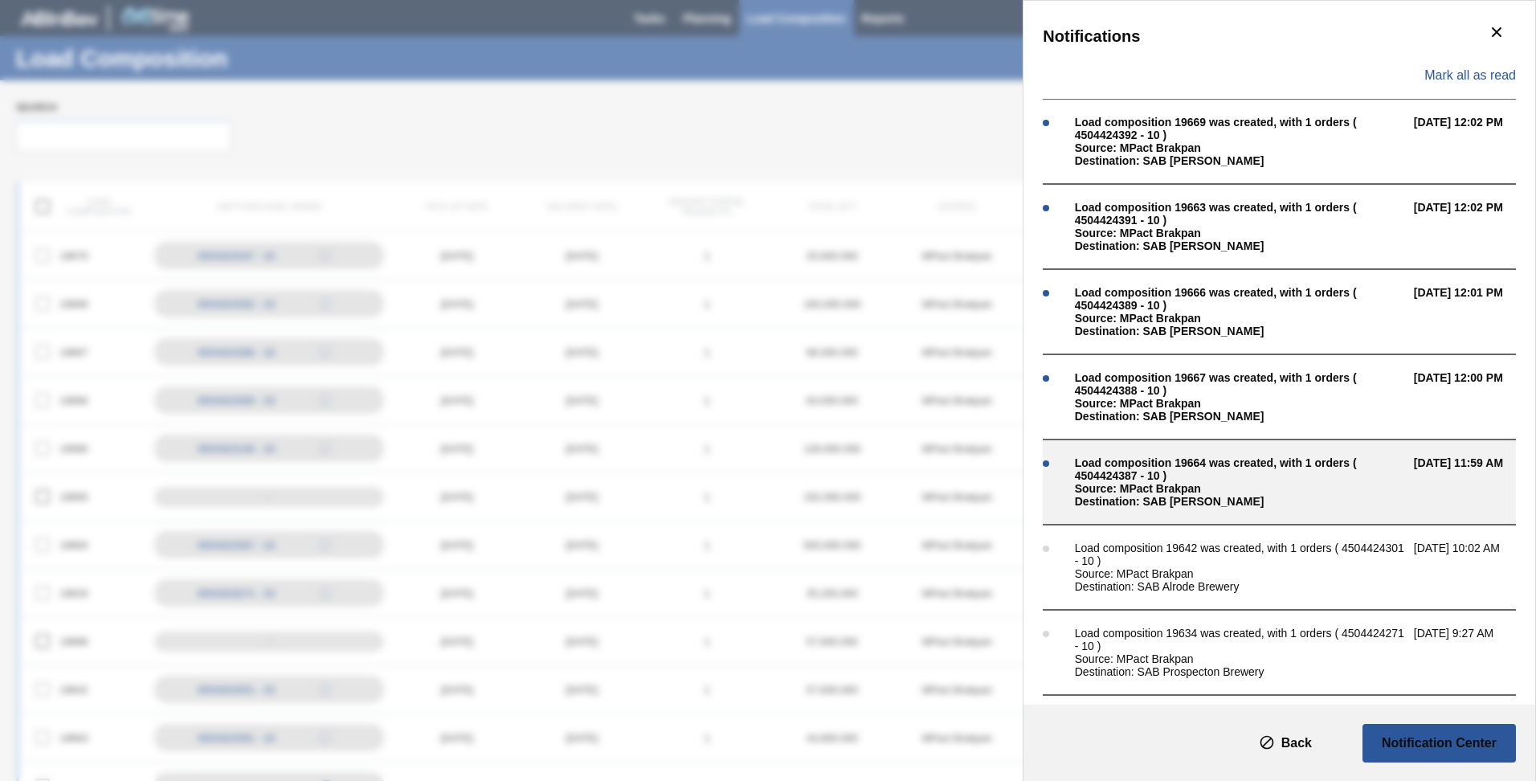
click at [1191, 468] on div "Load composition 19664 was created, with 1 orders ( 4504424387 - 10 )" at bounding box center [1240, 469] width 331 height 26
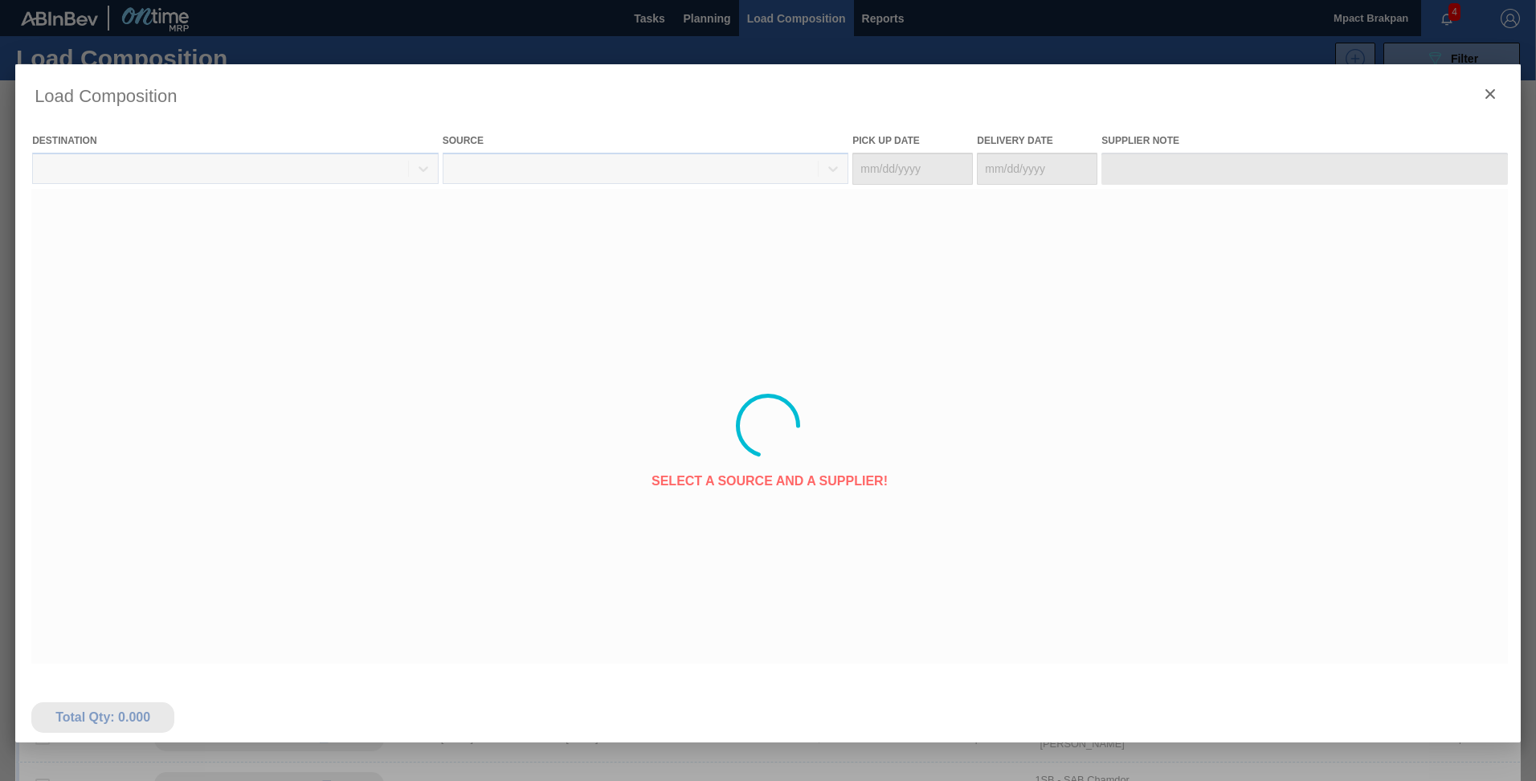
type Date "[DATE]"
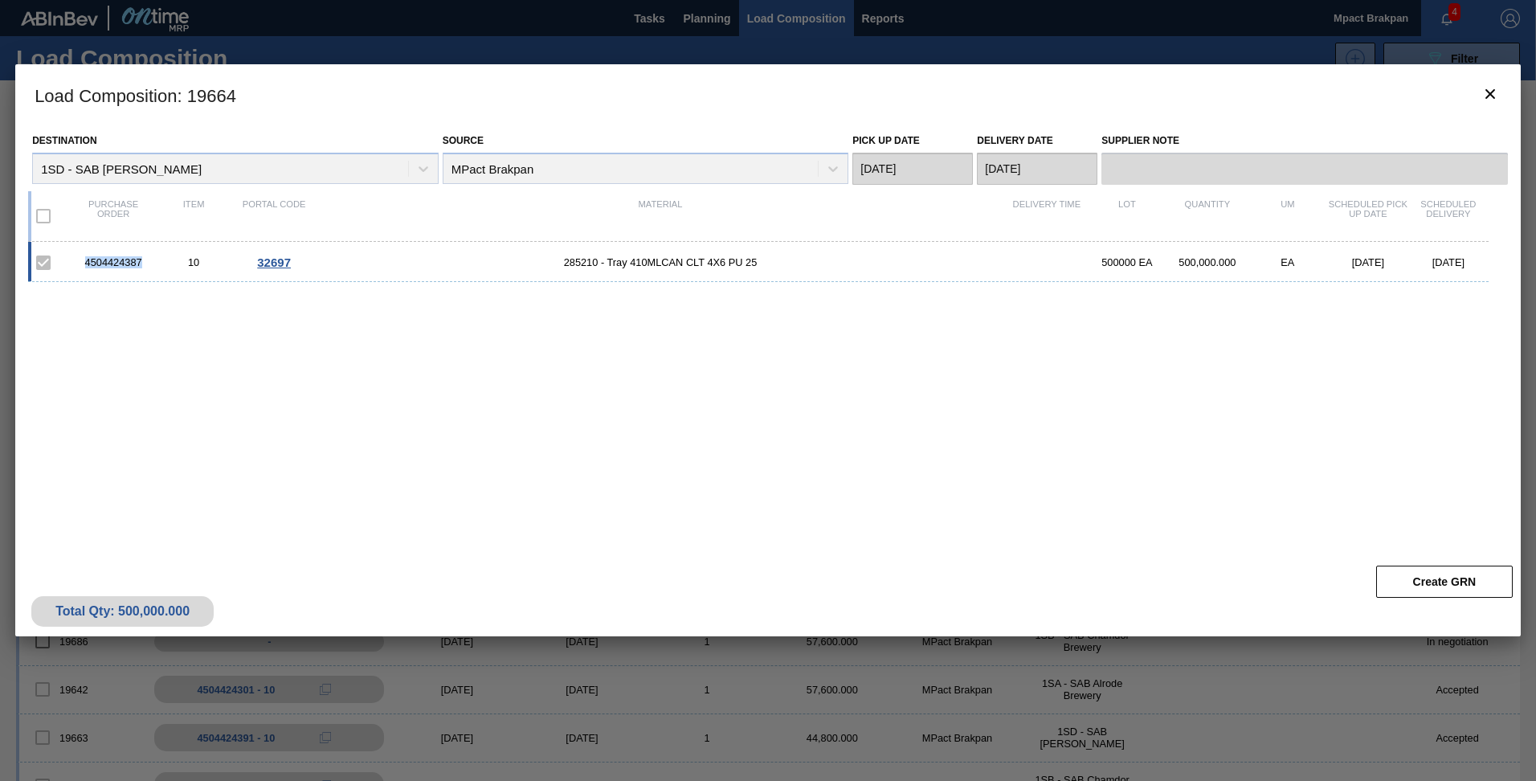
drag, startPoint x: 141, startPoint y: 261, endPoint x: 88, endPoint y: 264, distance: 53.9
click at [88, 264] on div "4504424387" at bounding box center [113, 262] width 80 height 12
copy div "4504424387"
click at [1488, 93] on icon "botão de ícone" at bounding box center [1490, 93] width 19 height 19
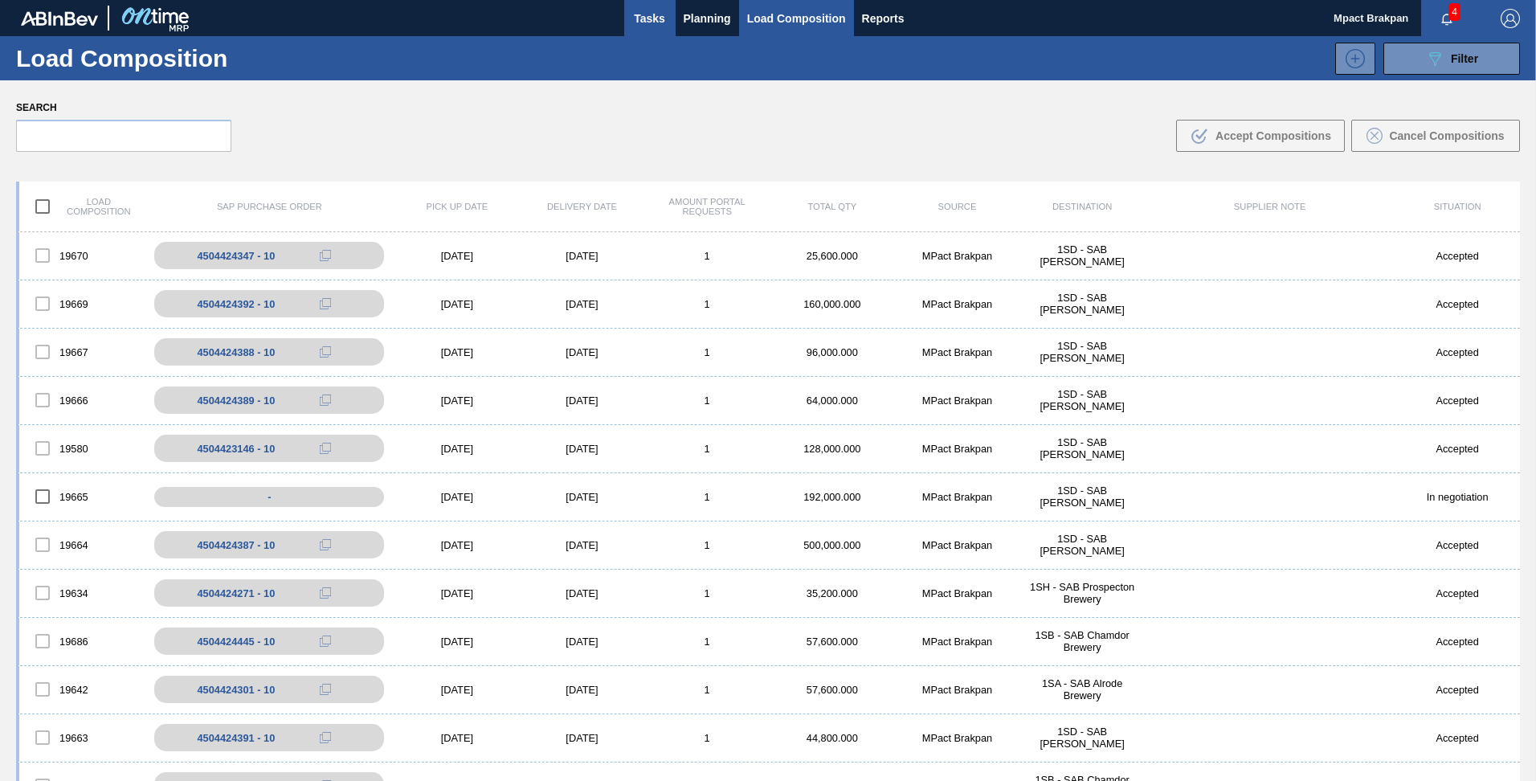
click at [645, 17] on span "Tasks" at bounding box center [649, 18] width 35 height 19
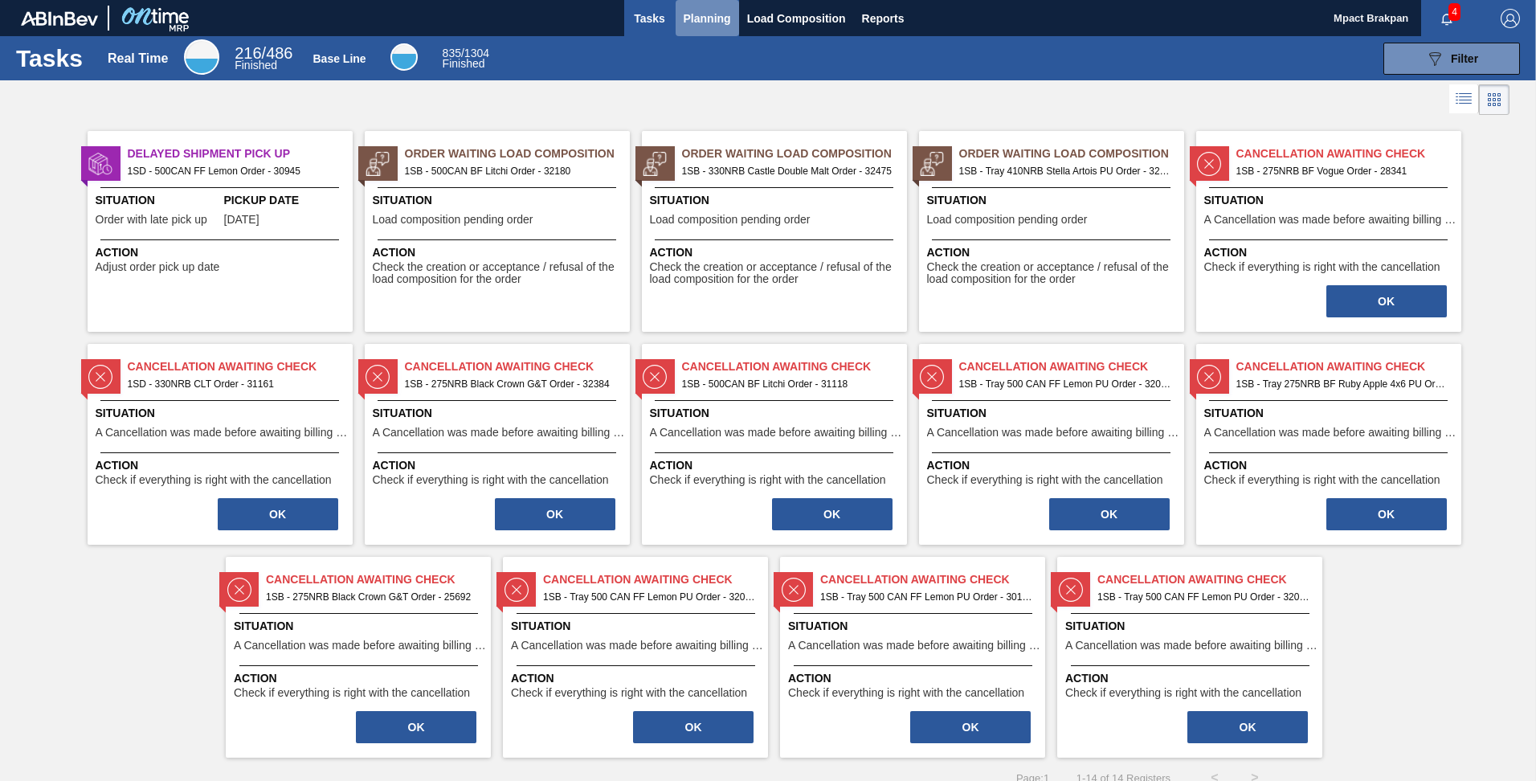
click at [709, 14] on span "Planning" at bounding box center [707, 18] width 47 height 19
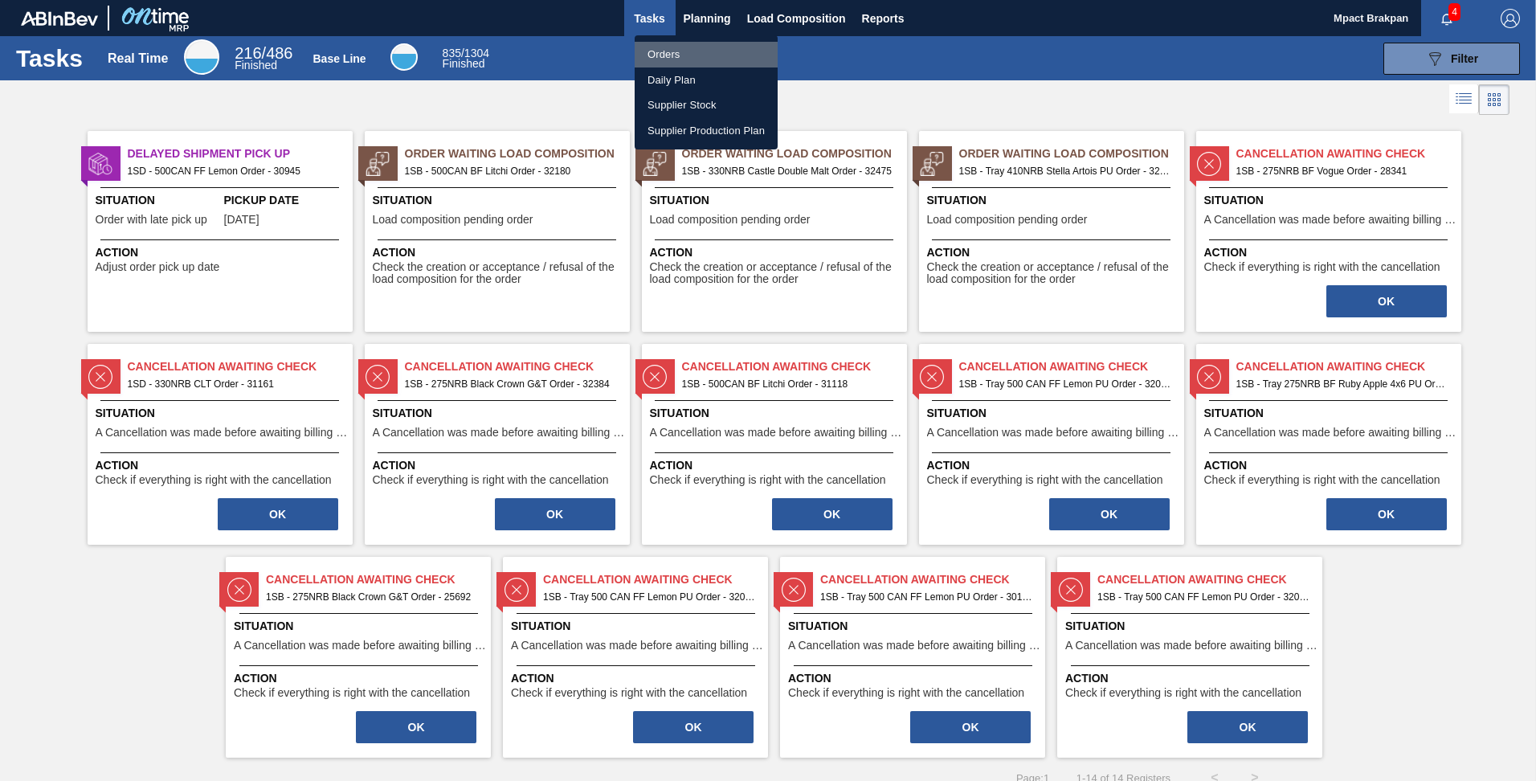
click at [659, 55] on li "Orders" at bounding box center [706, 55] width 143 height 26
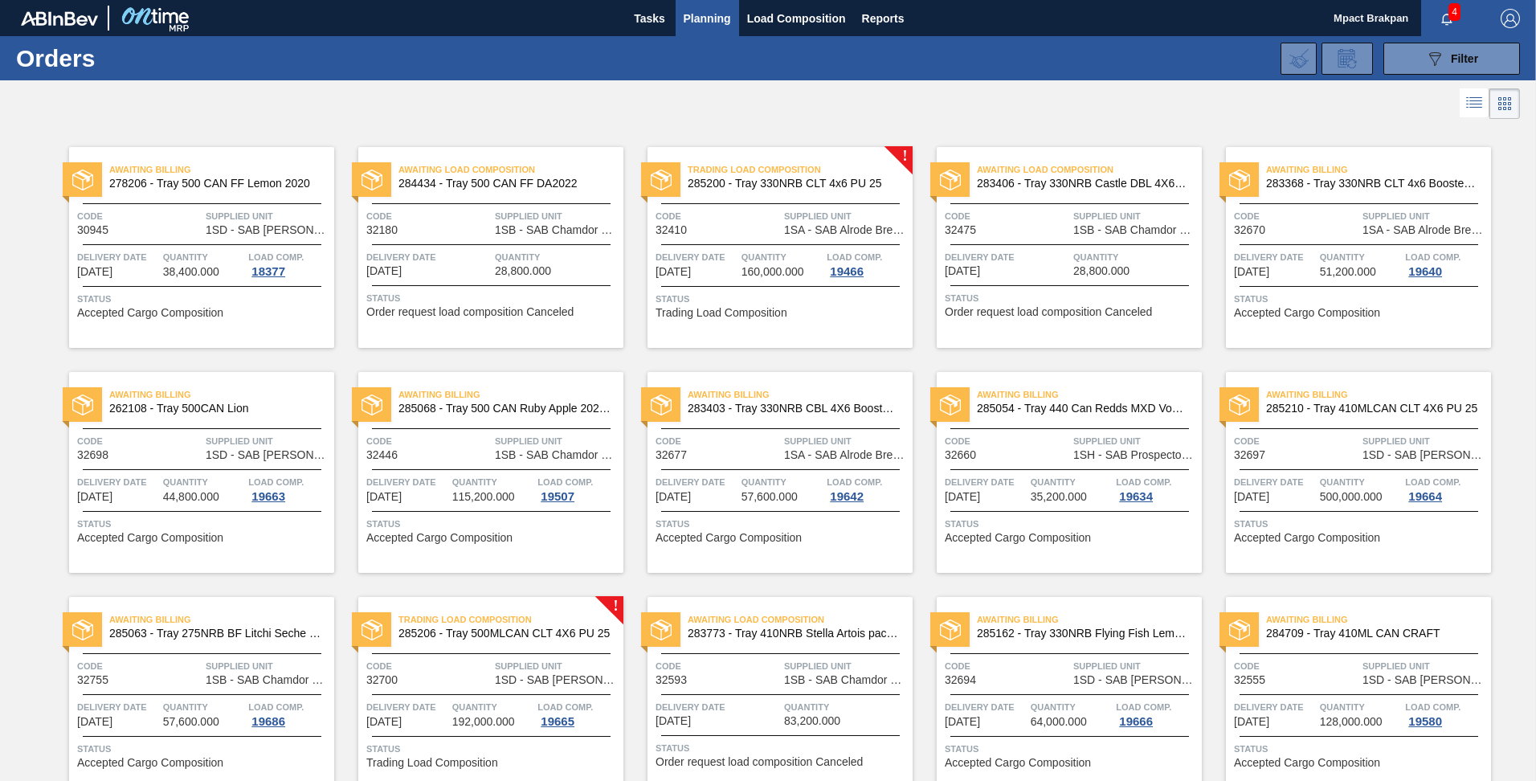
click at [1450, 12] on span "4" at bounding box center [1455, 12] width 12 height 18
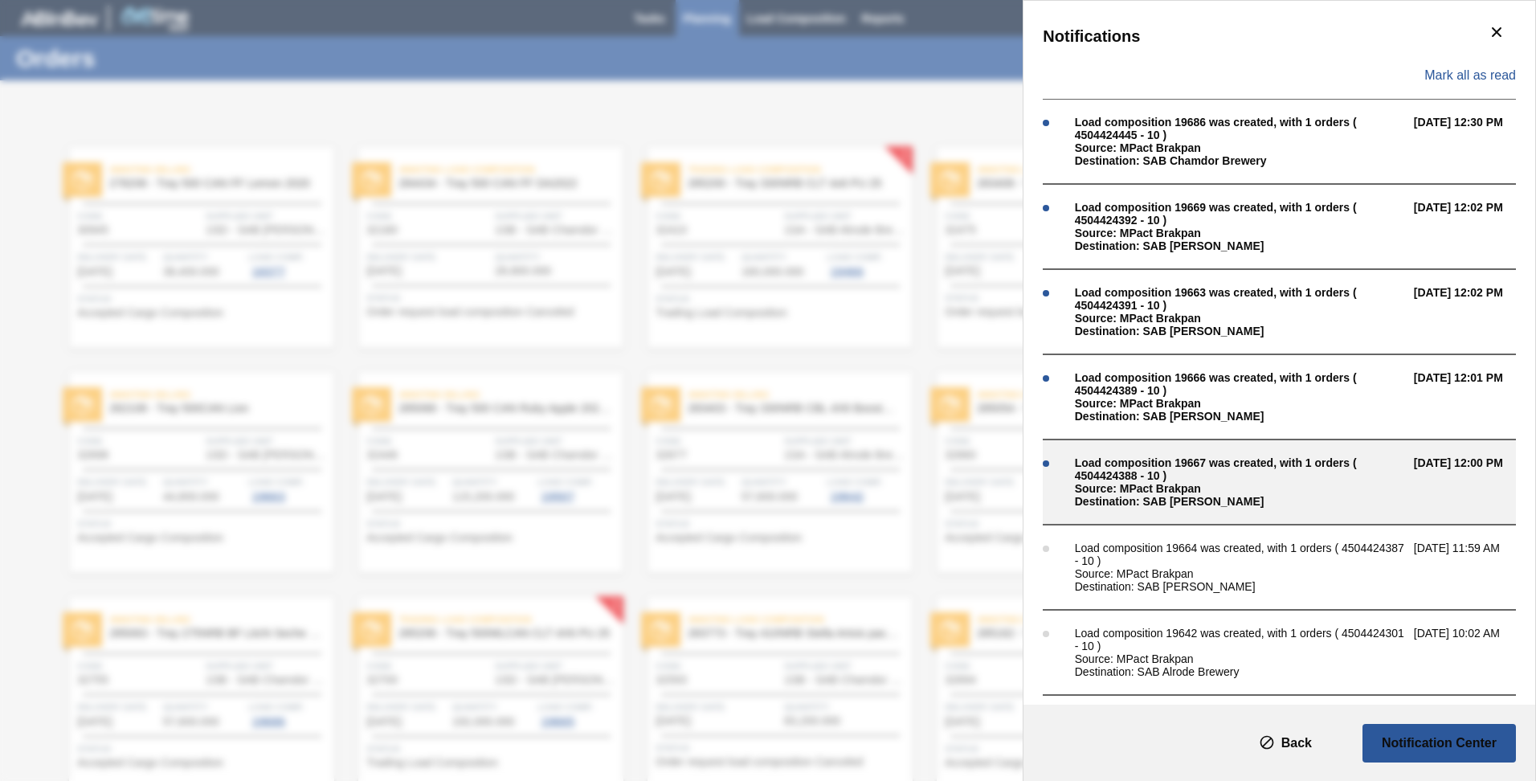
click at [1154, 477] on div "Load composition 19667 was created, with 1 orders ( 4504424388 - 10 )" at bounding box center [1240, 469] width 331 height 26
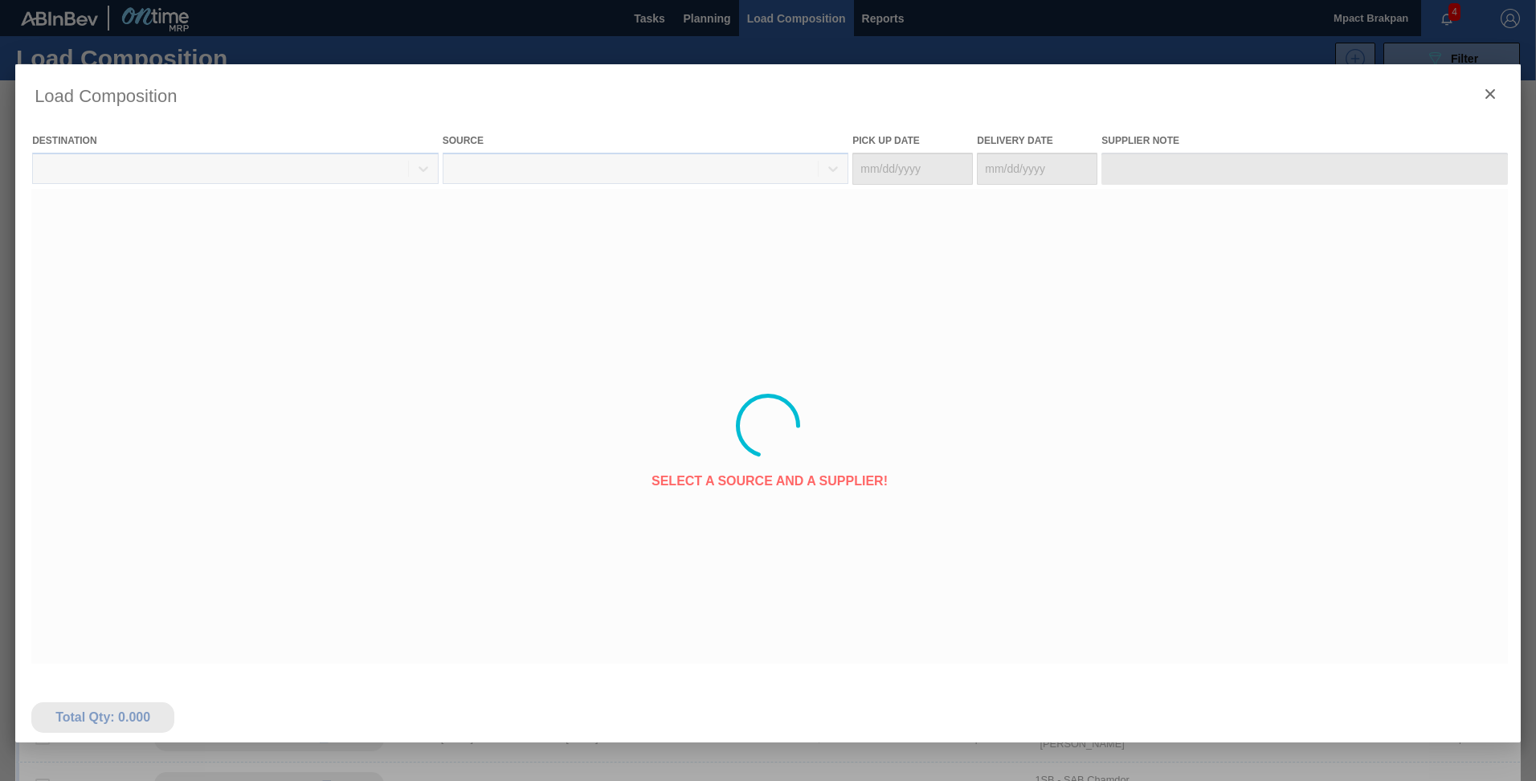
type Date "[DATE]"
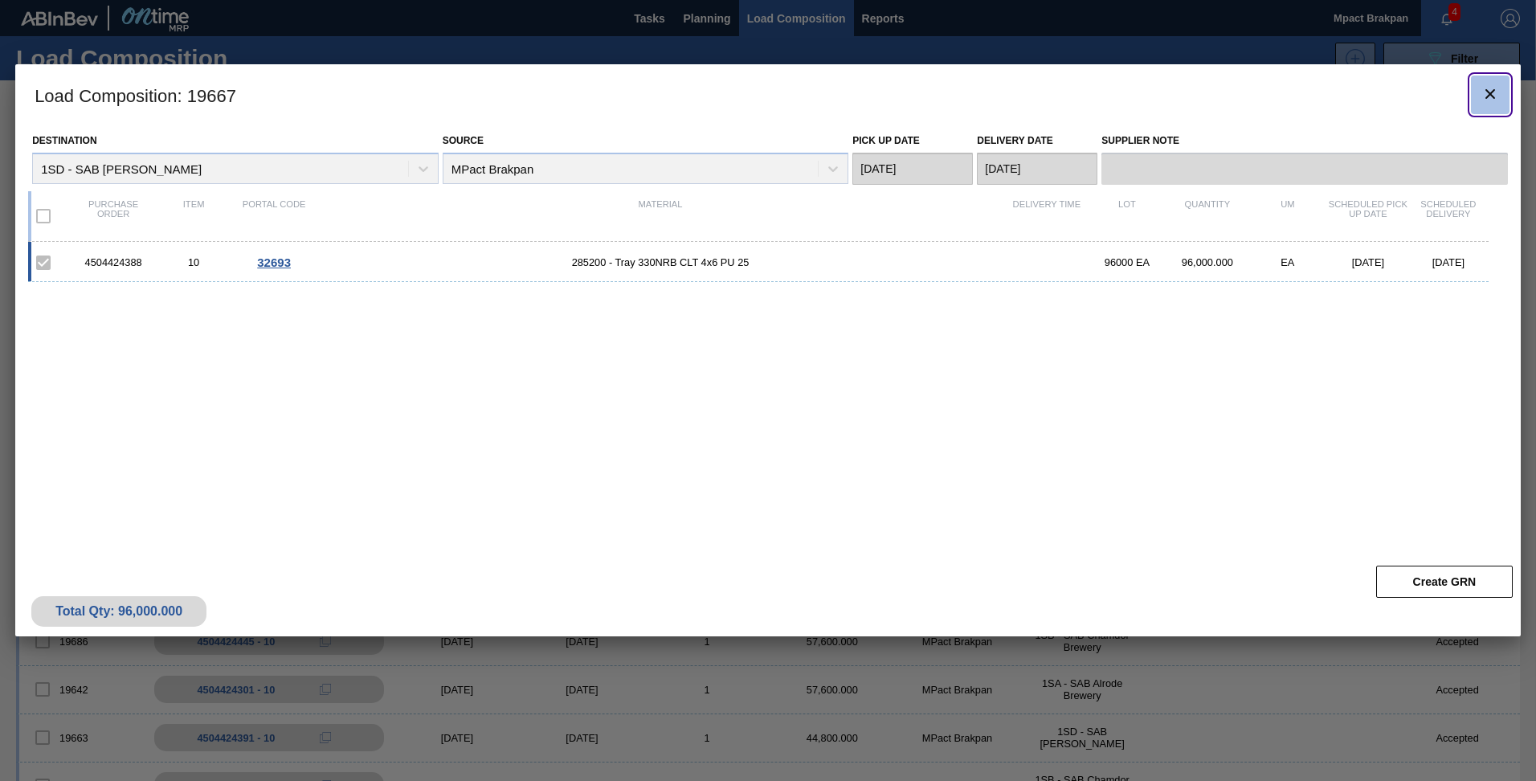
click at [1487, 93] on icon "botão de ícone" at bounding box center [1490, 93] width 19 height 19
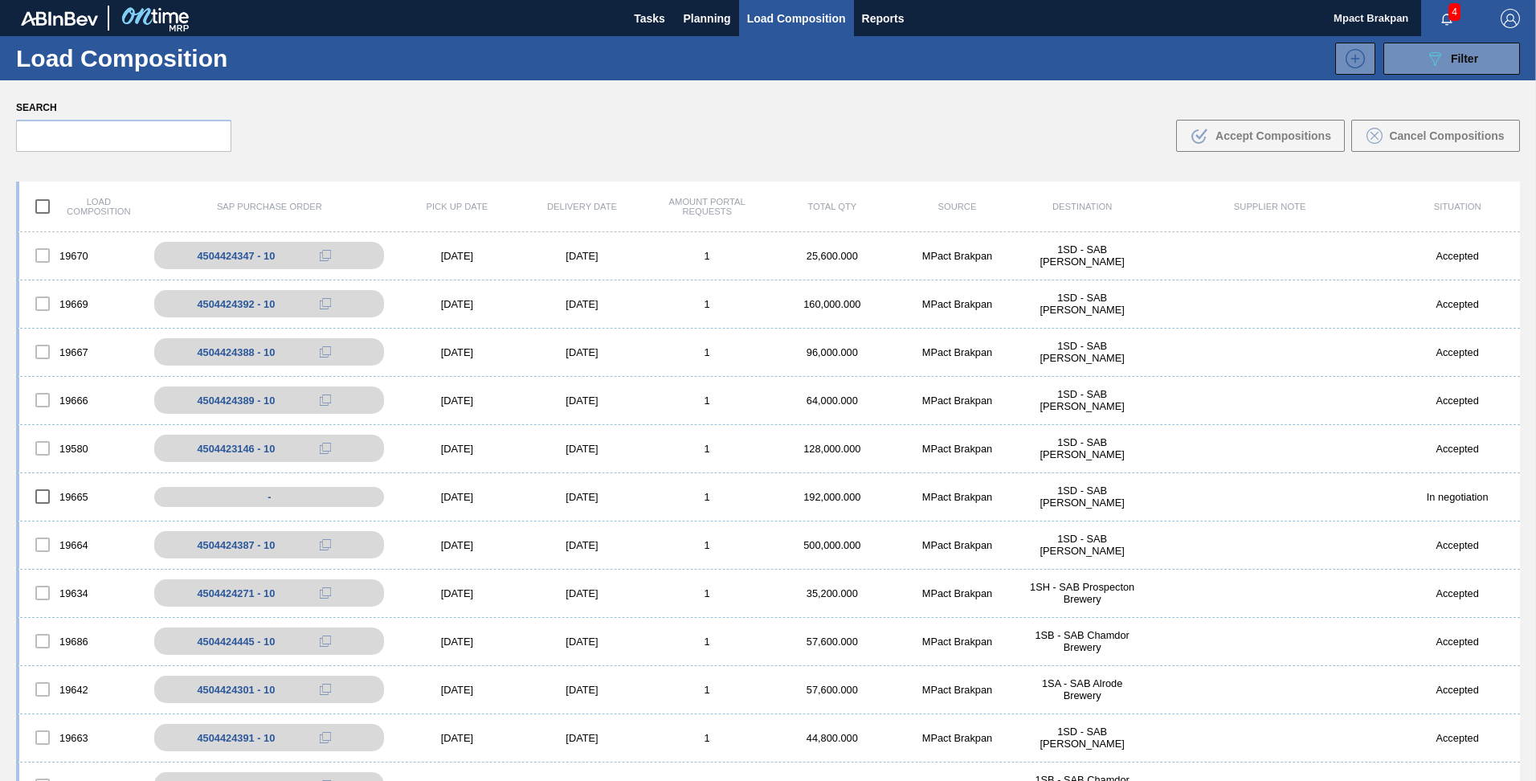
click at [1451, 9] on span "4" at bounding box center [1455, 12] width 12 height 18
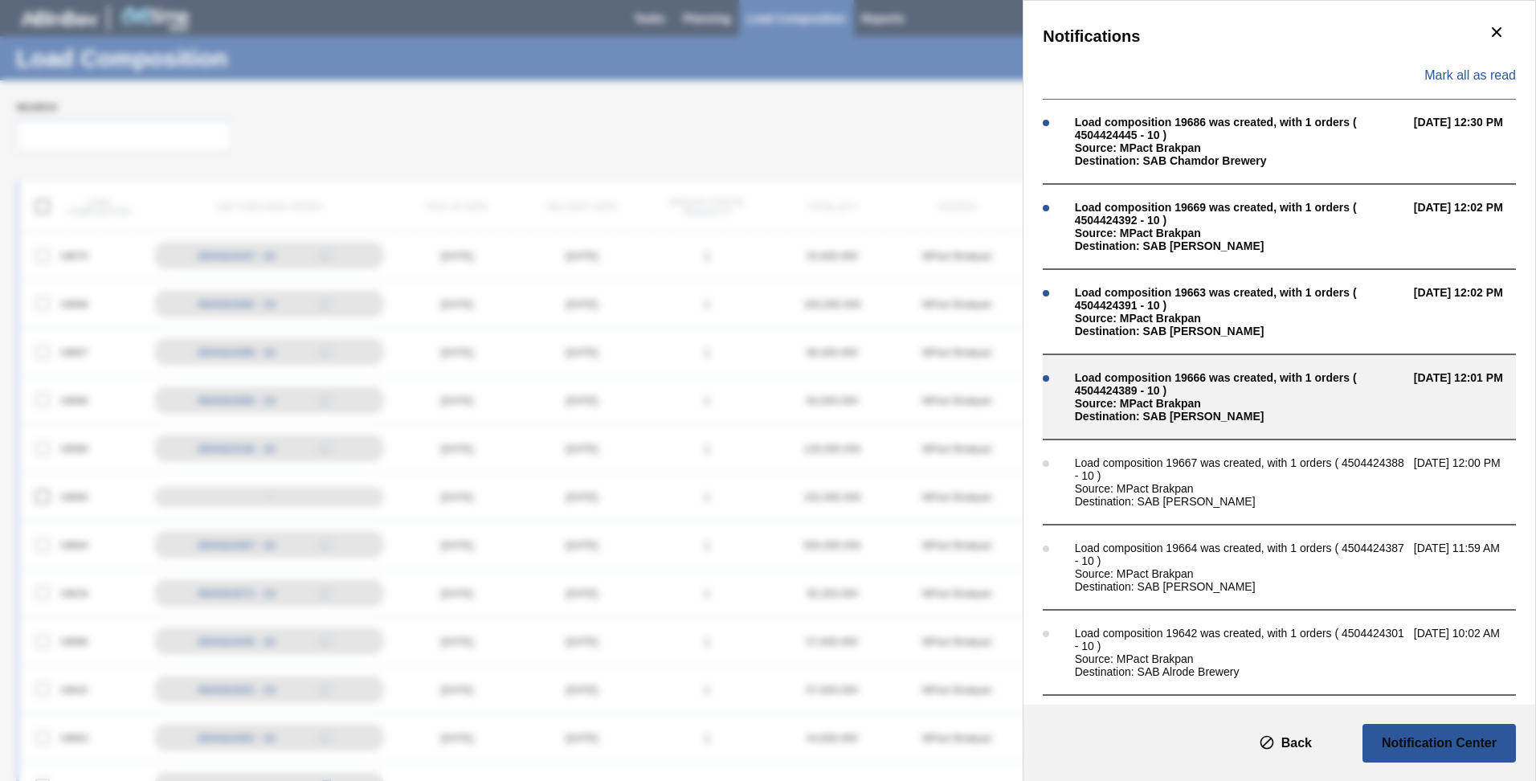
click at [1136, 385] on div "Load composition 19666 was created, with 1 orders ( 4504424389 - 10 )" at bounding box center [1240, 384] width 331 height 26
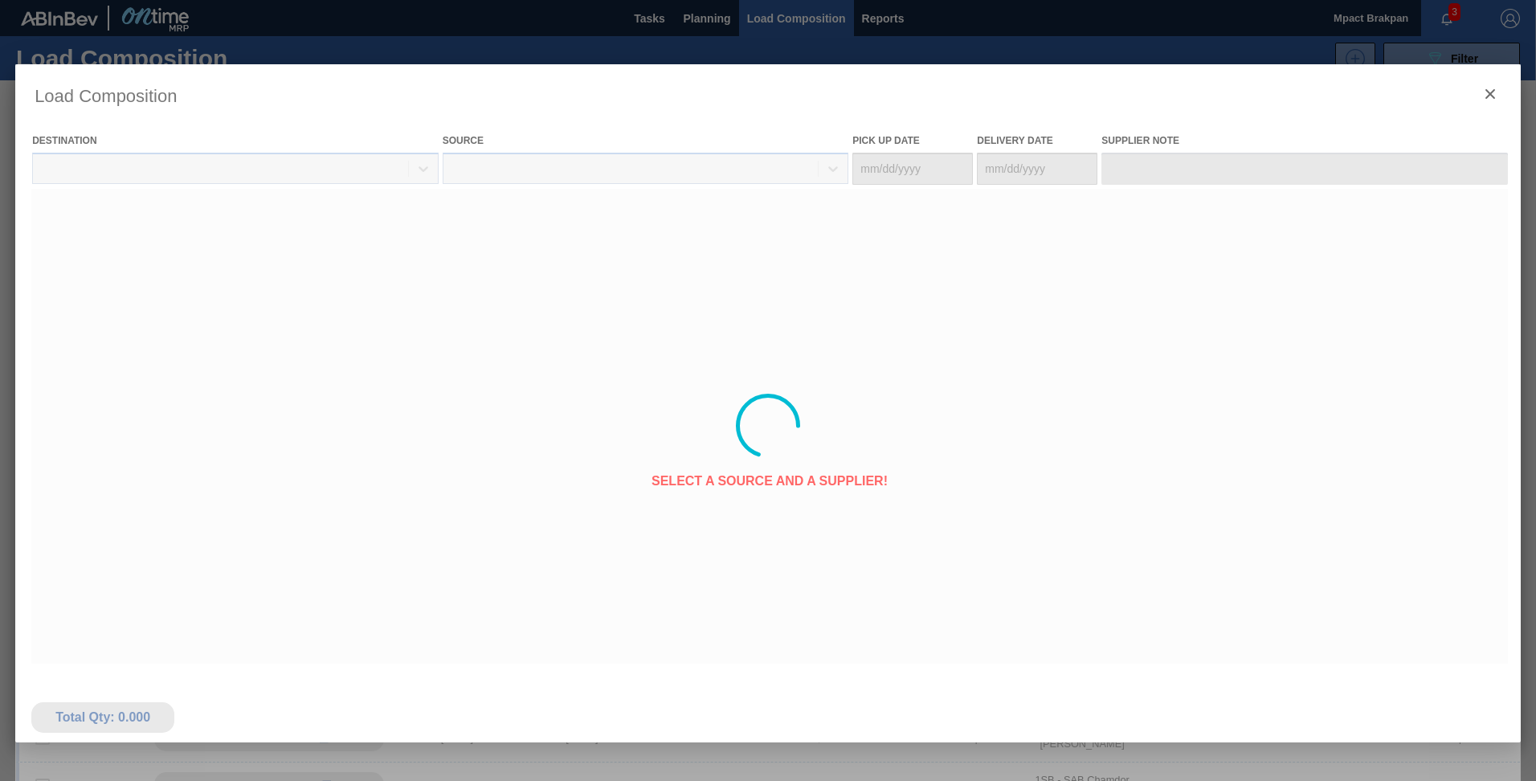
type Date "[DATE]"
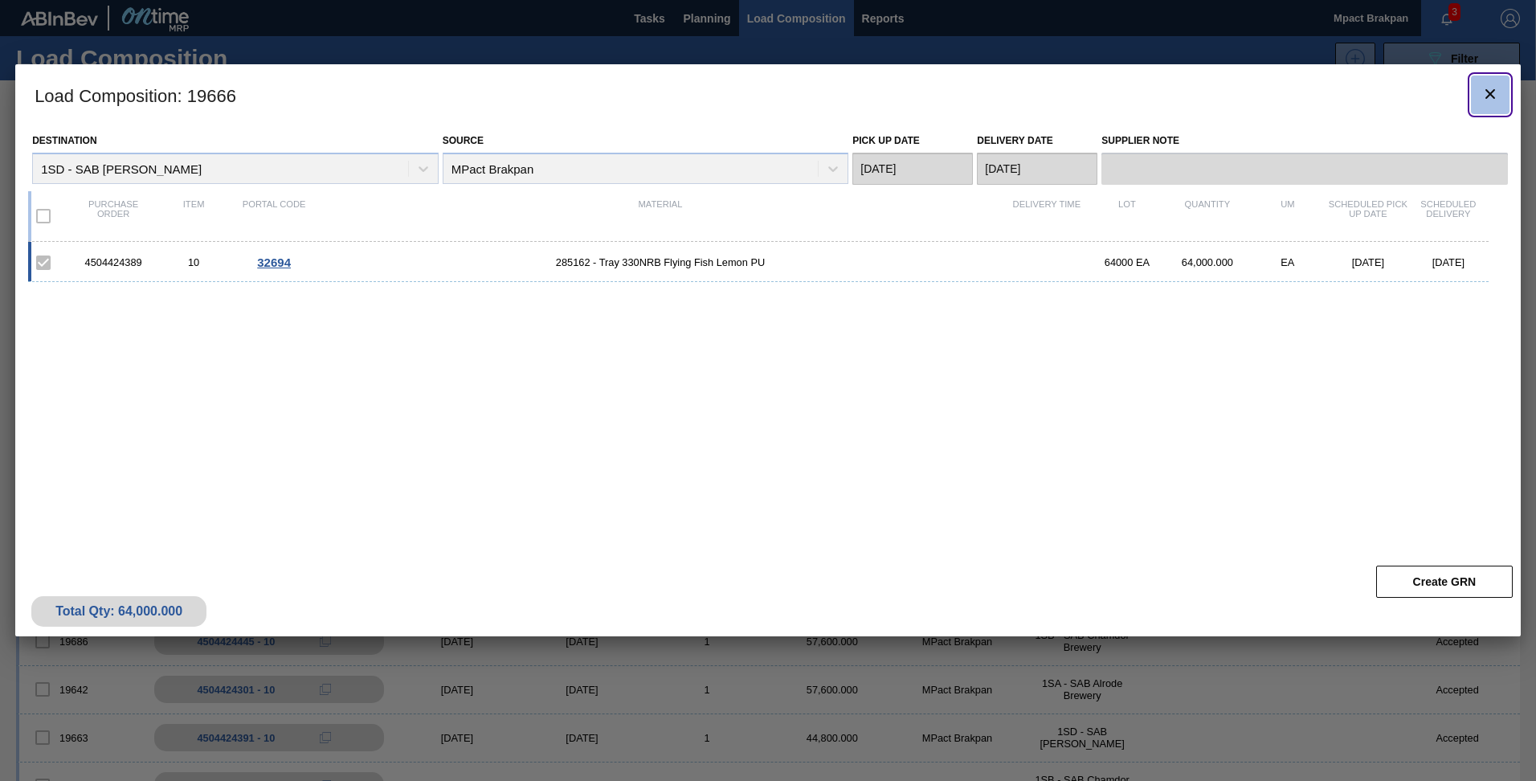
click at [1496, 91] on icon "botão de ícone" at bounding box center [1490, 93] width 19 height 19
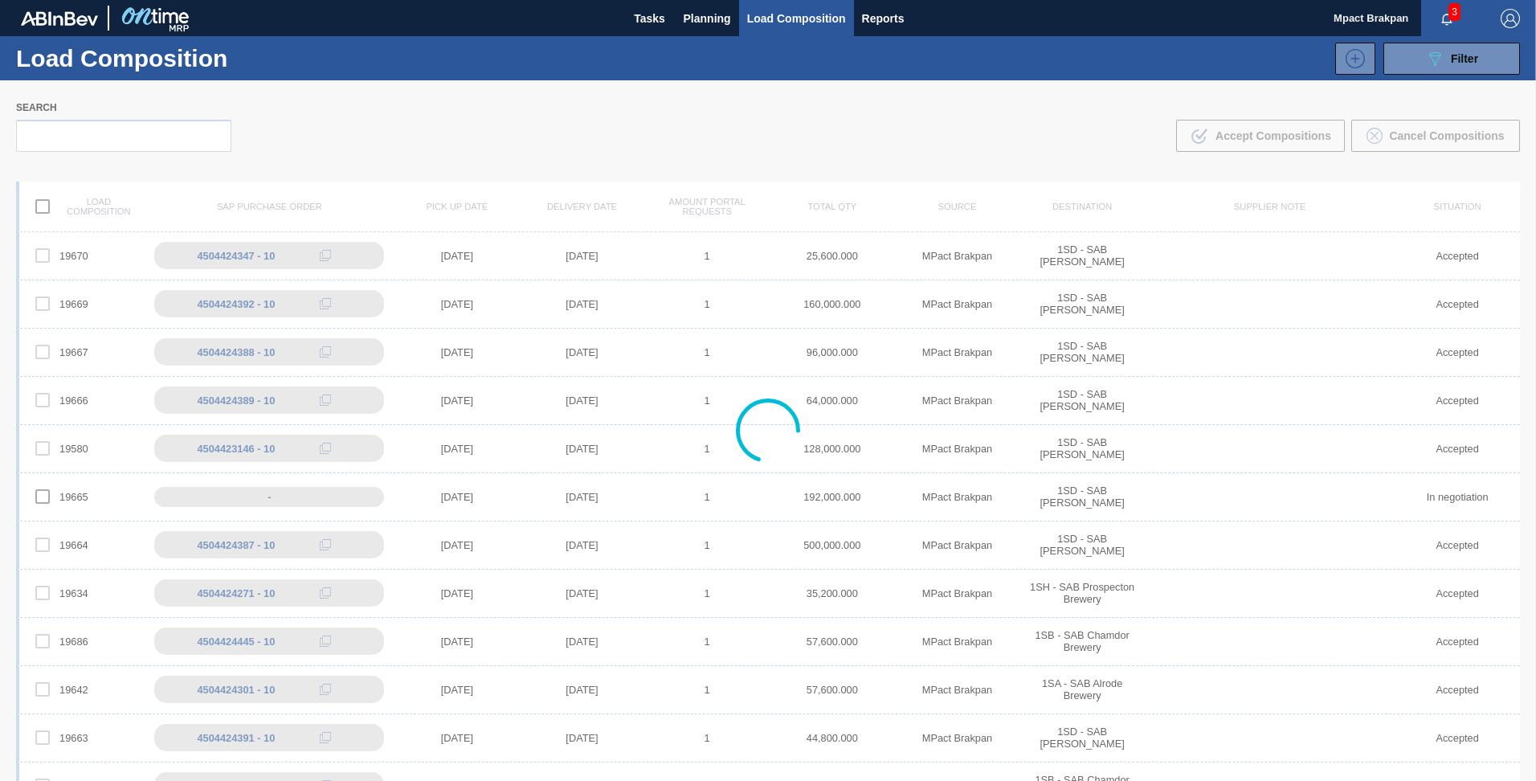
click at [1442, 13] on icon "button" at bounding box center [1447, 19] width 13 height 13
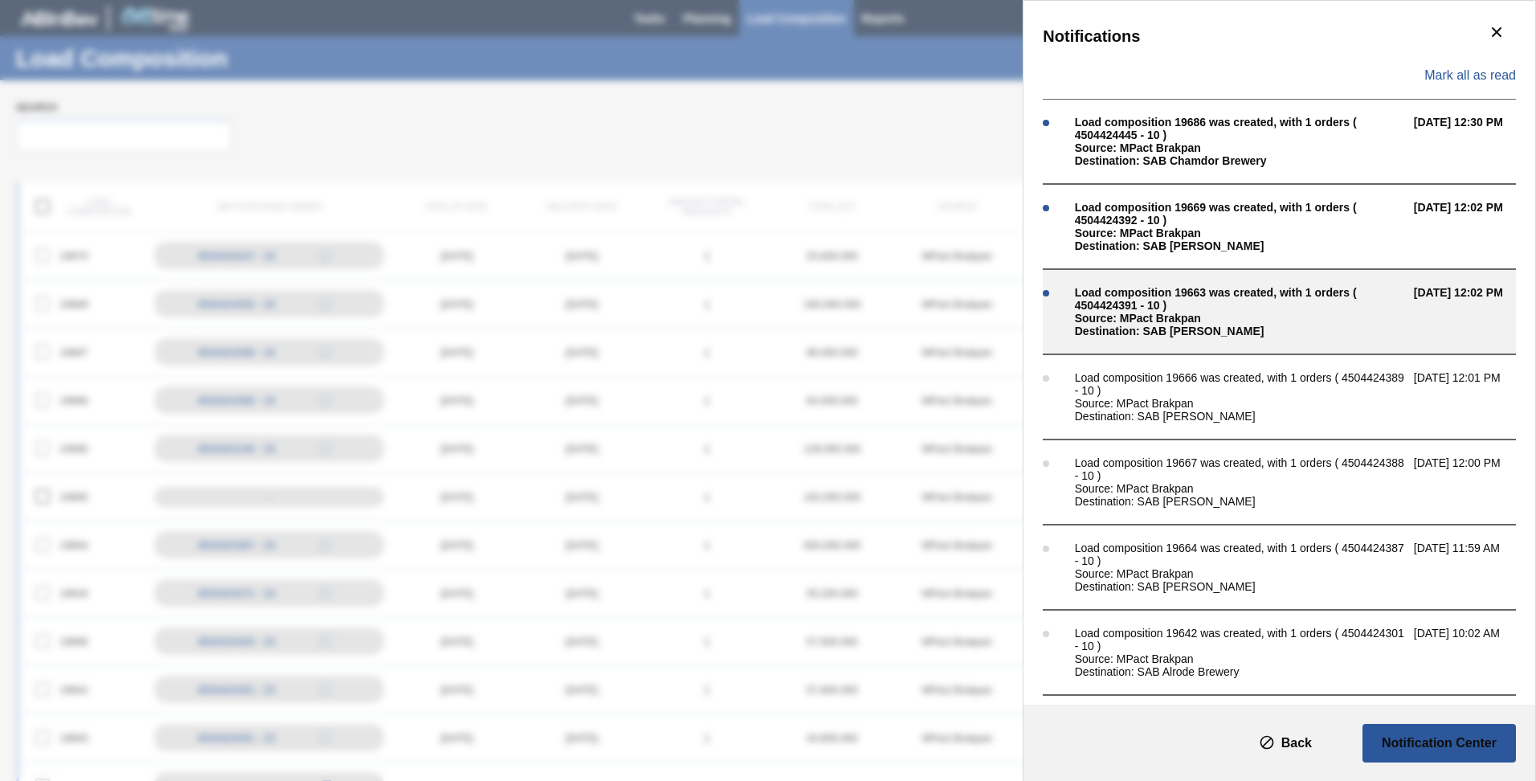
click at [1161, 296] on div "Load composition 19663 was created, with 1 orders ( 4504424391 - 10 )" at bounding box center [1240, 299] width 331 height 26
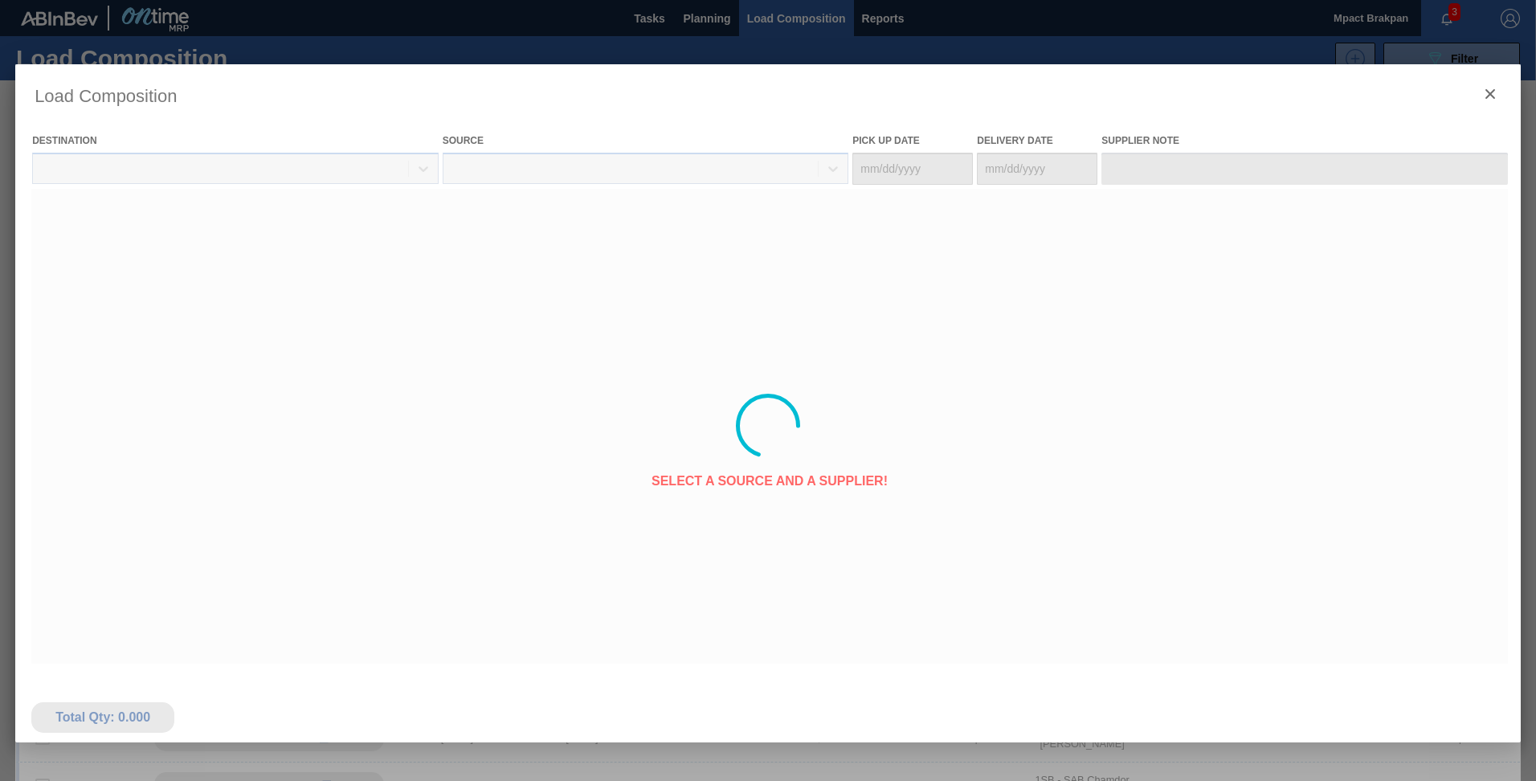
type Date "[DATE]"
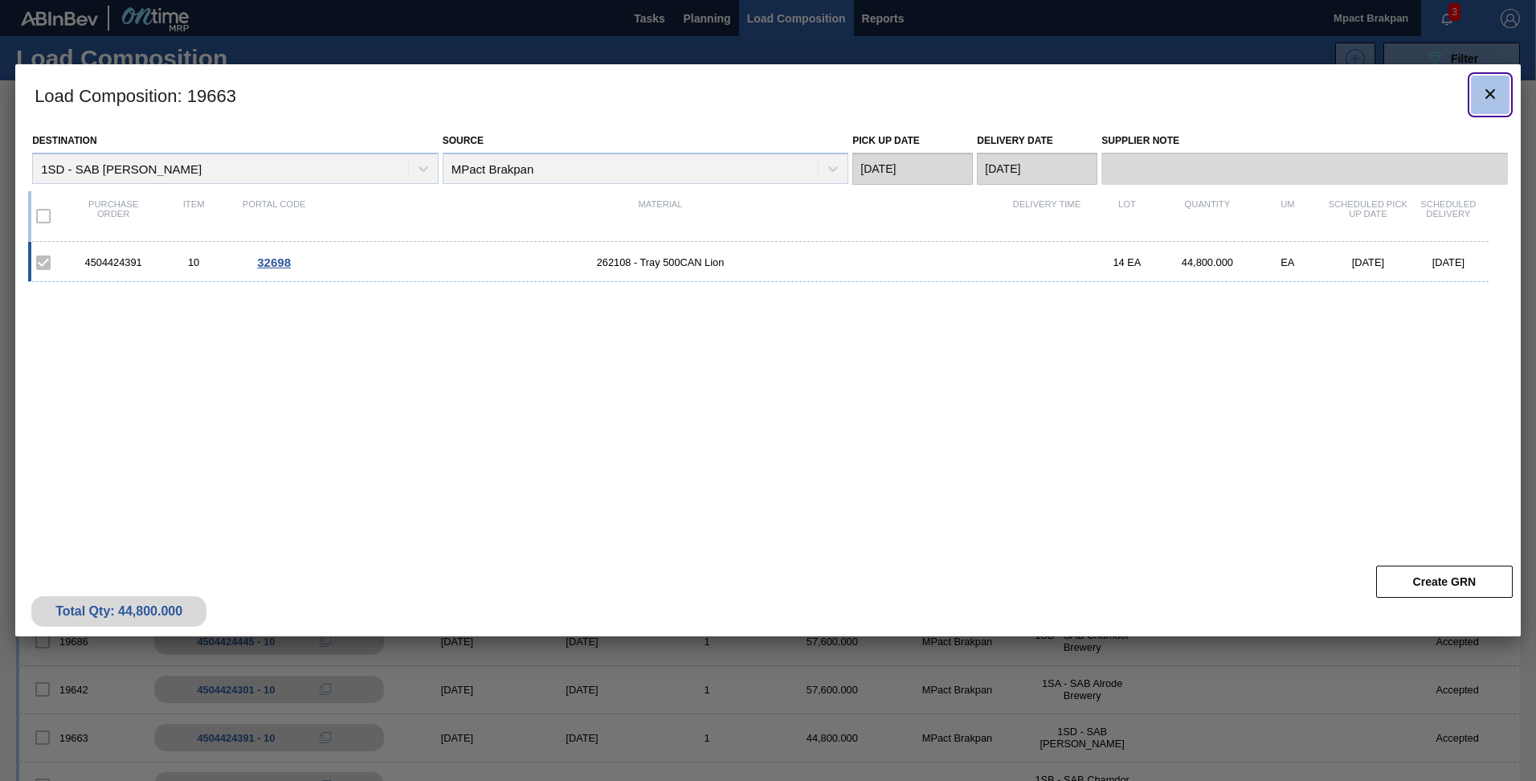
click at [1497, 90] on icon "botão de ícone" at bounding box center [1490, 93] width 19 height 19
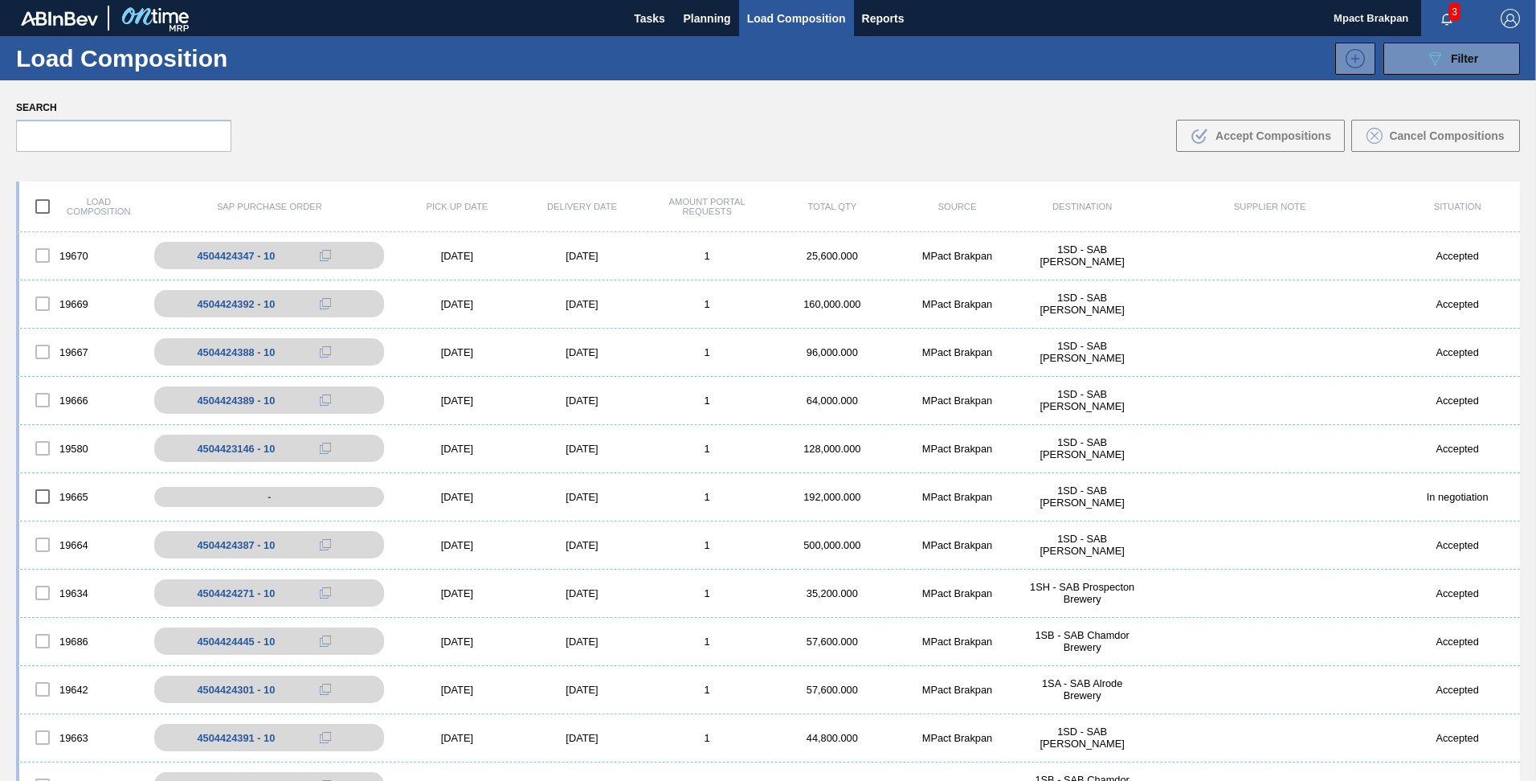
click at [1449, 18] on span "3" at bounding box center [1455, 12] width 12 height 18
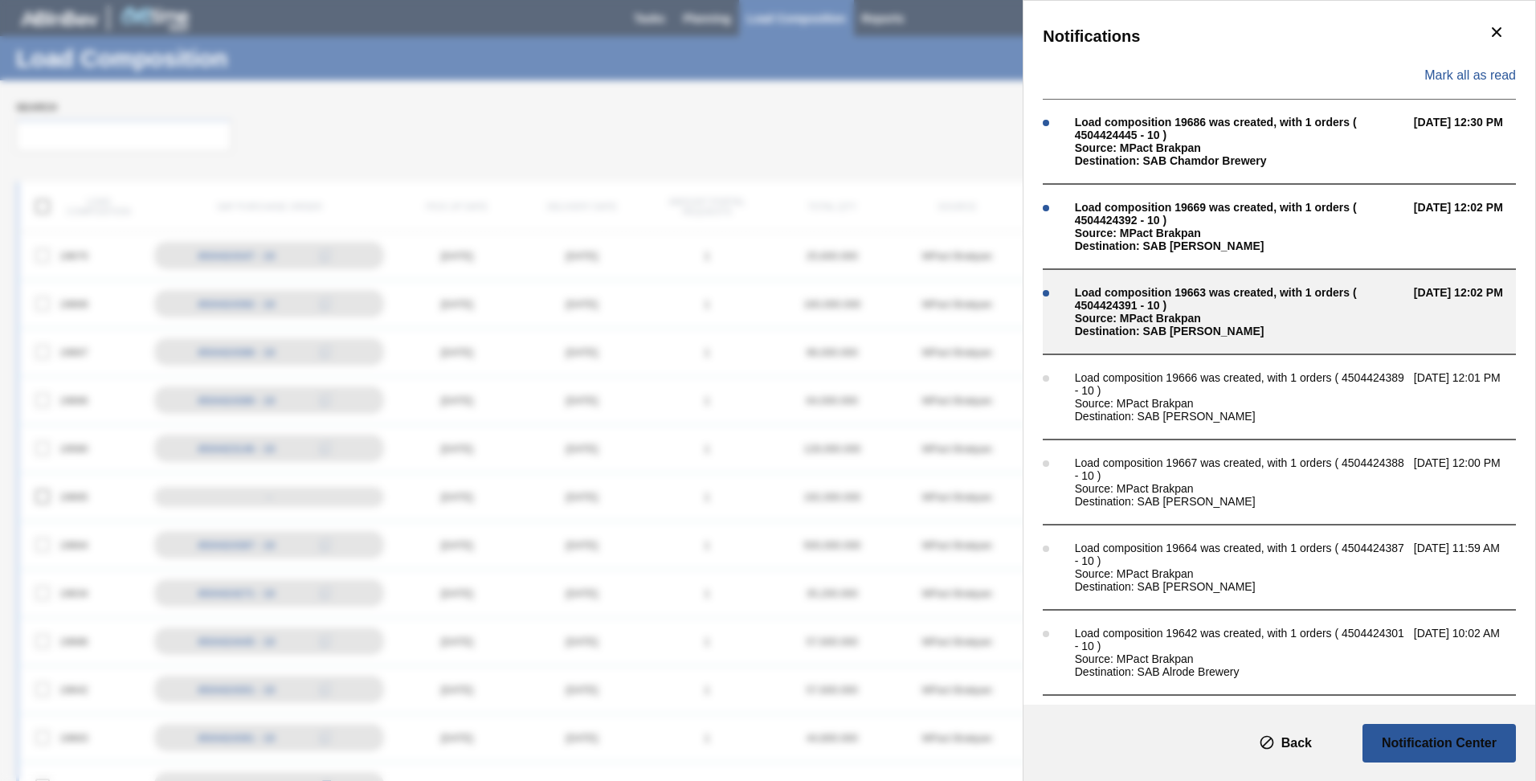
click at [1117, 317] on div "Source: MPact Brakpan" at bounding box center [1240, 318] width 331 height 13
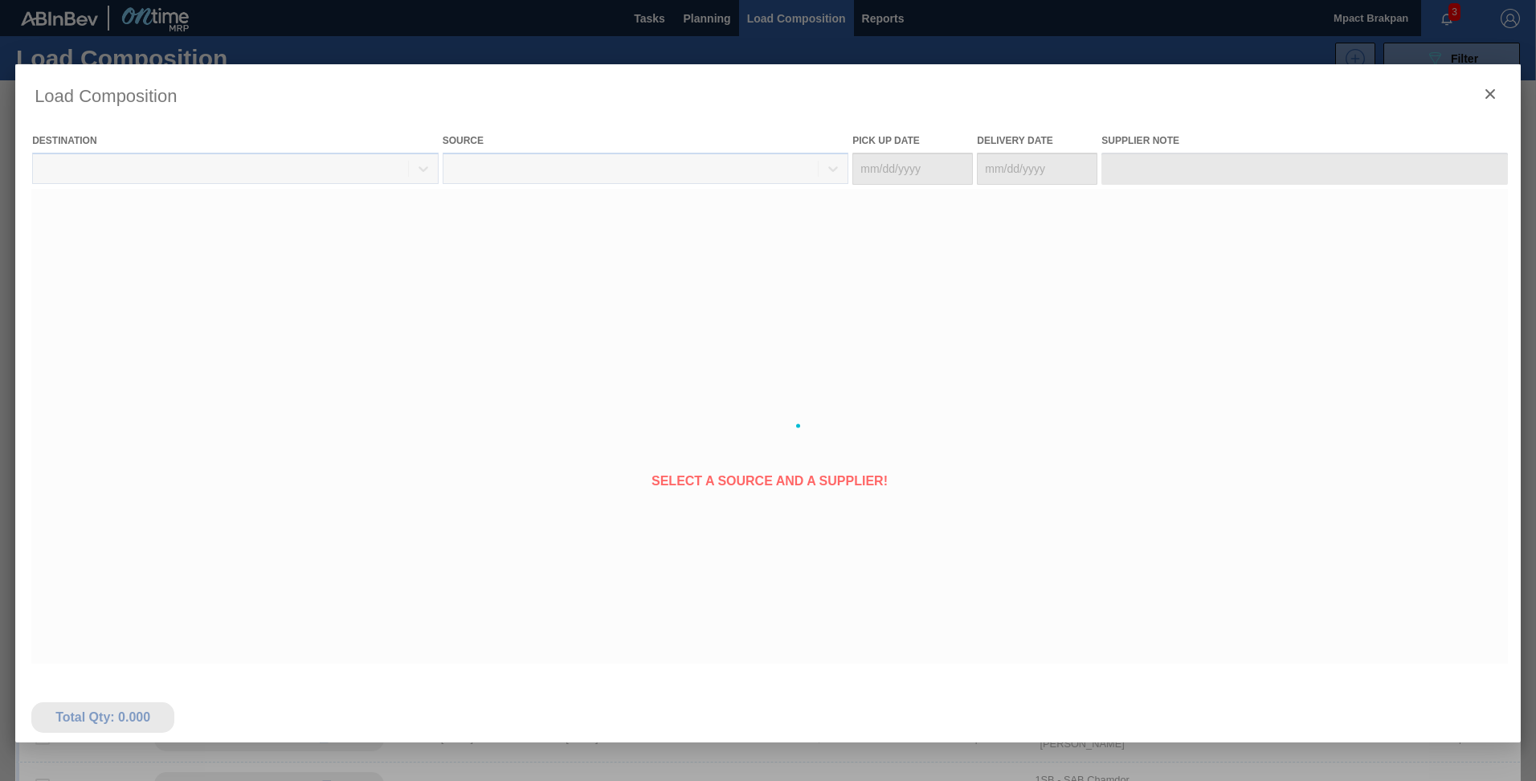
type Date "[DATE]"
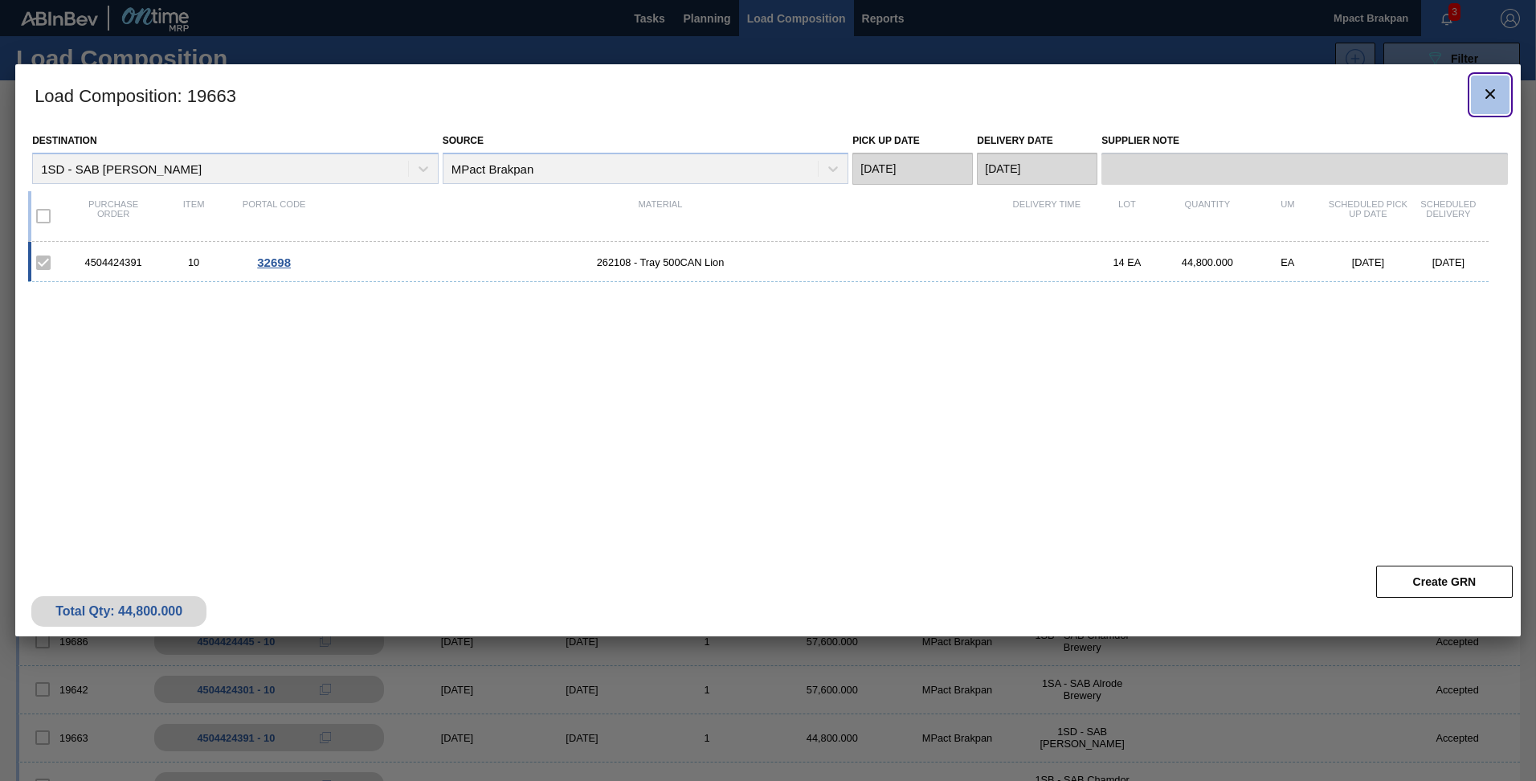
click at [1494, 95] on icon "botão de ícone" at bounding box center [1490, 93] width 19 height 19
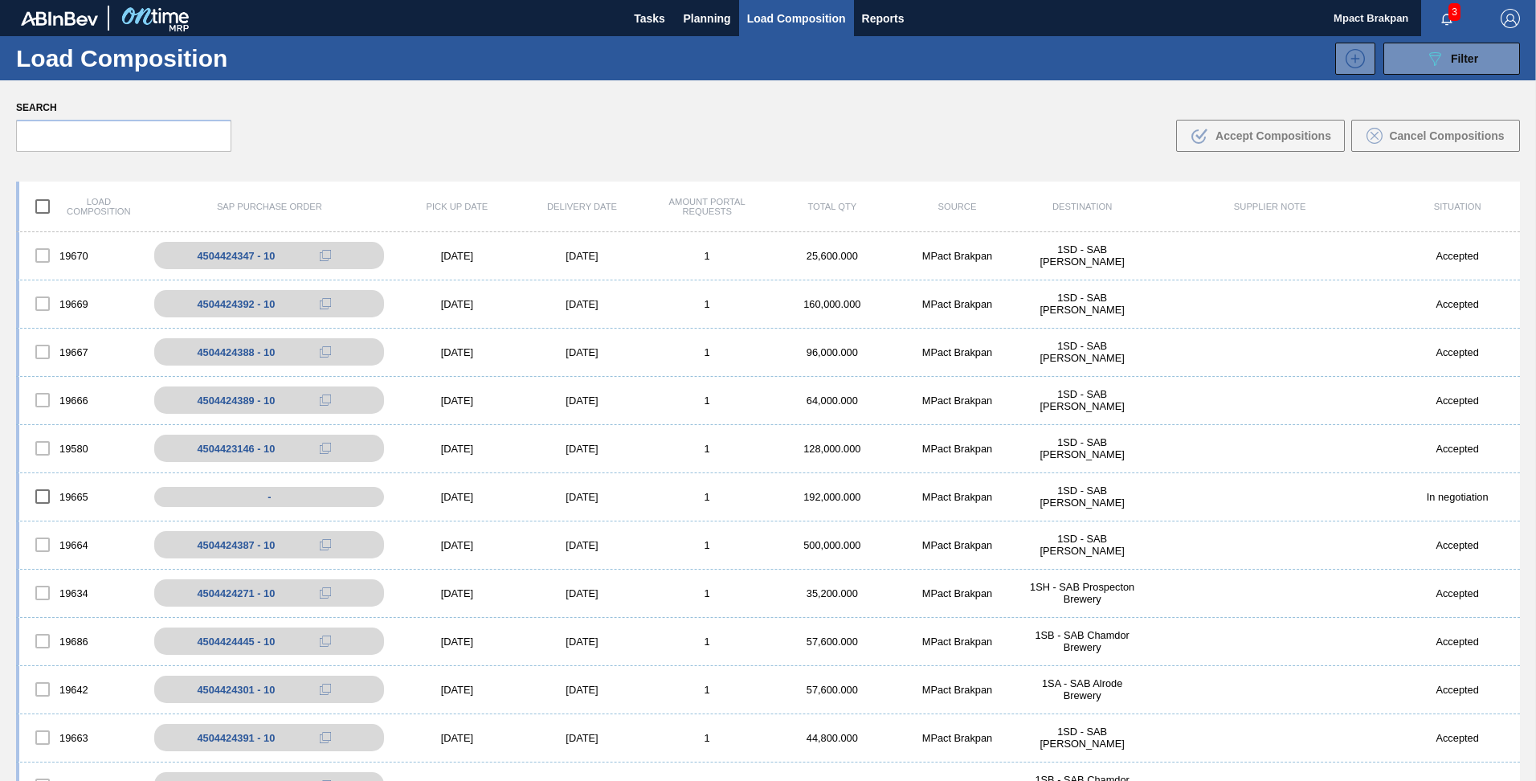
click at [1450, 11] on span "3" at bounding box center [1455, 12] width 12 height 18
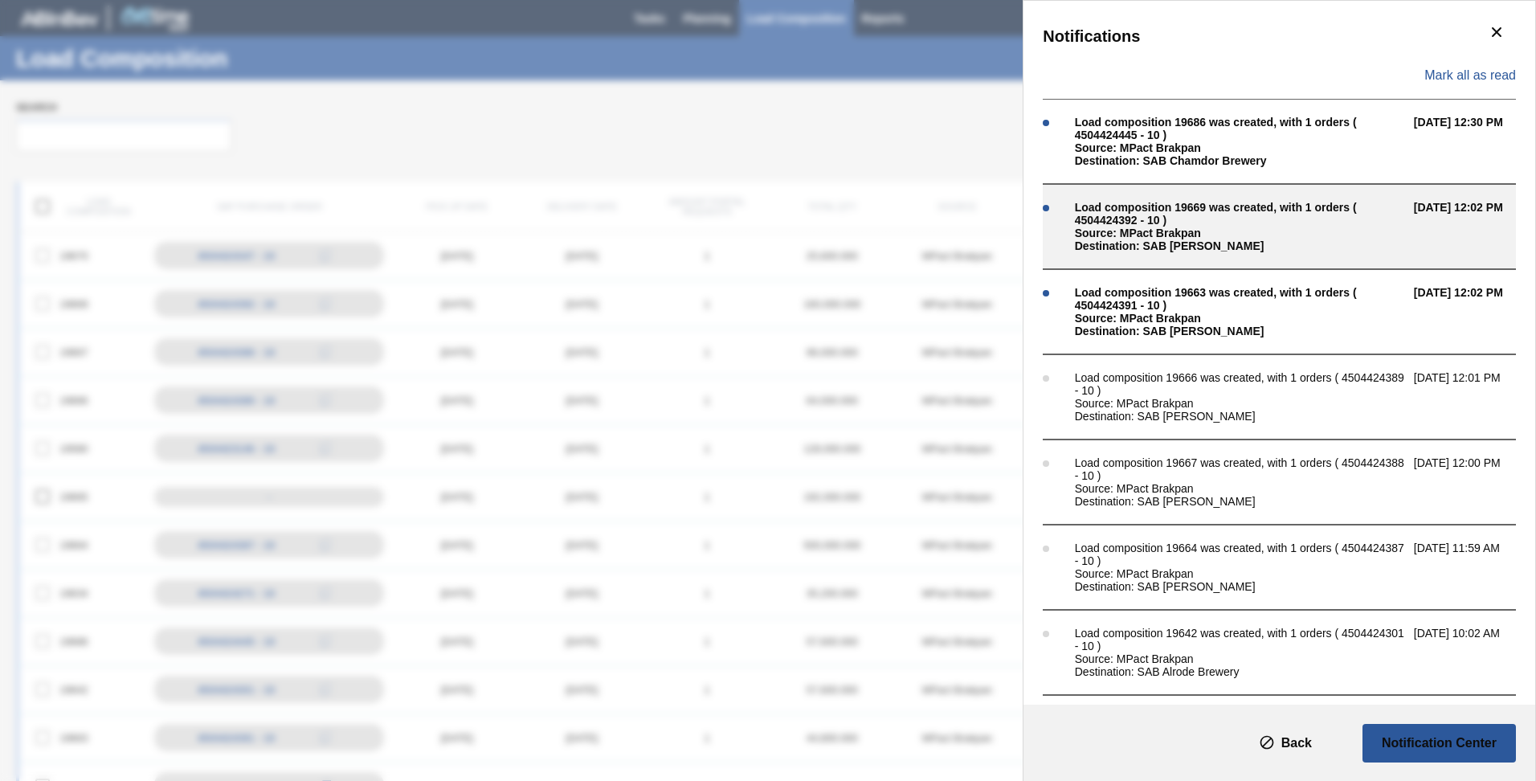
click at [1162, 219] on div "Load composition 19669 was created, with 1 orders ( 4504424392 - 10 )" at bounding box center [1240, 214] width 331 height 26
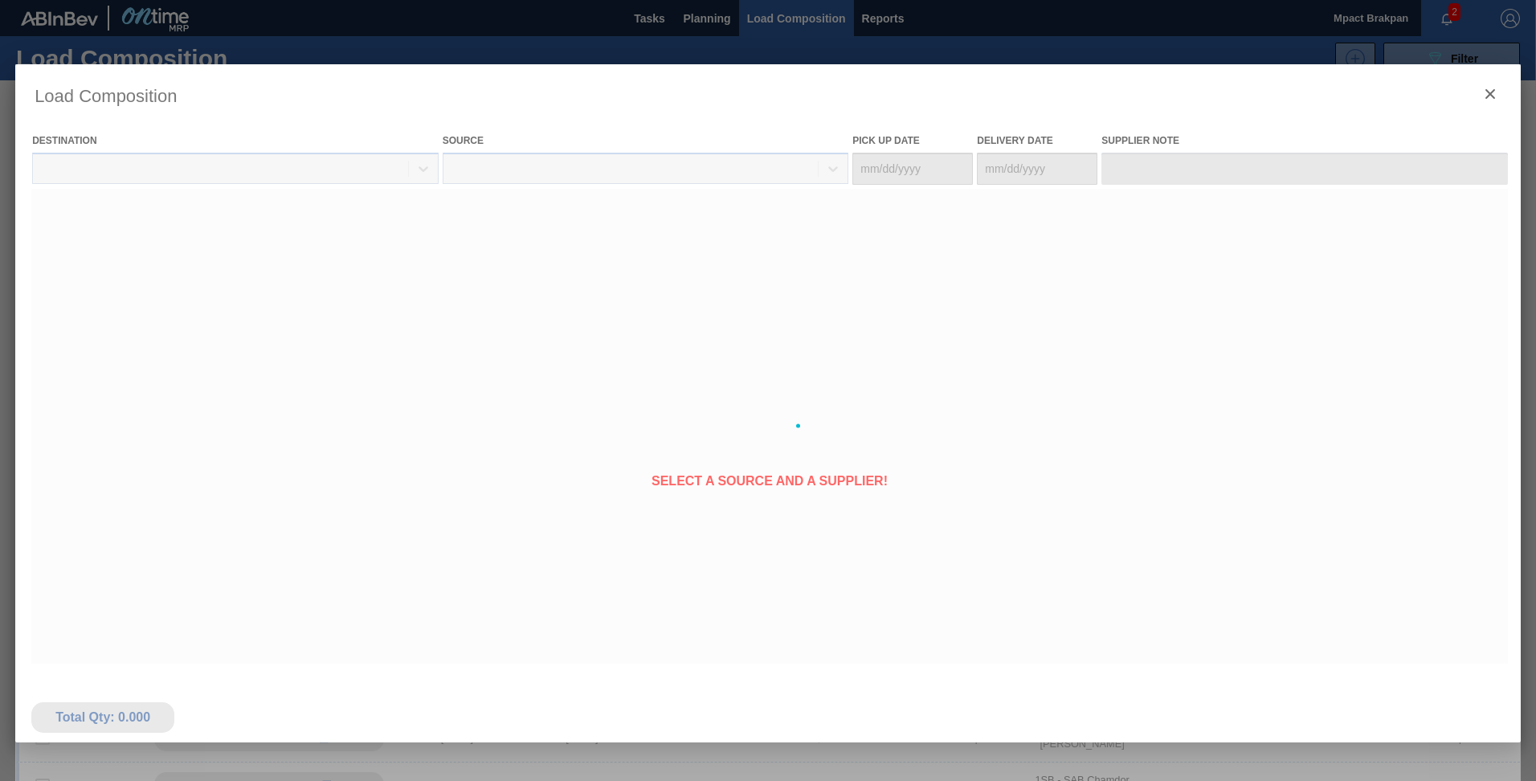
type Date "[DATE]"
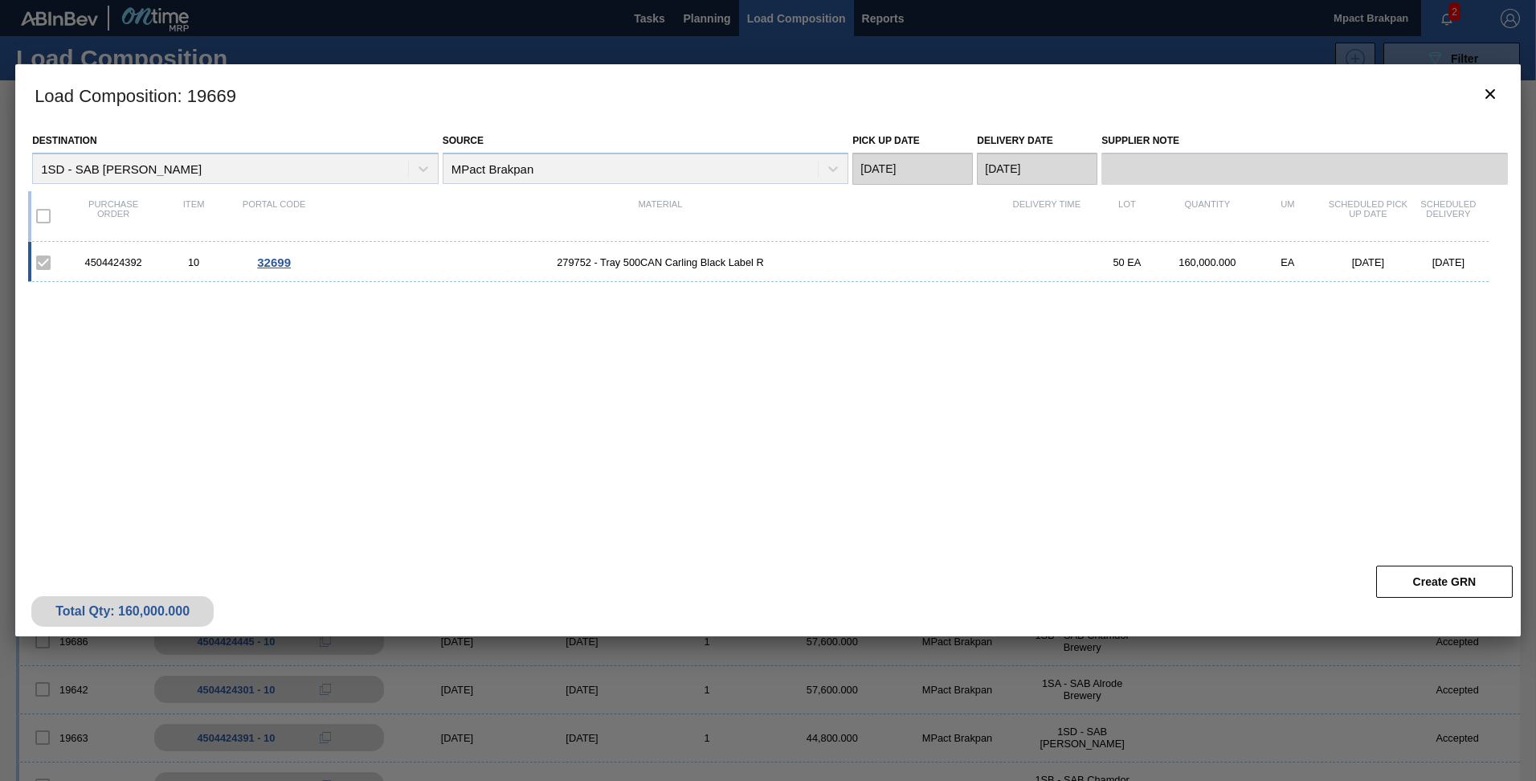
click at [280, 259] on span "32699" at bounding box center [274, 263] width 34 height 14
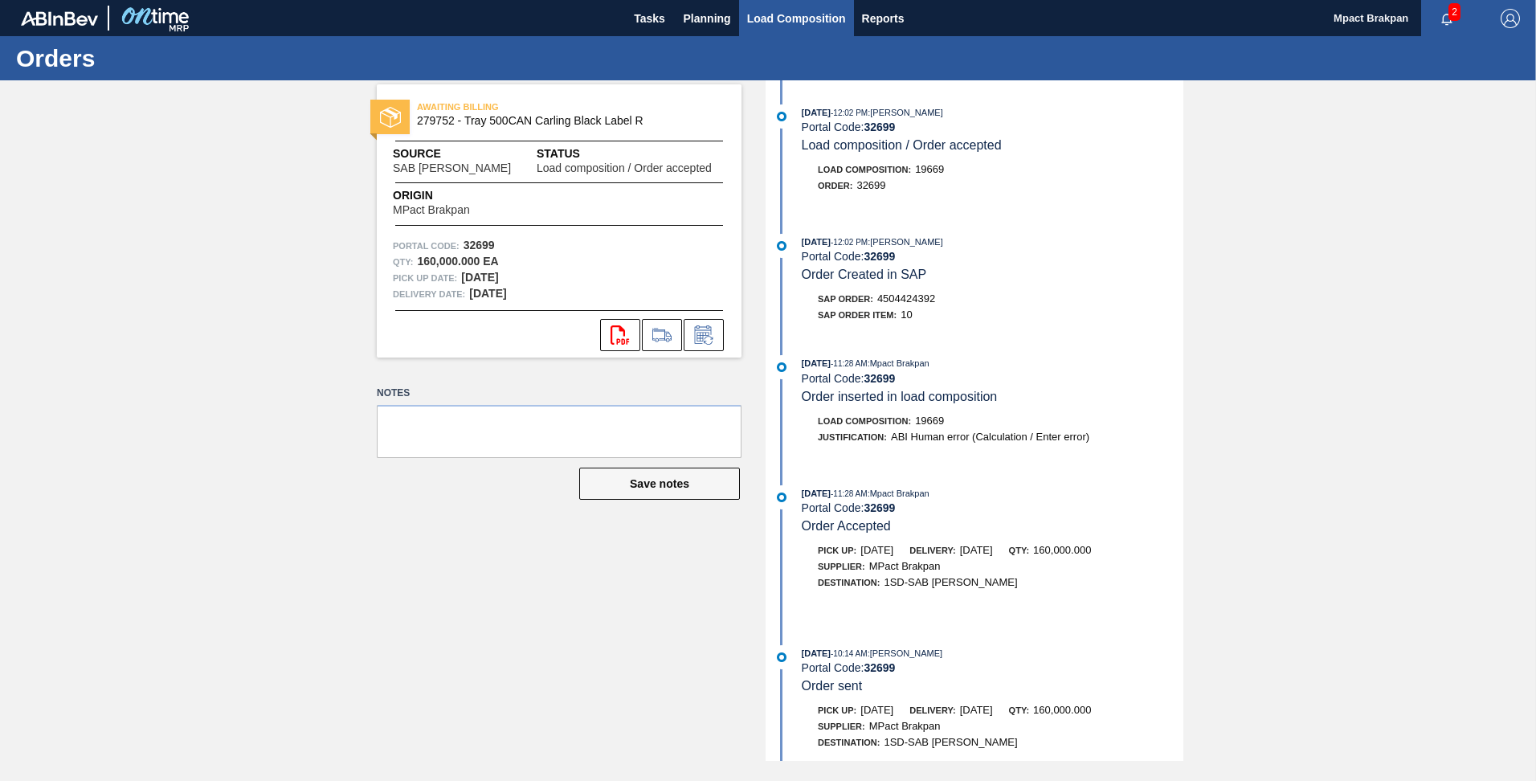
click at [796, 9] on span "Load Composition" at bounding box center [796, 18] width 99 height 19
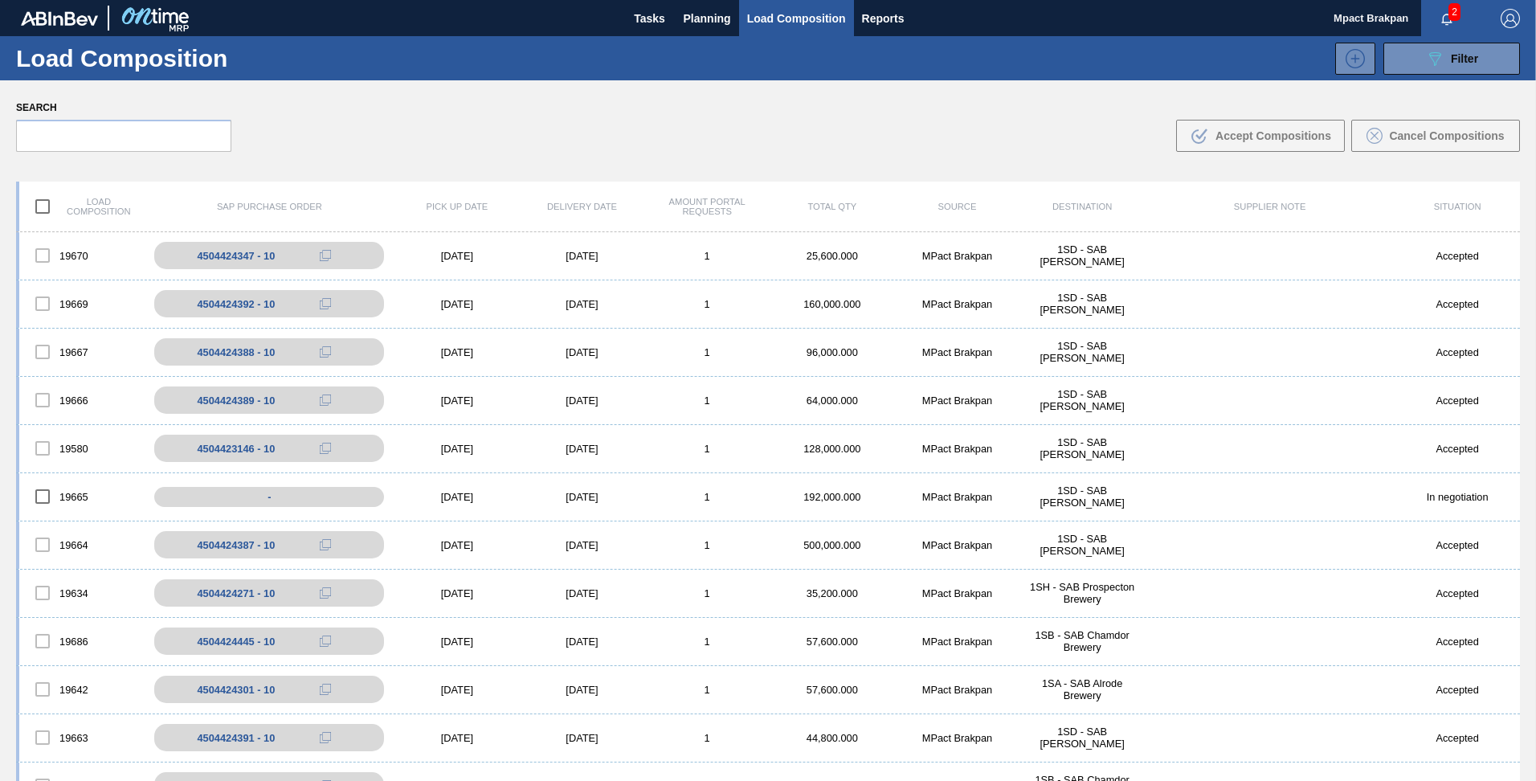
click at [1450, 13] on span "2" at bounding box center [1455, 12] width 12 height 18
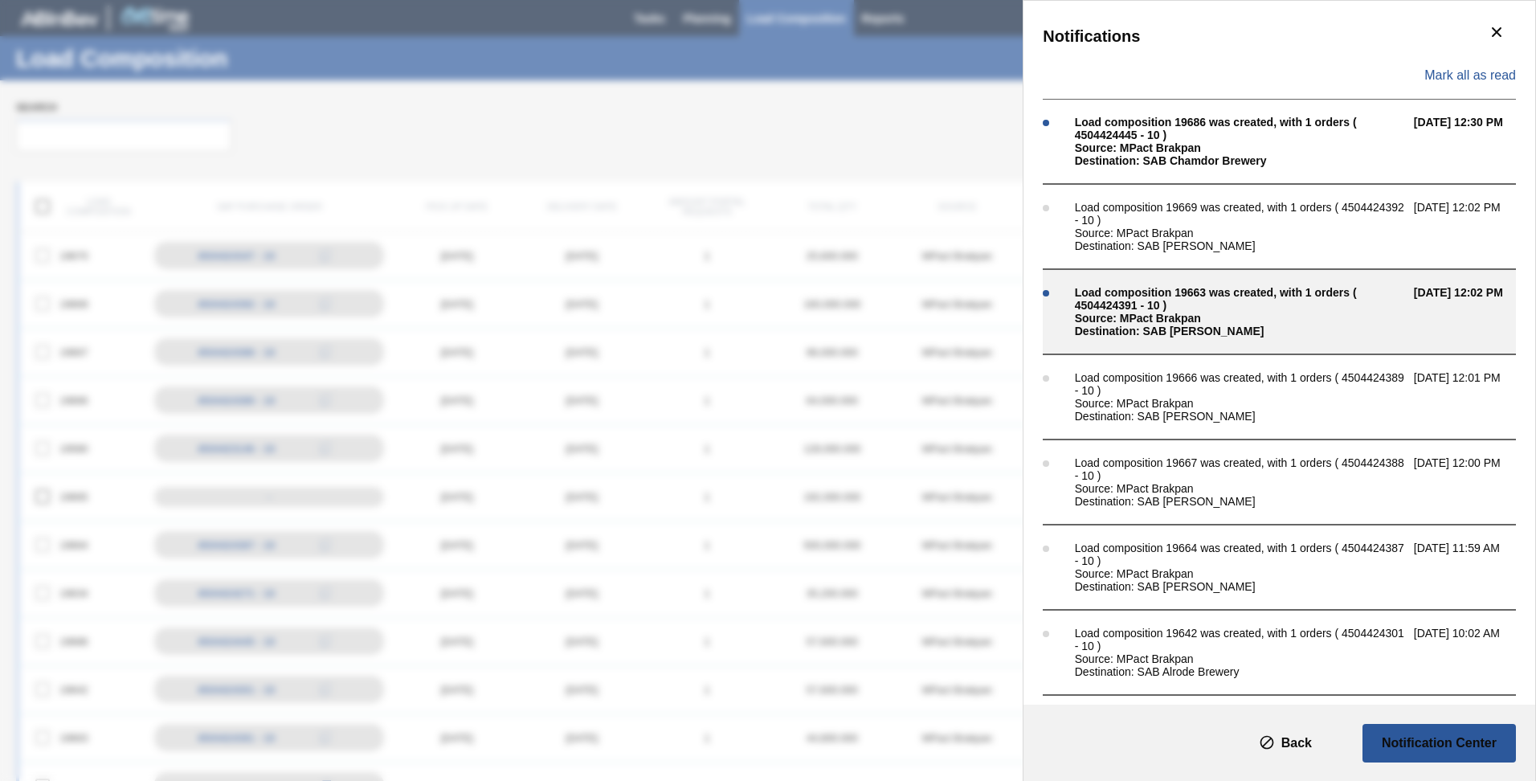
click at [1143, 303] on div "Load composition 19663 was created, with 1 orders ( 4504424391 - 10 )" at bounding box center [1240, 299] width 331 height 26
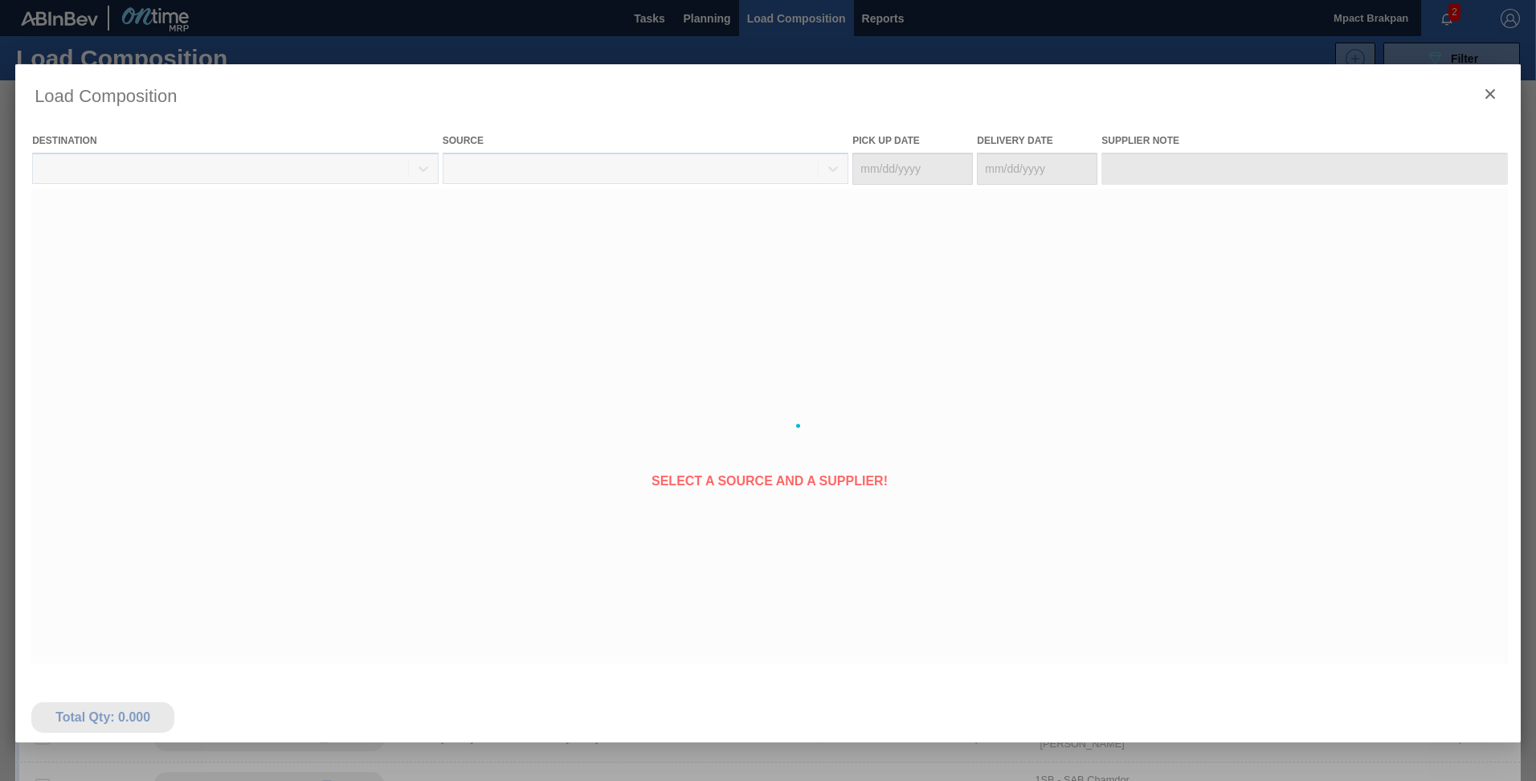
type Date "[DATE]"
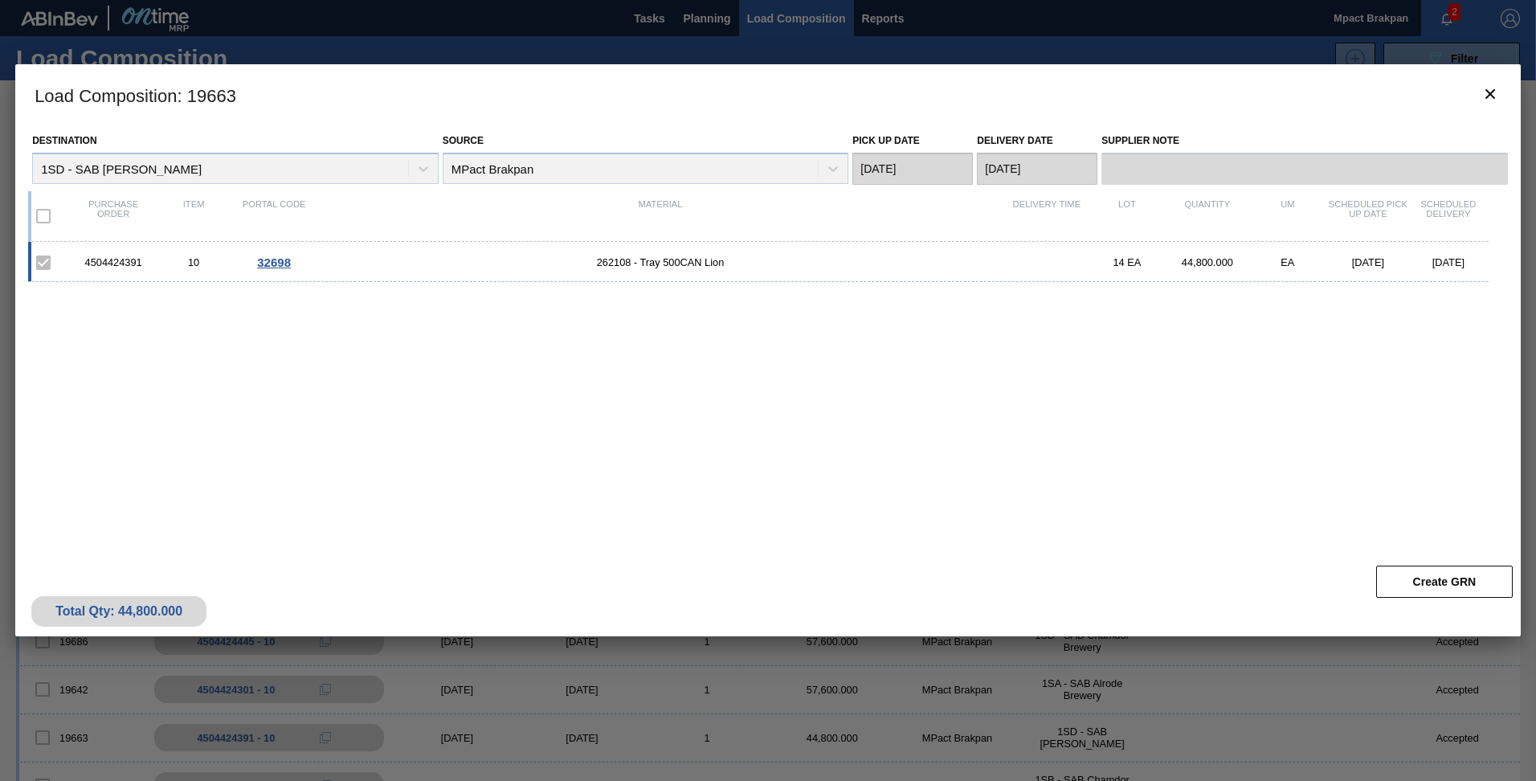
click at [280, 258] on span "32698" at bounding box center [274, 263] width 34 height 14
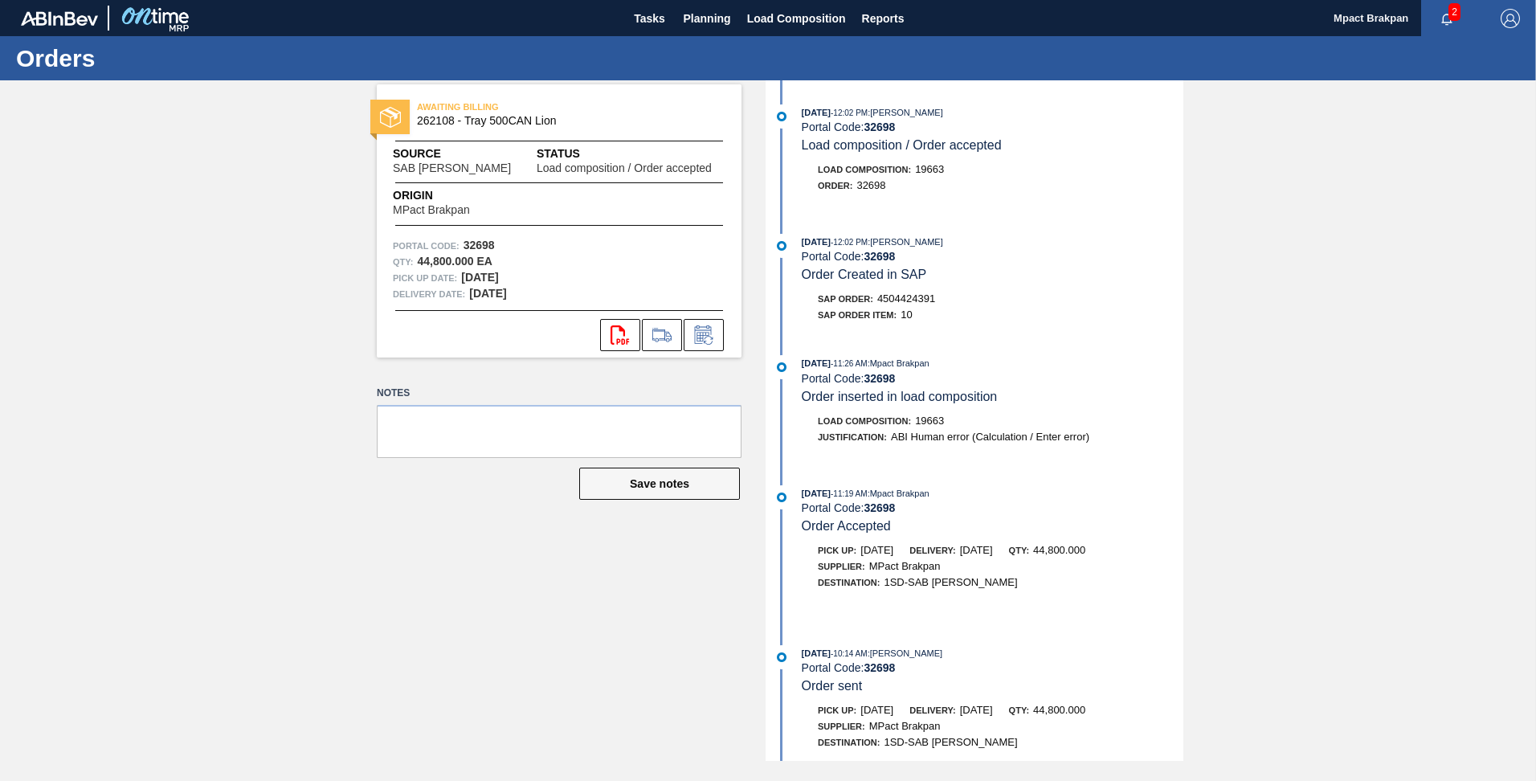
click at [1455, 6] on span "2" at bounding box center [1455, 12] width 12 height 18
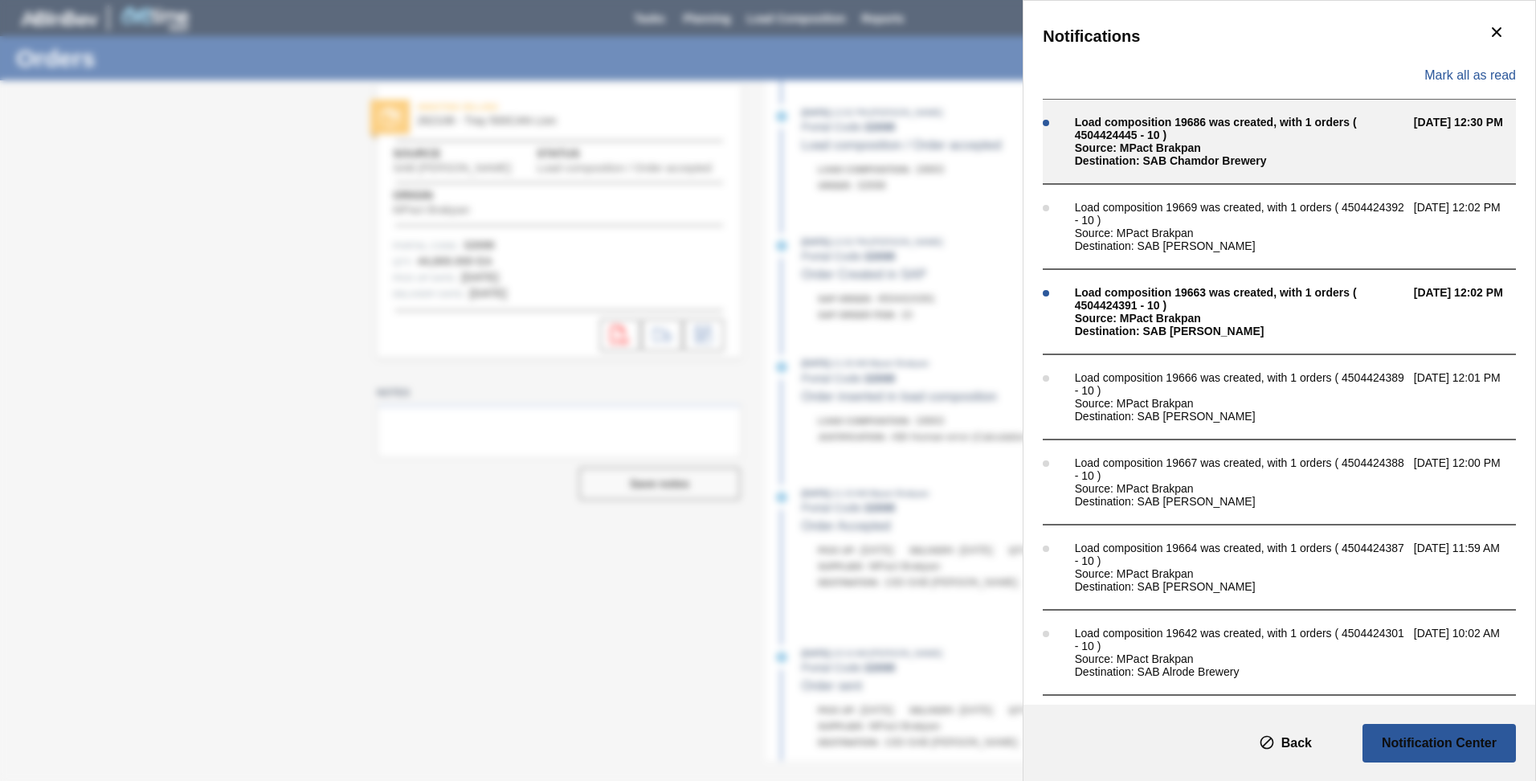
click at [1136, 133] on div "Load composition 19686 was created, with 1 orders ( 4504424445 - 10 )" at bounding box center [1240, 129] width 331 height 26
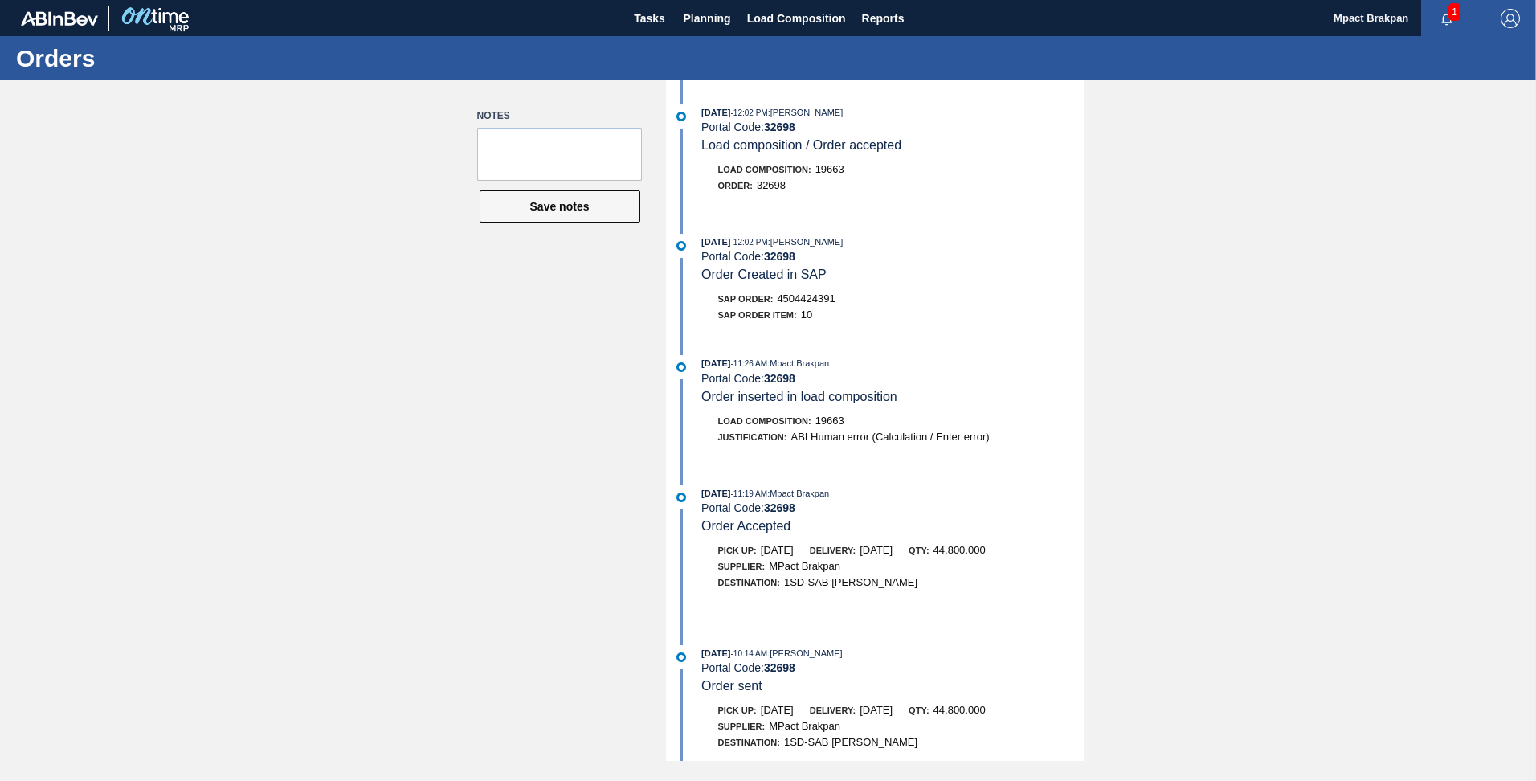
click at [1460, 10] on span "1" at bounding box center [1455, 12] width 12 height 18
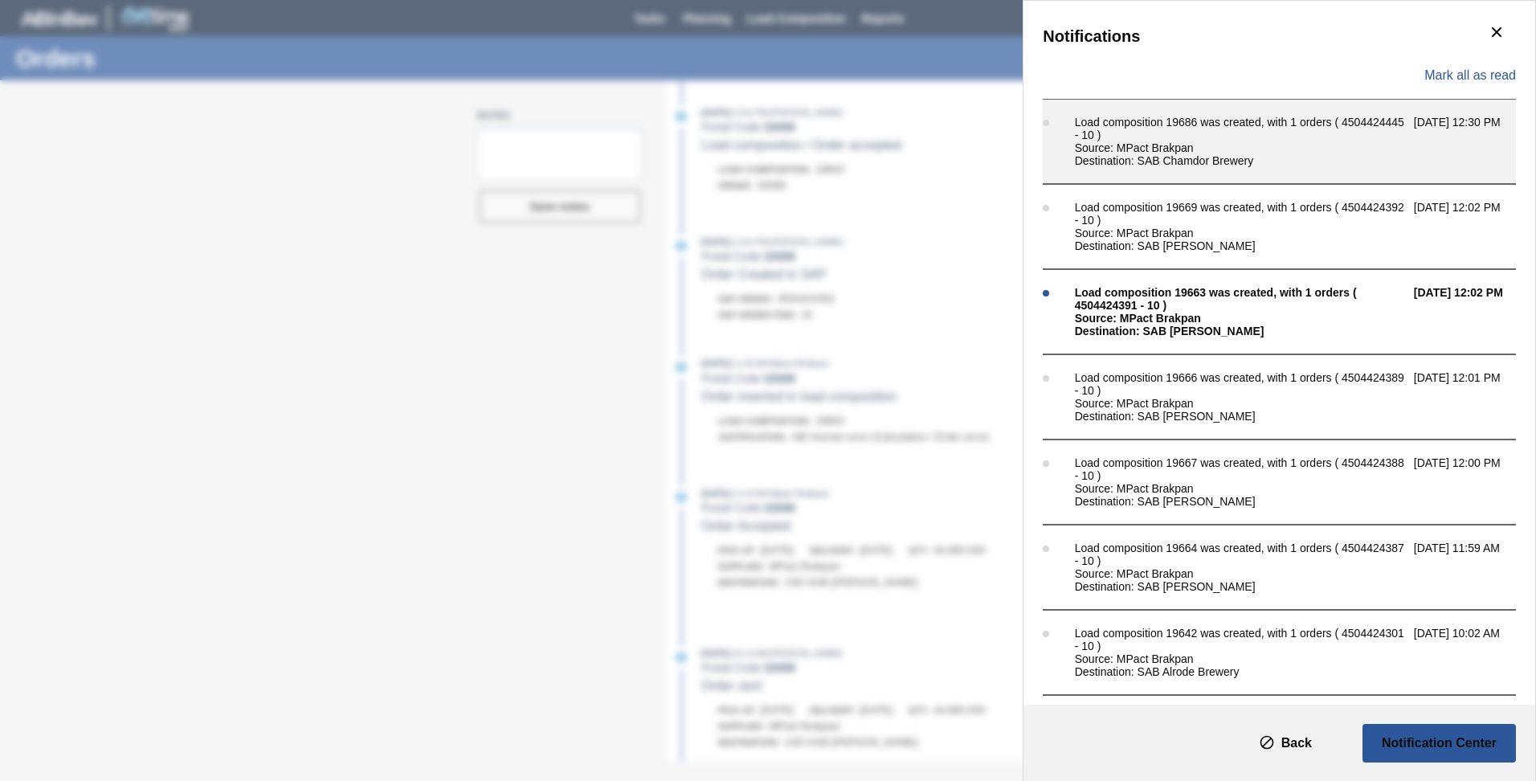
click at [1168, 140] on div "Load composition 19686 was created, with 1 orders ( 4504424445 - 10 )" at bounding box center [1240, 129] width 331 height 26
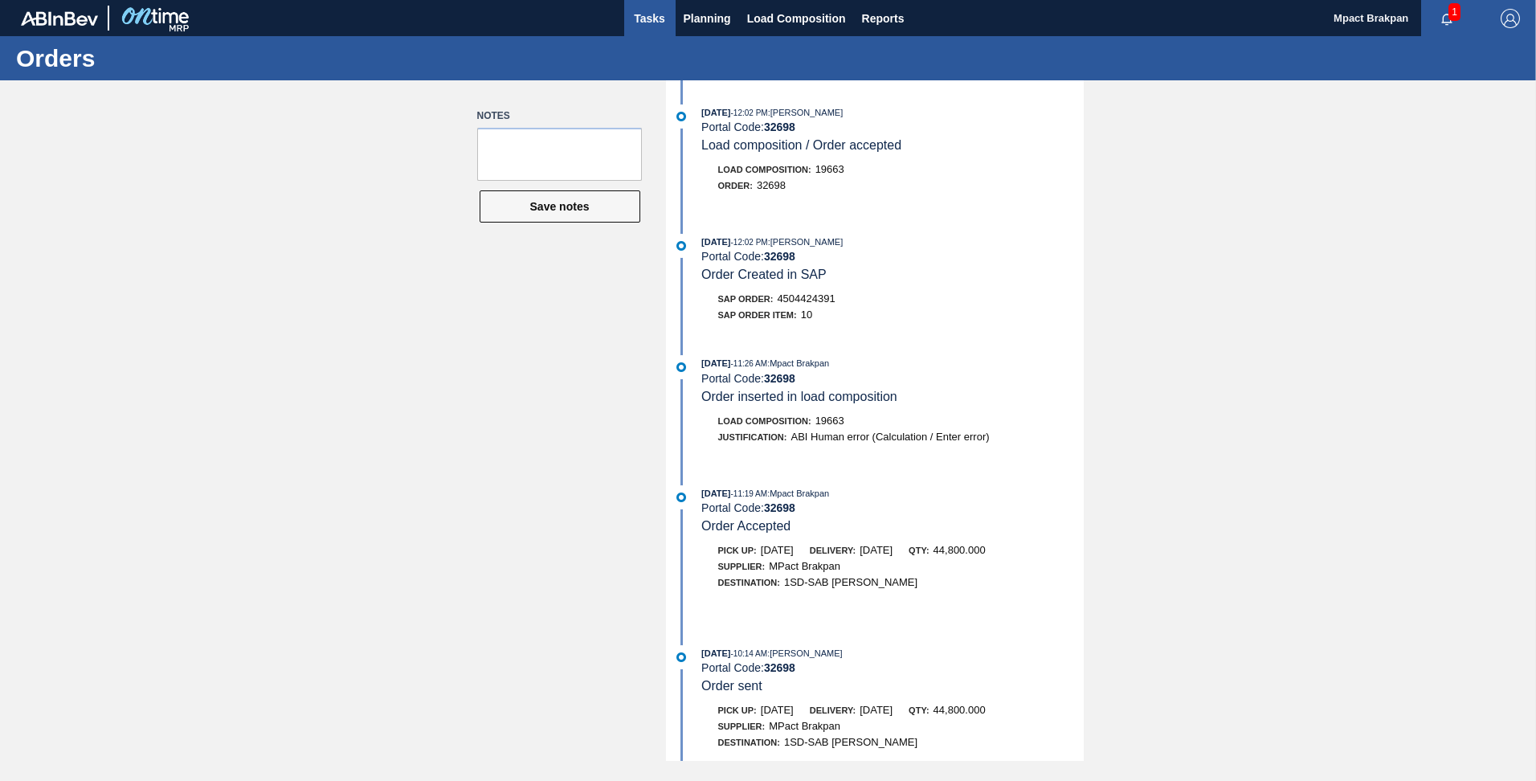
click at [640, 14] on span "Tasks" at bounding box center [649, 18] width 35 height 19
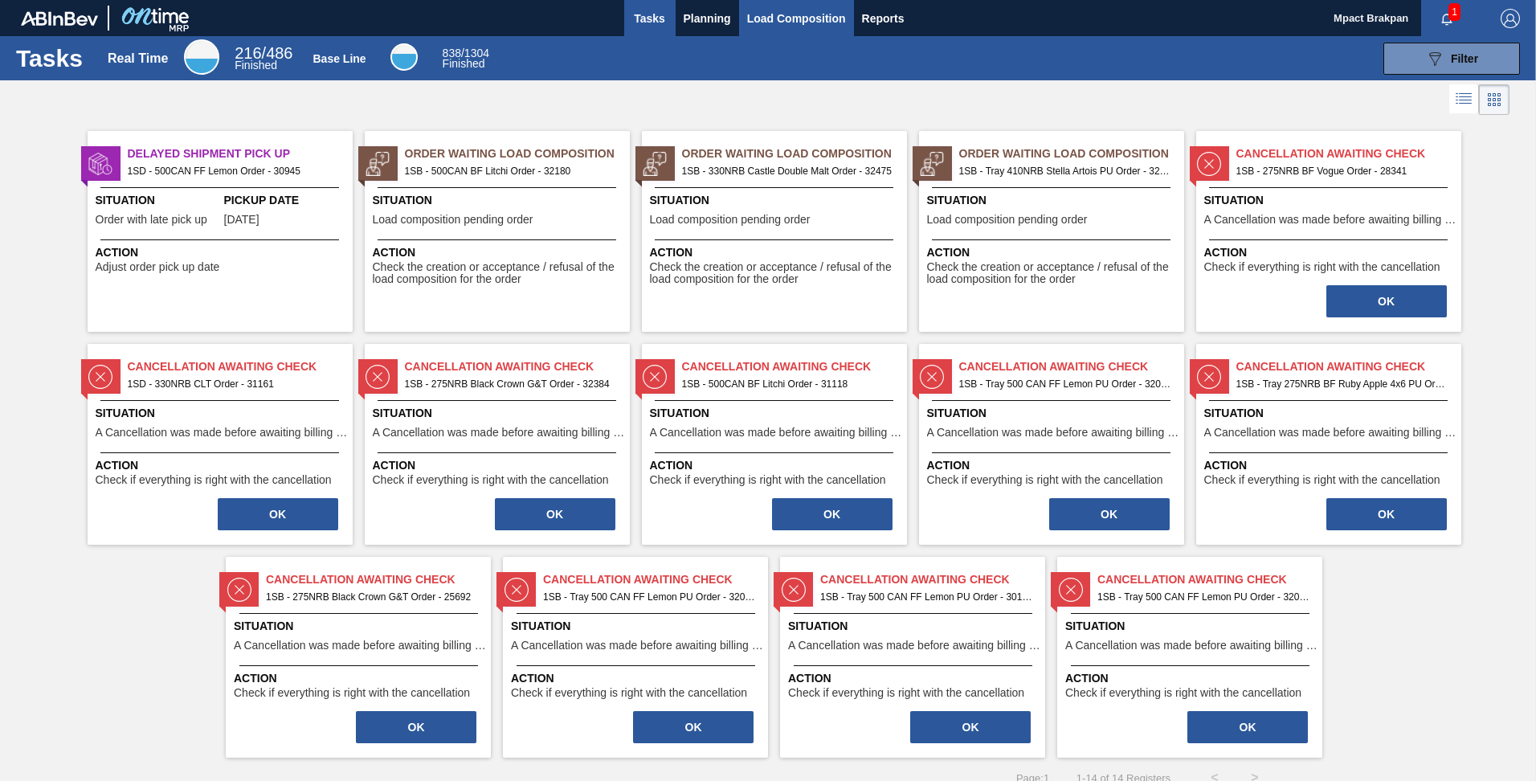
click at [765, 17] on span "Load Composition" at bounding box center [796, 18] width 99 height 19
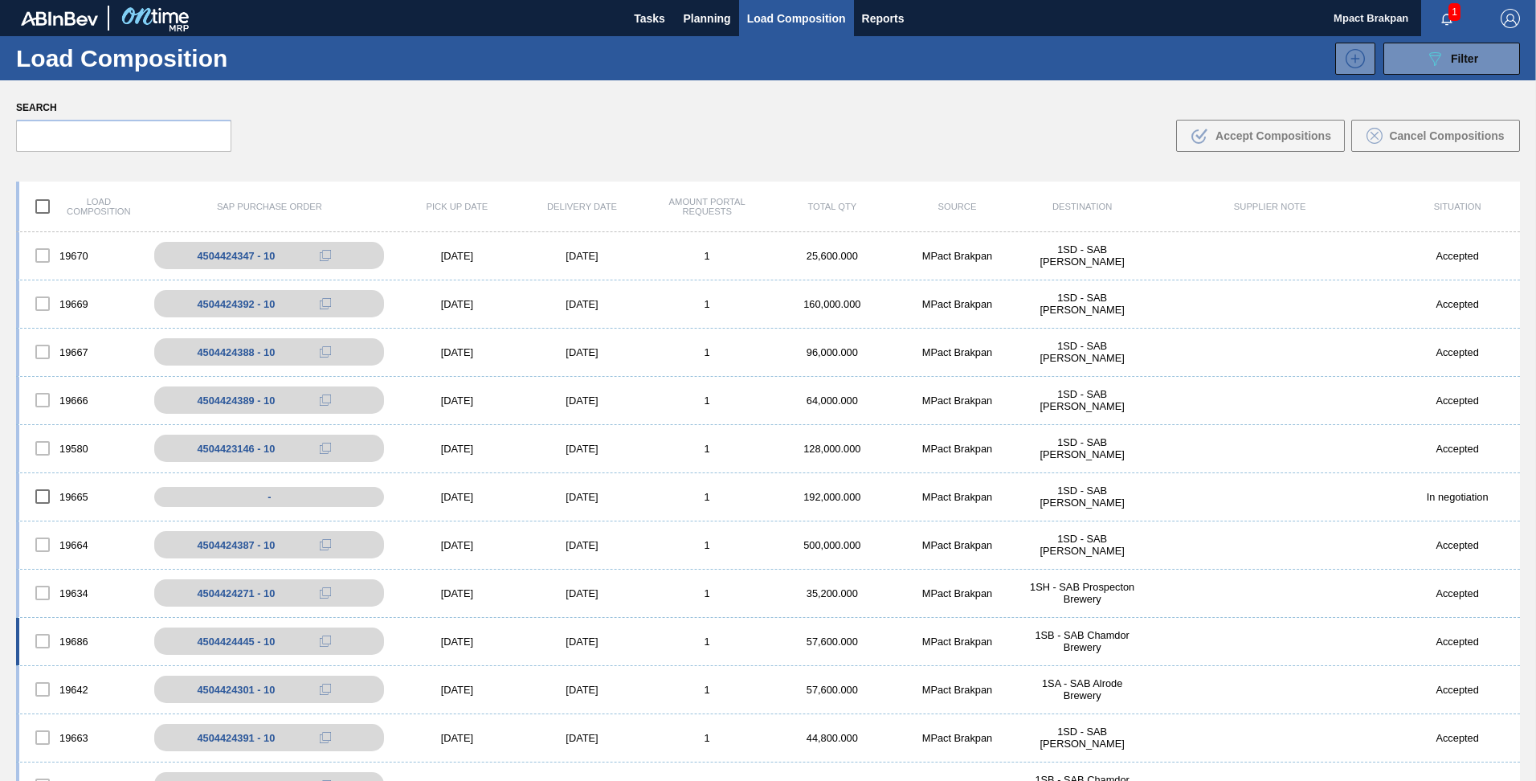
click at [452, 638] on div "[DATE]" at bounding box center [457, 642] width 125 height 12
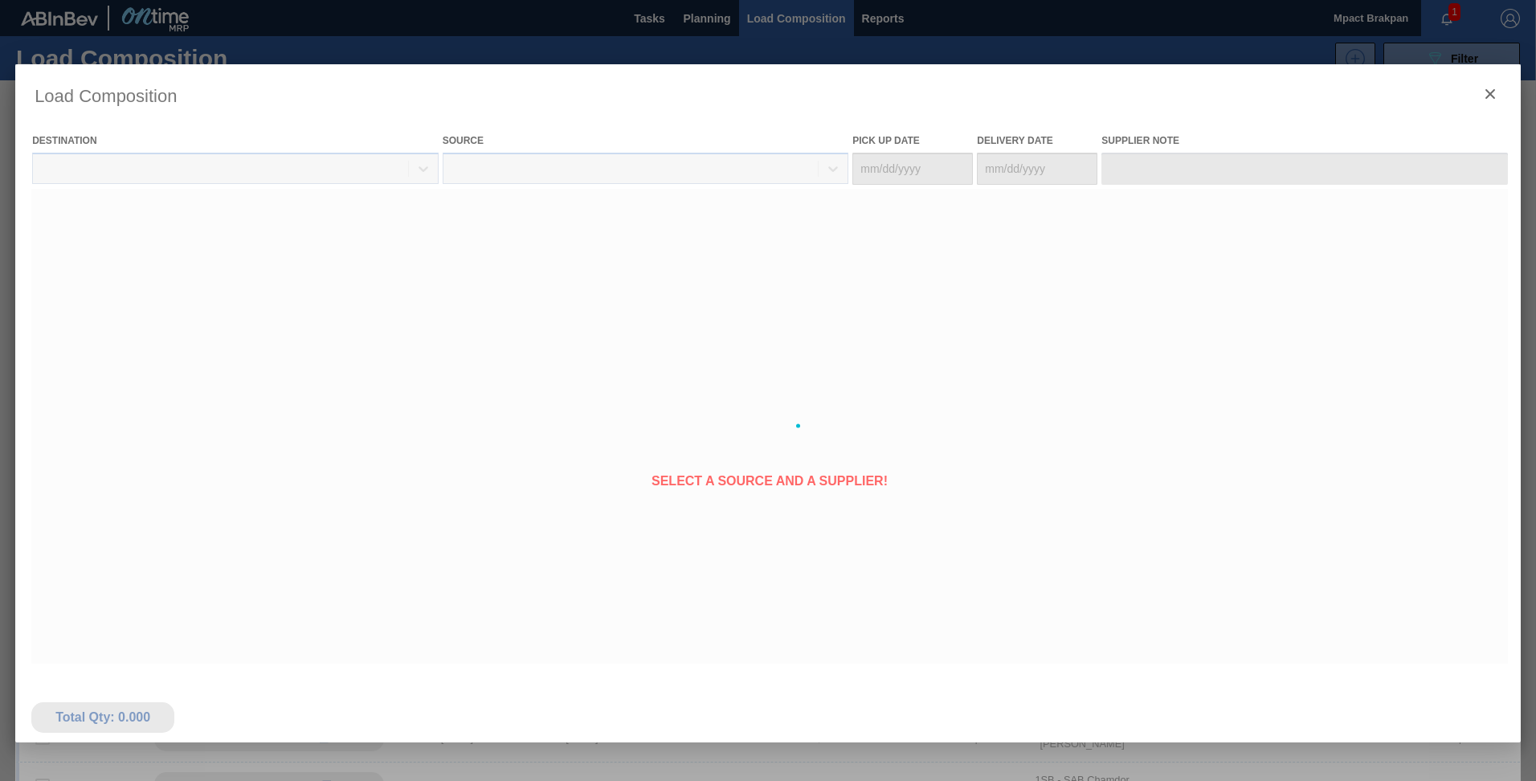
type Date "[DATE]"
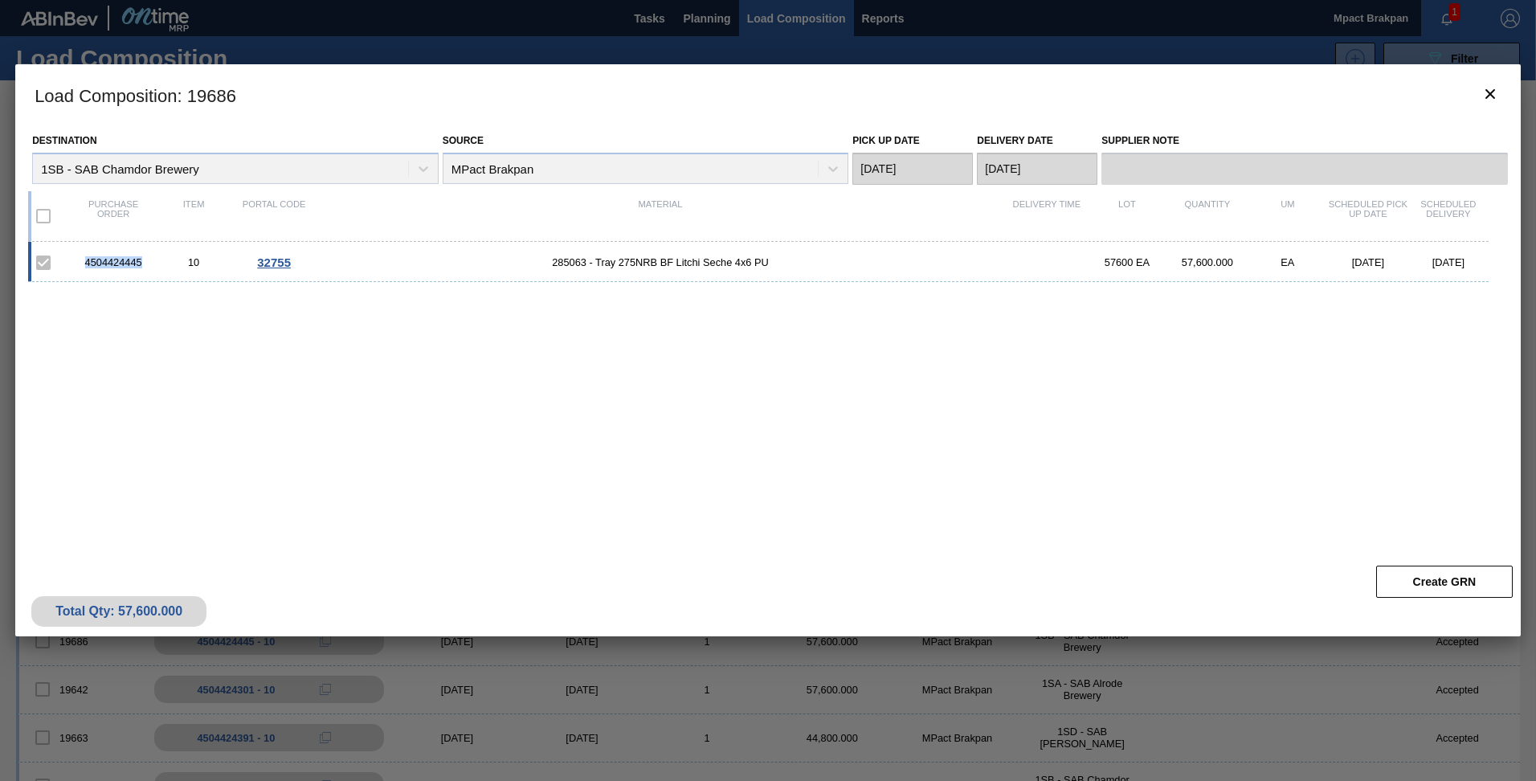
drag, startPoint x: 143, startPoint y: 263, endPoint x: 84, endPoint y: 259, distance: 59.6
click at [84, 259] on div "4504424445" at bounding box center [113, 262] width 80 height 12
copy div "4504424445"
click at [196, 280] on div "4504424445 10 32755 285063 - Tray 275NRB BF Litchi Seche 4x6 PU 57600 EA 57,600…" at bounding box center [758, 262] width 1461 height 40
click at [248, 291] on div "4504424445 10 32755 285063 - Tray 275NRB BF Litchi Seche 4x6 PU 57600 EA 57,600…" at bounding box center [765, 390] width 1474 height 296
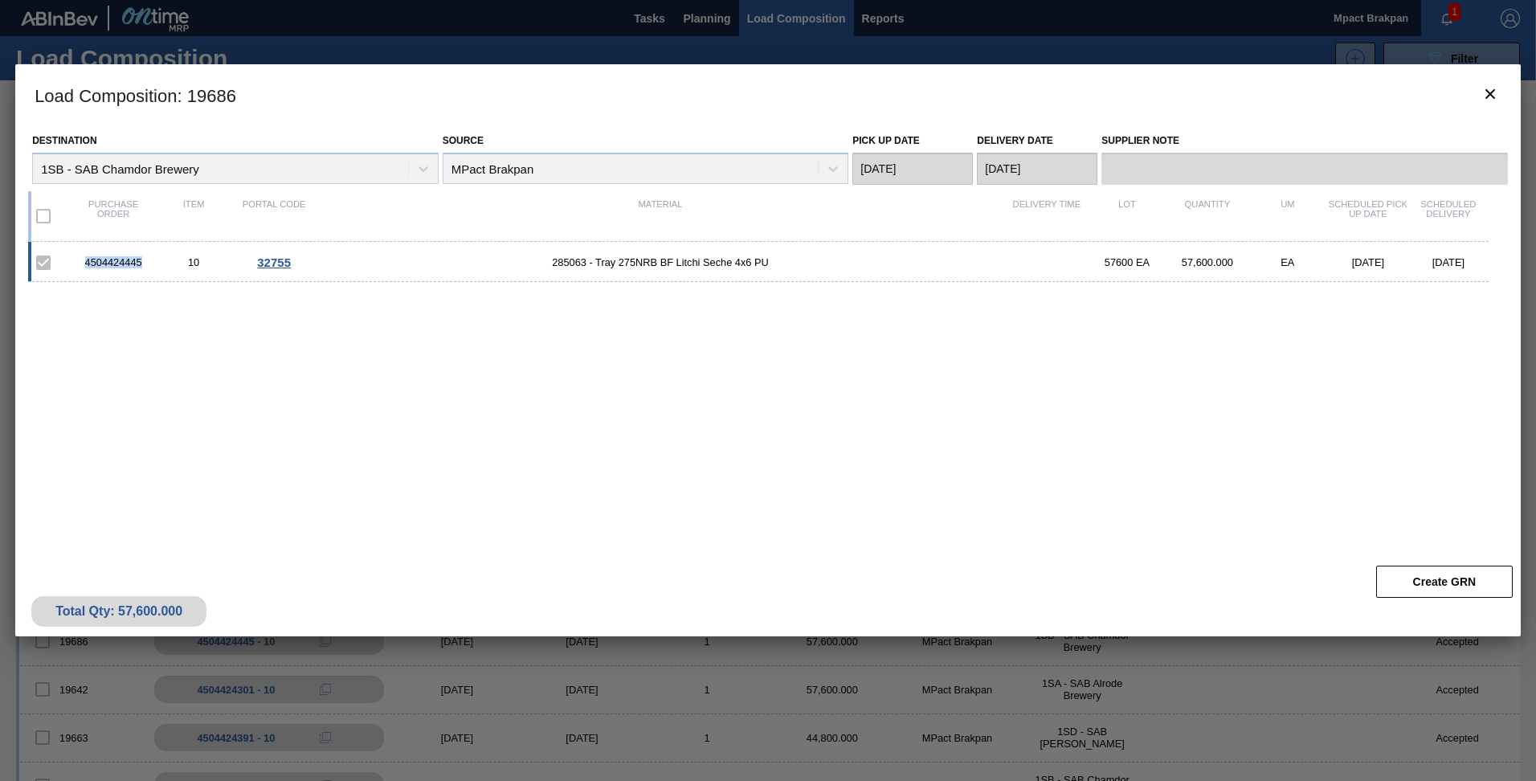
drag, startPoint x: 145, startPoint y: 267, endPoint x: 86, endPoint y: 264, distance: 58.7
click at [86, 264] on div "4504424445" at bounding box center [113, 262] width 80 height 12
drag, startPoint x: 86, startPoint y: 264, endPoint x: 96, endPoint y: 260, distance: 10.2
copy div "4504424445"
click at [1486, 90] on icon "botão de ícone" at bounding box center [1490, 93] width 19 height 19
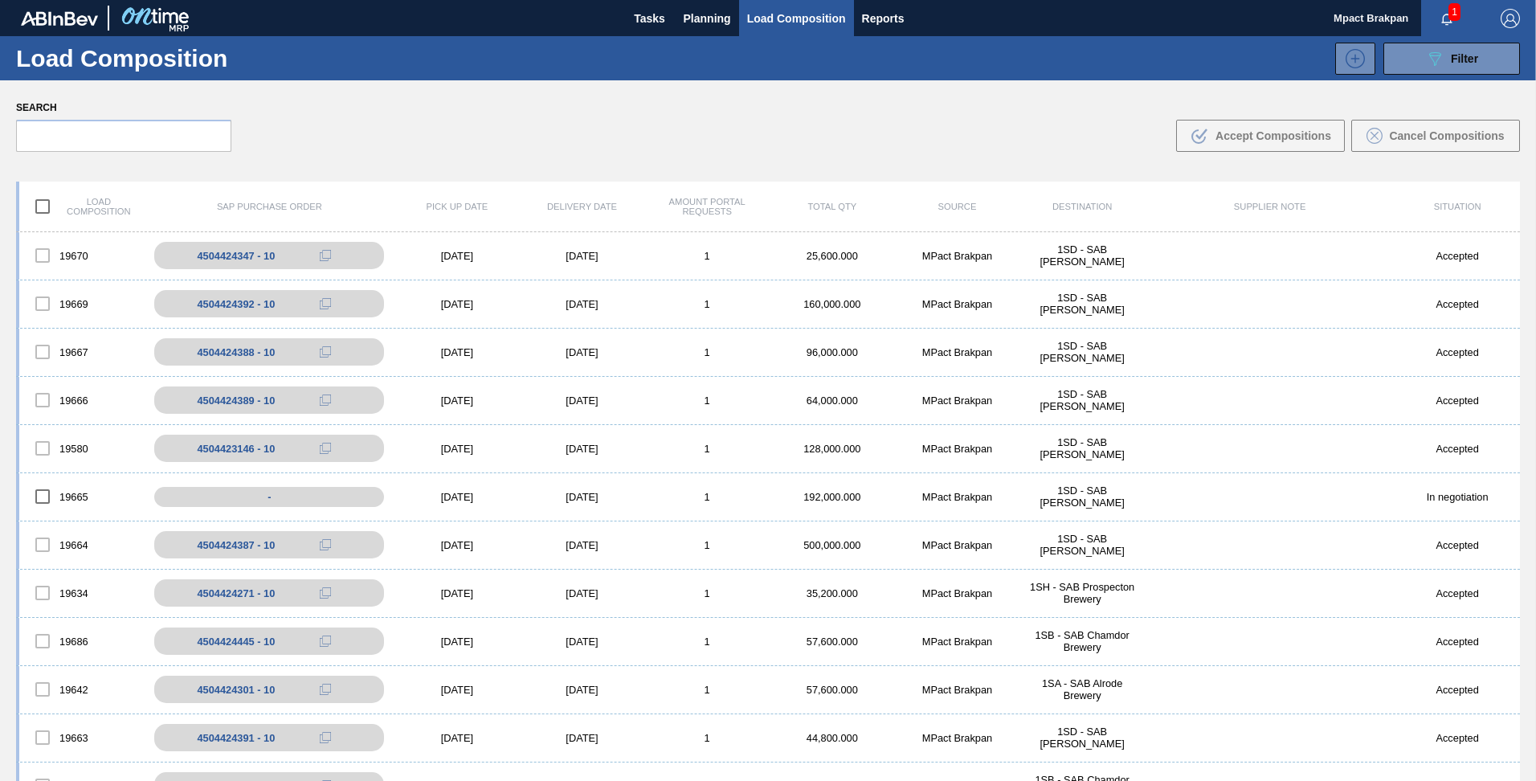
click at [1456, 16] on span "1" at bounding box center [1455, 12] width 12 height 18
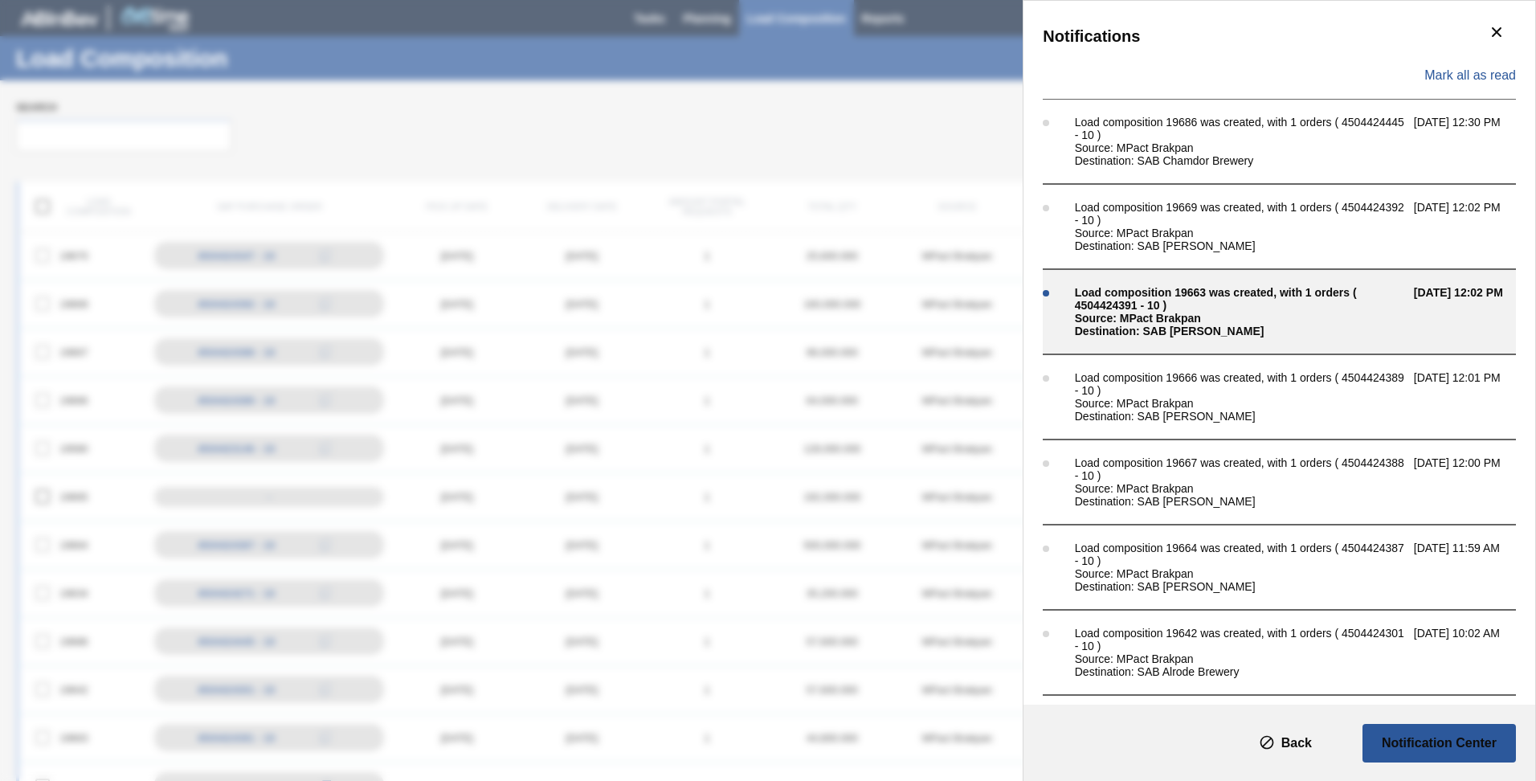
click at [1085, 314] on div "Source: MPact Brakpan" at bounding box center [1240, 318] width 331 height 13
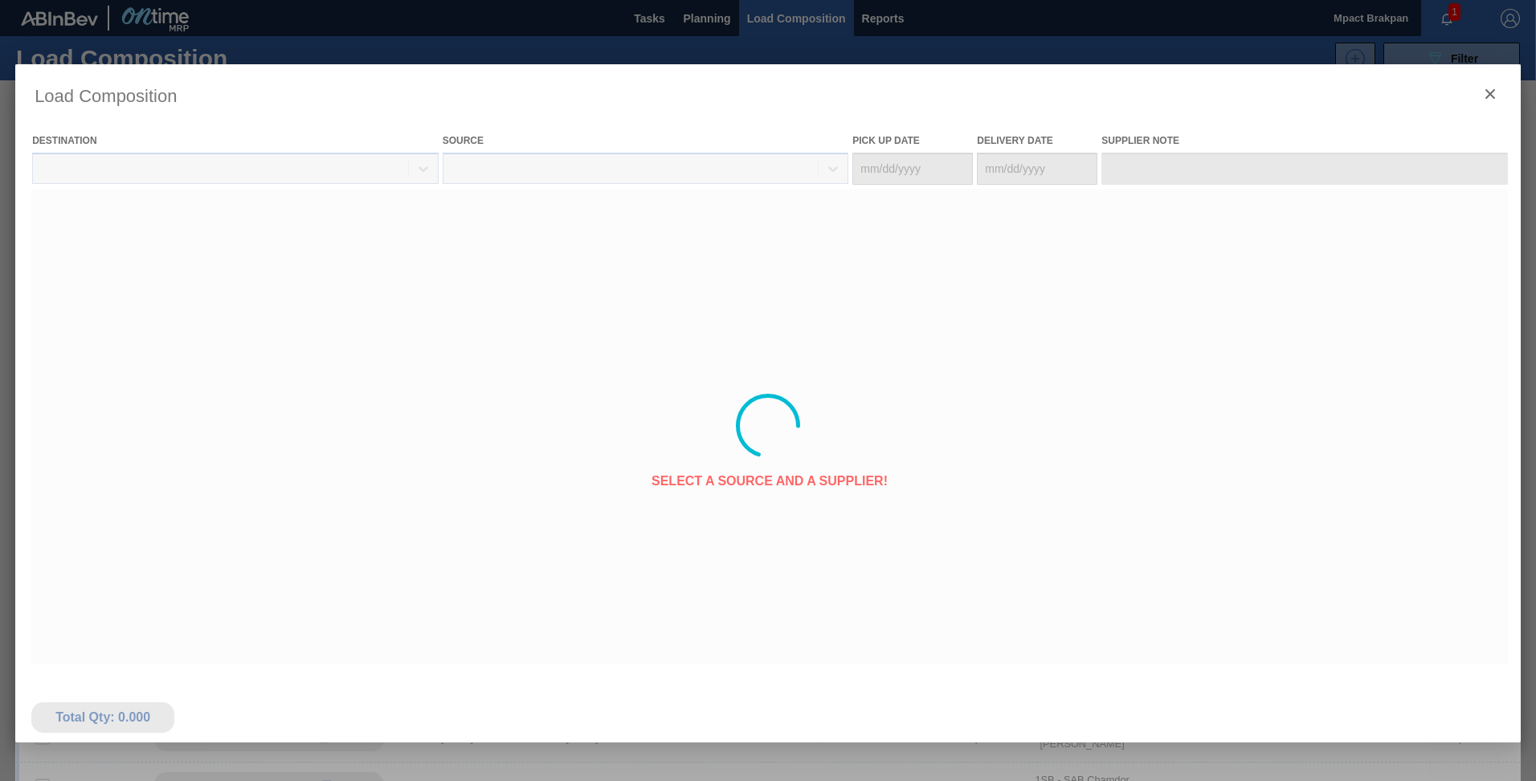
type Date "[DATE]"
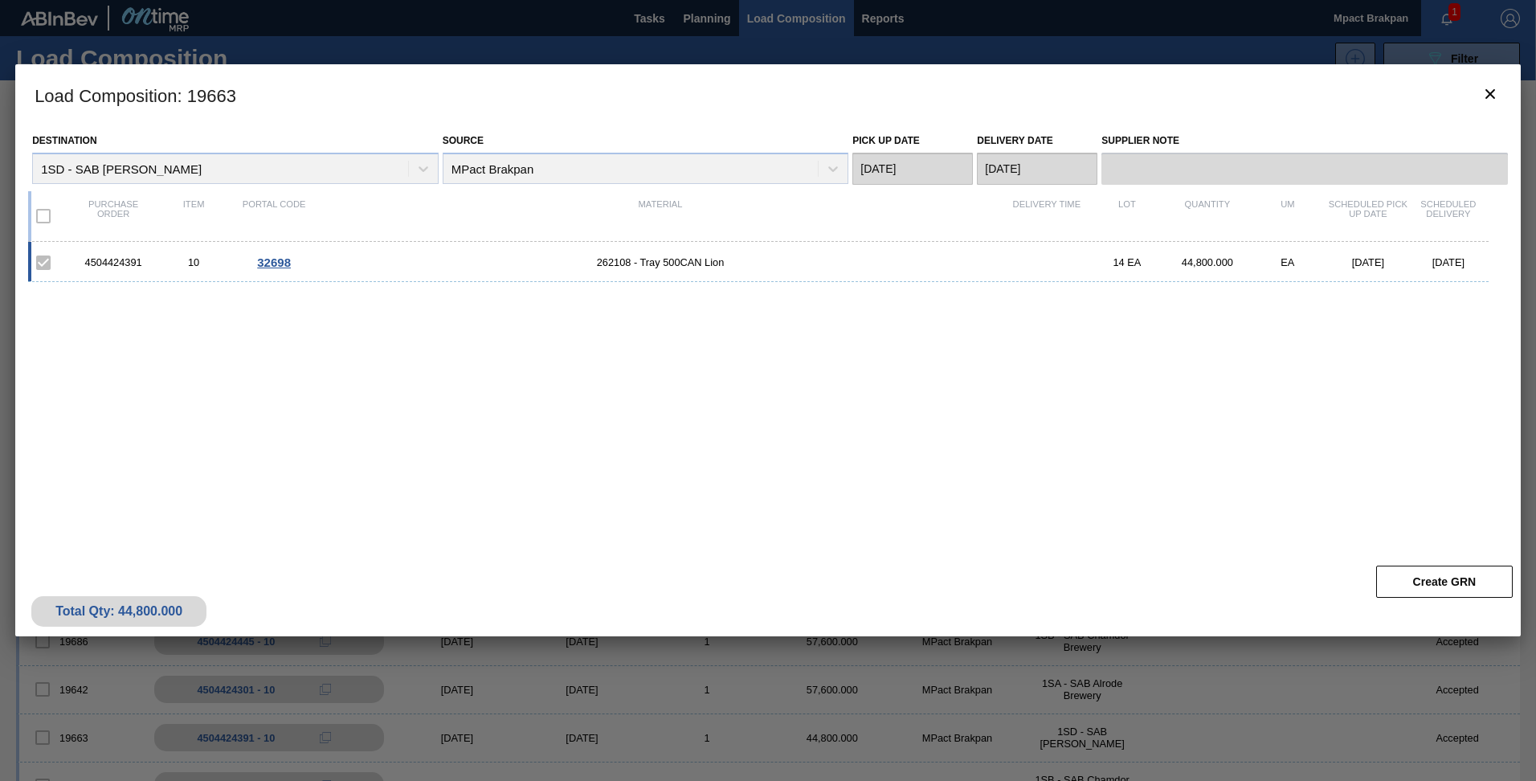
click at [268, 260] on span "32698" at bounding box center [274, 263] width 34 height 14
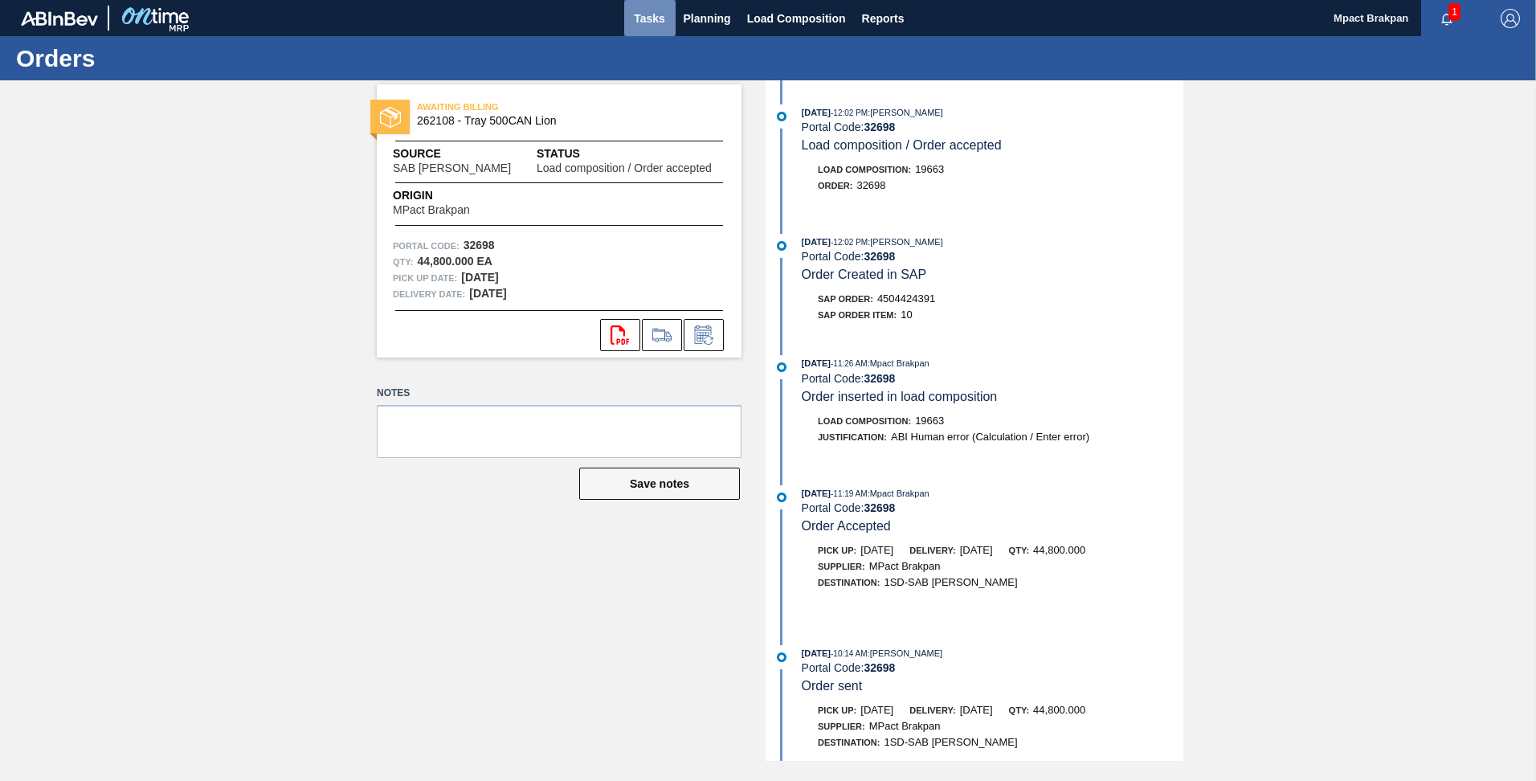
click at [644, 18] on span "Tasks" at bounding box center [649, 18] width 35 height 19
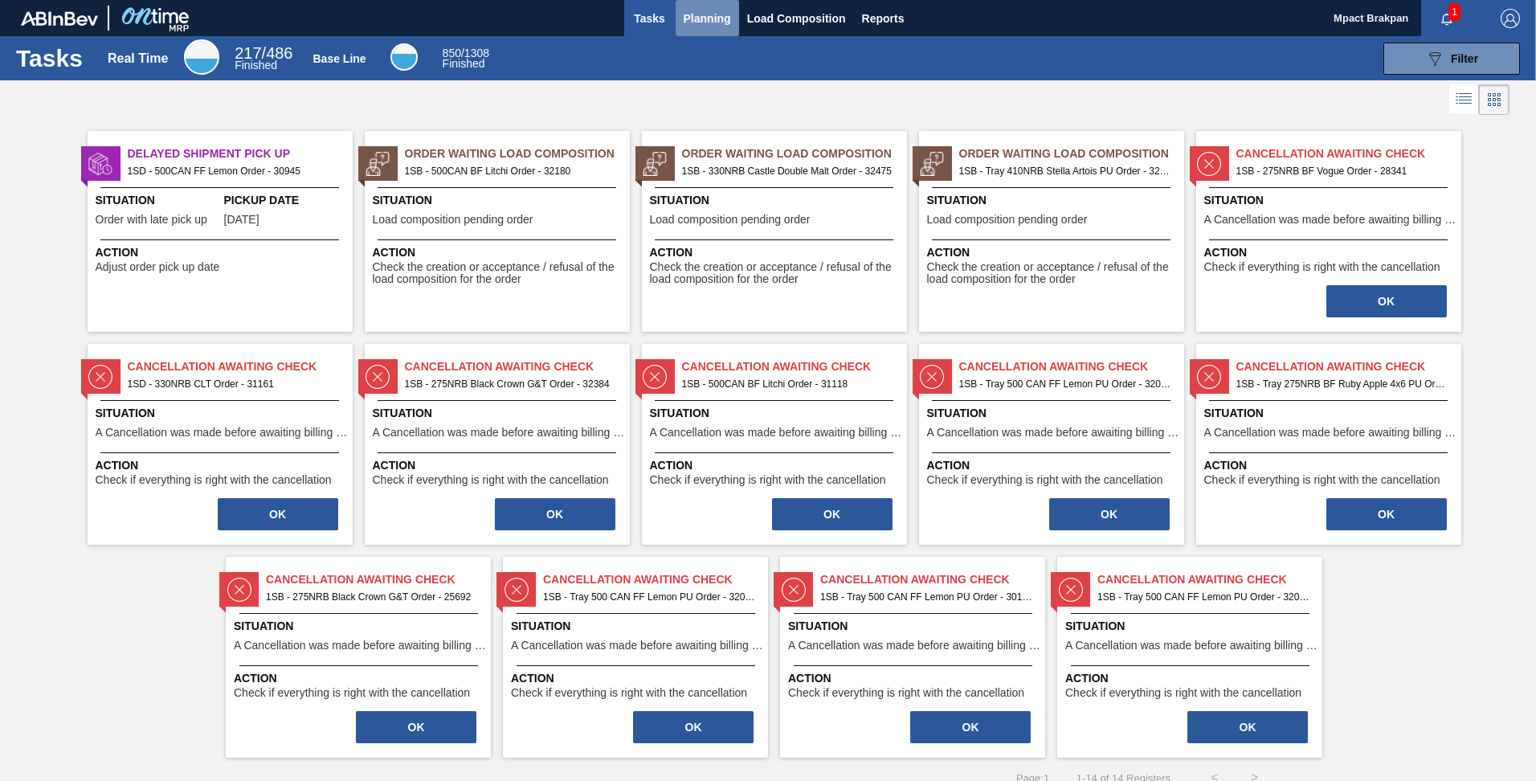
click at [705, 16] on span "Planning" at bounding box center [707, 18] width 47 height 19
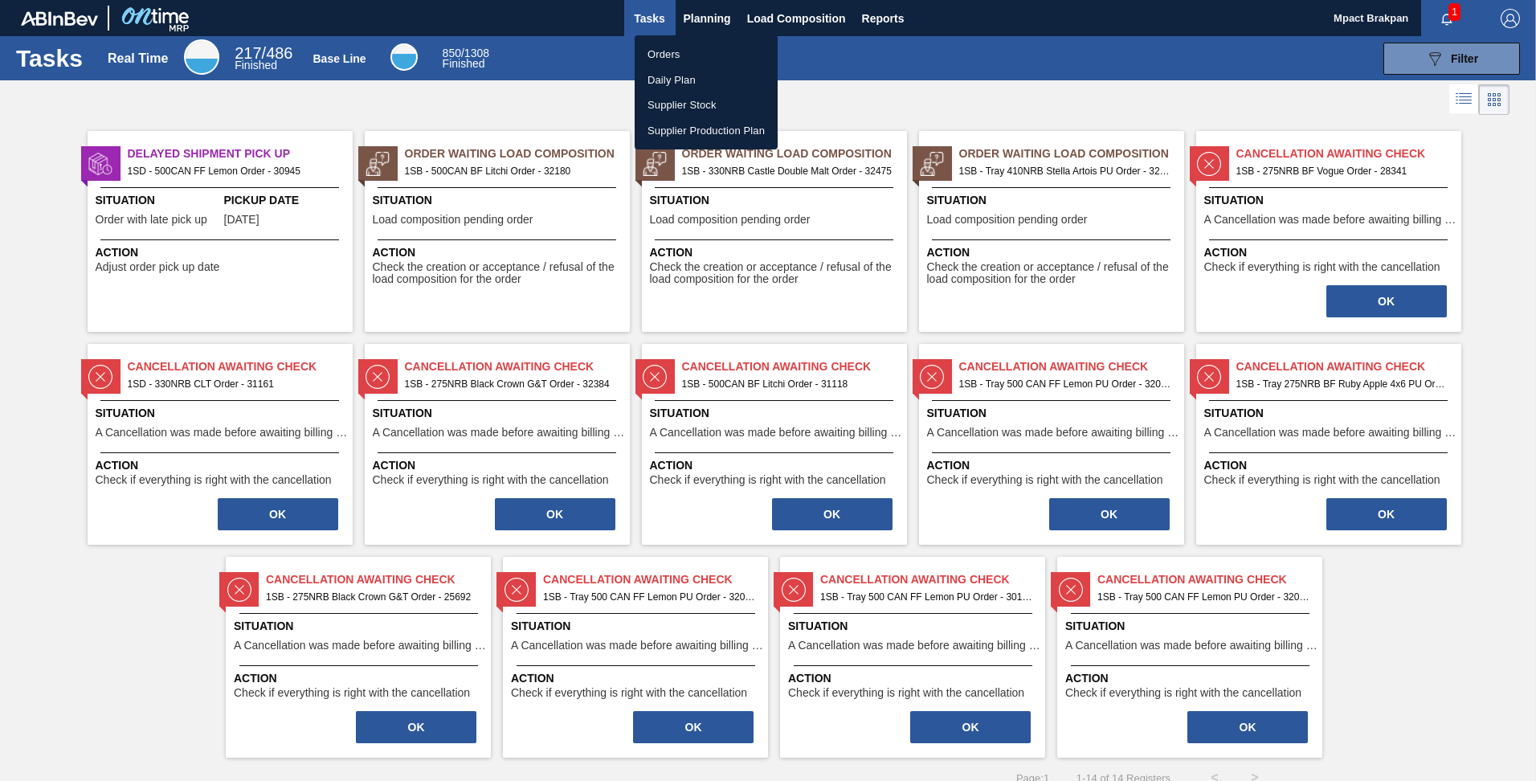
click at [667, 49] on li "Orders" at bounding box center [706, 55] width 143 height 26
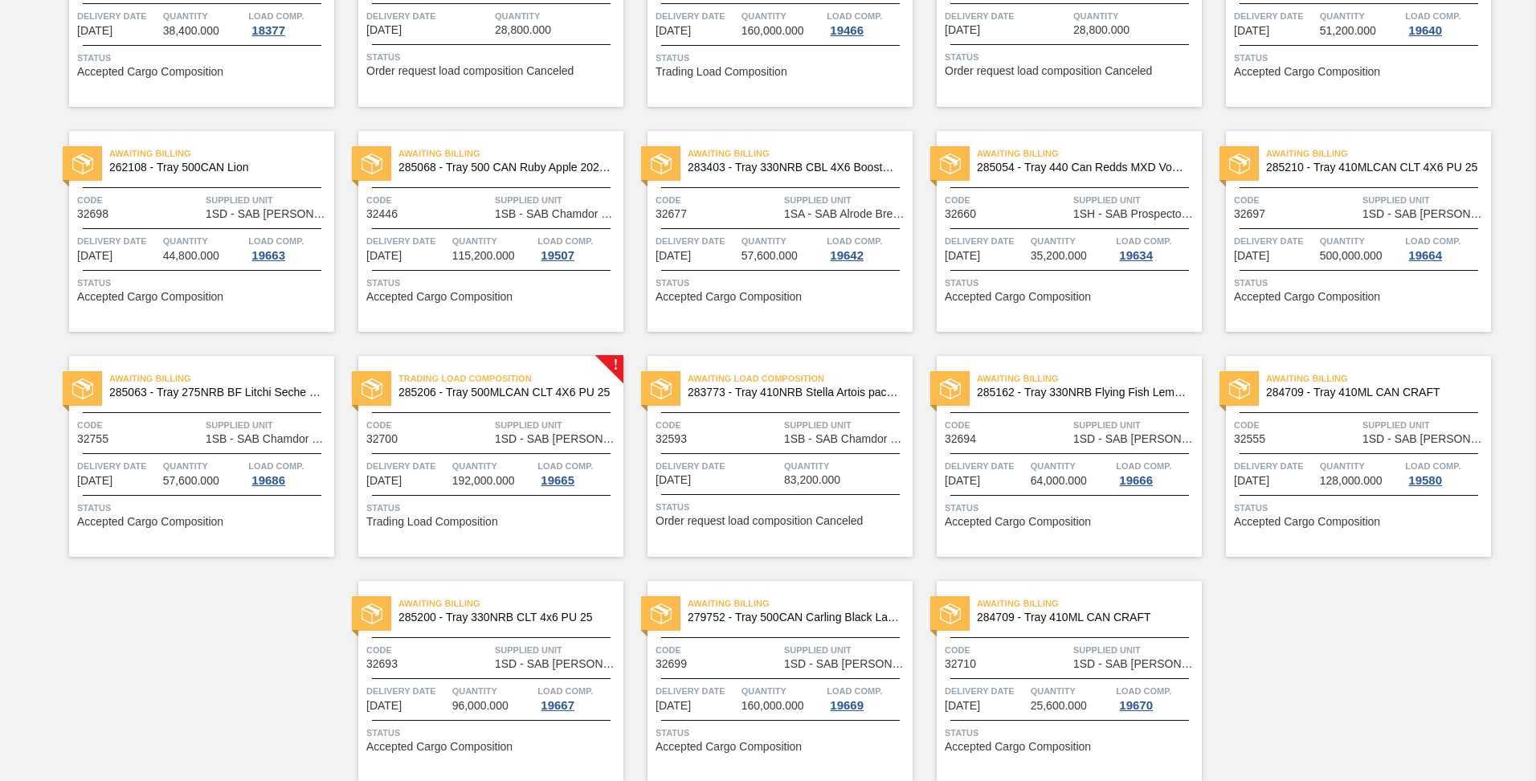
scroll to position [301, 0]
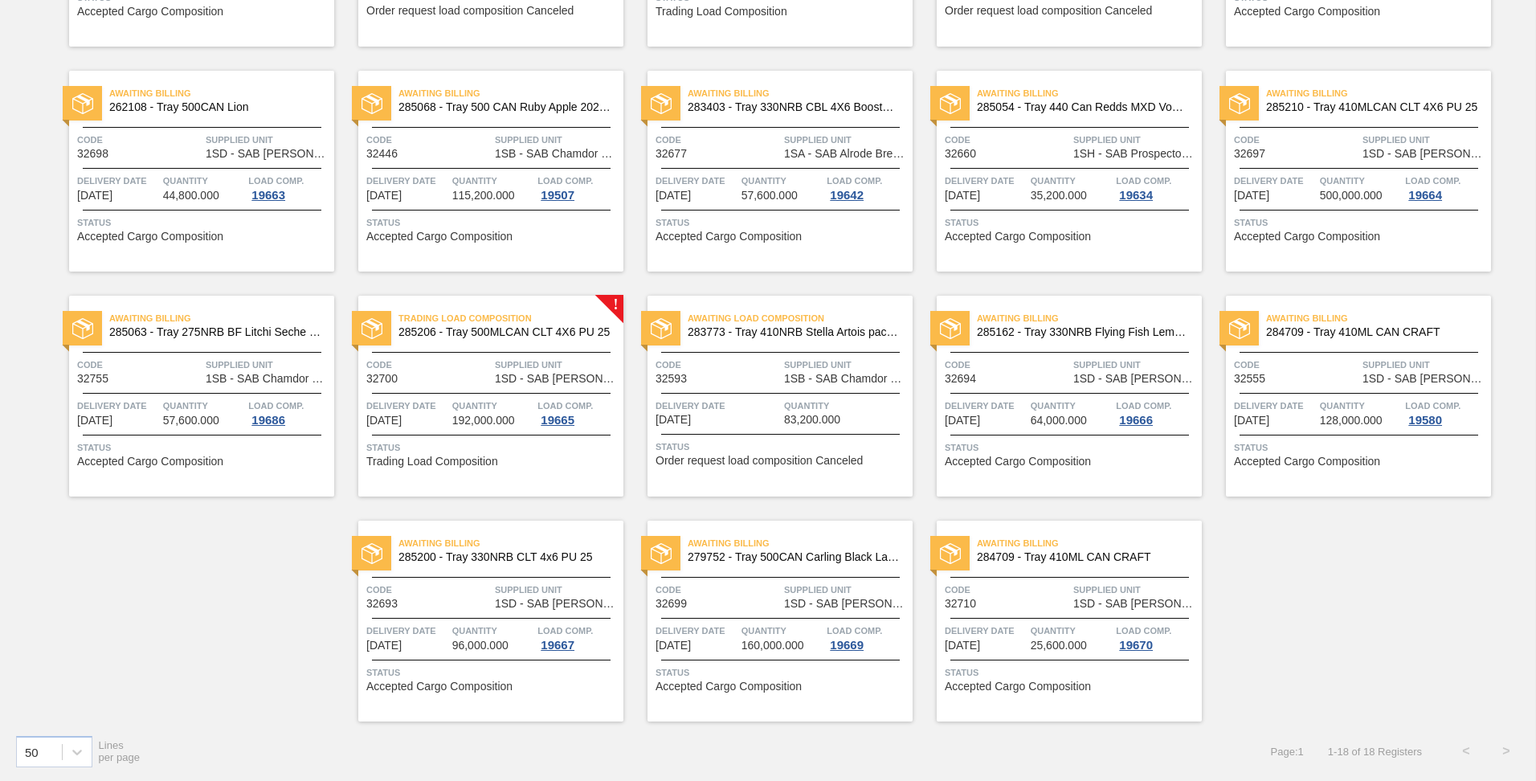
click at [472, 374] on div "Code 32700" at bounding box center [428, 371] width 125 height 28
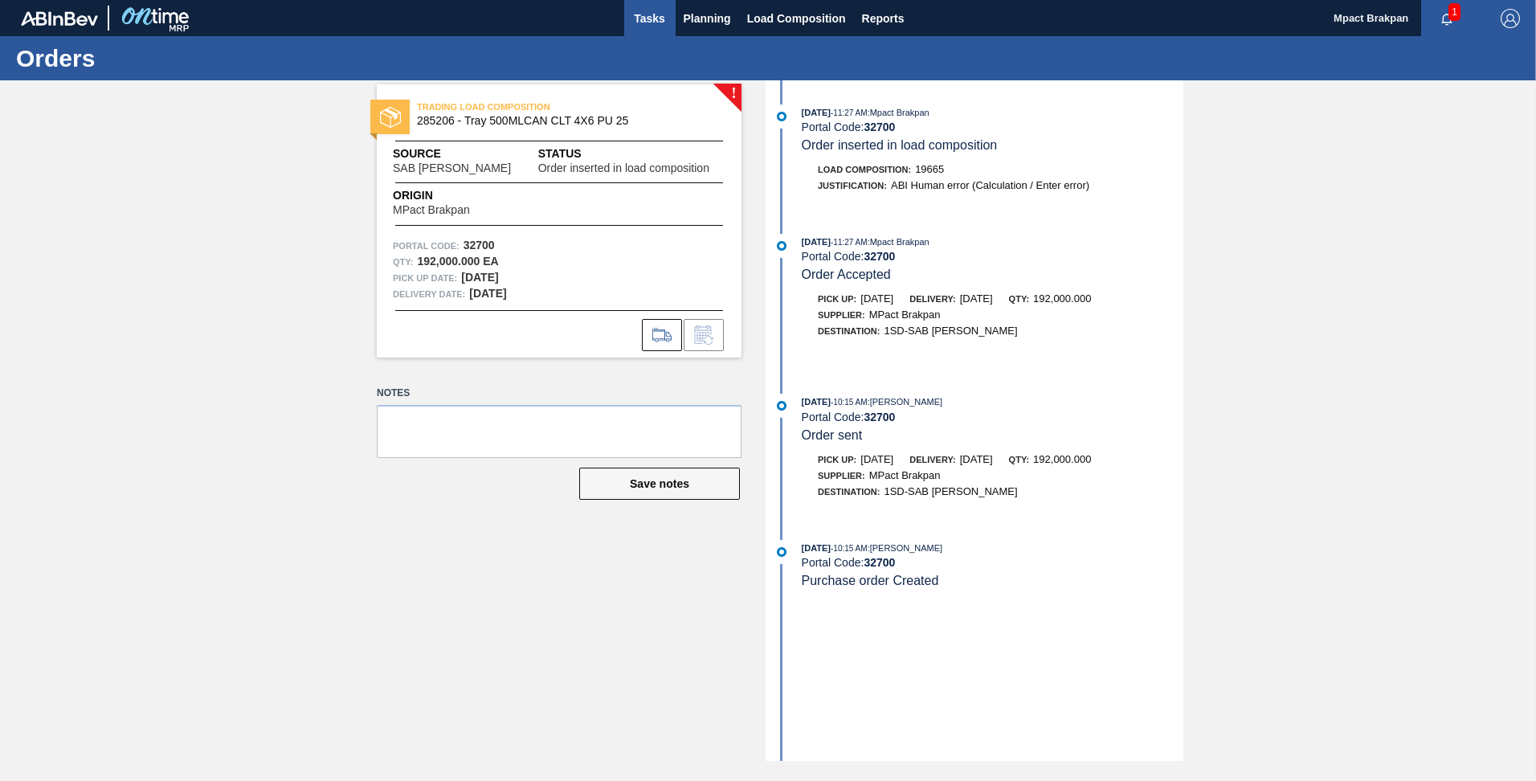
click at [637, 11] on span "Tasks" at bounding box center [649, 18] width 35 height 19
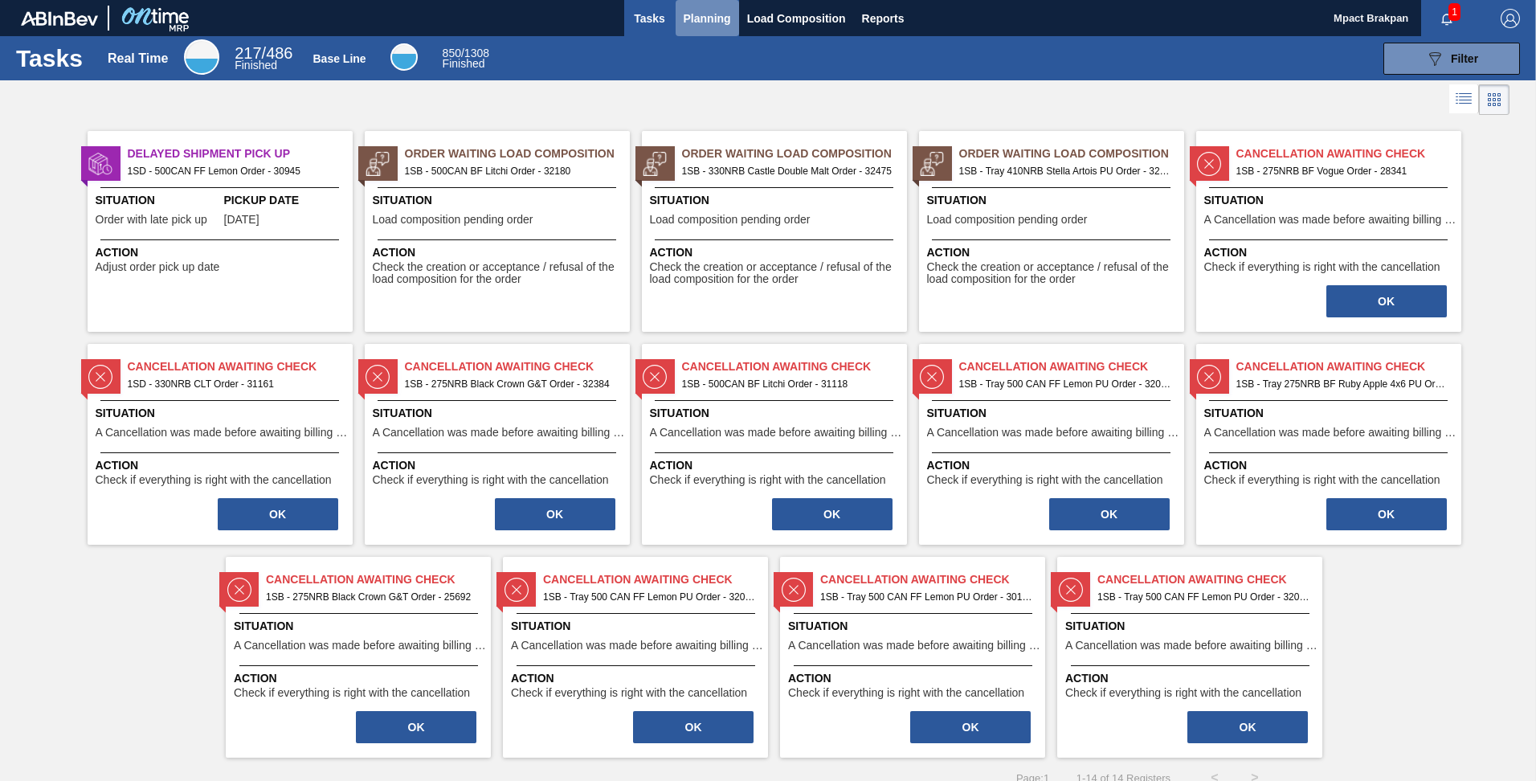
click at [706, 19] on span "Planning" at bounding box center [707, 18] width 47 height 19
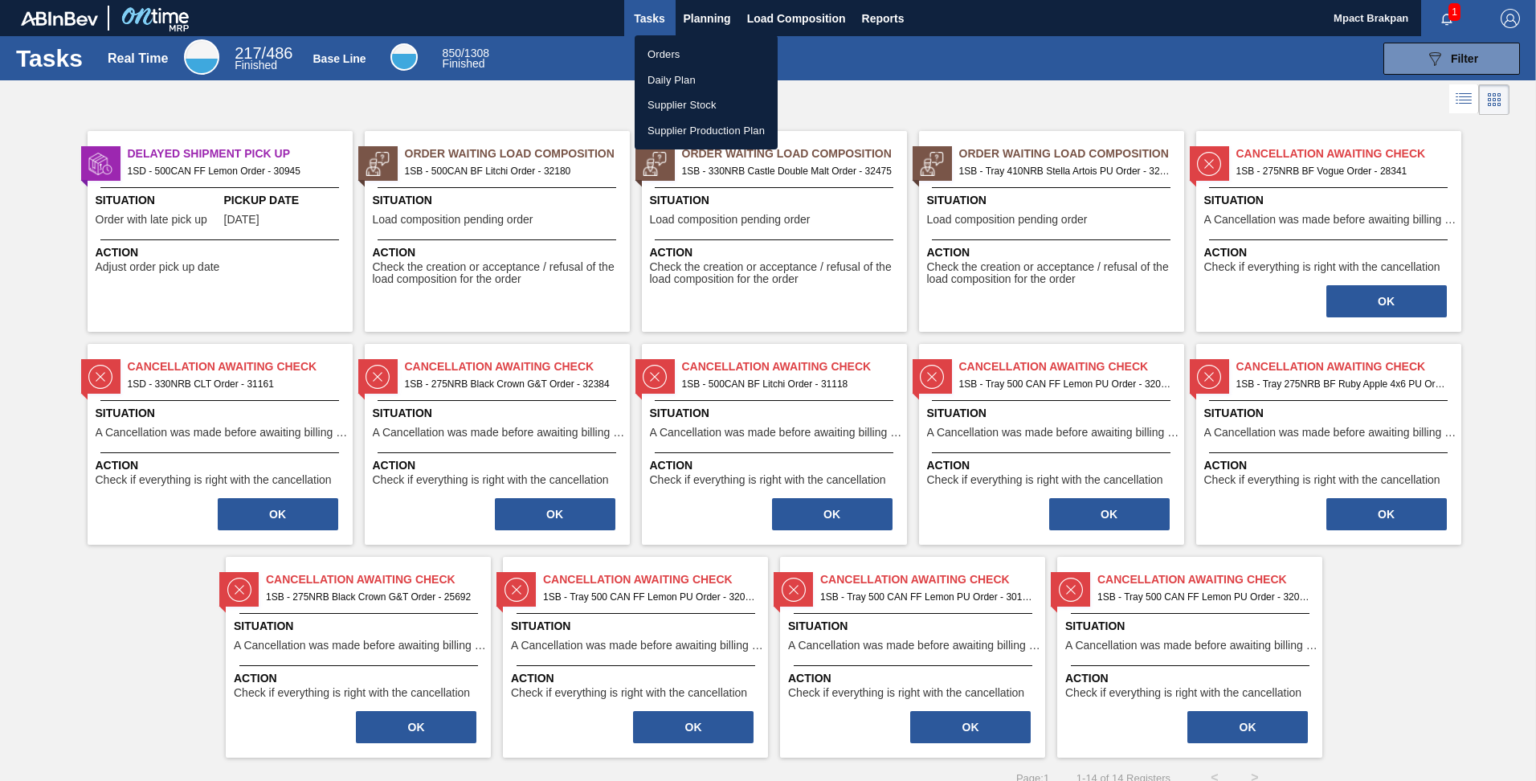
click at [1457, 17] on div at bounding box center [768, 390] width 1536 height 781
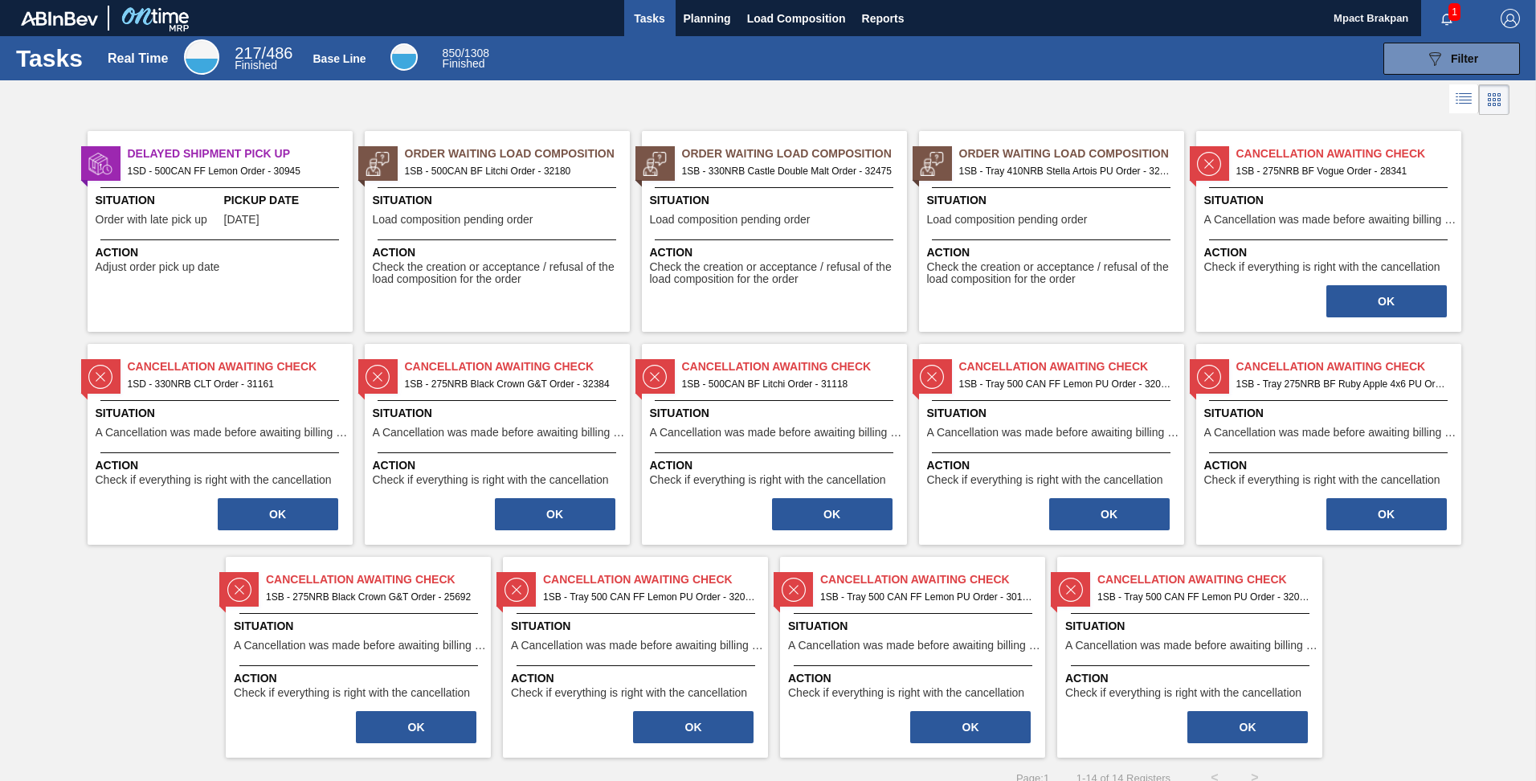
click at [1449, 9] on span "1" at bounding box center [1455, 12] width 12 height 18
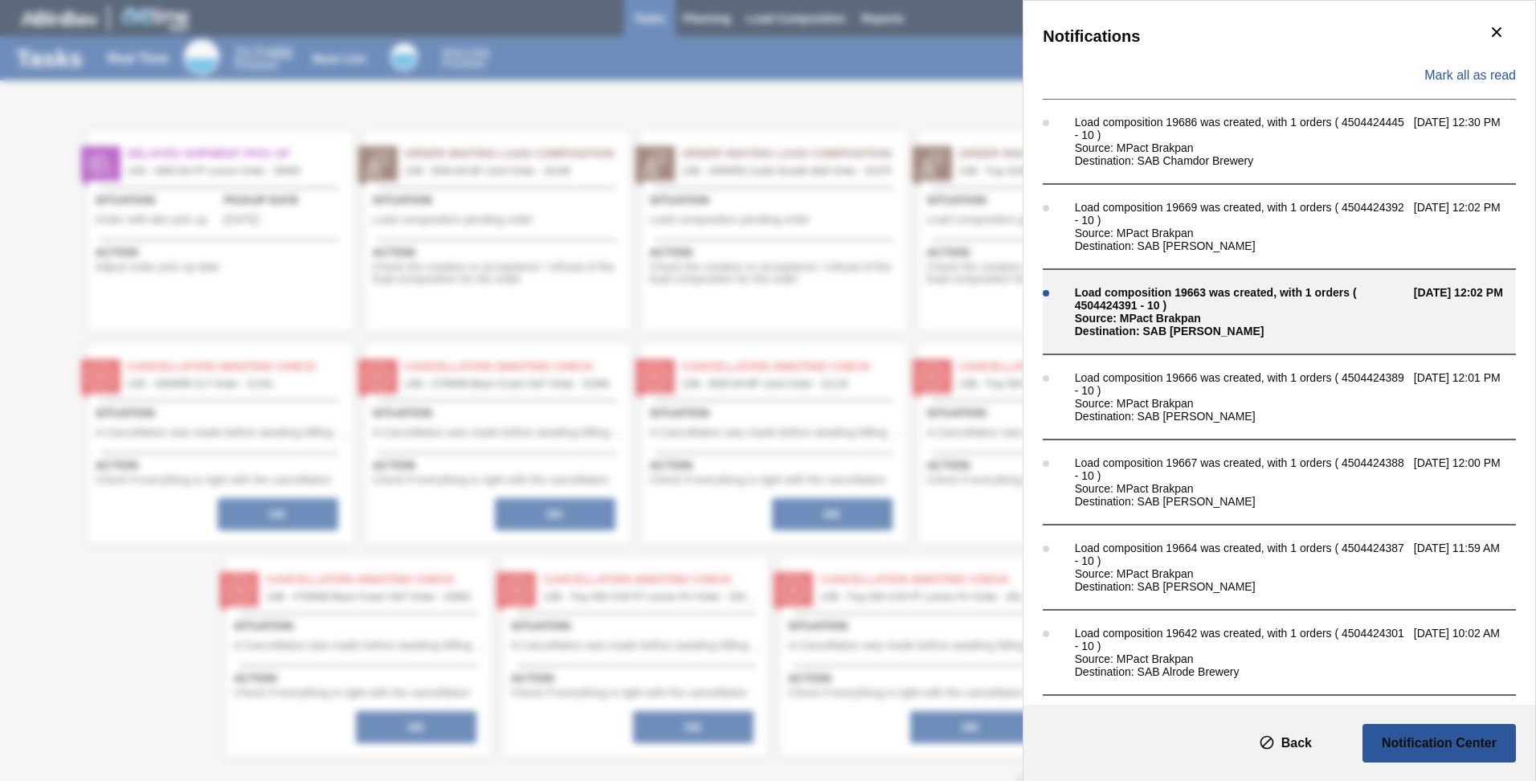
click at [1113, 304] on div "Load composition 19663 was created, with 1 orders ( 4504424391 - 10 )" at bounding box center [1240, 299] width 331 height 26
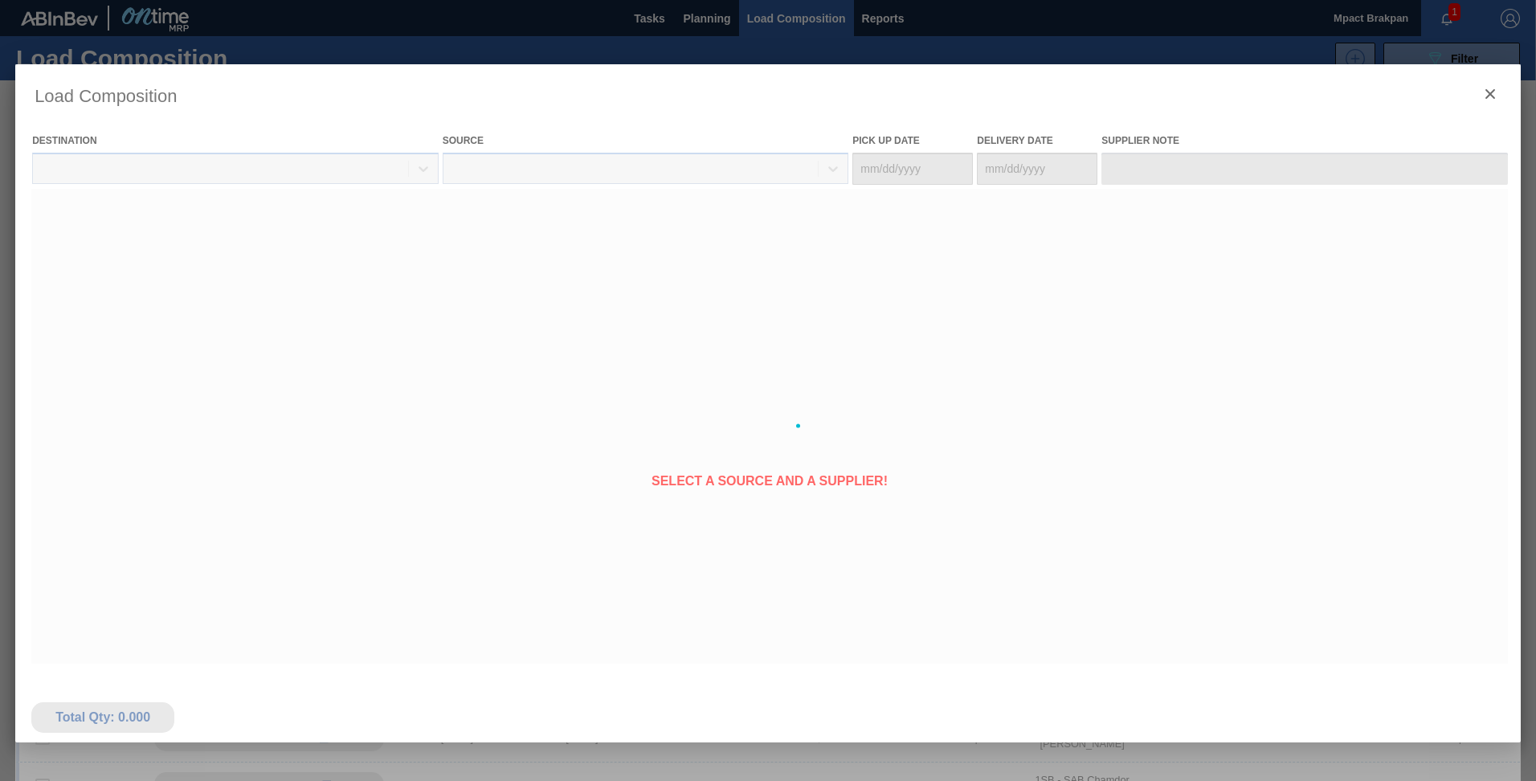
type Date "[DATE]"
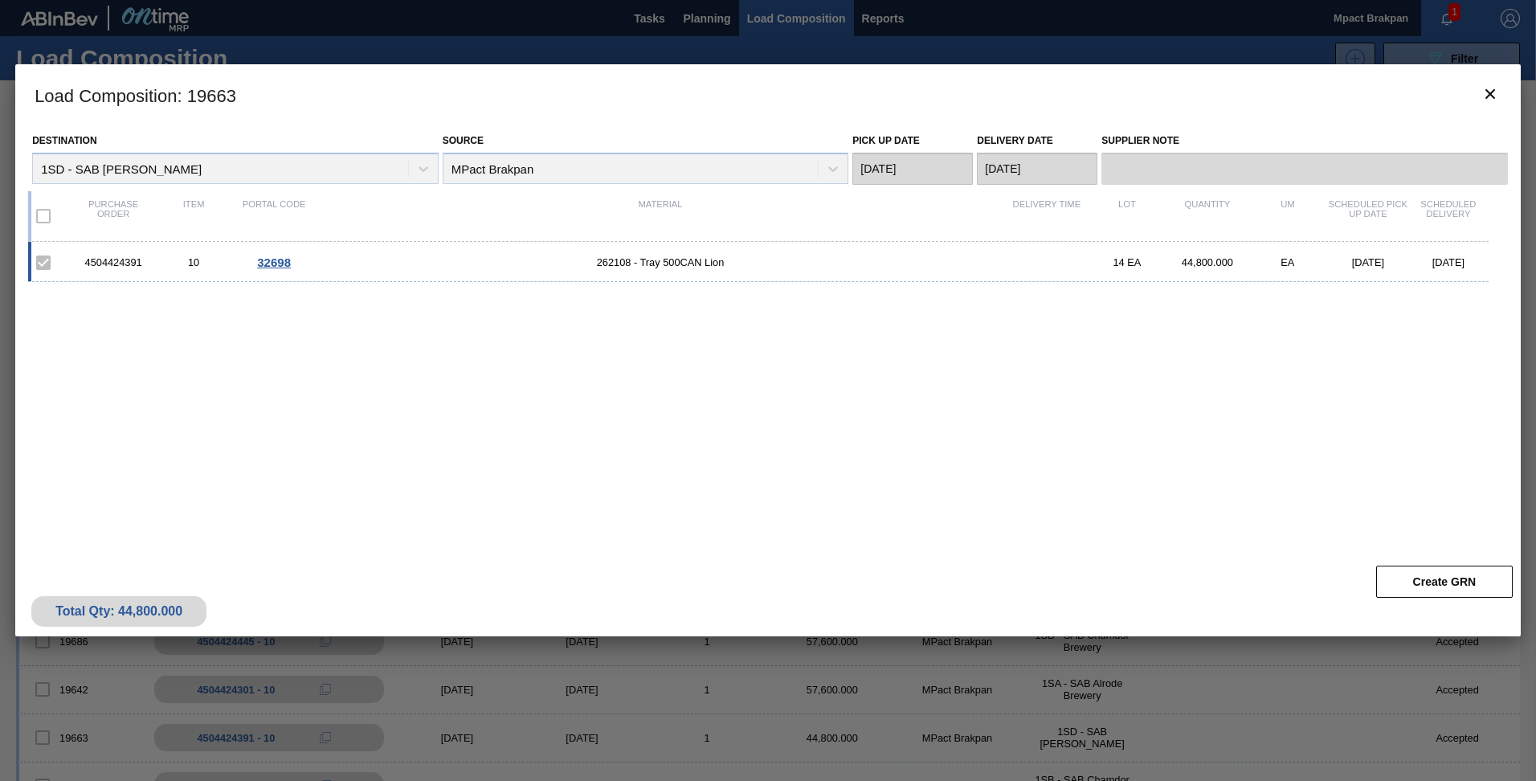
click at [117, 260] on div "4504424391" at bounding box center [113, 262] width 80 height 12
click at [265, 258] on span "32698" at bounding box center [274, 263] width 34 height 14
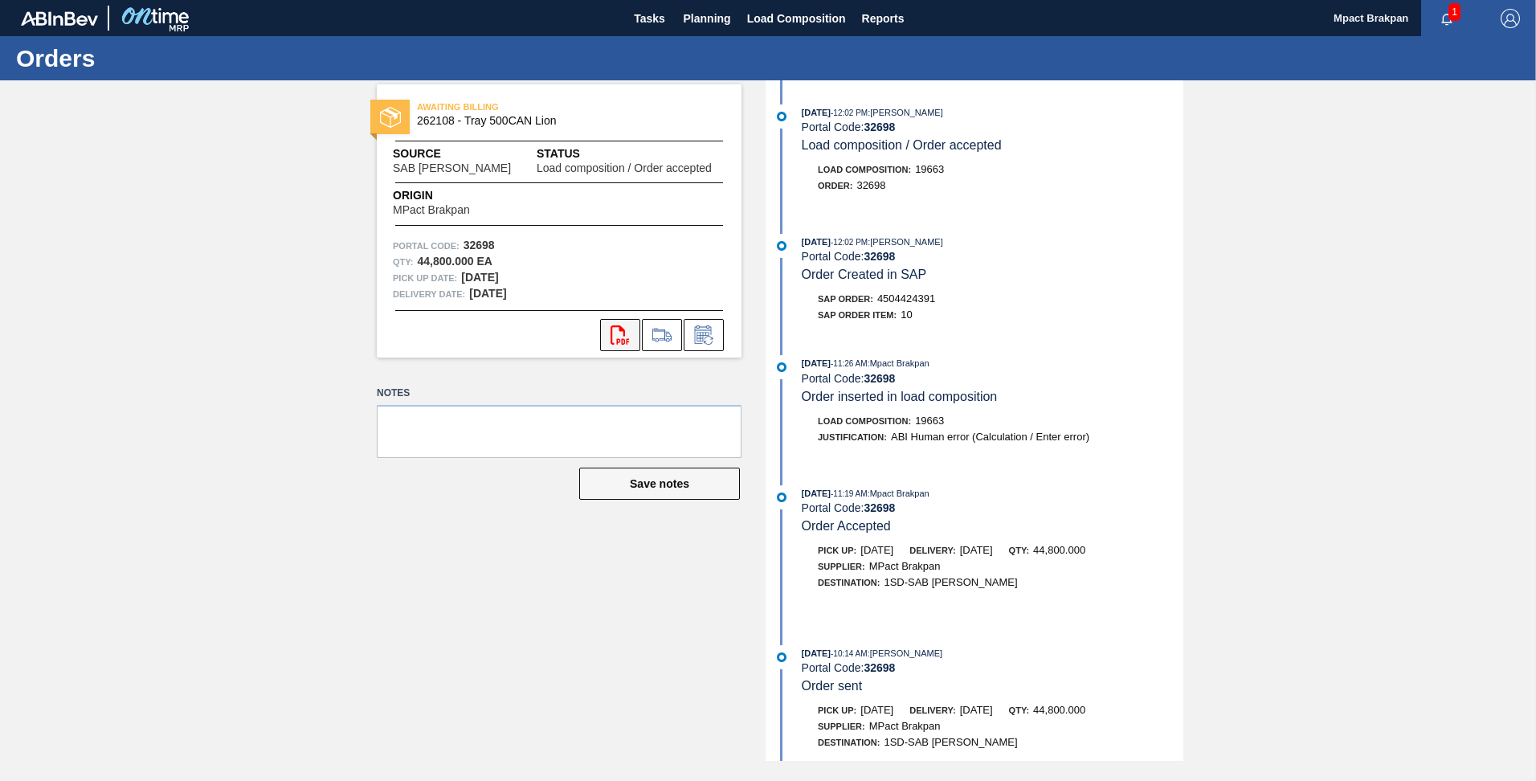
click at [615, 333] on icon "svg{fill:#ff0000}" at bounding box center [620, 334] width 19 height 19
click at [1448, 18] on icon "button" at bounding box center [1447, 19] width 13 height 13
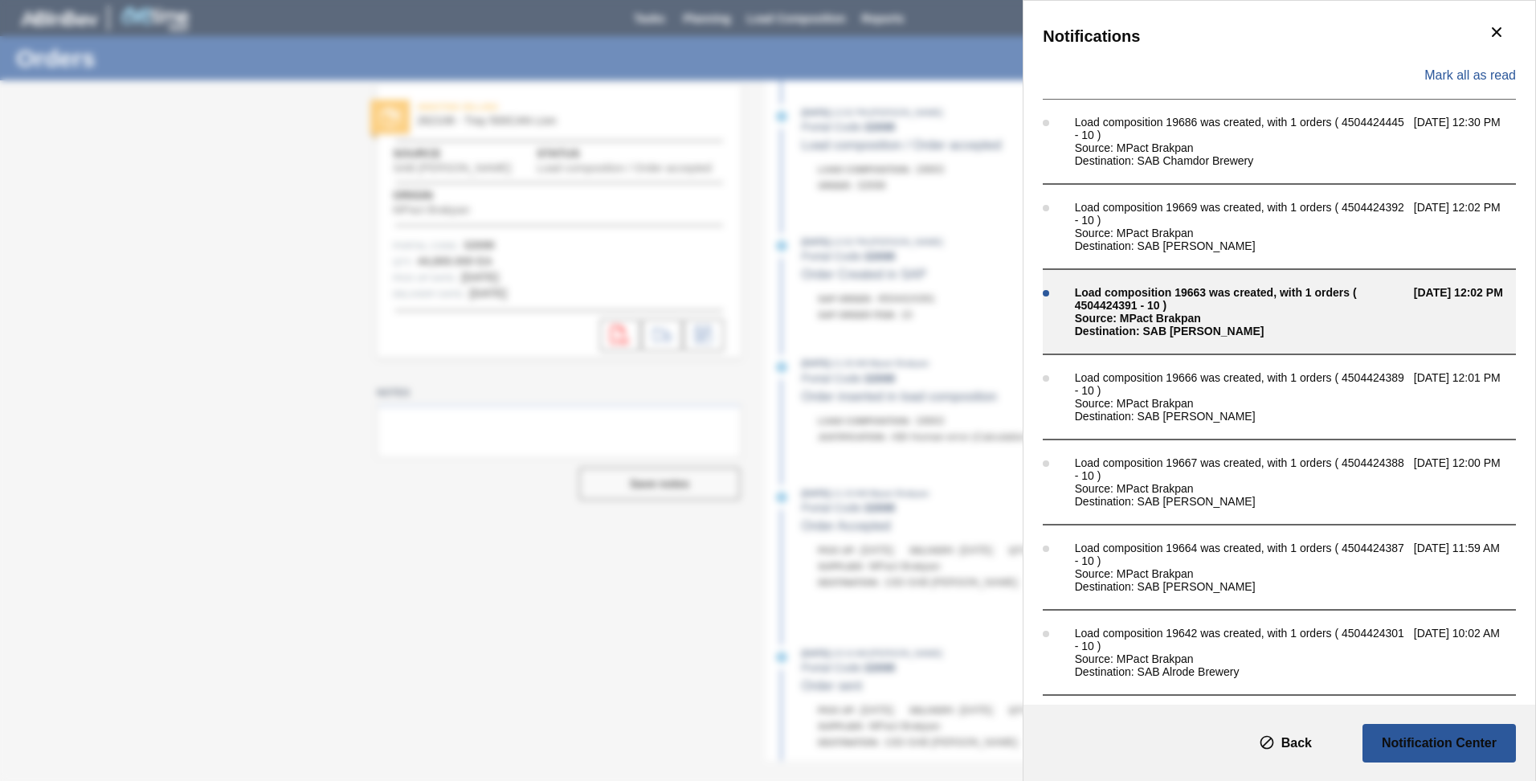
click at [1113, 290] on div "Load composition 19663 was created, with 1 orders ( 4504424391 - 10 )" at bounding box center [1240, 299] width 331 height 26
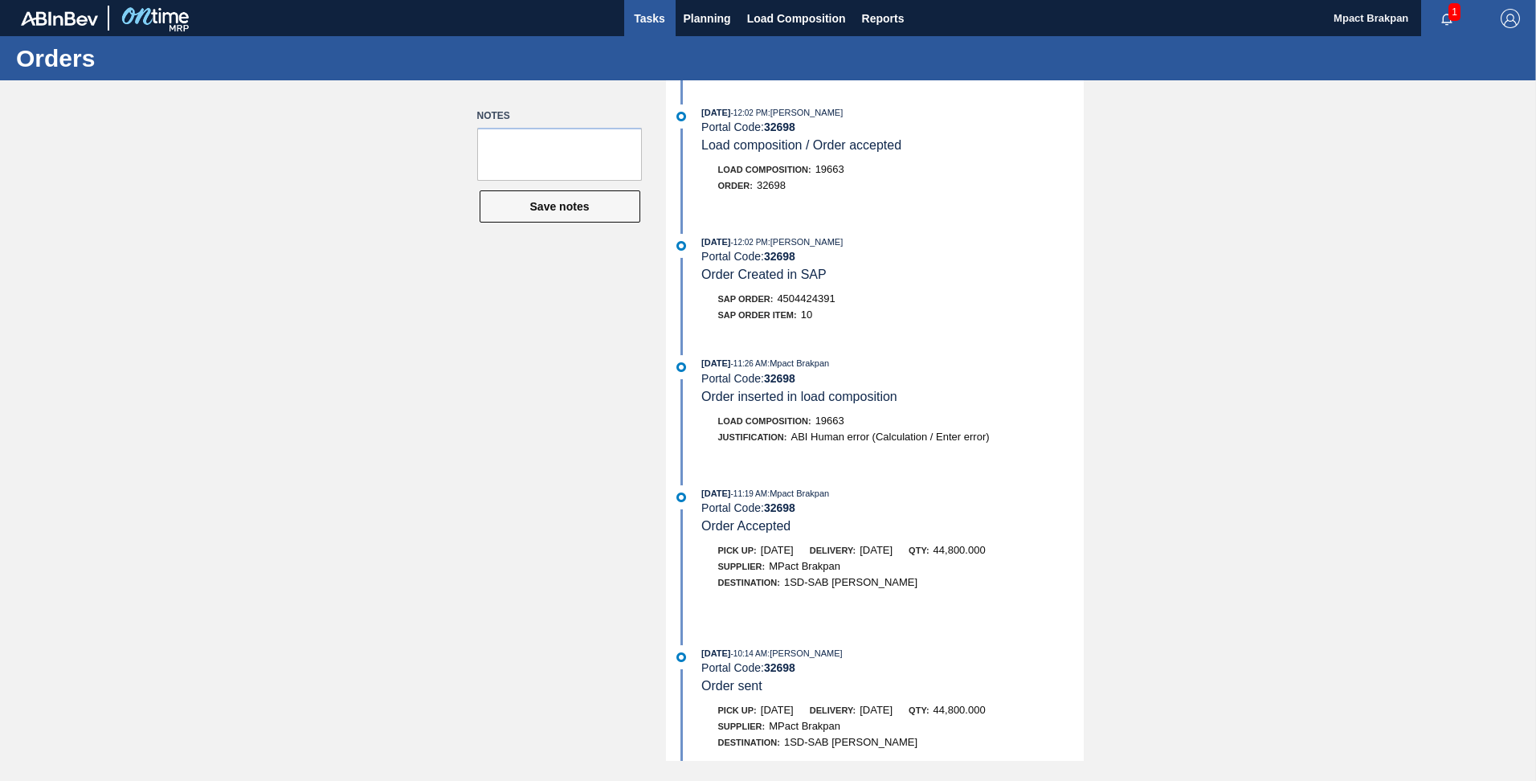
click at [648, 20] on span "Tasks" at bounding box center [649, 18] width 35 height 19
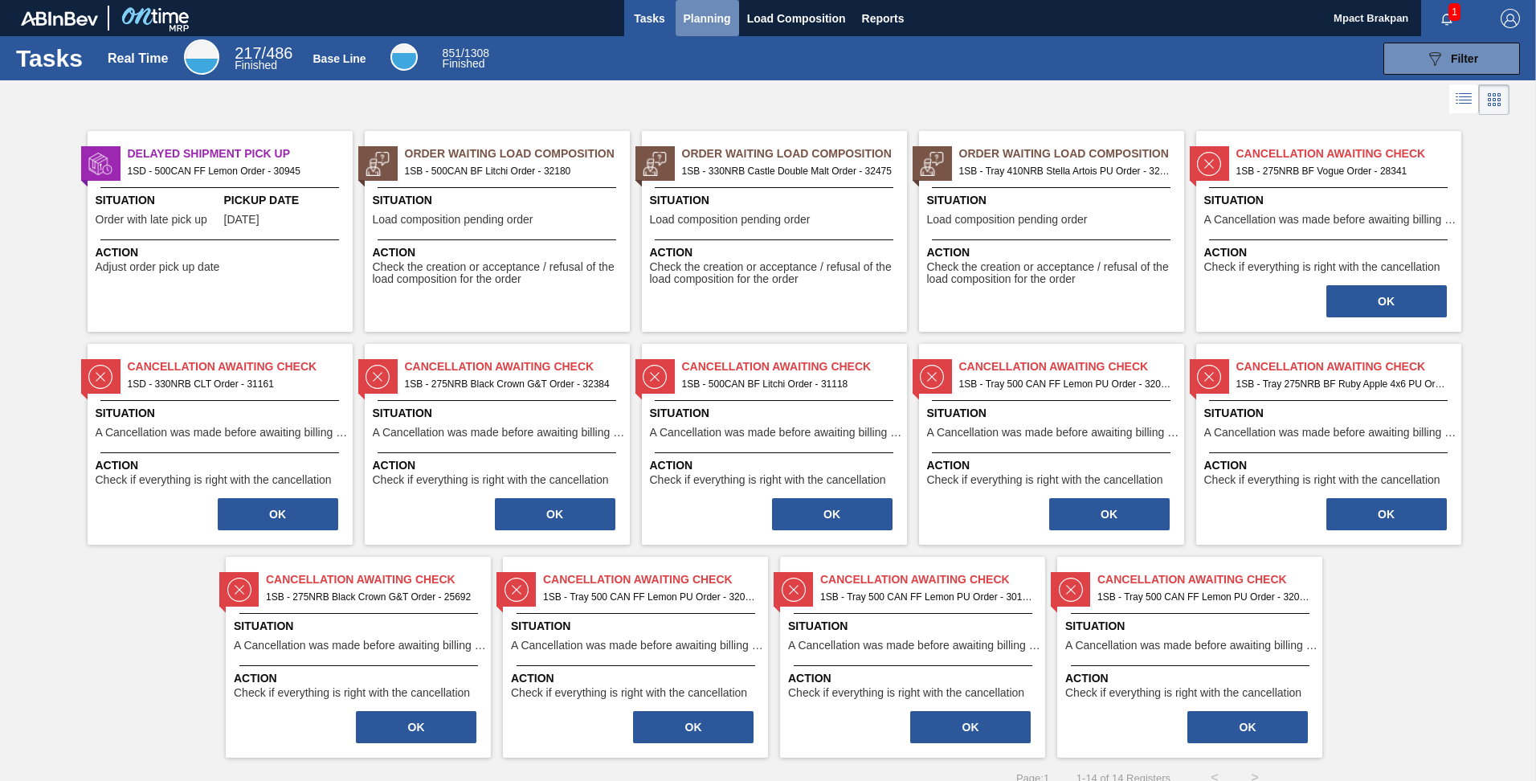
click at [693, 14] on span "Planning" at bounding box center [707, 18] width 47 height 19
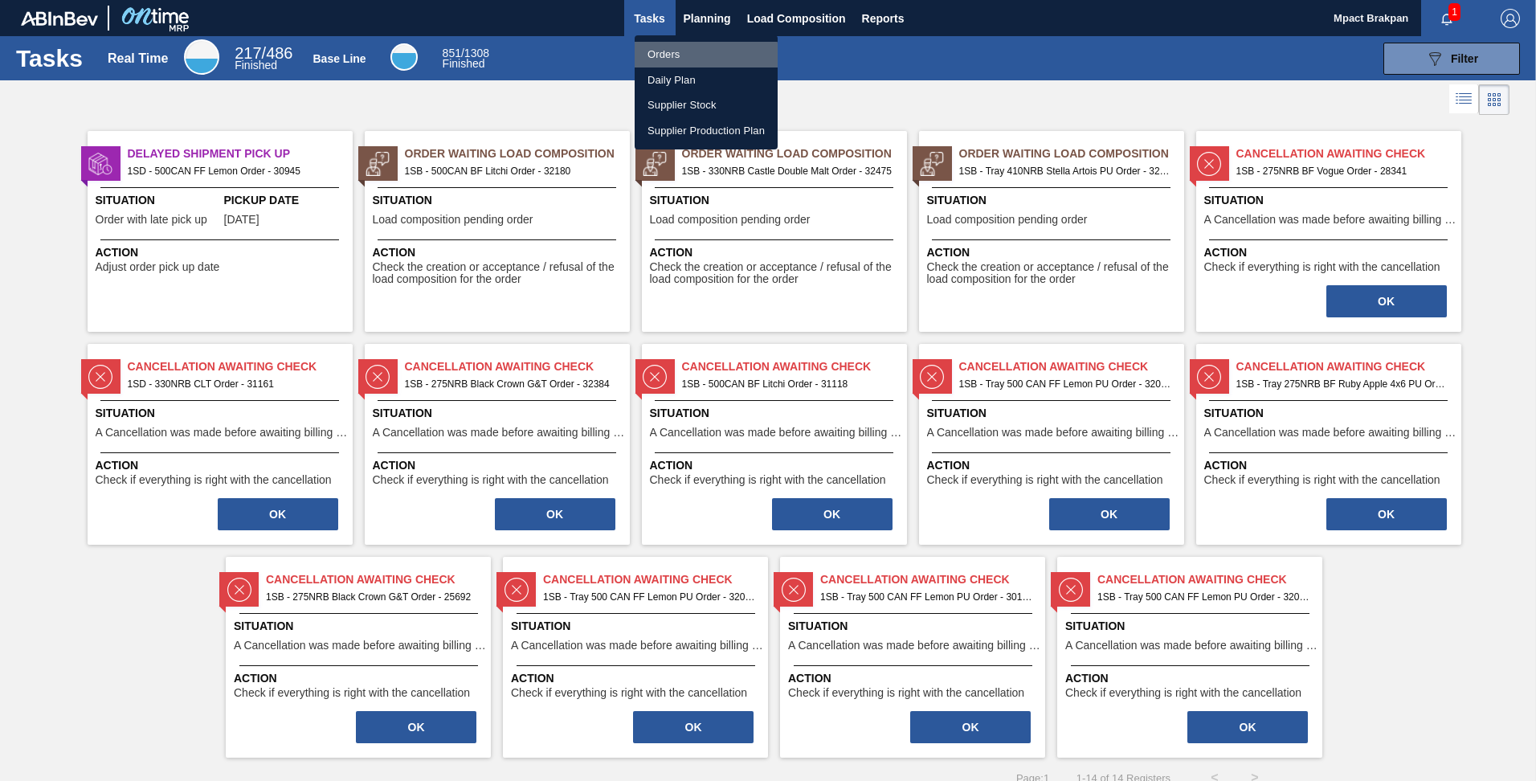
click at [648, 58] on li "Orders" at bounding box center [706, 55] width 143 height 26
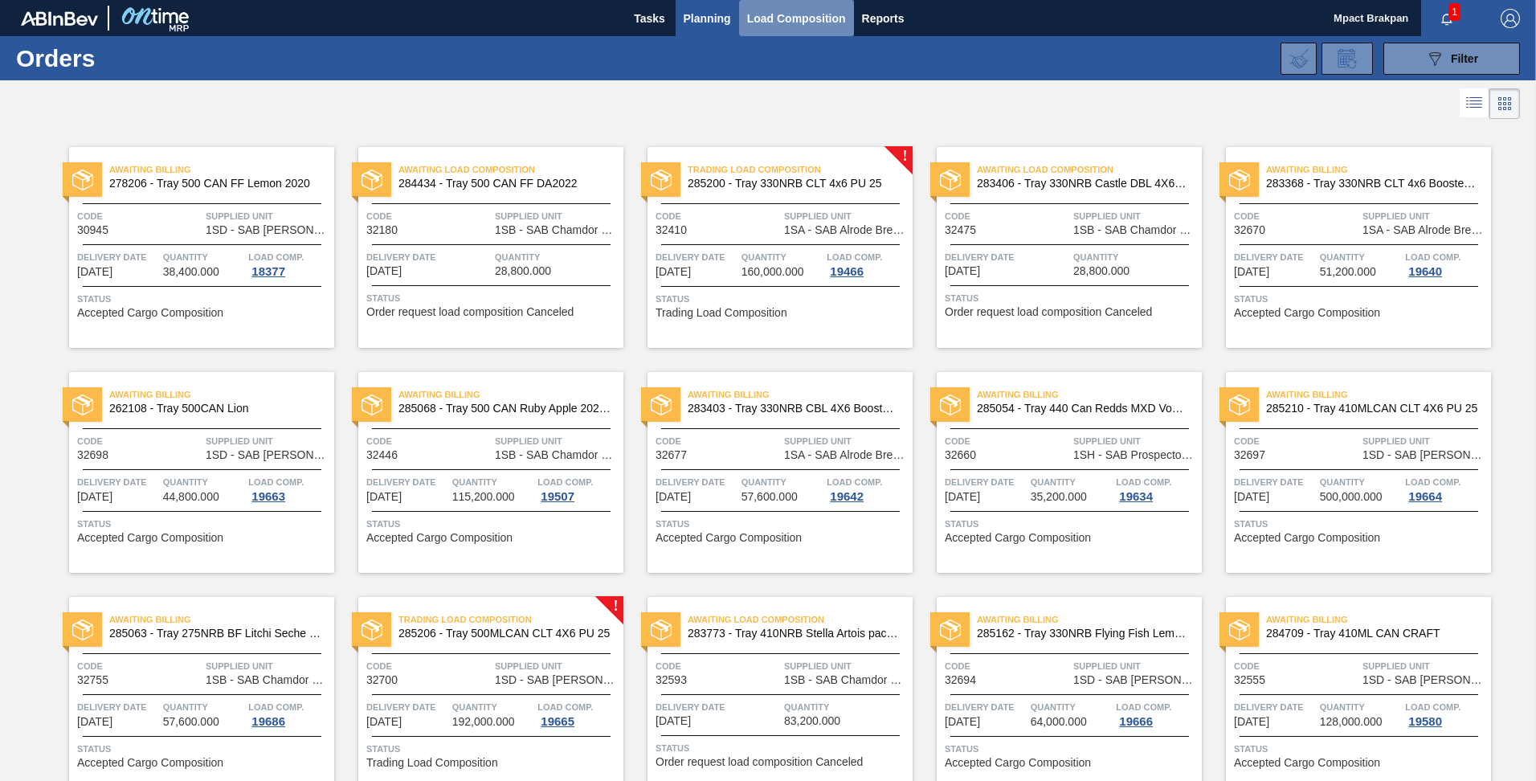
click at [769, 12] on span "Load Composition" at bounding box center [796, 18] width 99 height 19
